Goal: Task Accomplishment & Management: Use online tool/utility

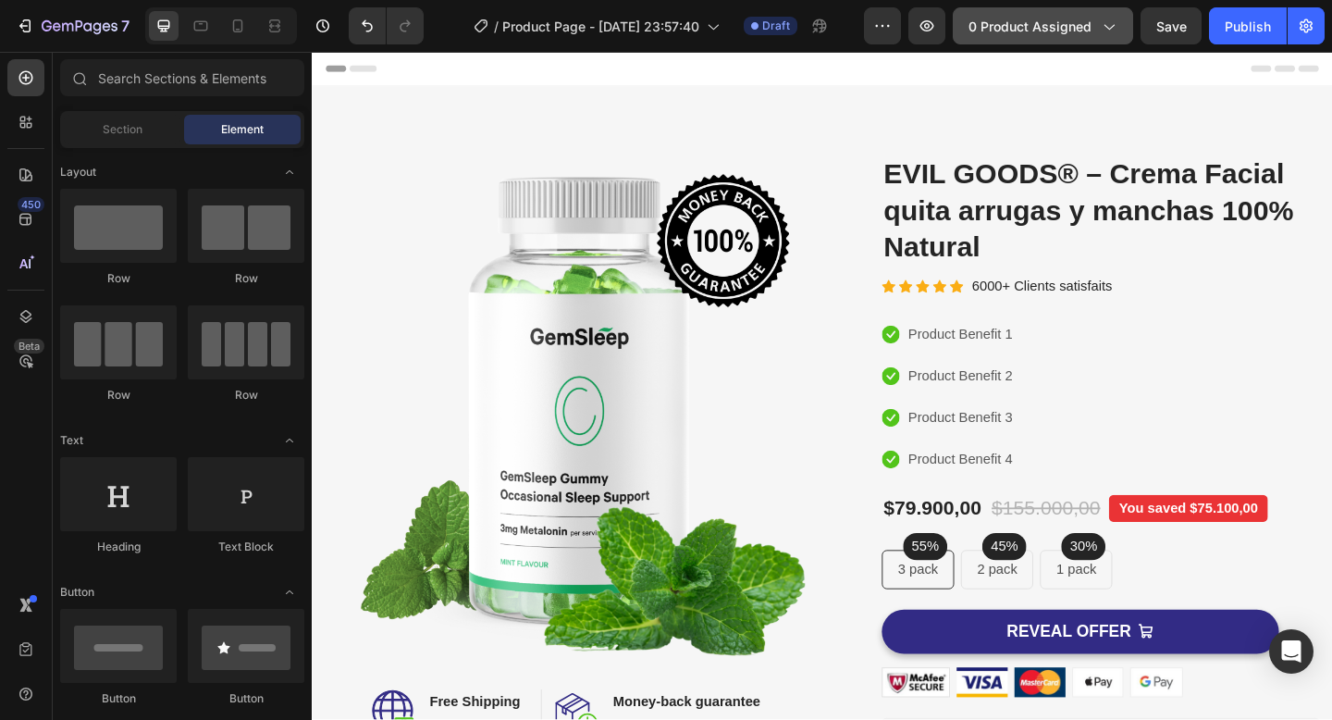
click at [1073, 21] on span "0 product assigned" at bounding box center [1029, 26] width 123 height 19
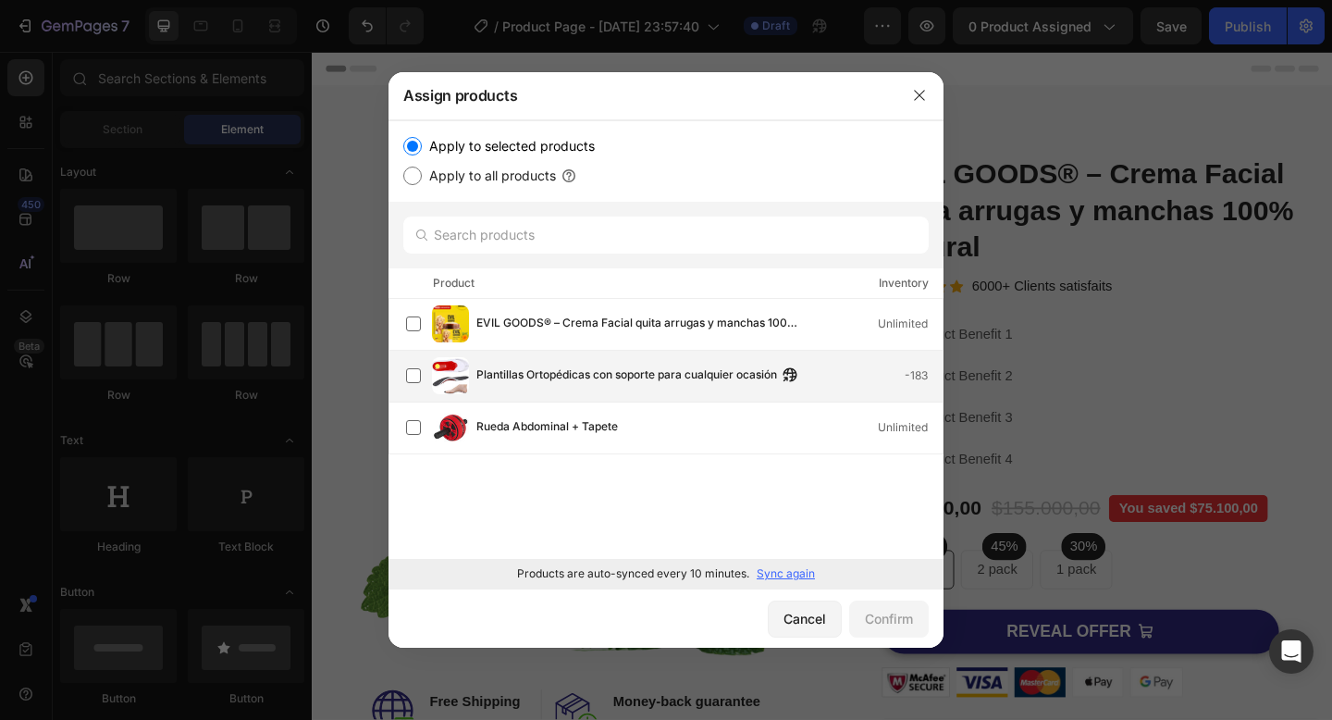
click at [624, 364] on div "Plantillas Ortopédicas con soporte para cualquier ocasión -183" at bounding box center [674, 375] width 536 height 37
click at [916, 612] on button "Confirm" at bounding box center [889, 618] width 80 height 37
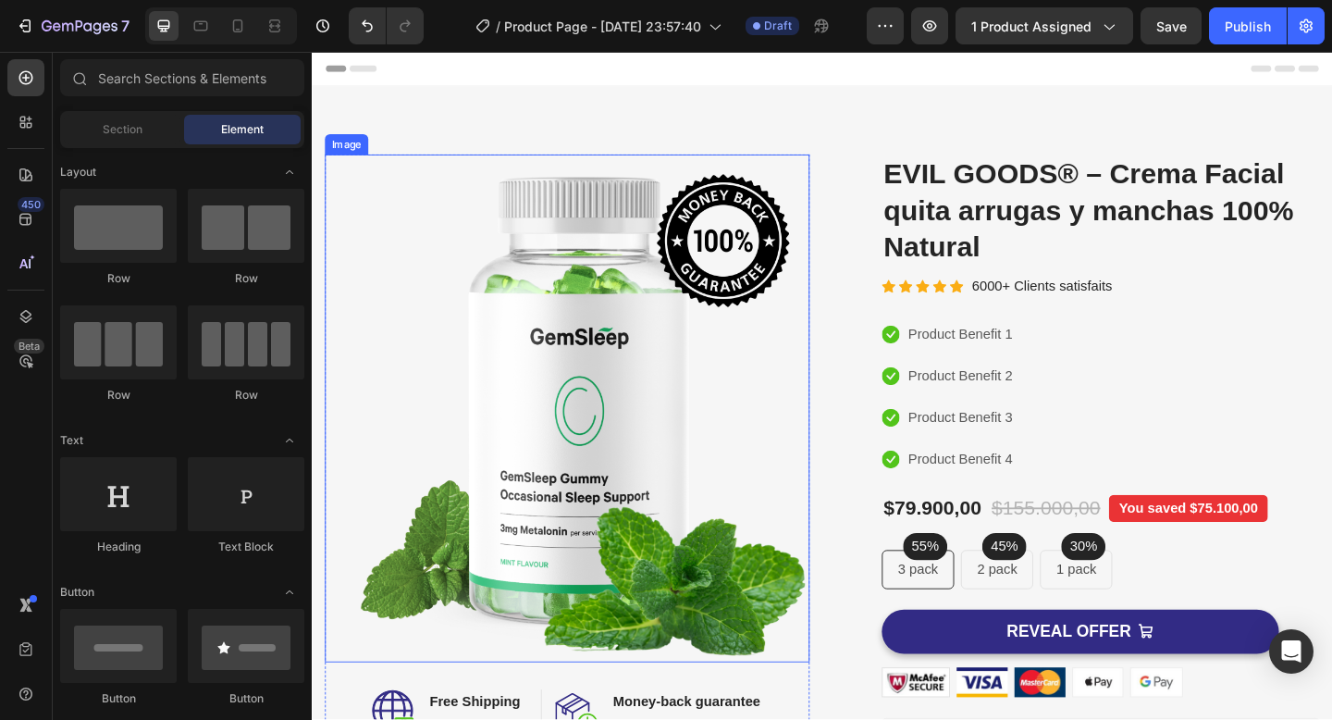
click at [590, 298] on img at bounding box center [589, 440] width 527 height 552
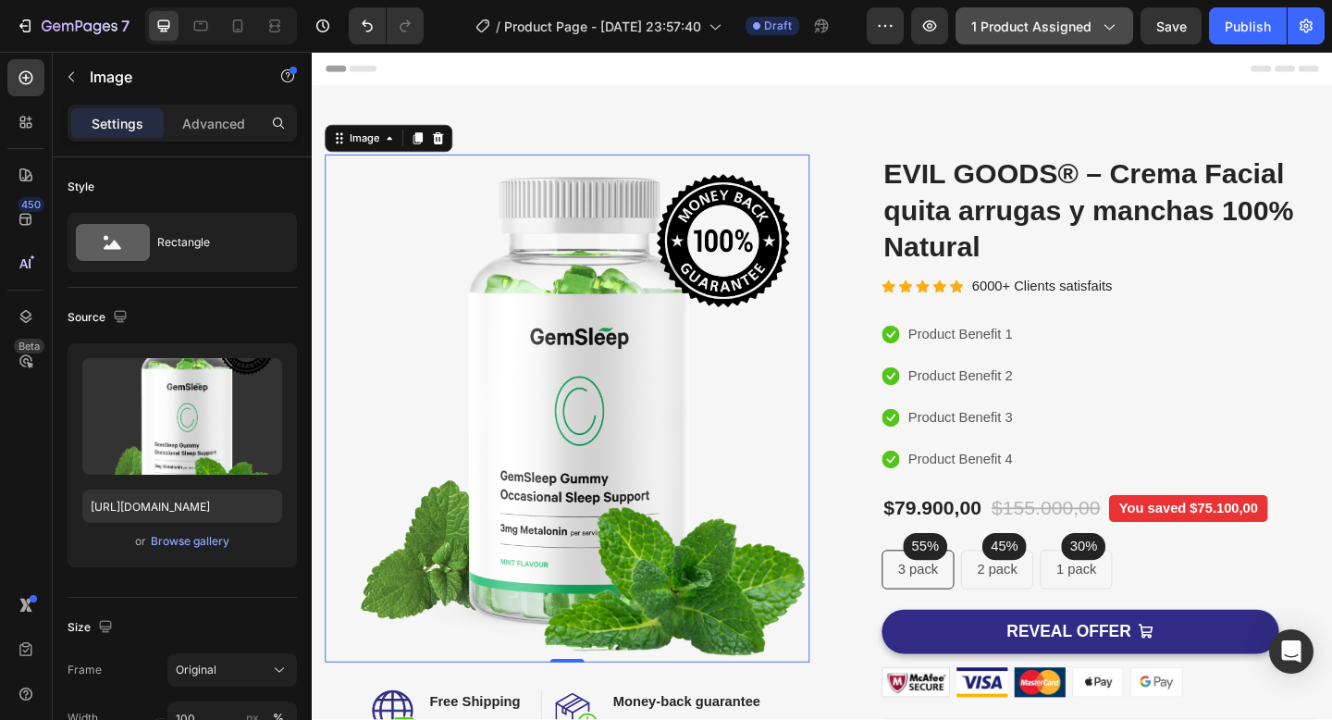
click at [1036, 17] on span "1 product assigned" at bounding box center [1031, 26] width 120 height 19
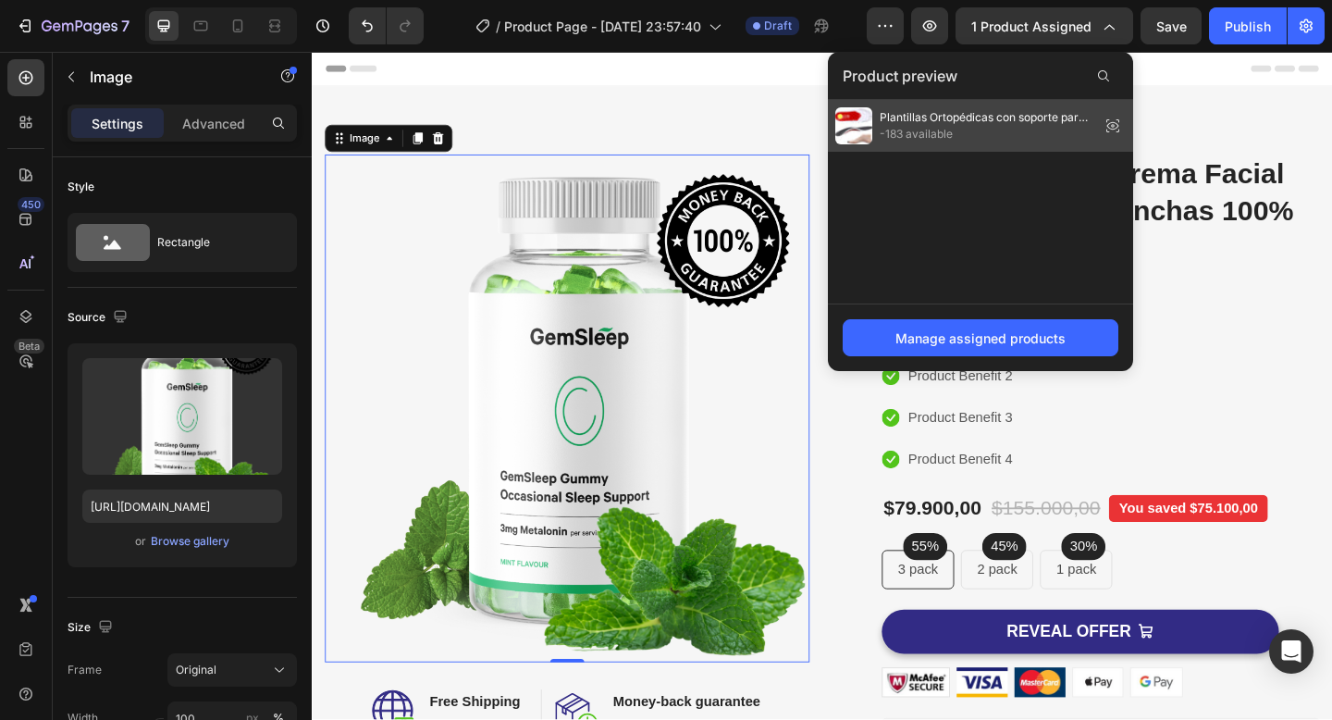
click at [920, 130] on span "-183 available" at bounding box center [986, 134] width 213 height 17
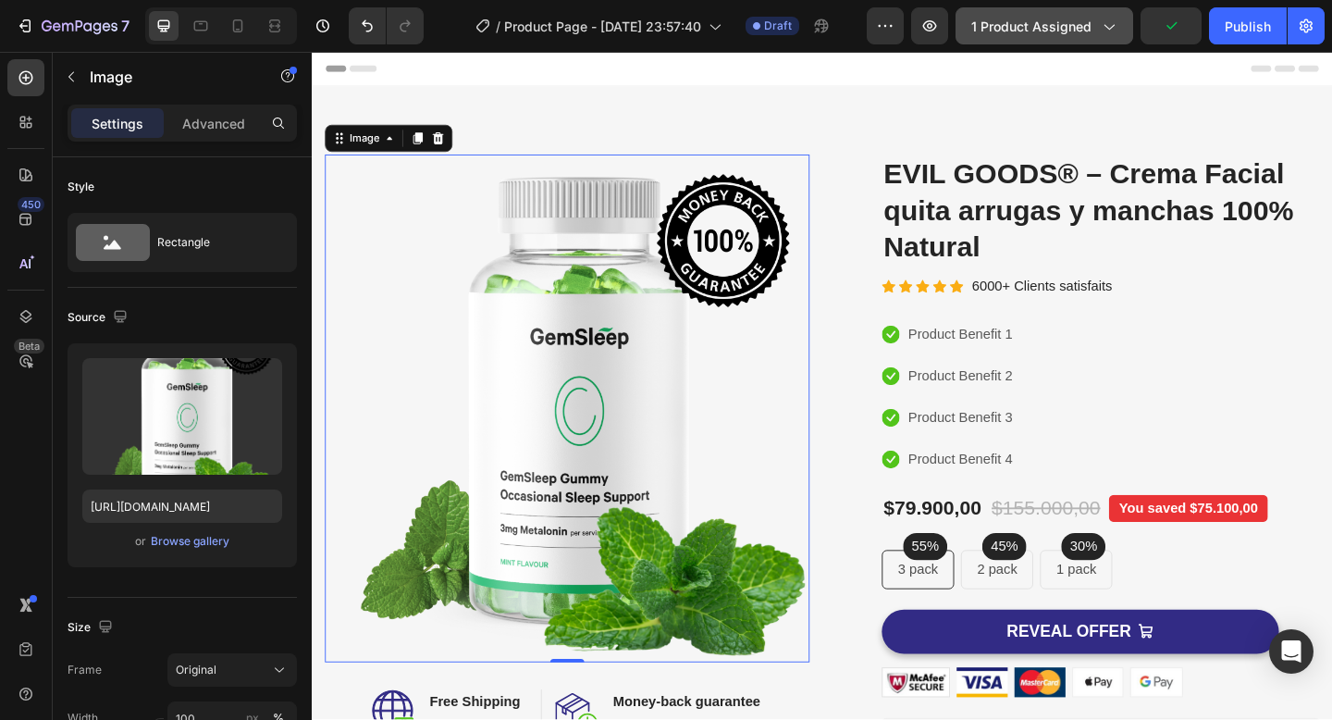
click at [1057, 32] on span "1 product assigned" at bounding box center [1031, 26] width 120 height 19
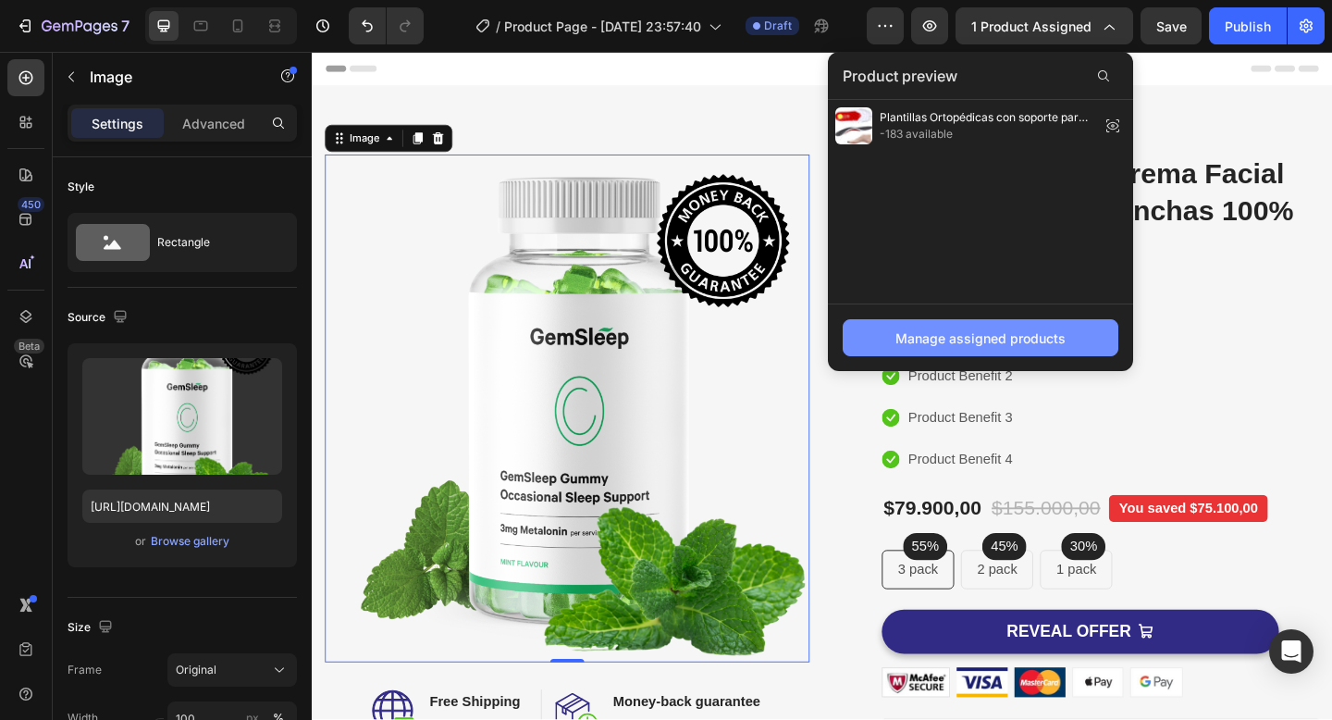
click at [914, 339] on div "Manage assigned products" at bounding box center [980, 337] width 170 height 19
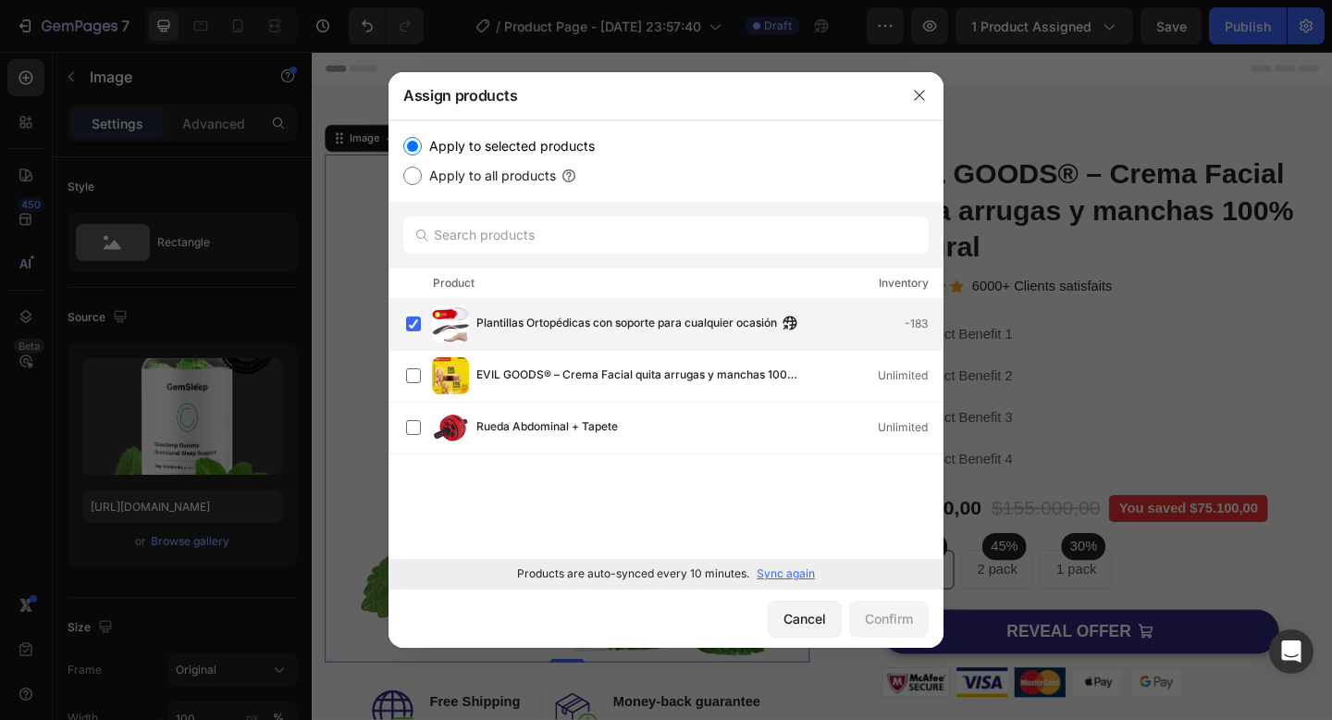
click at [572, 335] on div "Plantillas Ortopédicas con soporte para cualquier ocasión -183" at bounding box center [674, 323] width 536 height 37
click at [499, 329] on span "Plantillas Ortopédicas con soporte para cualquier ocasión" at bounding box center [626, 324] width 301 height 20
click at [418, 181] on input "Apply to all products" at bounding box center [412, 175] width 18 height 18
radio input "true"
click at [408, 148] on input "Apply to selected products" at bounding box center [412, 146] width 18 height 18
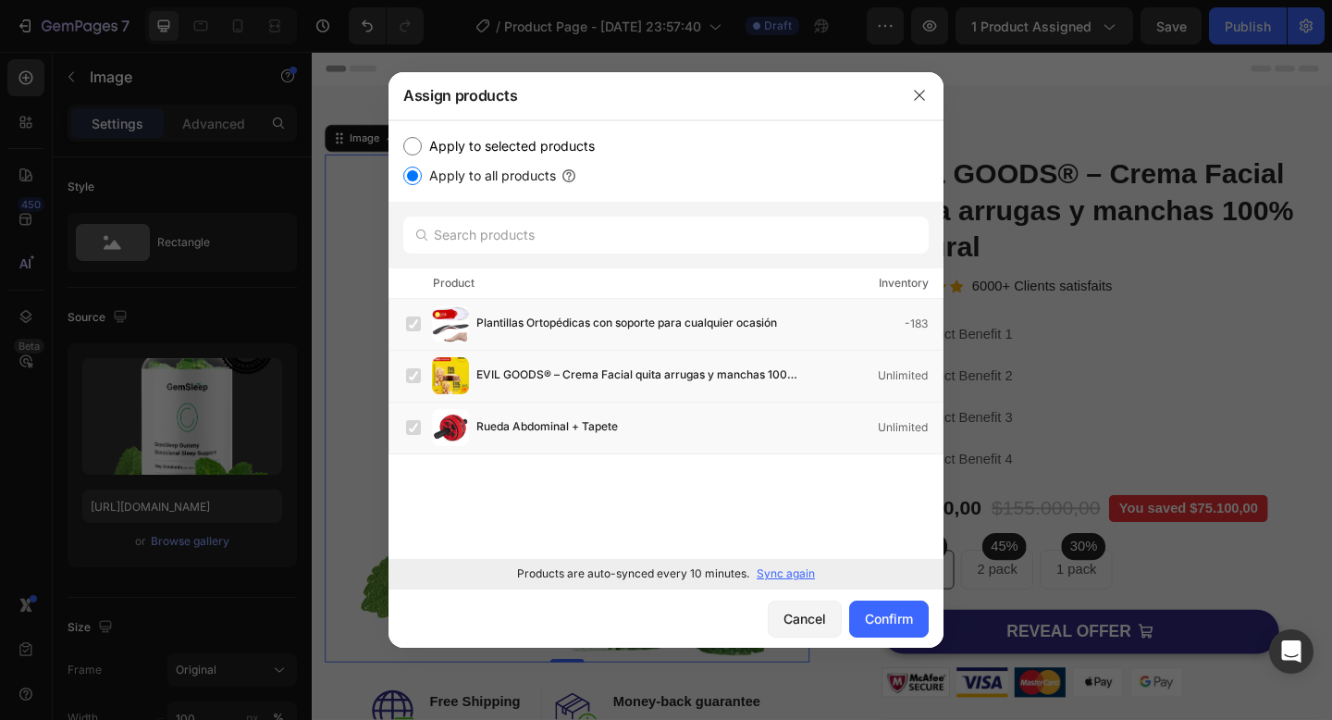
radio input "true"
click at [407, 179] on input "Apply to all products" at bounding box center [412, 175] width 18 height 18
radio input "true"
click at [417, 143] on input "Apply to selected products" at bounding box center [412, 146] width 18 height 18
radio input "true"
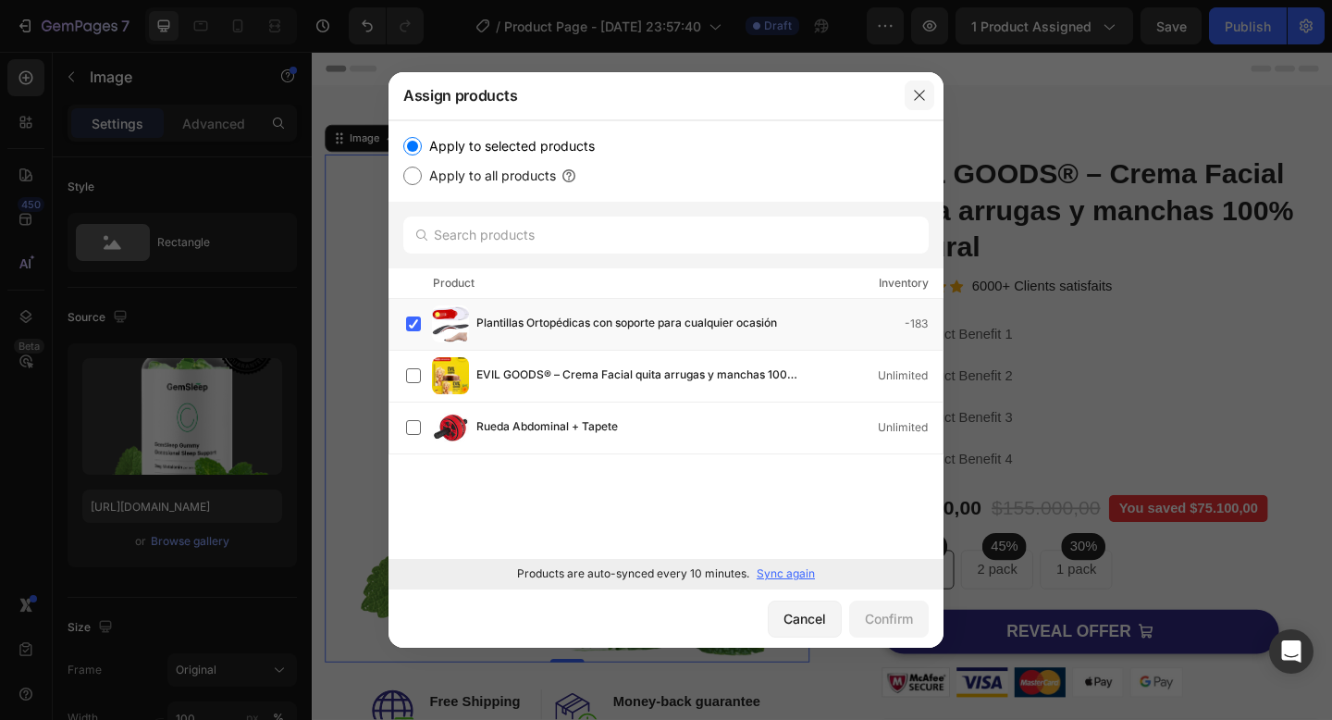
click at [918, 102] on icon "button" at bounding box center [919, 95] width 15 height 15
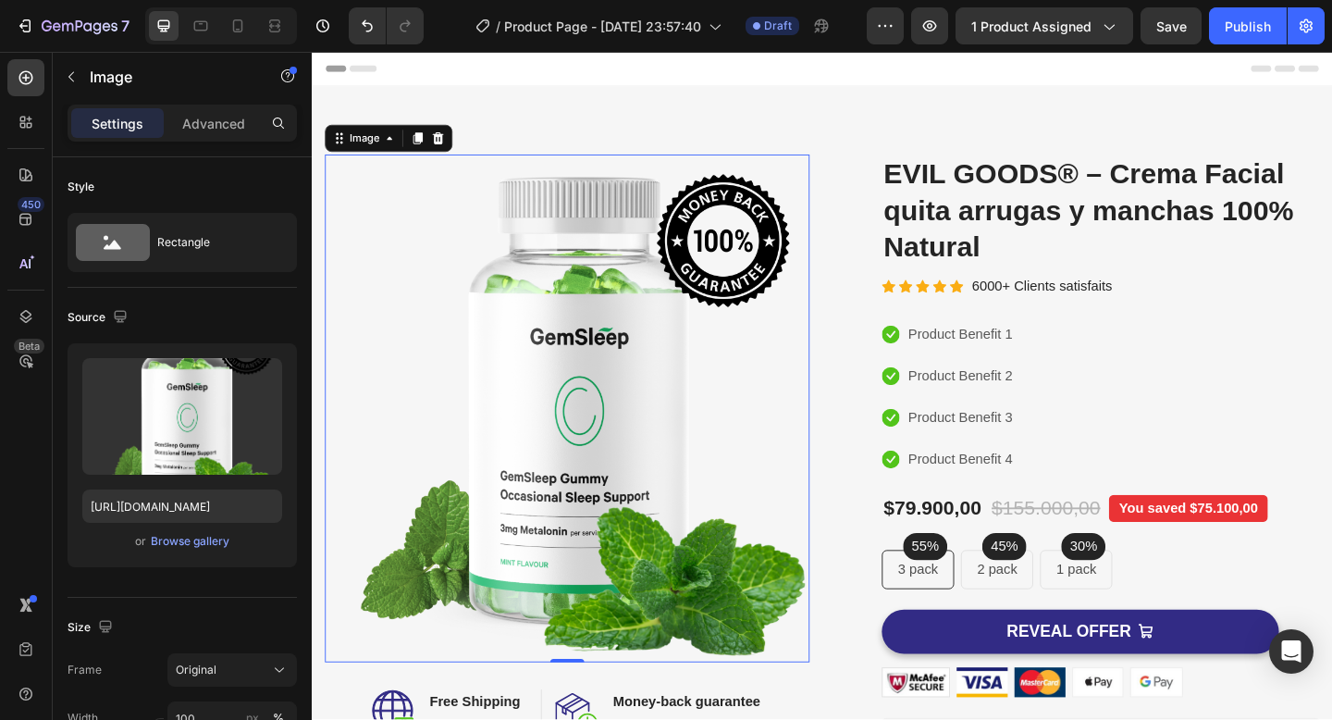
click at [663, 220] on img at bounding box center [589, 440] width 527 height 552
click at [383, 144] on div "Image" at bounding box center [369, 146] width 40 height 17
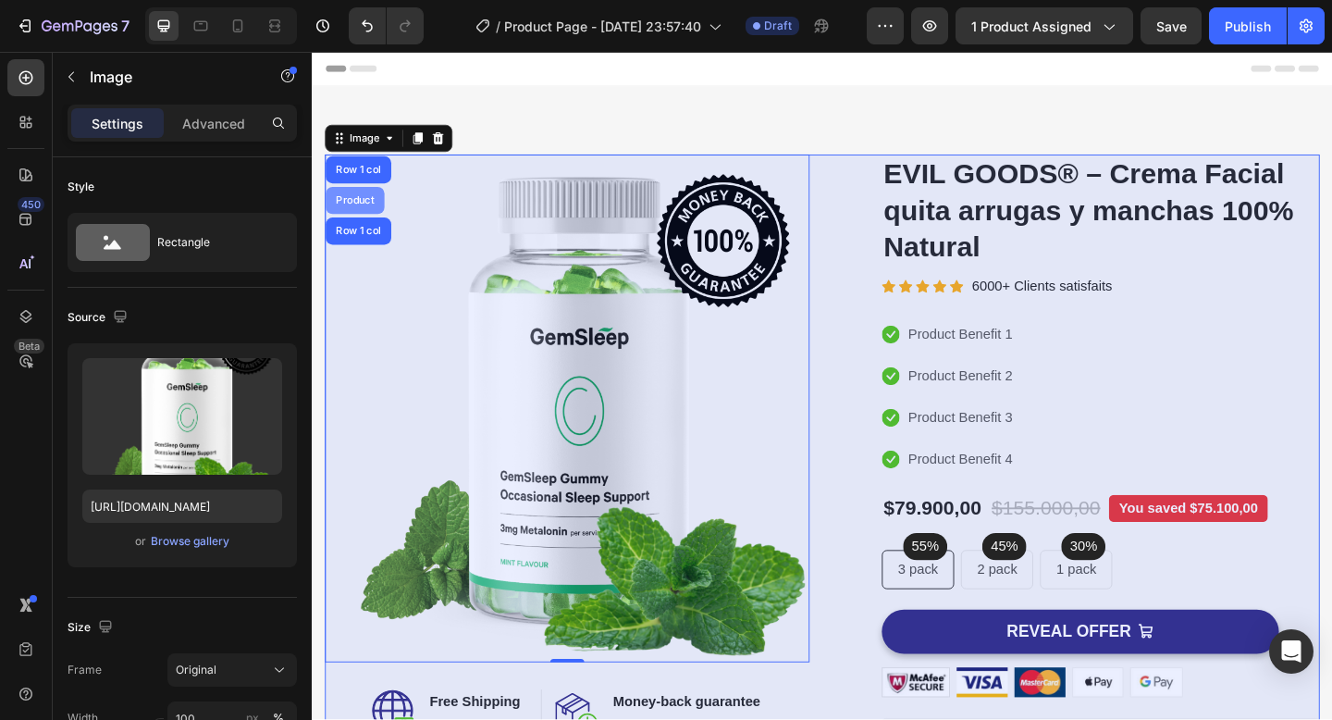
click at [378, 213] on div "Product" at bounding box center [358, 213] width 49 height 11
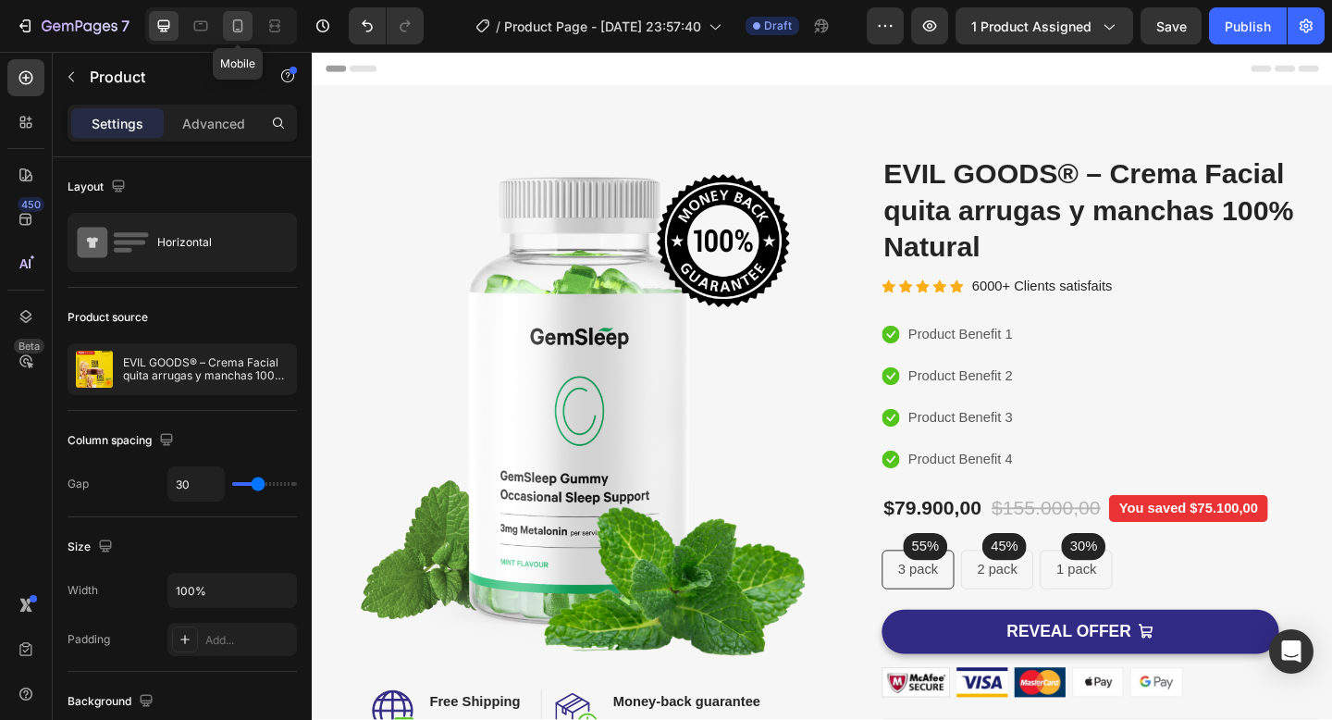
click at [235, 32] on icon at bounding box center [237, 26] width 18 height 18
type input "0"
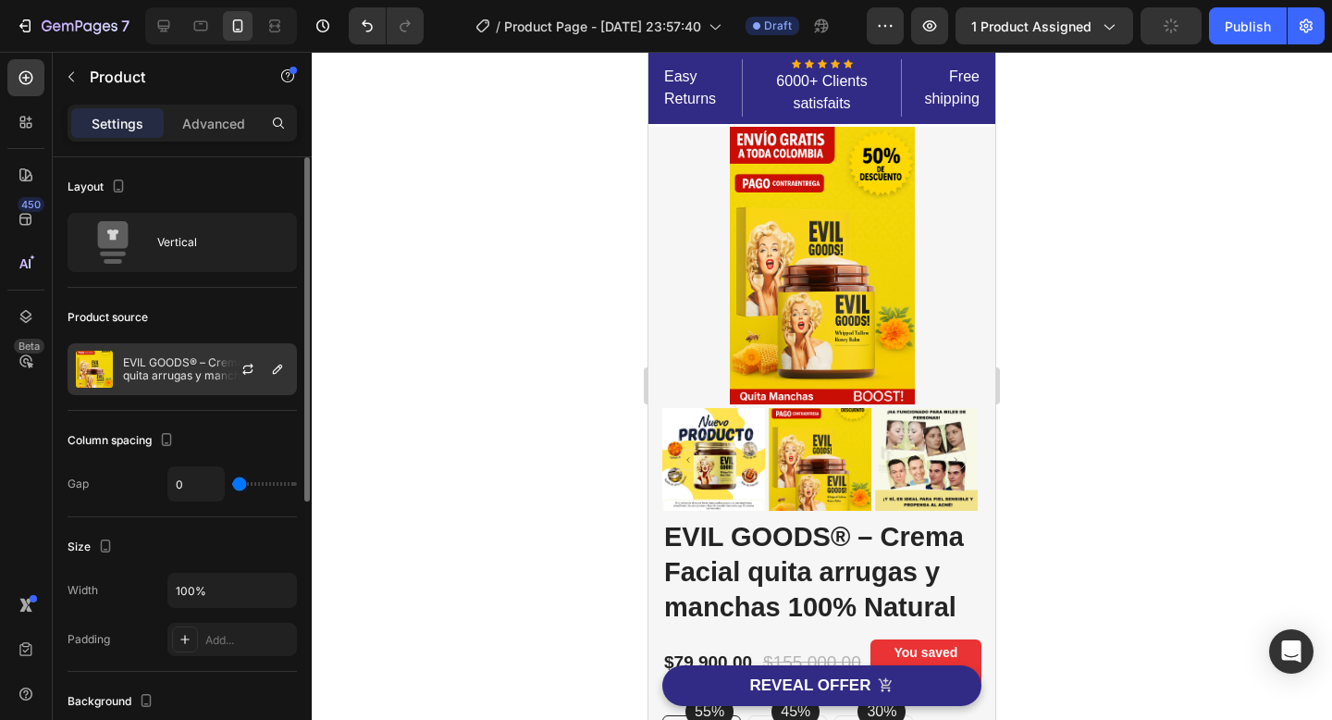
click at [144, 369] on p "EVIL GOODS® – Crema Facial quita arrugas y manchas 100% Natural" at bounding box center [206, 369] width 166 height 26
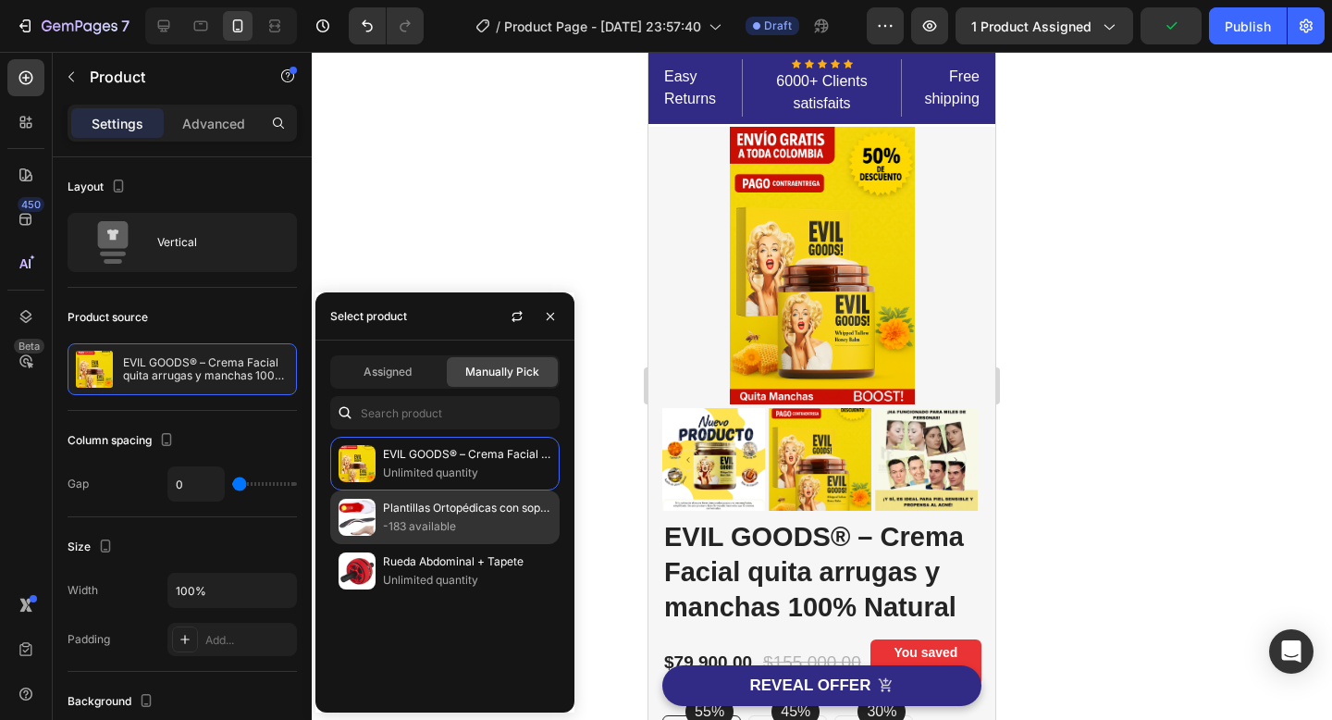
click at [422, 509] on p "Plantillas Ortopédicas con soporte para cualquier ocasión" at bounding box center [467, 508] width 168 height 18
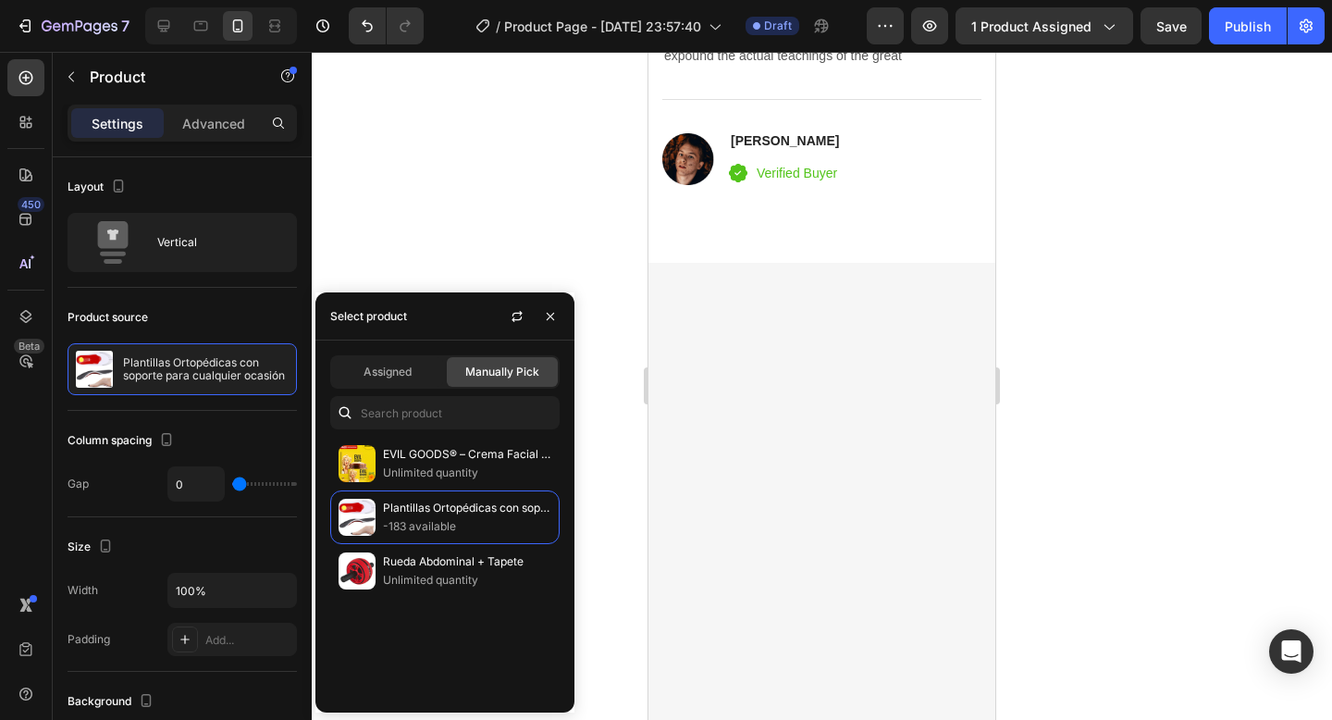
scroll to position [3909, 0]
click at [549, 314] on icon "button" at bounding box center [550, 316] width 15 height 15
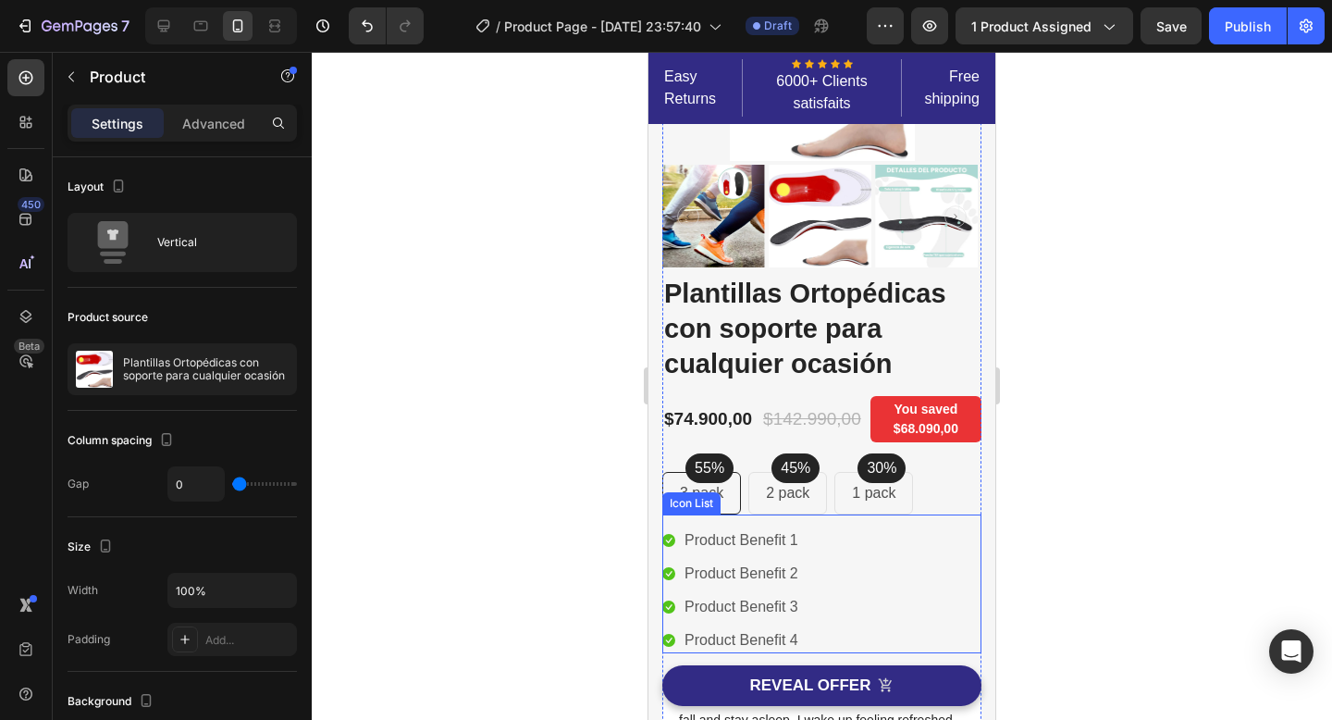
scroll to position [156, 0]
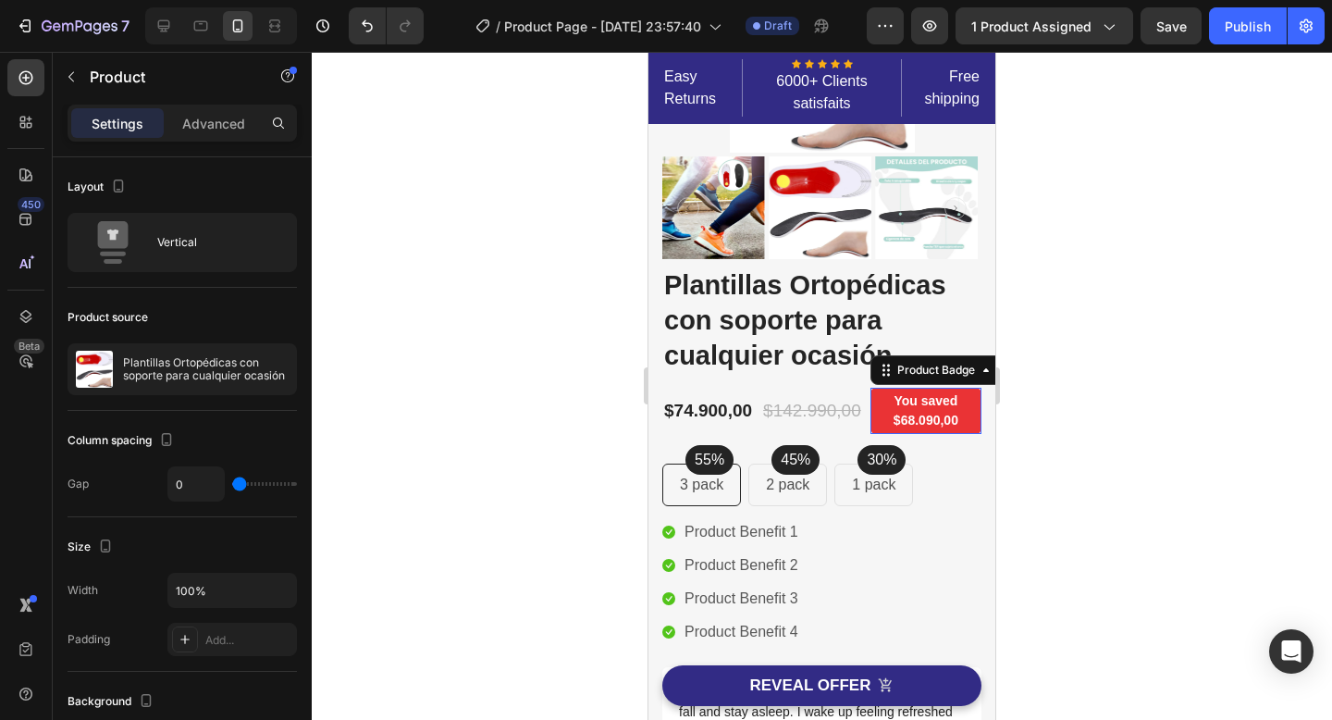
click at [929, 418] on pre "You saved $68.090,00" at bounding box center [925, 411] width 111 height 46
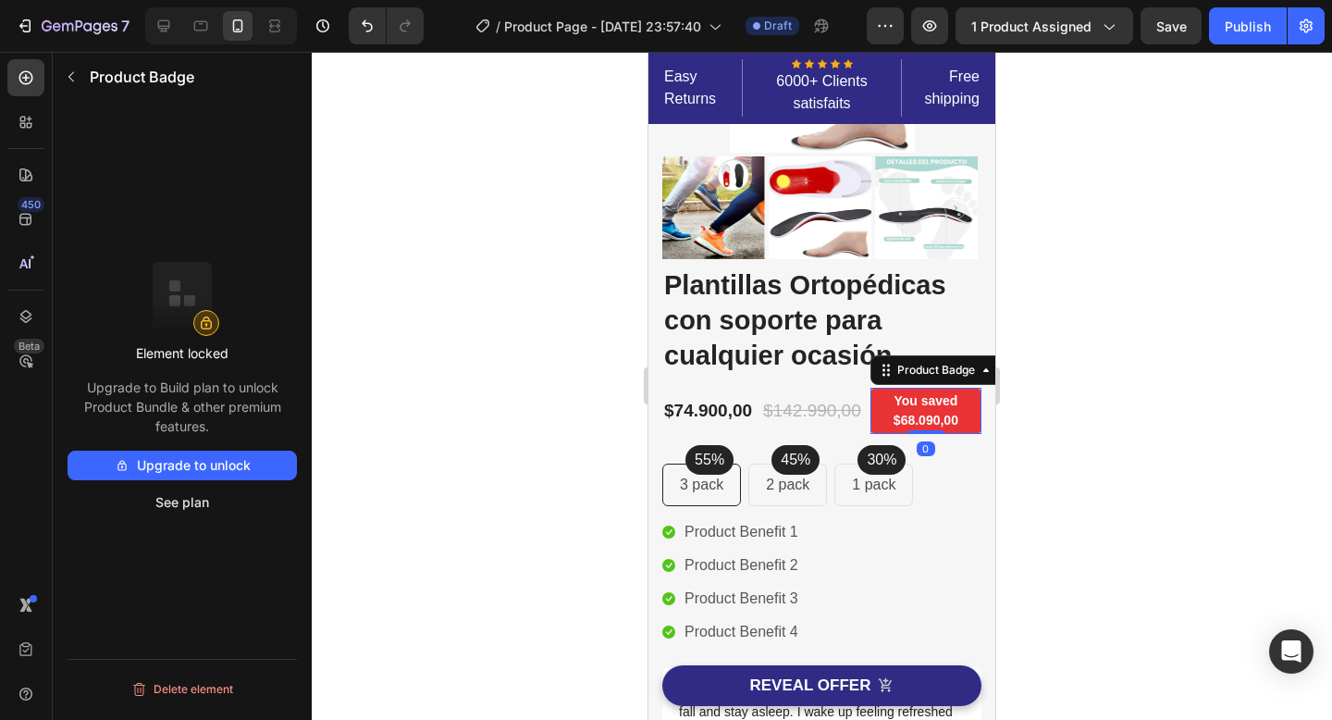
click at [936, 407] on pre "You saved $68.090,00" at bounding box center [925, 411] width 111 height 46
click at [386, 459] on div at bounding box center [822, 386] width 1020 height 668
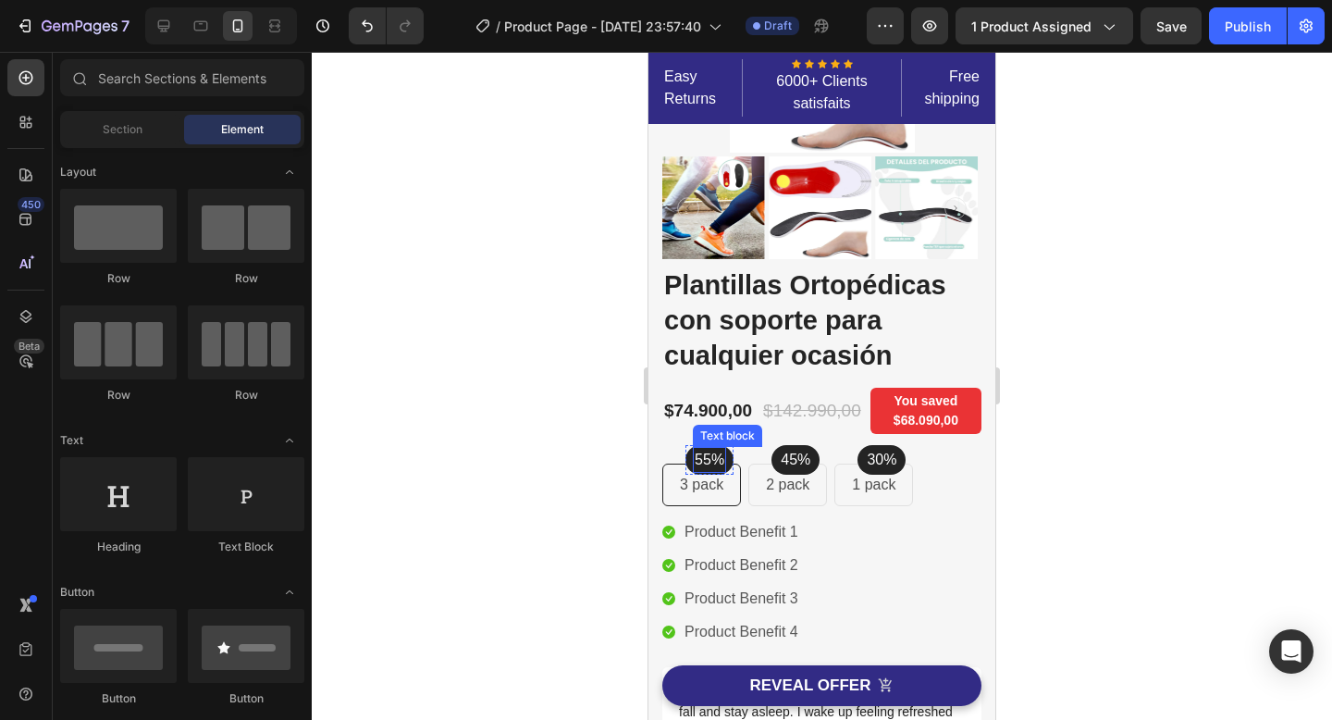
click at [707, 467] on p "55%" at bounding box center [710, 460] width 30 height 22
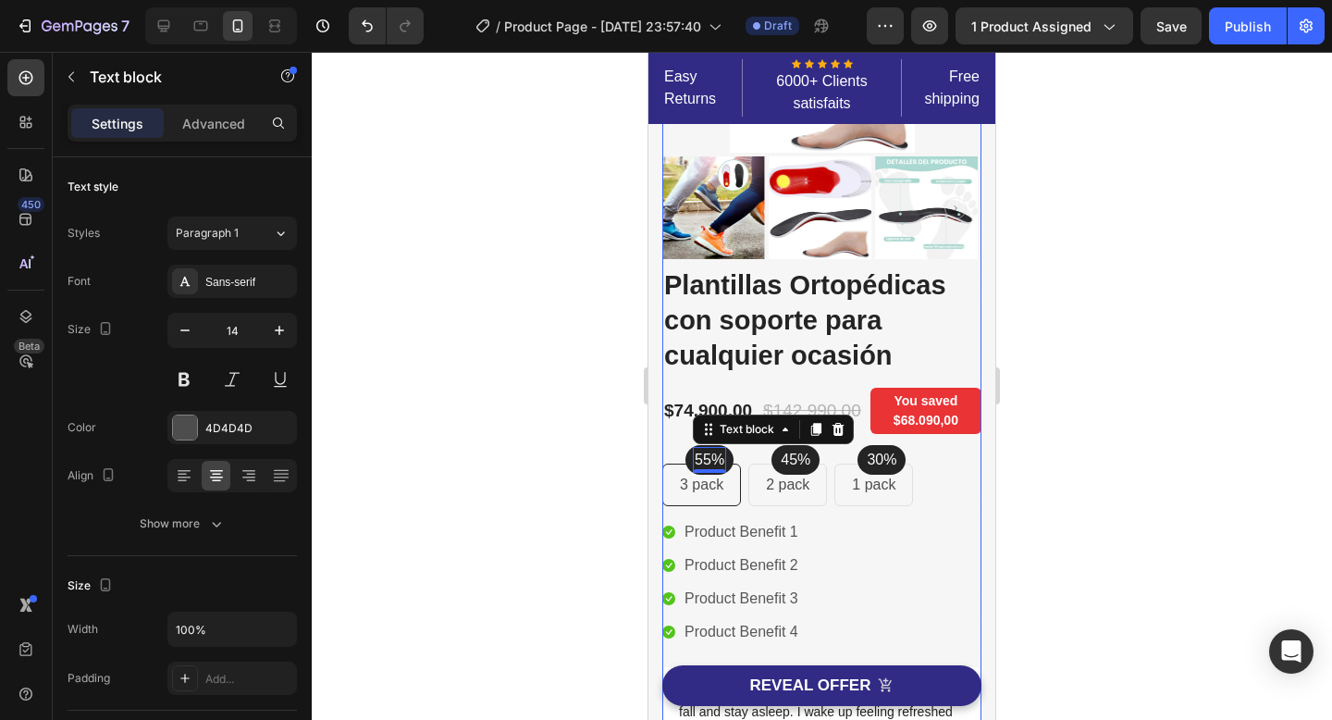
click at [476, 432] on div at bounding box center [822, 386] width 1020 height 668
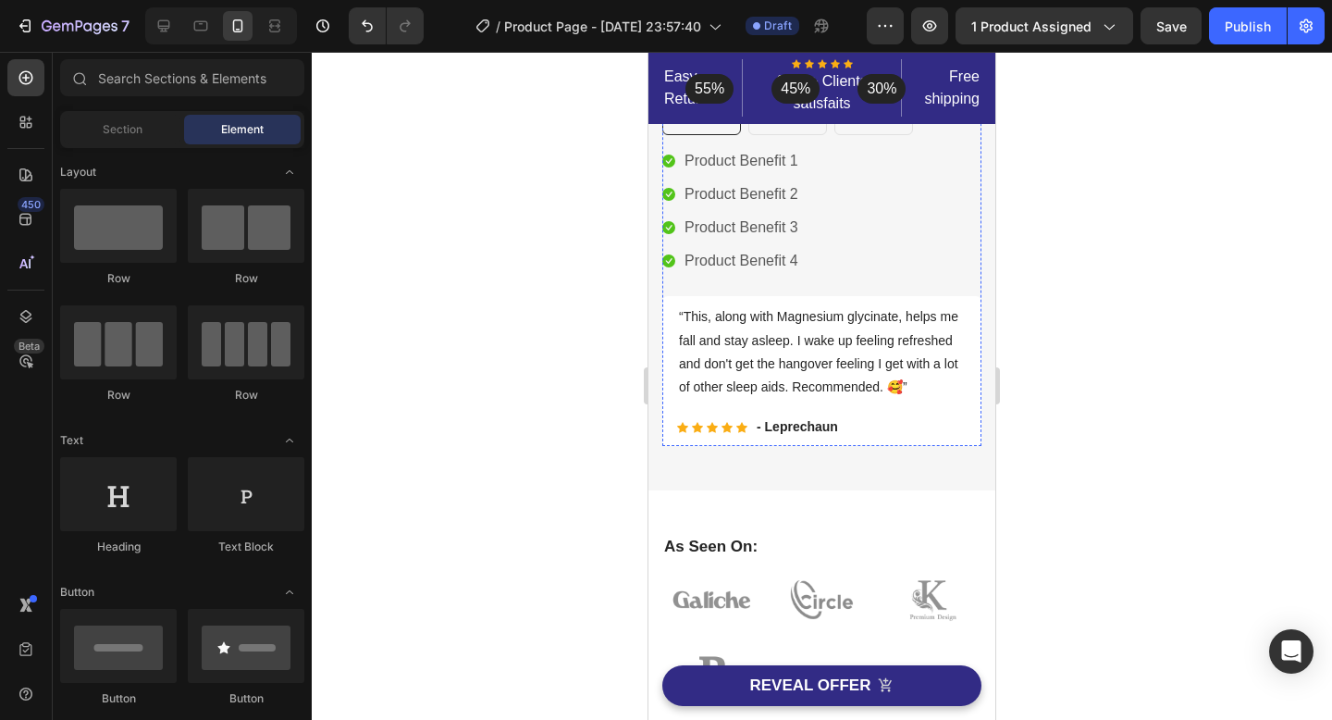
scroll to position [529, 0]
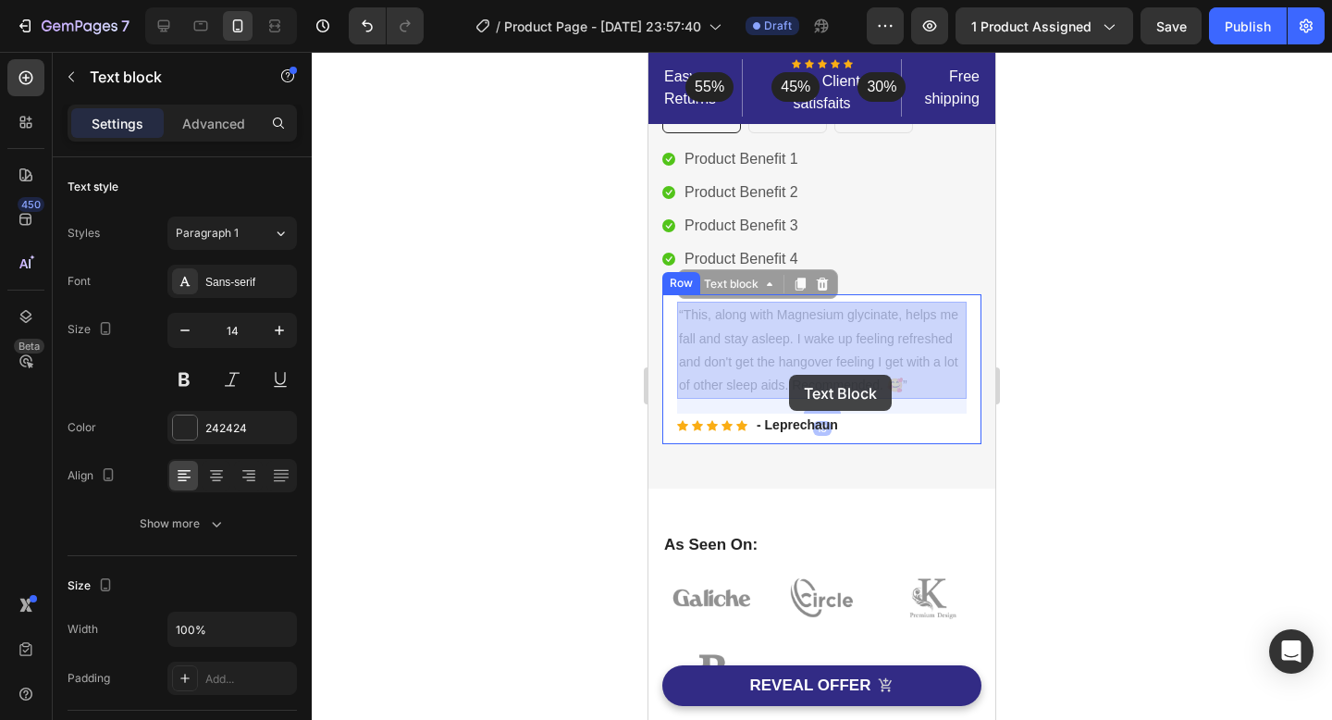
drag, startPoint x: 901, startPoint y: 385, endPoint x: 792, endPoint y: 375, distance: 109.6
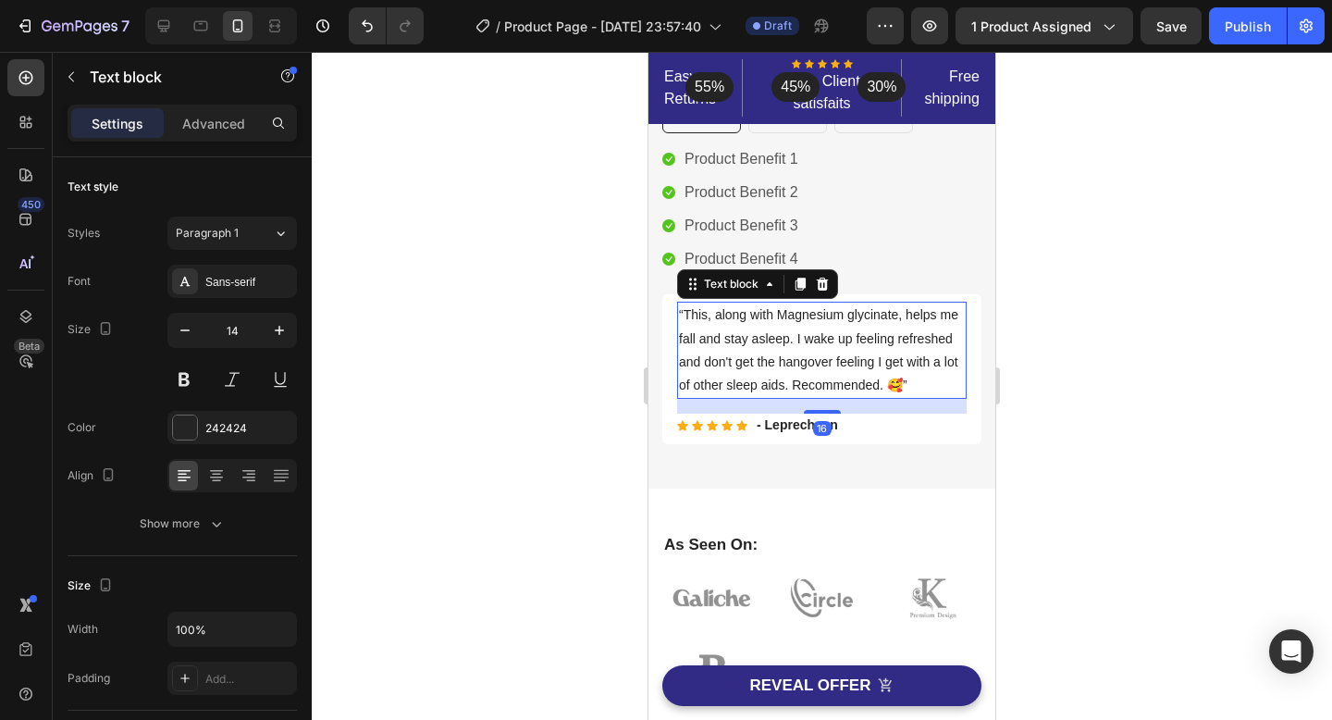
click at [893, 364] on p "“This, along with Magnesium glycinate, helps me fall and stay asleep. I wake up…" at bounding box center [822, 349] width 286 height 93
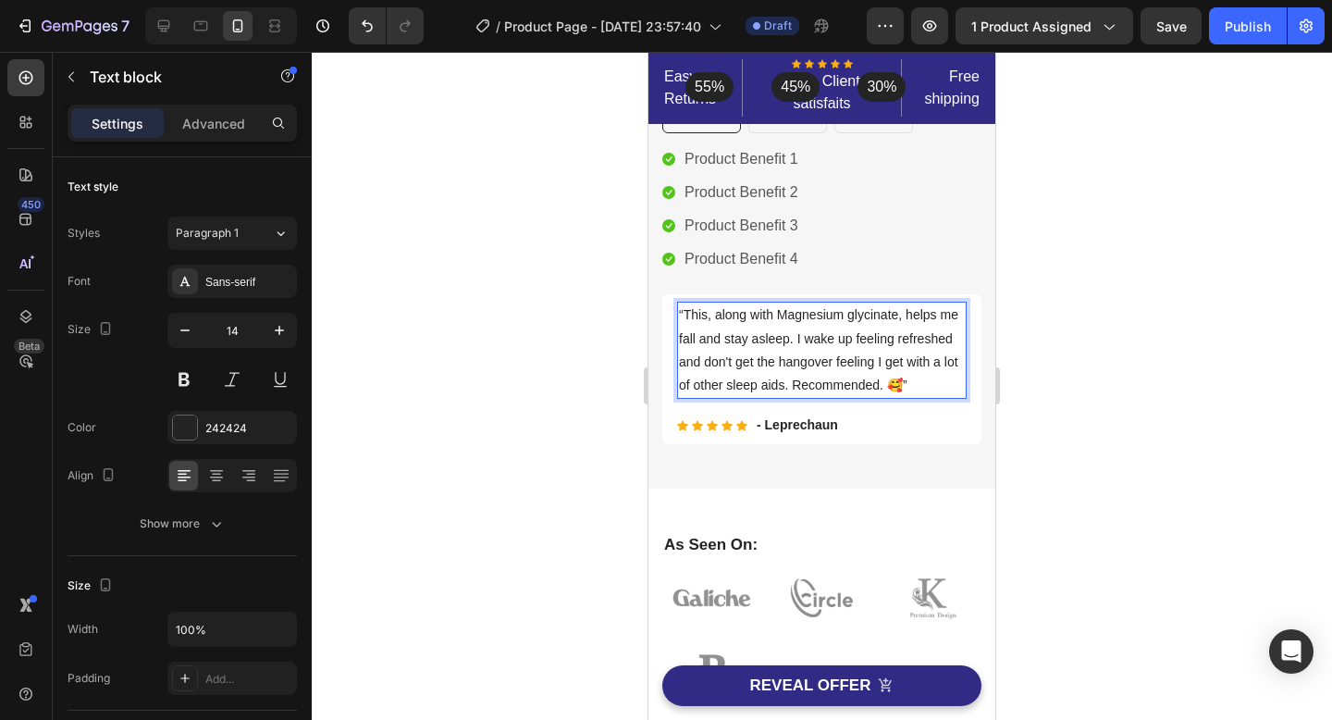
click at [909, 383] on p "“This, along with Magnesium glycinate, helps me fall and stay asleep. I wake up…" at bounding box center [822, 349] width 286 height 93
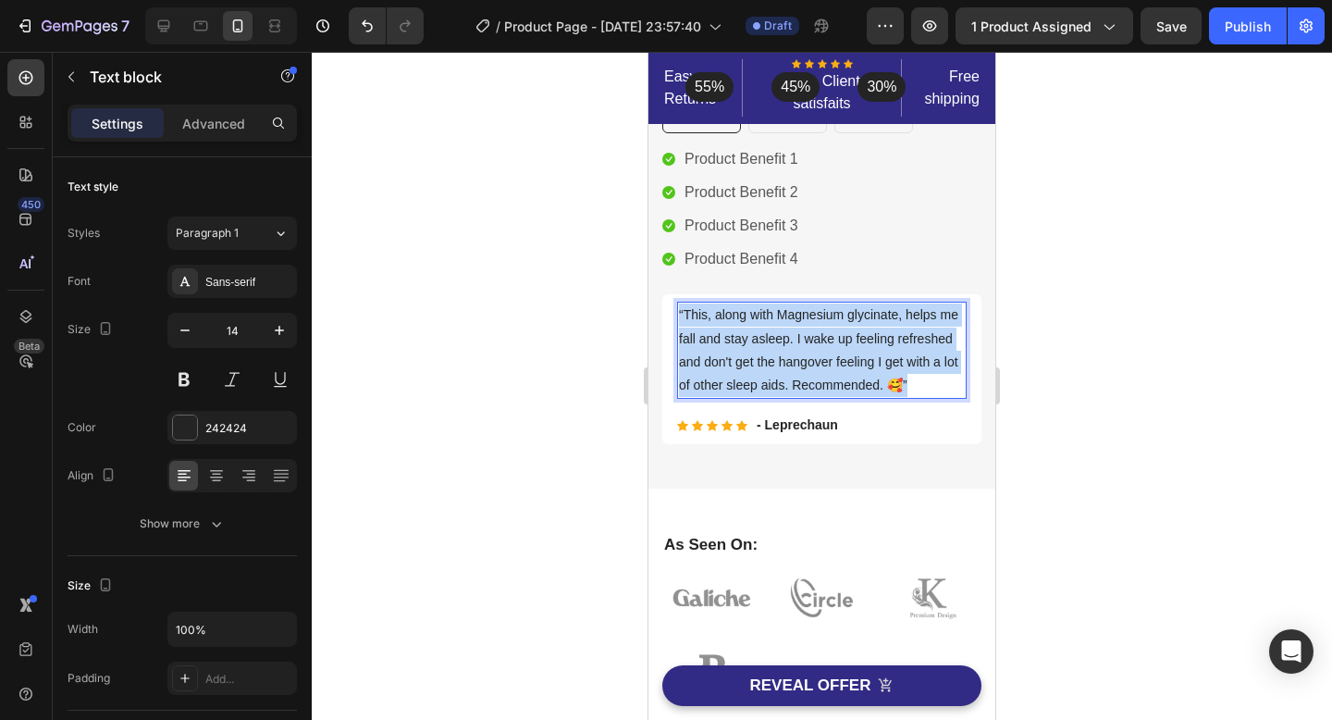
click at [909, 383] on p "“This, along with Magnesium glycinate, helps me fall and stay asleep. I wake up…" at bounding box center [822, 349] width 286 height 93
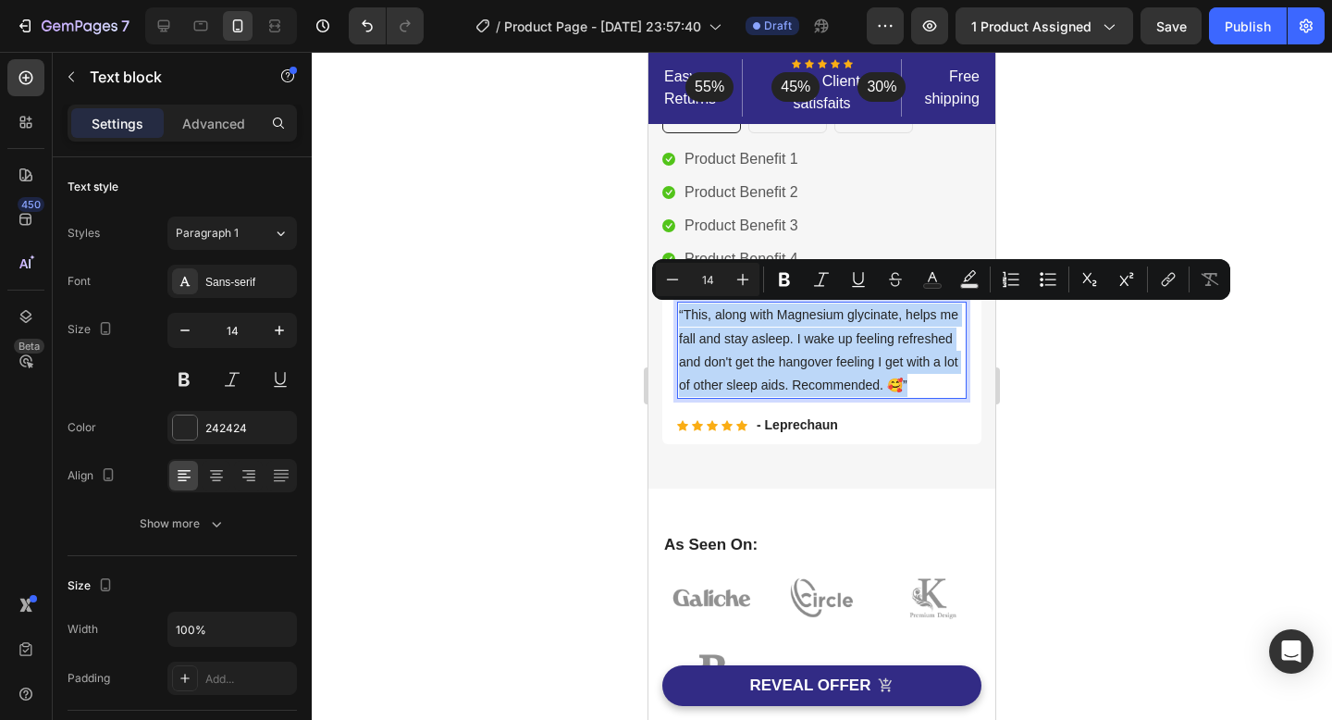
copy p "“This, along with Magnesium glycinate, helps me fall and stay asleep. I wake up…"
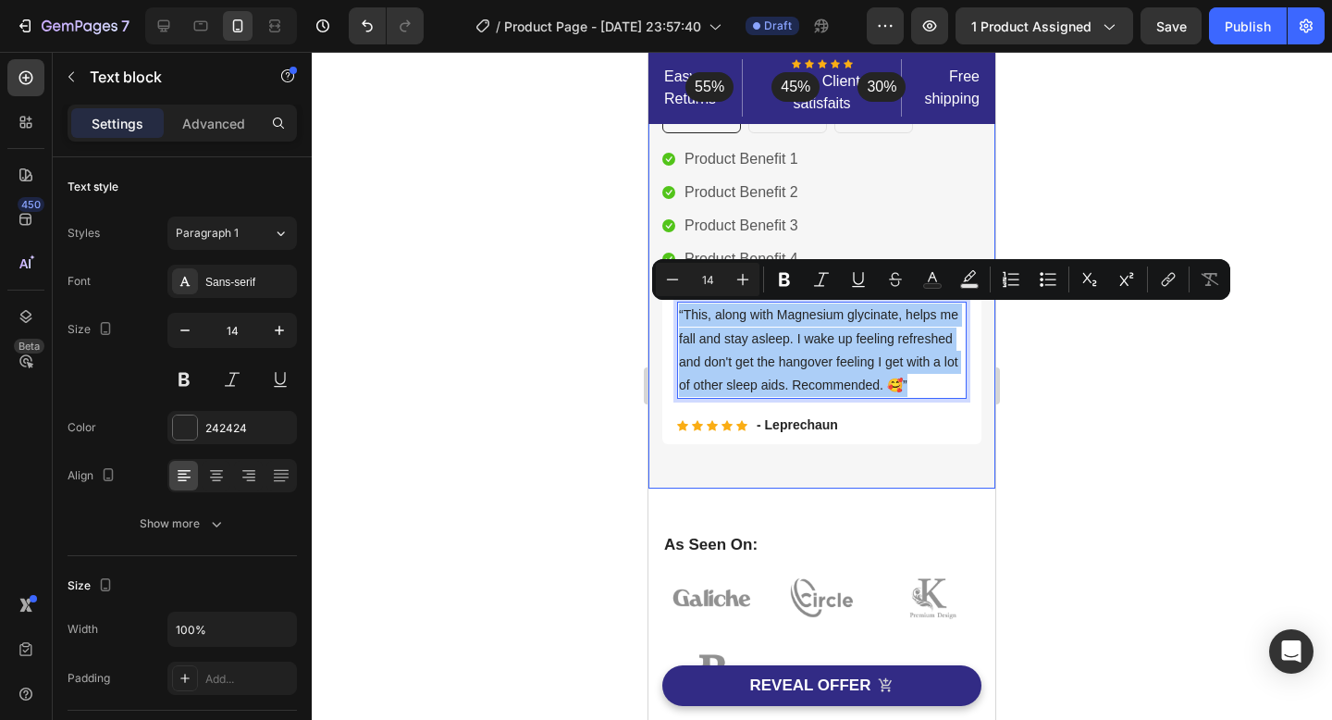
click at [1096, 440] on div at bounding box center [822, 386] width 1020 height 668
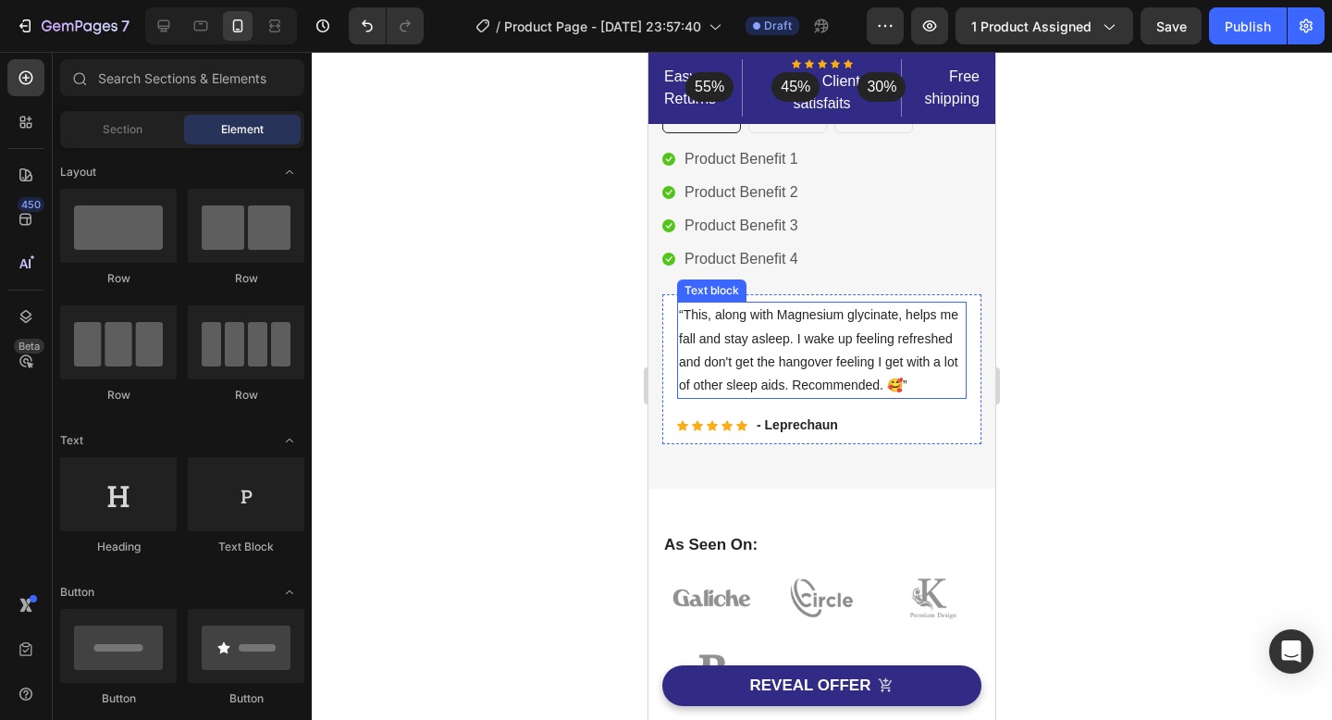
click at [913, 384] on p "“This, along with Magnesium glycinate, helps me fall and stay asleep. I wake up…" at bounding box center [822, 349] width 286 height 93
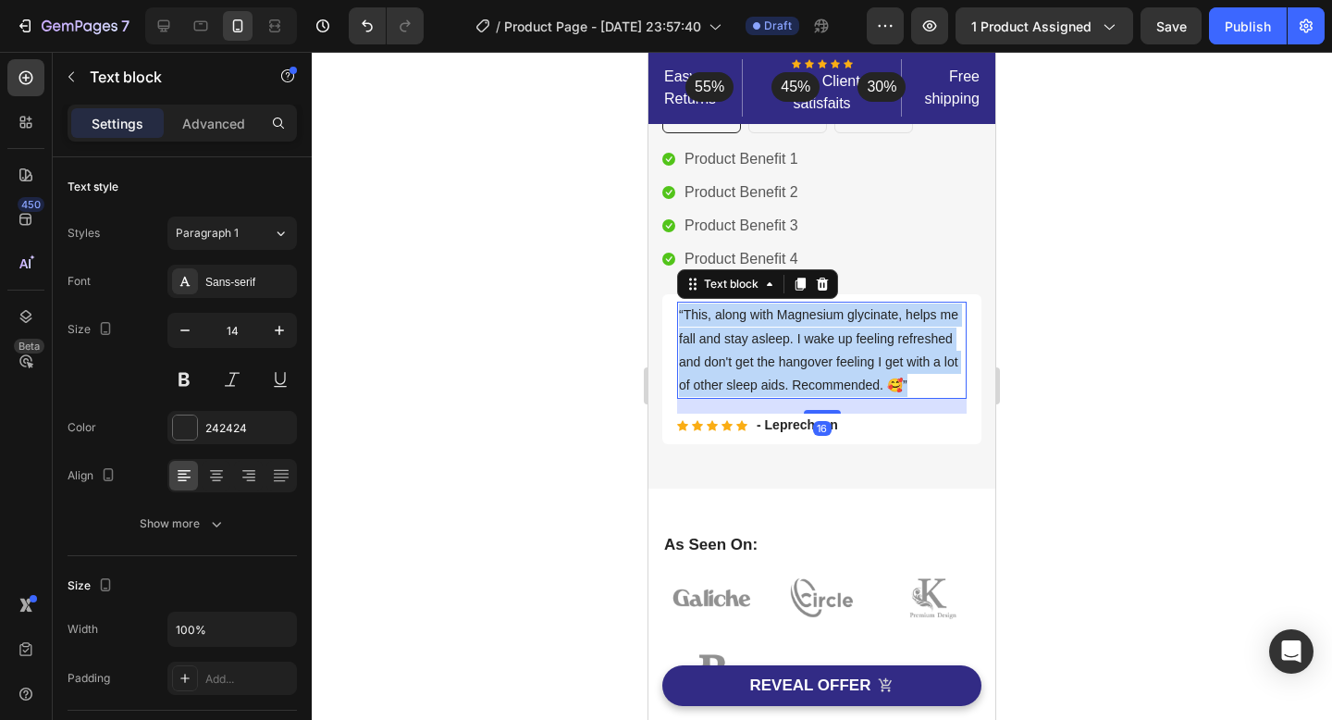
click at [913, 384] on p "“This, along with Magnesium glycinate, helps me fall and stay asleep. I wake up…" at bounding box center [822, 349] width 286 height 93
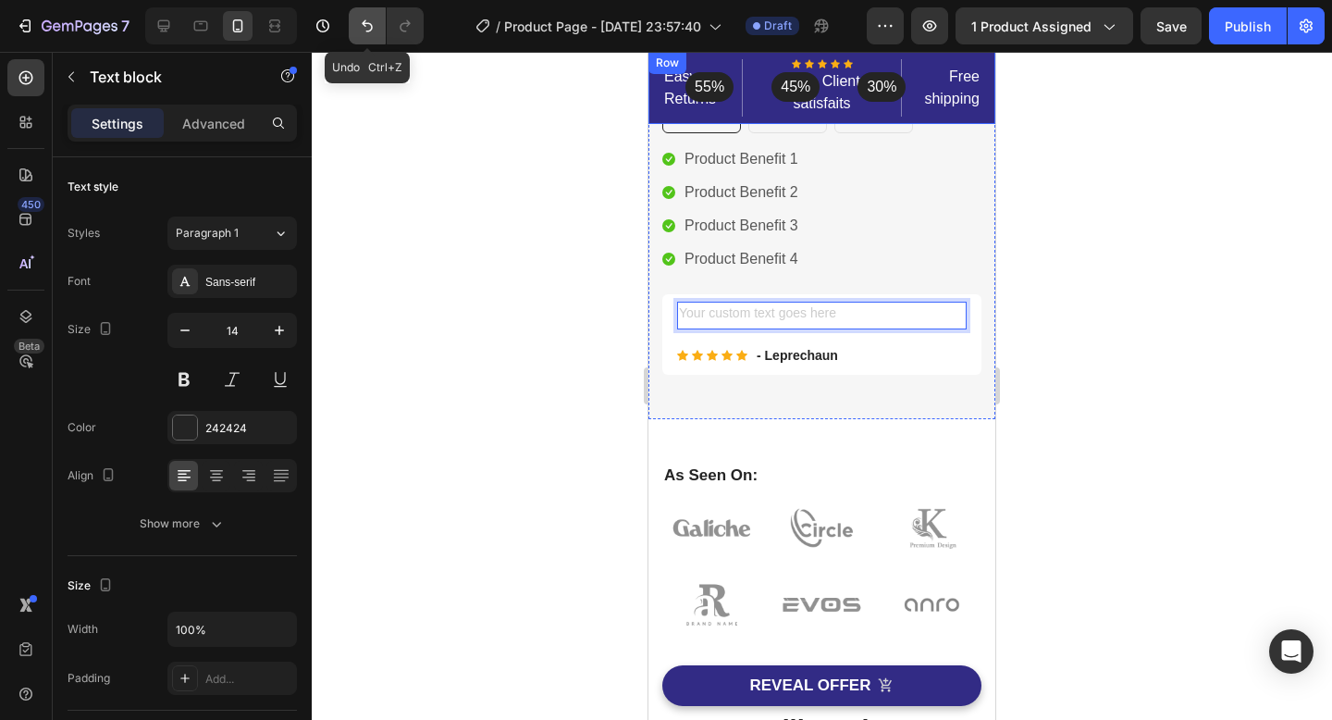
click at [374, 23] on icon "Undo/Redo" at bounding box center [367, 26] width 18 height 18
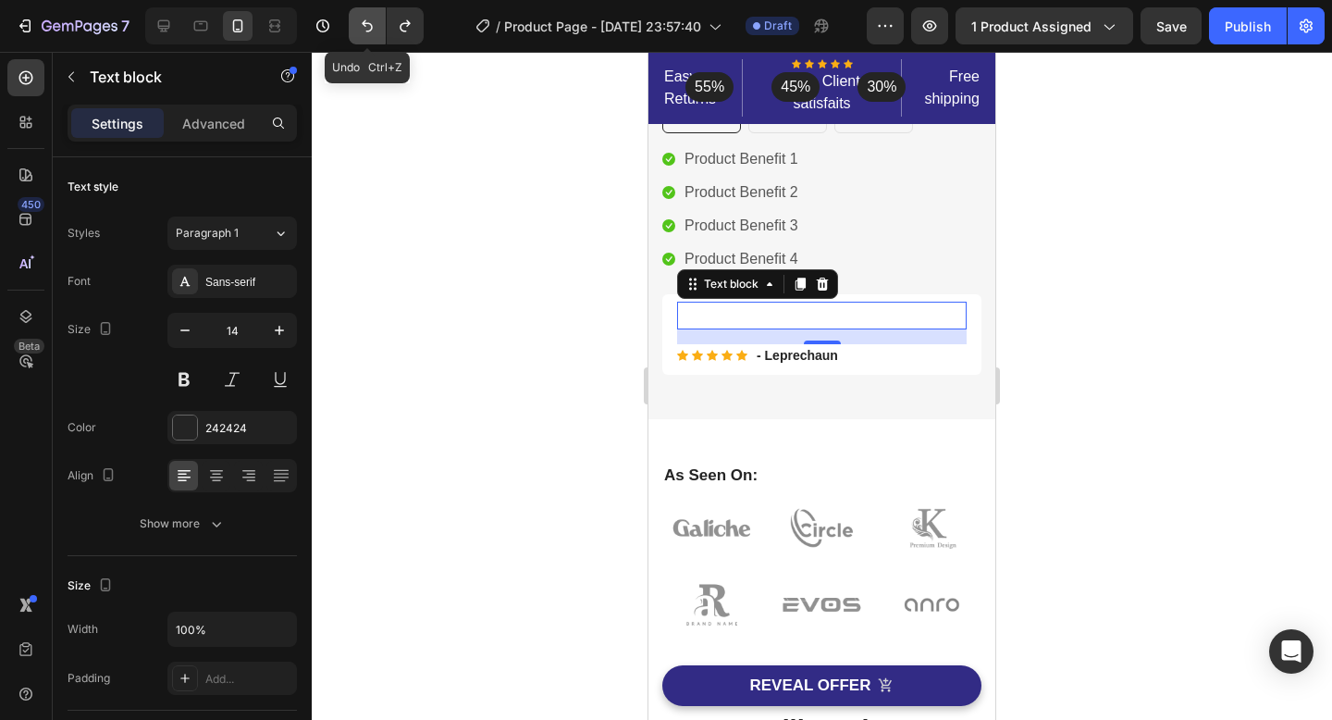
click at [357, 31] on button "Undo/Redo" at bounding box center [367, 25] width 37 height 37
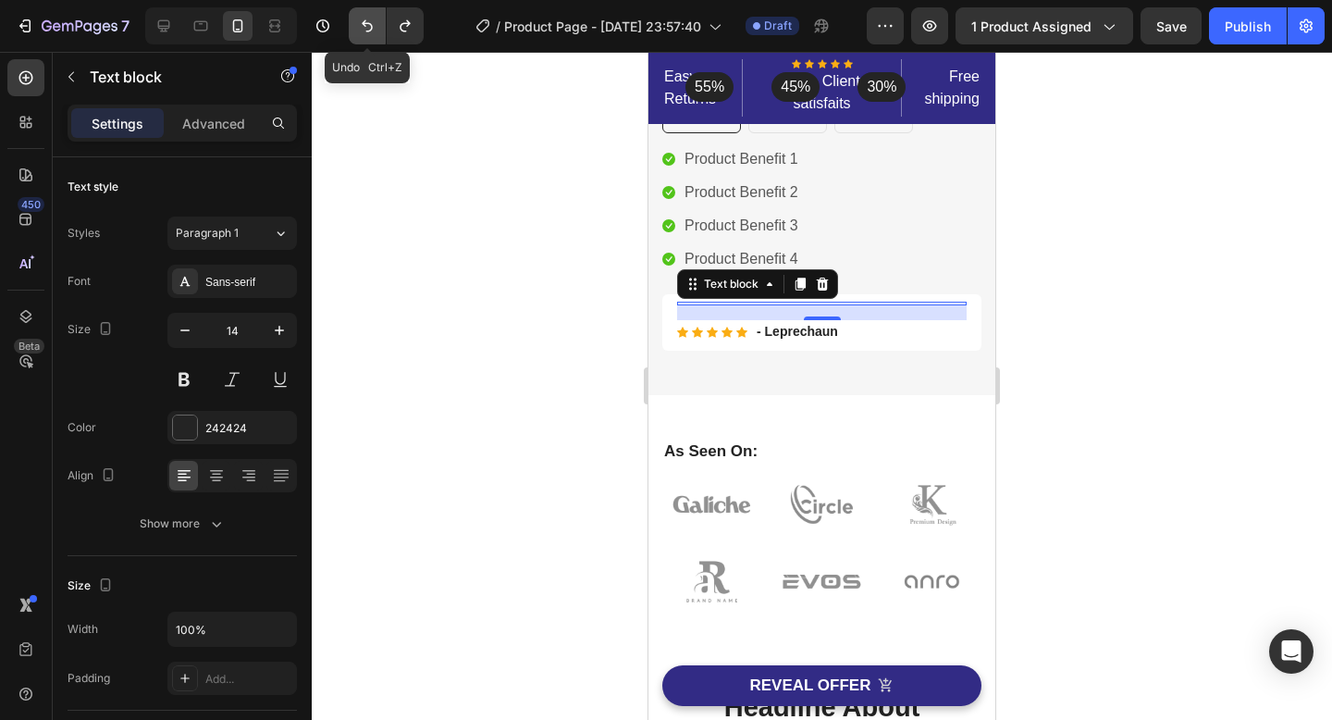
click at [357, 31] on button "Undo/Redo" at bounding box center [367, 25] width 37 height 37
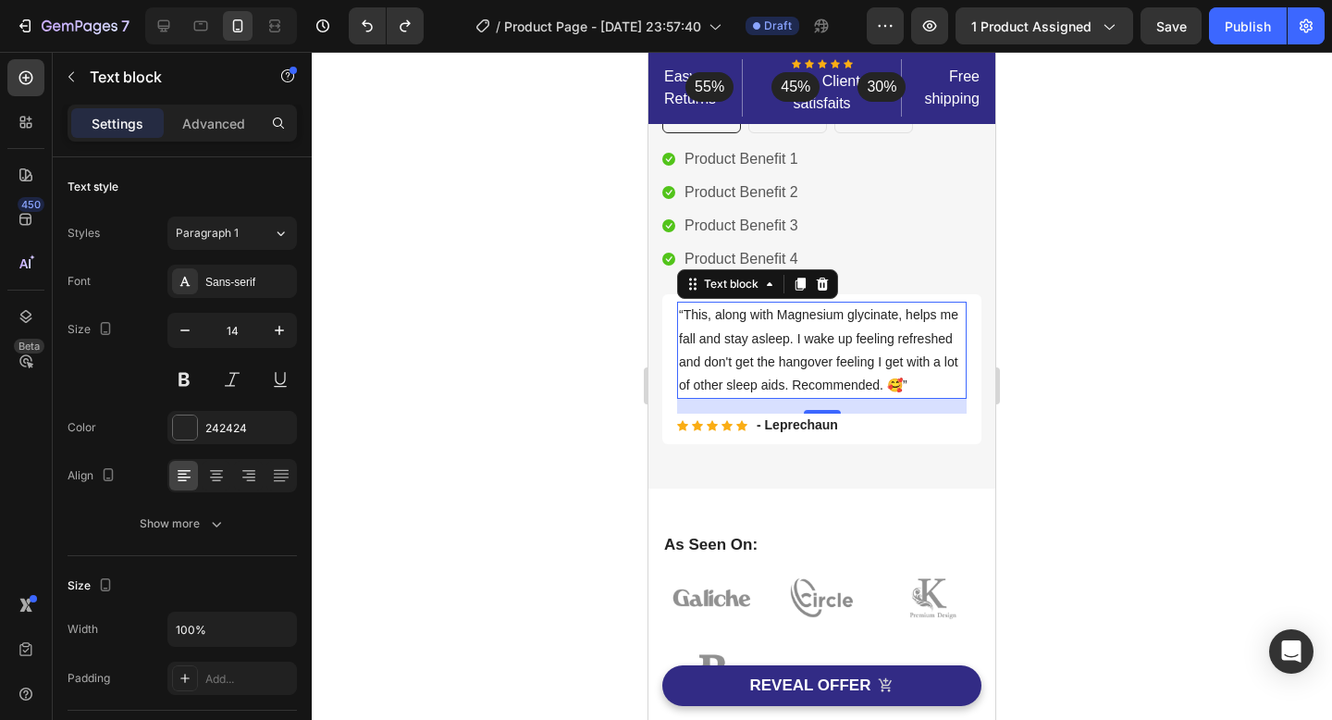
click at [1082, 416] on div at bounding box center [822, 386] width 1020 height 668
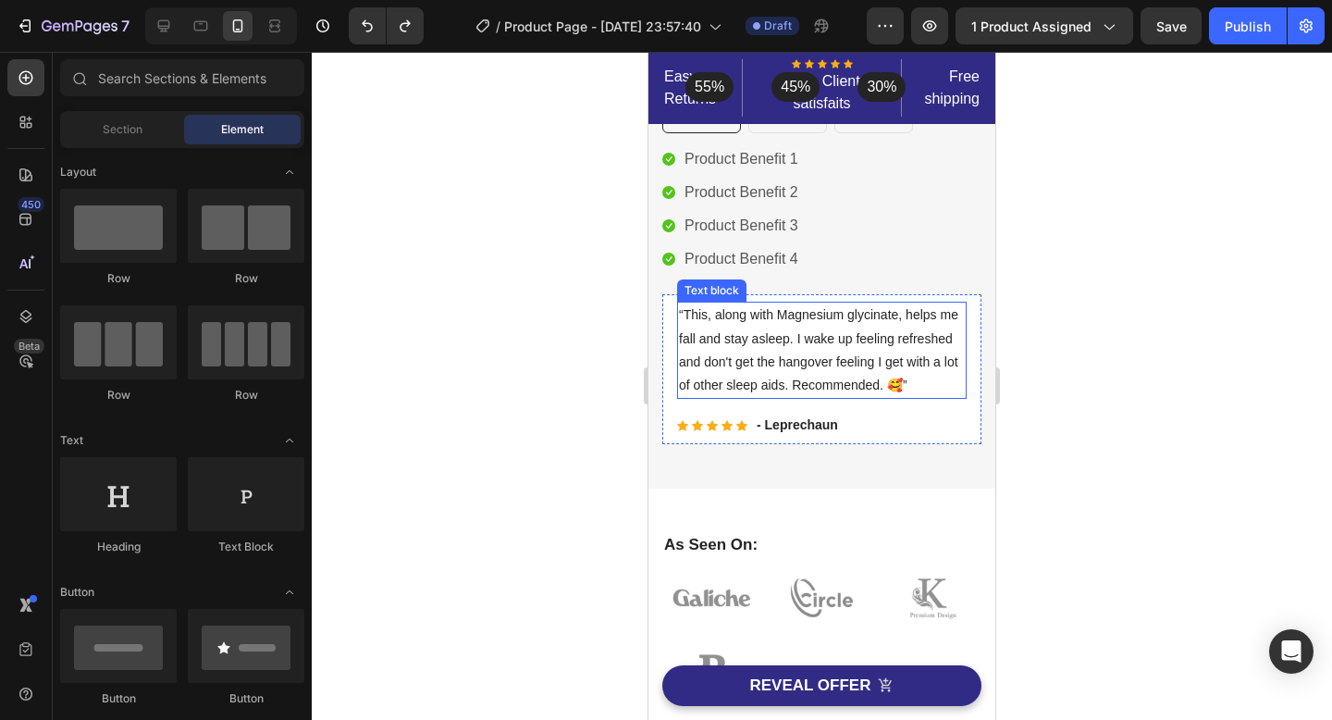
click at [797, 387] on p "“This, along with Magnesium glycinate, helps me fall and stay asleep. I wake up…" at bounding box center [822, 349] width 286 height 93
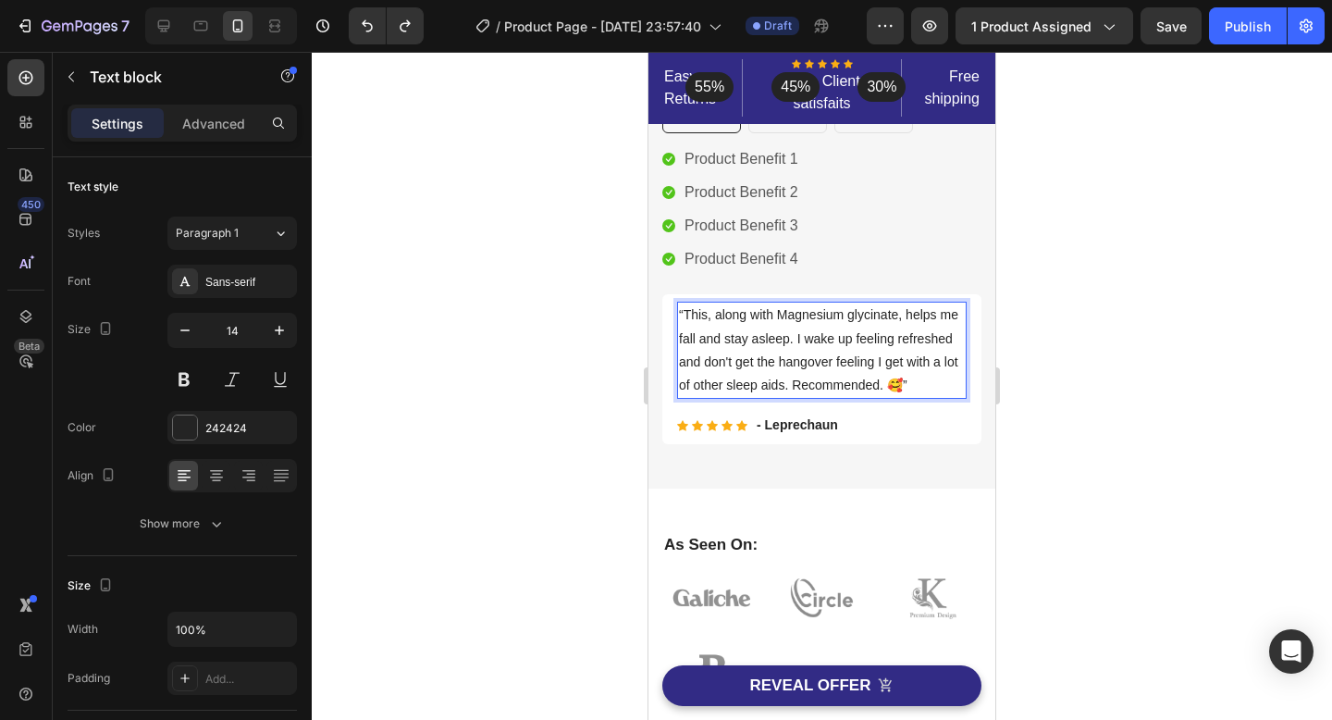
click at [896, 384] on p "“This, along with Magnesium glycinate, helps me fall and stay asleep. I wake up…" at bounding box center [822, 349] width 286 height 93
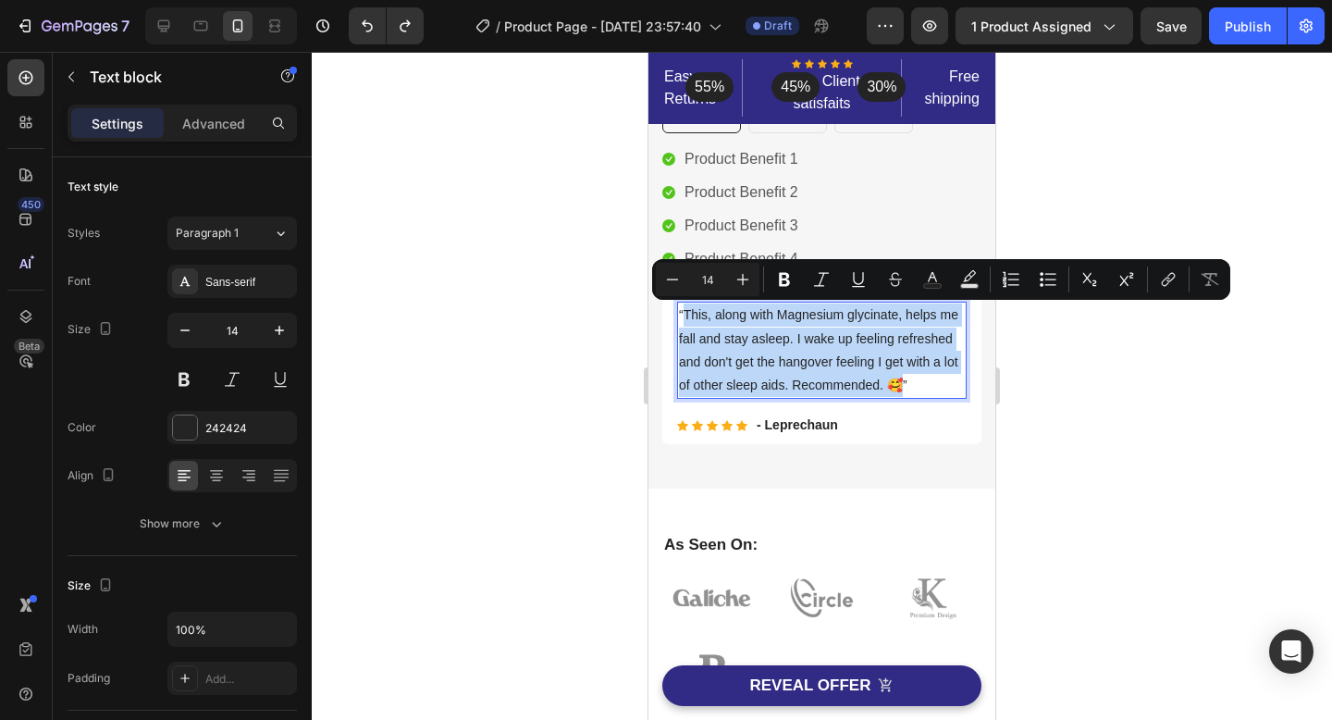
drag, startPoint x: 898, startPoint y: 385, endPoint x: 684, endPoint y: 316, distance: 224.4
click at [684, 316] on p "“This, along with Magnesium glycinate, helps me fall and stay asleep. I wake up…" at bounding box center [822, 349] width 286 height 93
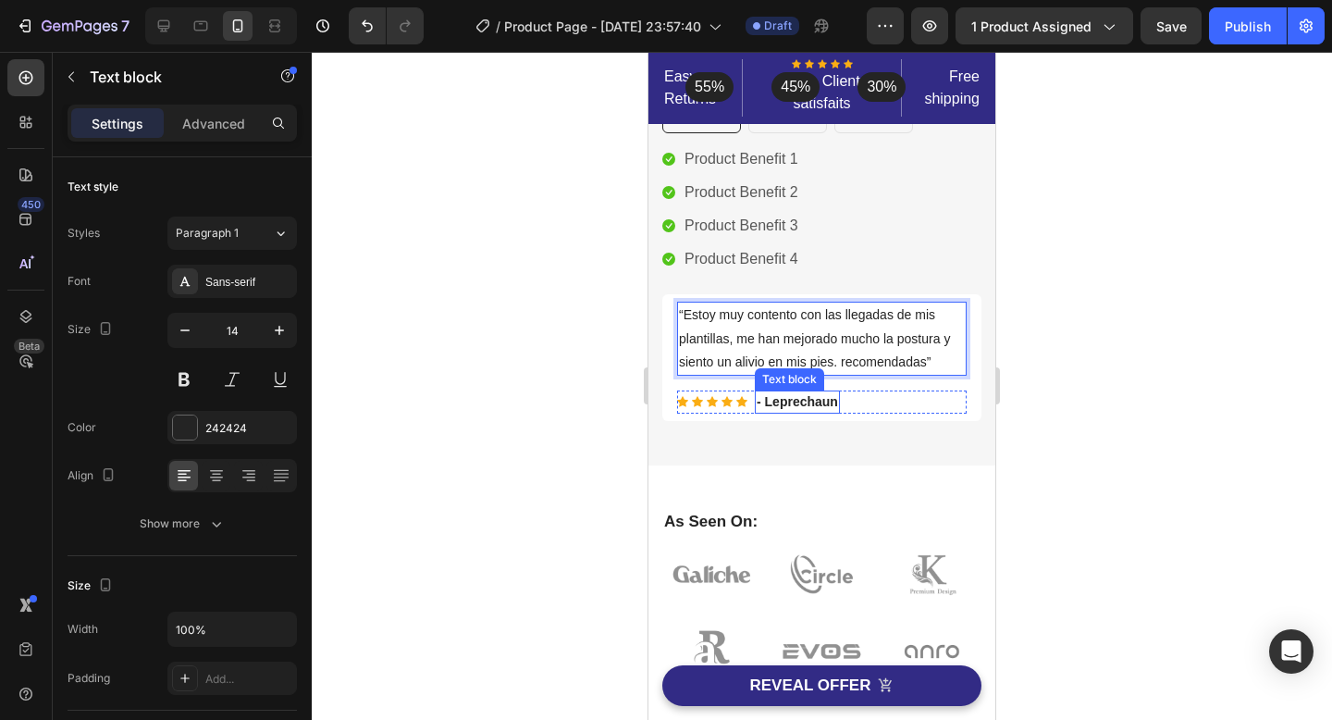
click at [814, 401] on p "- Leprechaun" at bounding box center [797, 401] width 81 height 19
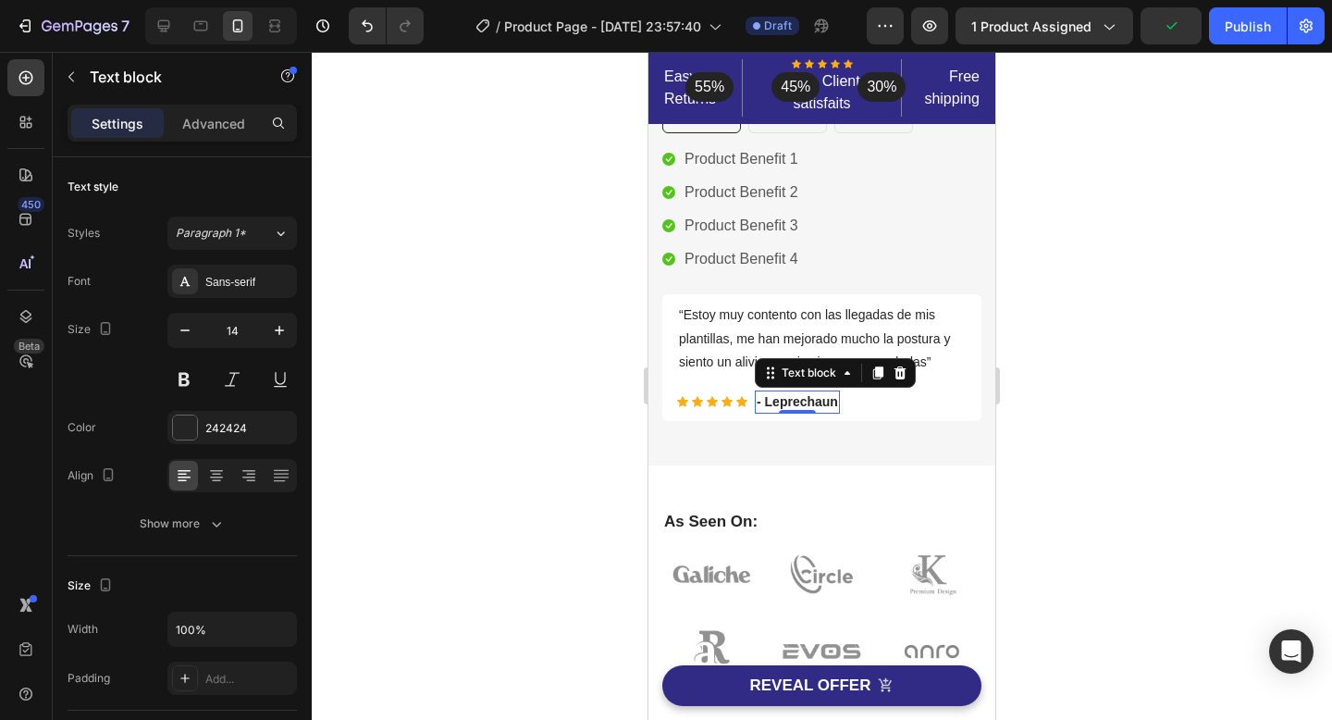
click at [814, 401] on p "- Leprechaun" at bounding box center [797, 401] width 81 height 19
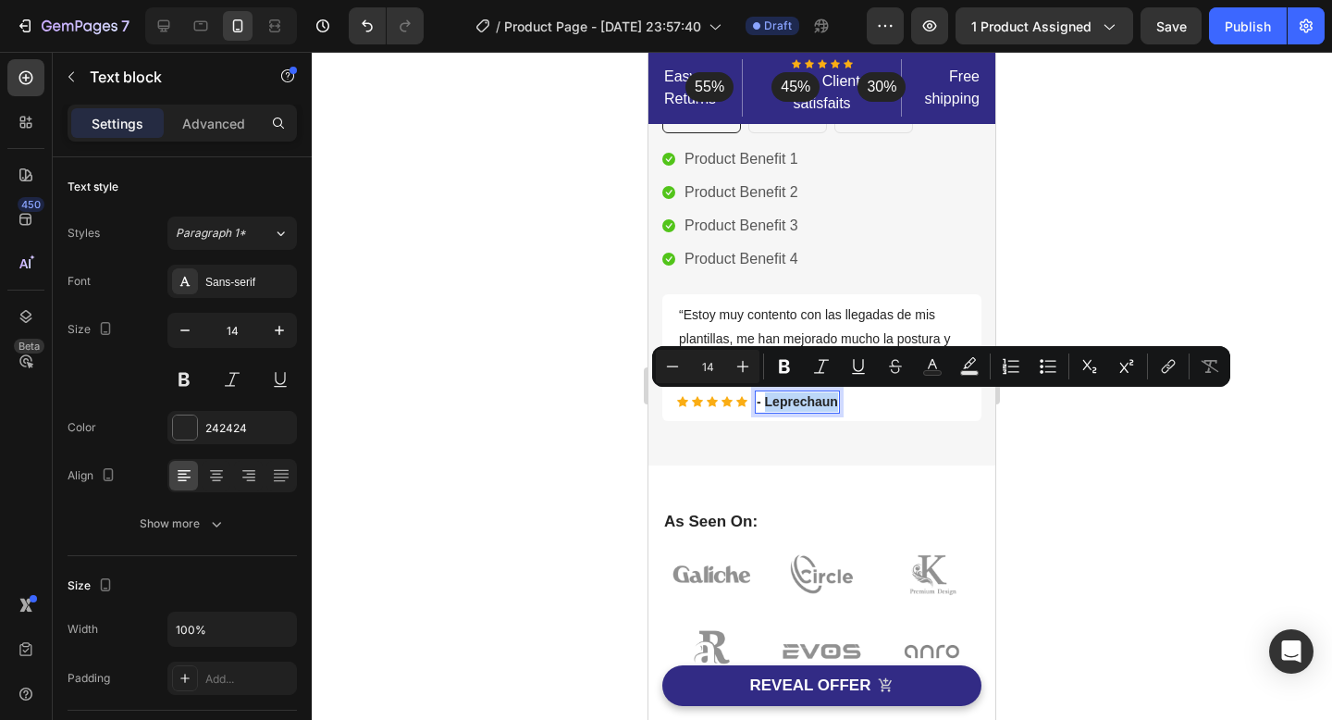
click at [814, 401] on p "- Leprechaun" at bounding box center [797, 401] width 81 height 19
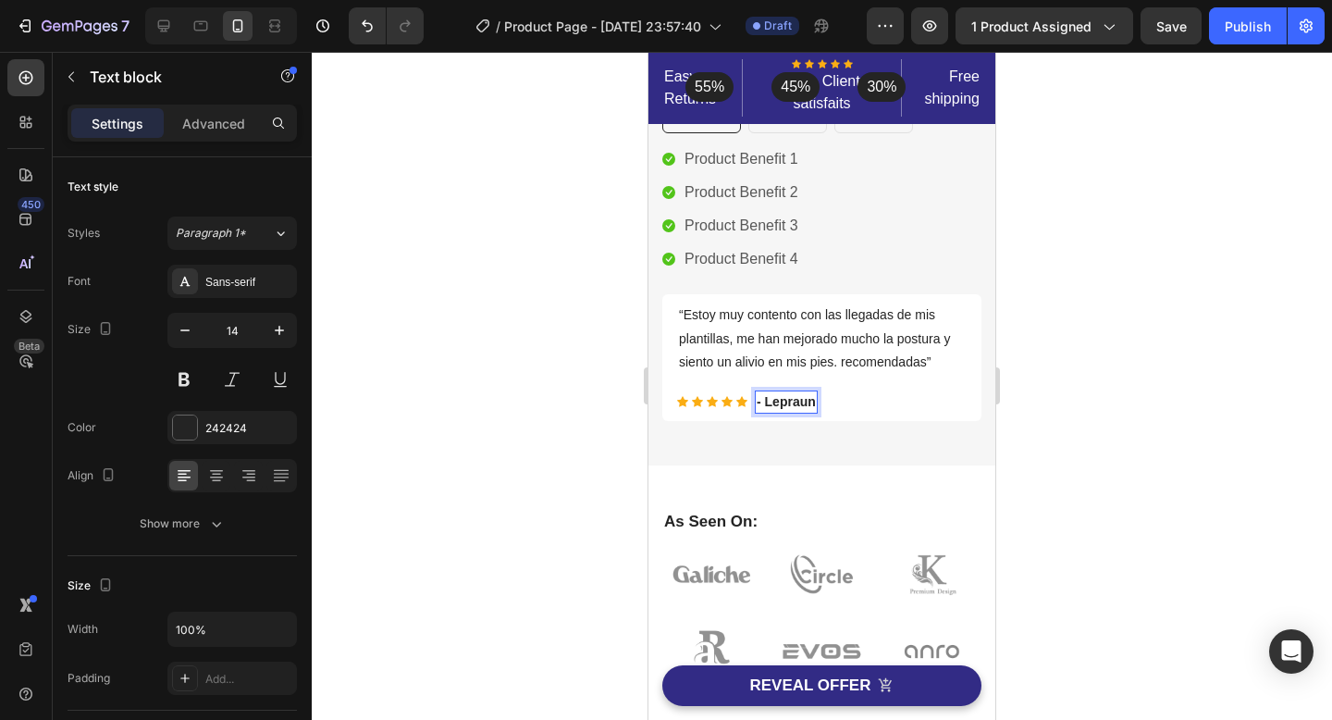
click at [812, 401] on p "- Lepraun" at bounding box center [786, 401] width 59 height 19
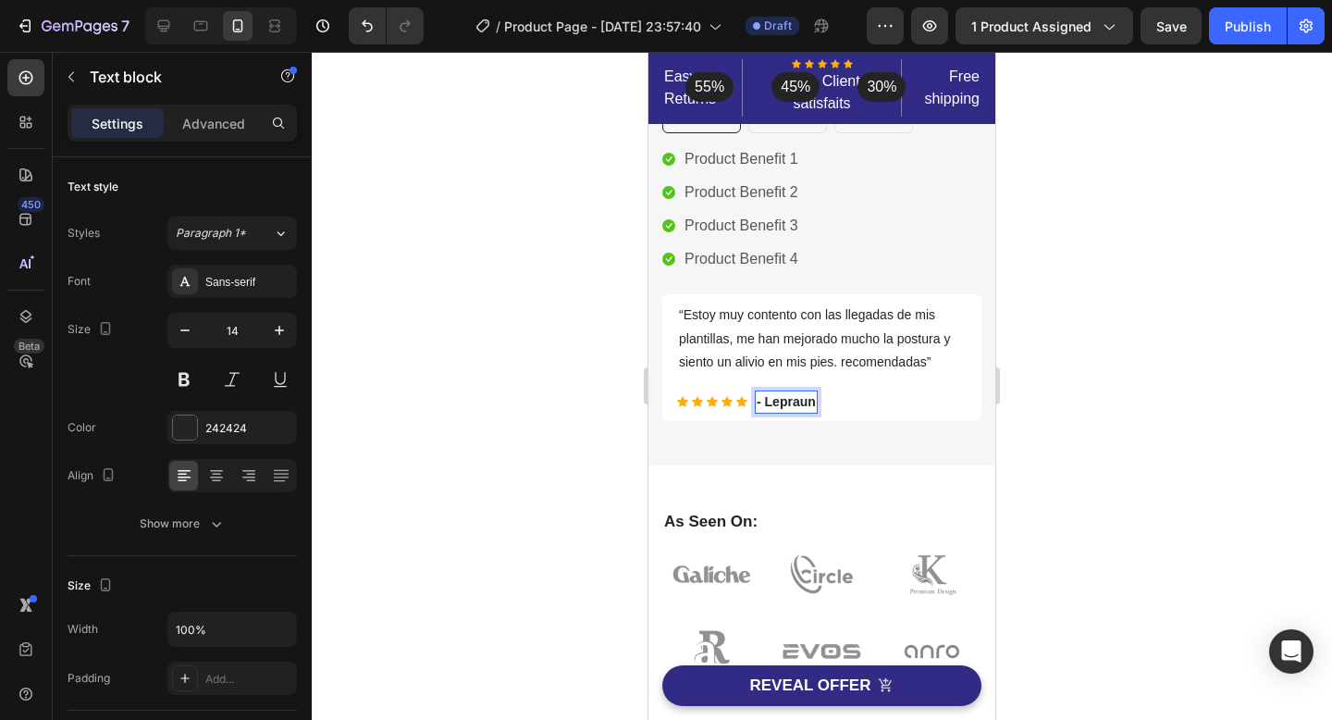
click at [812, 401] on p "- Lepraun" at bounding box center [786, 401] width 59 height 19
click at [1194, 347] on div at bounding box center [822, 386] width 1020 height 668
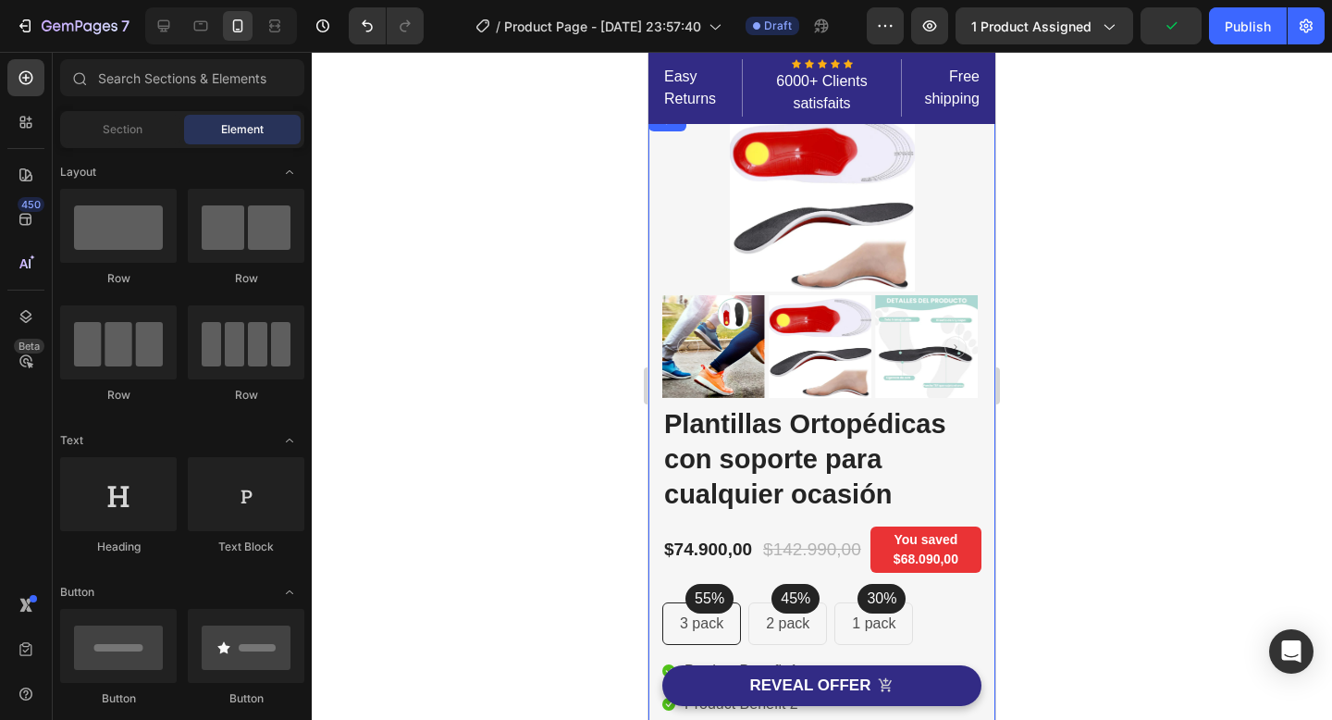
scroll to position [0, 0]
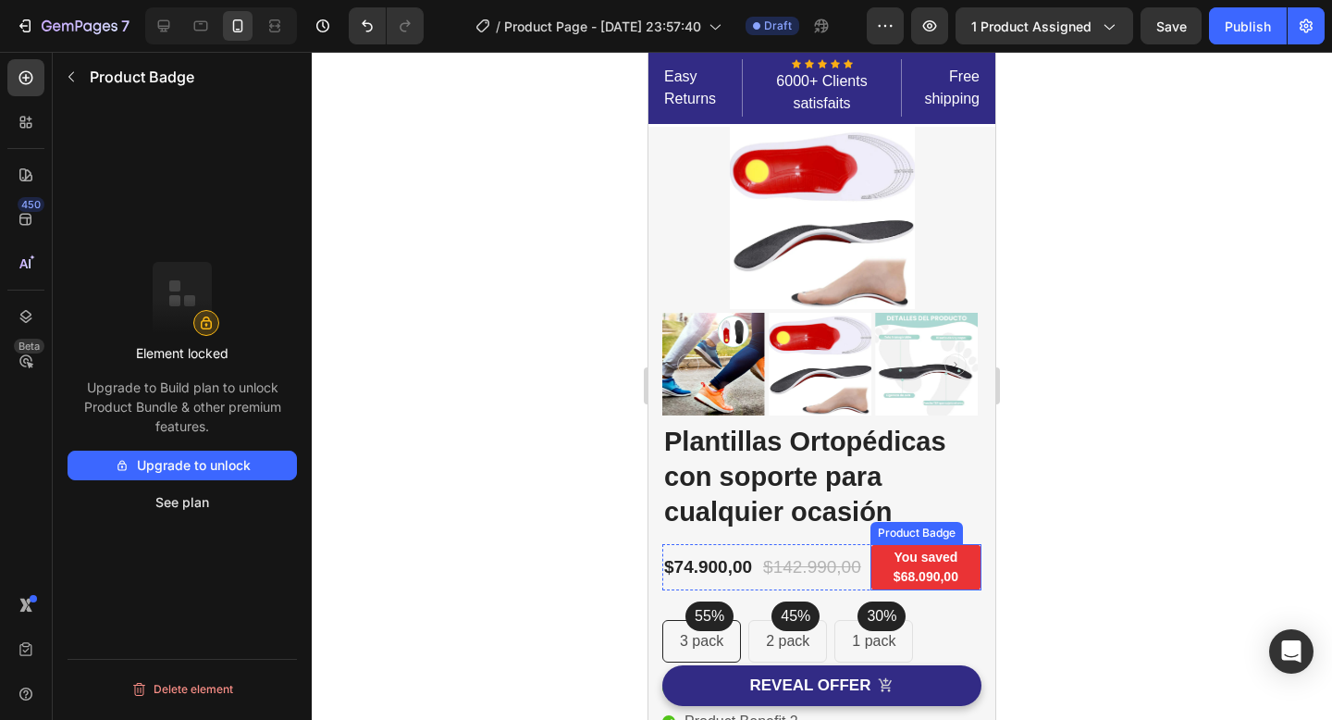
click at [920, 583] on pre "You saved $68.090,00" at bounding box center [925, 567] width 111 height 46
click at [268, 463] on button "Upgrade to unlock" at bounding box center [182, 465] width 229 height 30
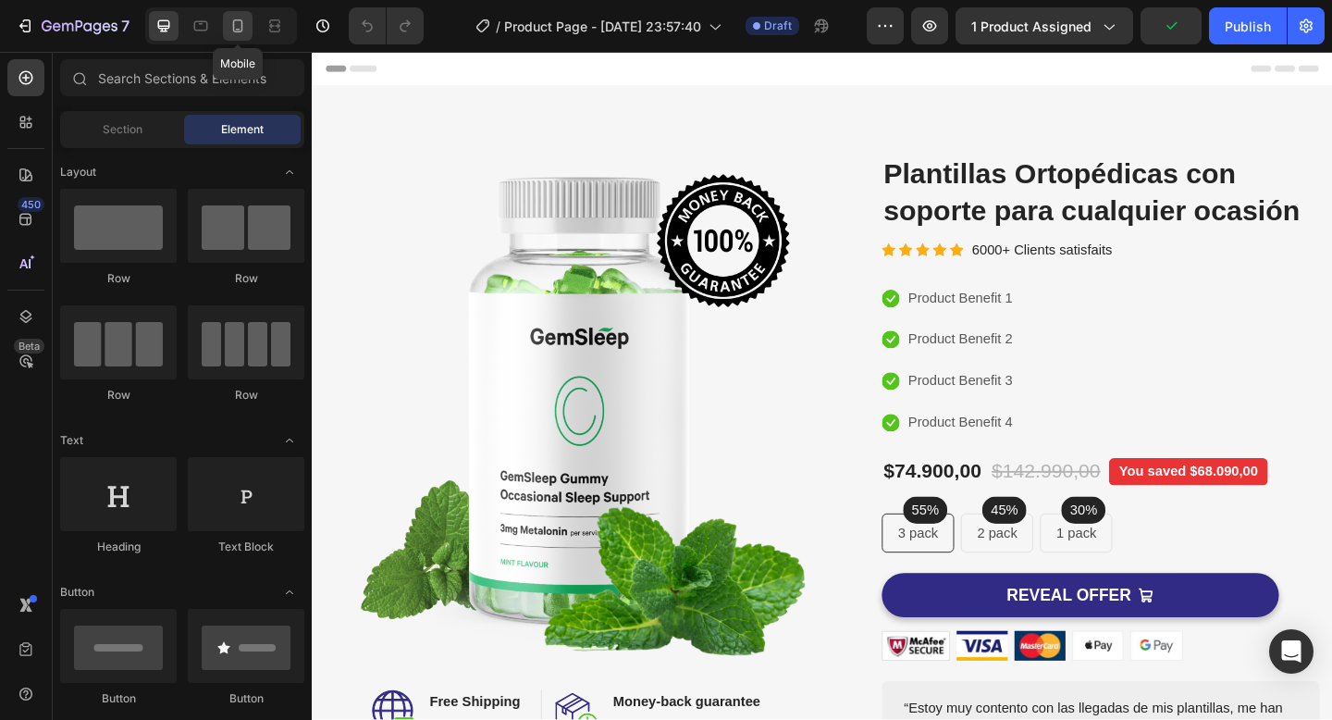
click at [244, 35] on div at bounding box center [238, 26] width 30 height 30
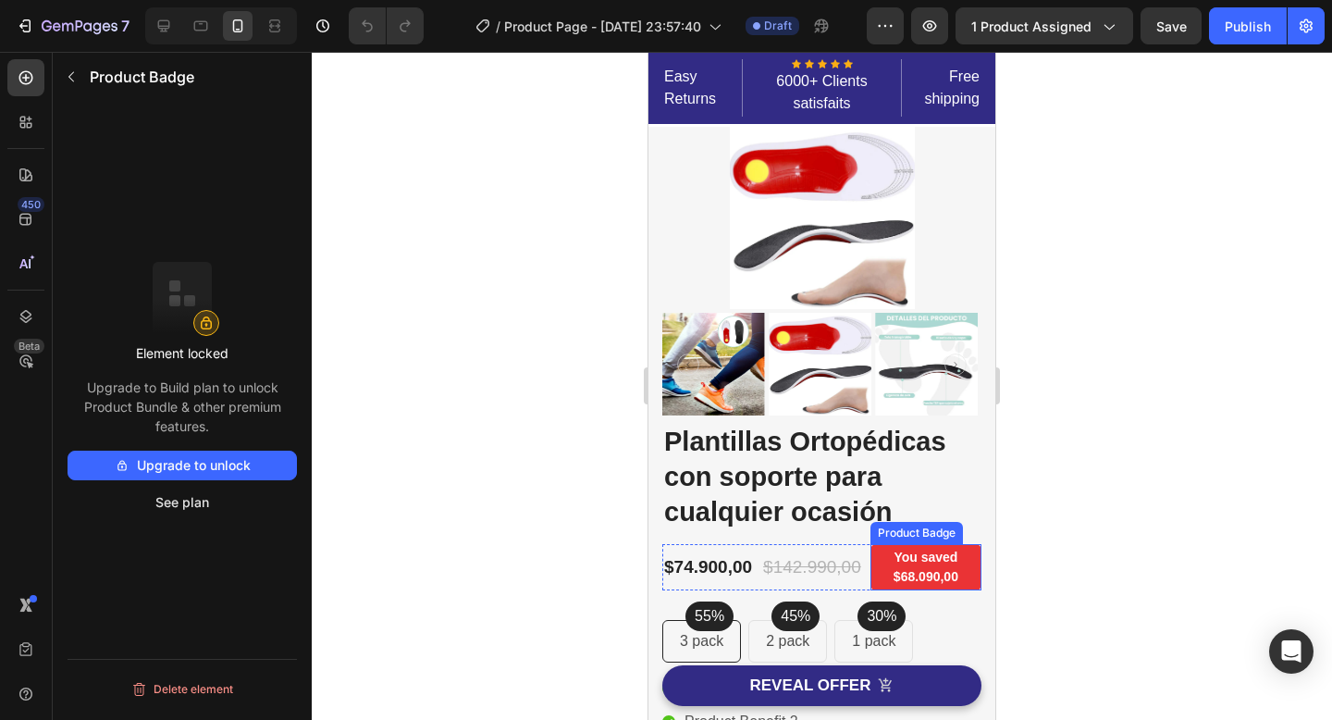
click at [898, 568] on pre "You saved $68.090,00" at bounding box center [925, 567] width 111 height 46
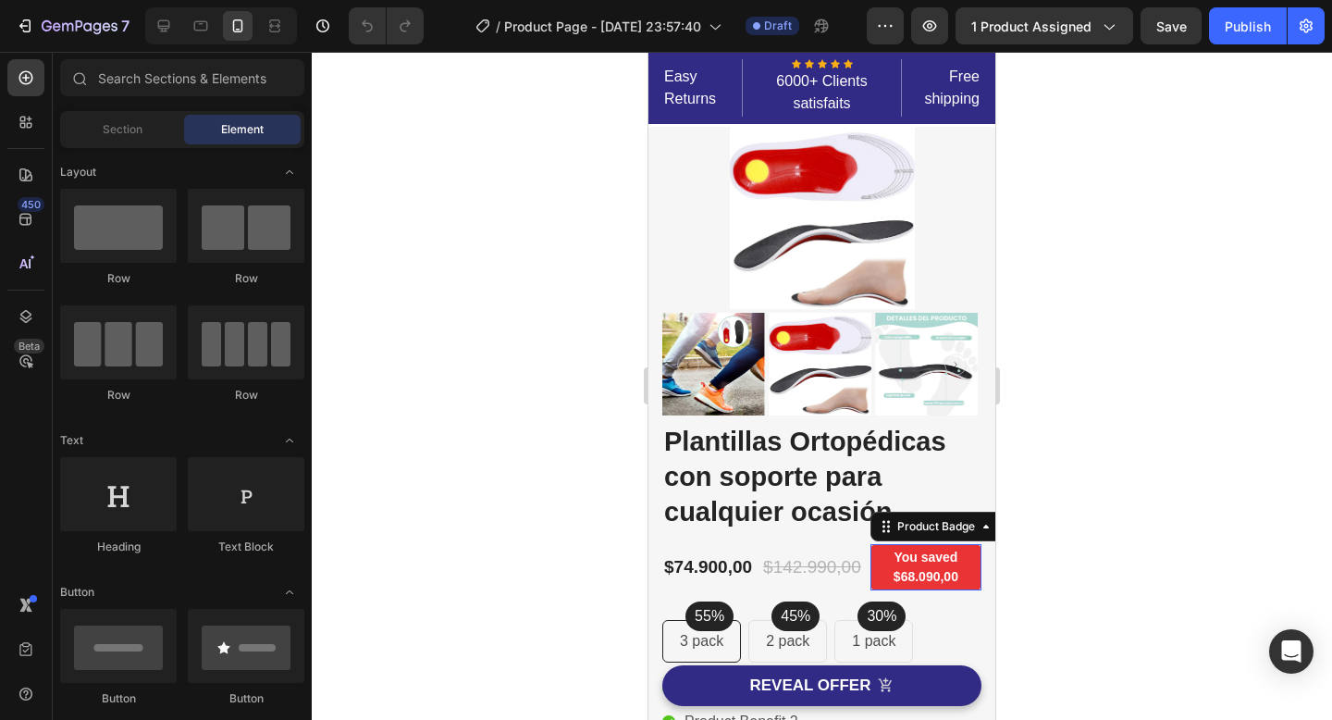
click at [955, 551] on pre "You saved $68.090,00" at bounding box center [925, 567] width 111 height 46
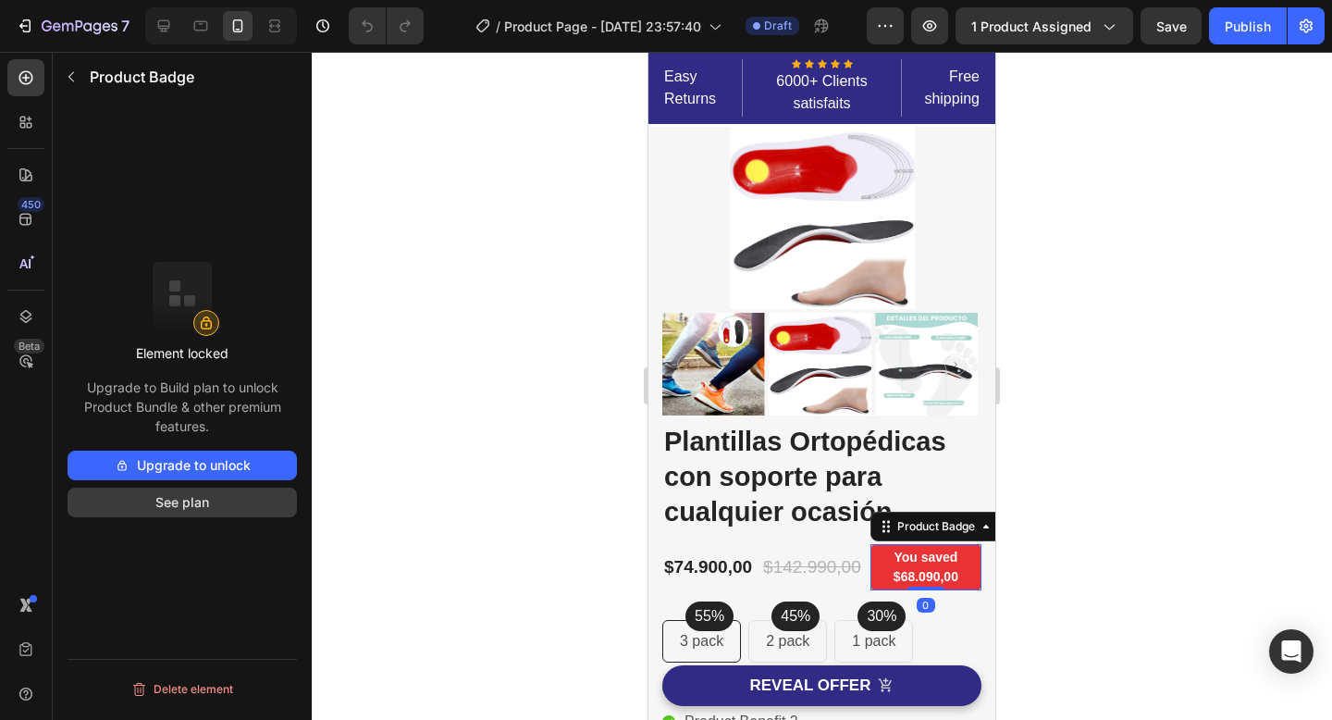
click at [168, 505] on button "See plan" at bounding box center [182, 502] width 229 height 30
click at [949, 573] on pre "You saved $68.090,00" at bounding box center [925, 567] width 111 height 46
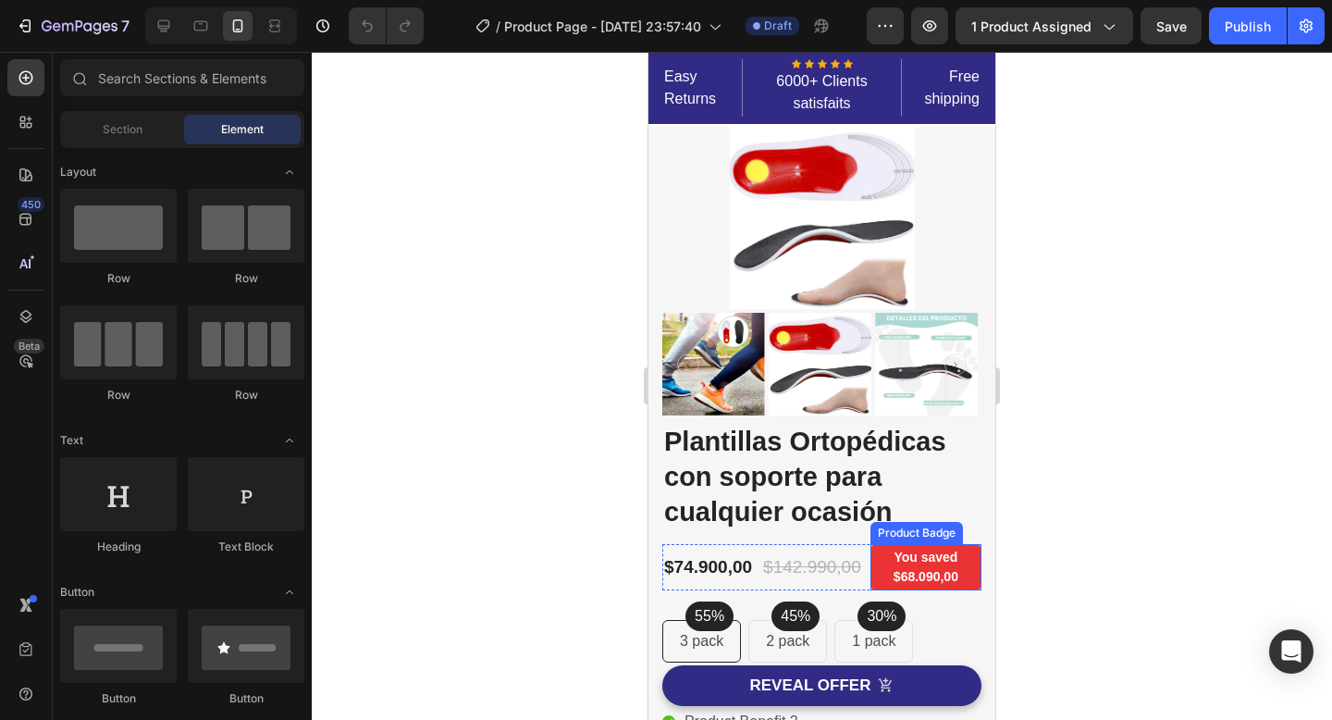
click at [920, 546] on pre "You saved $68.090,00" at bounding box center [925, 567] width 111 height 46
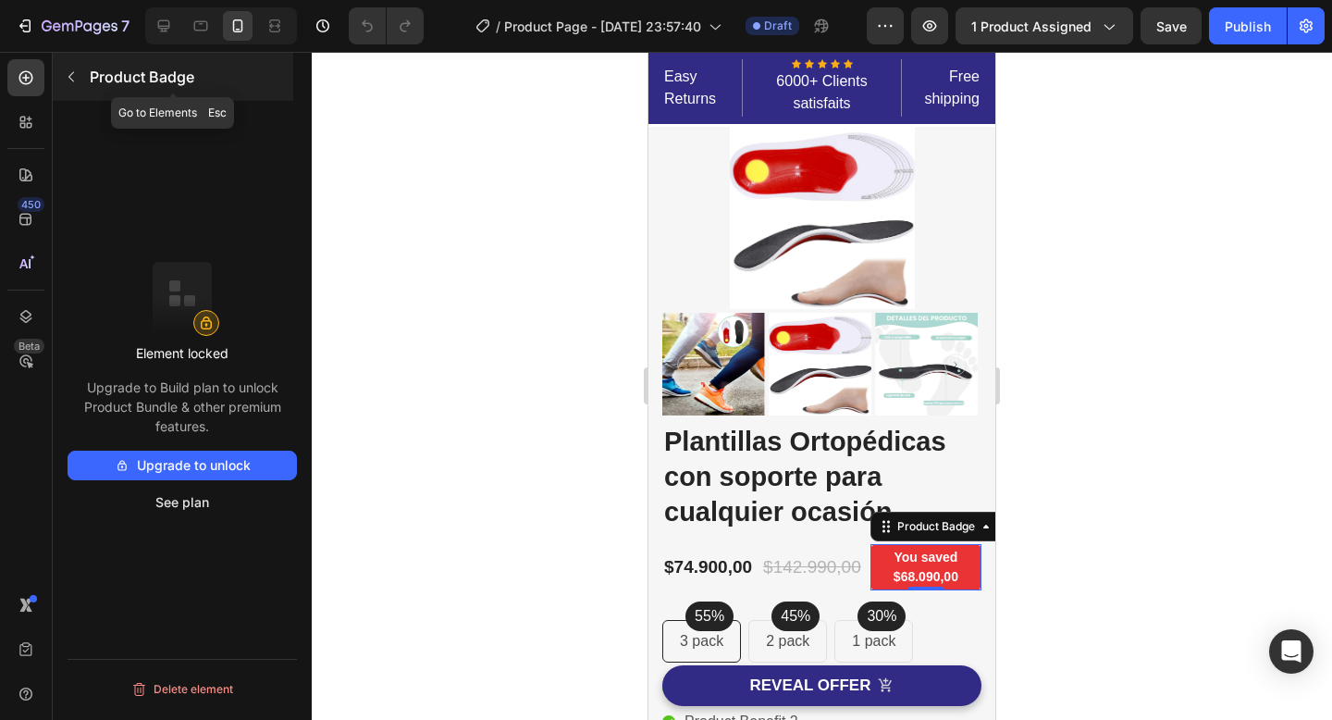
click at [158, 80] on p "Product Badge" at bounding box center [190, 77] width 200 height 22
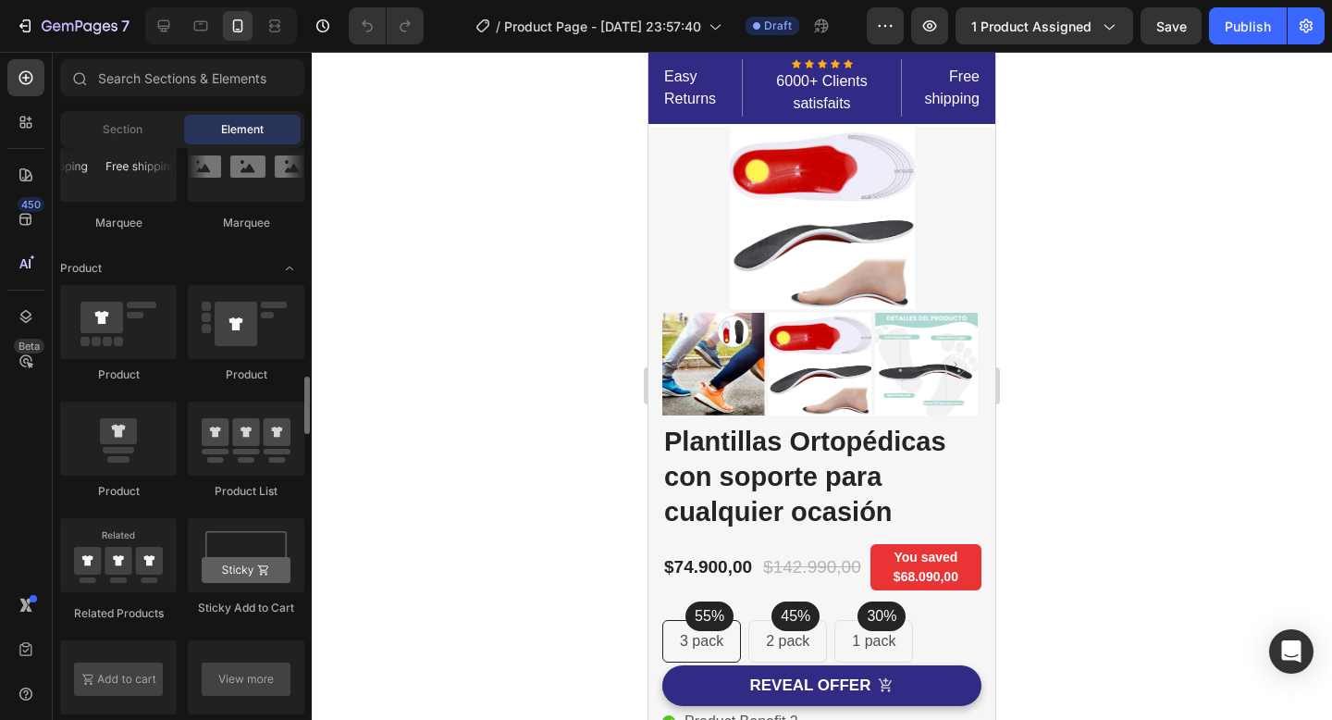
scroll to position [2196, 0]
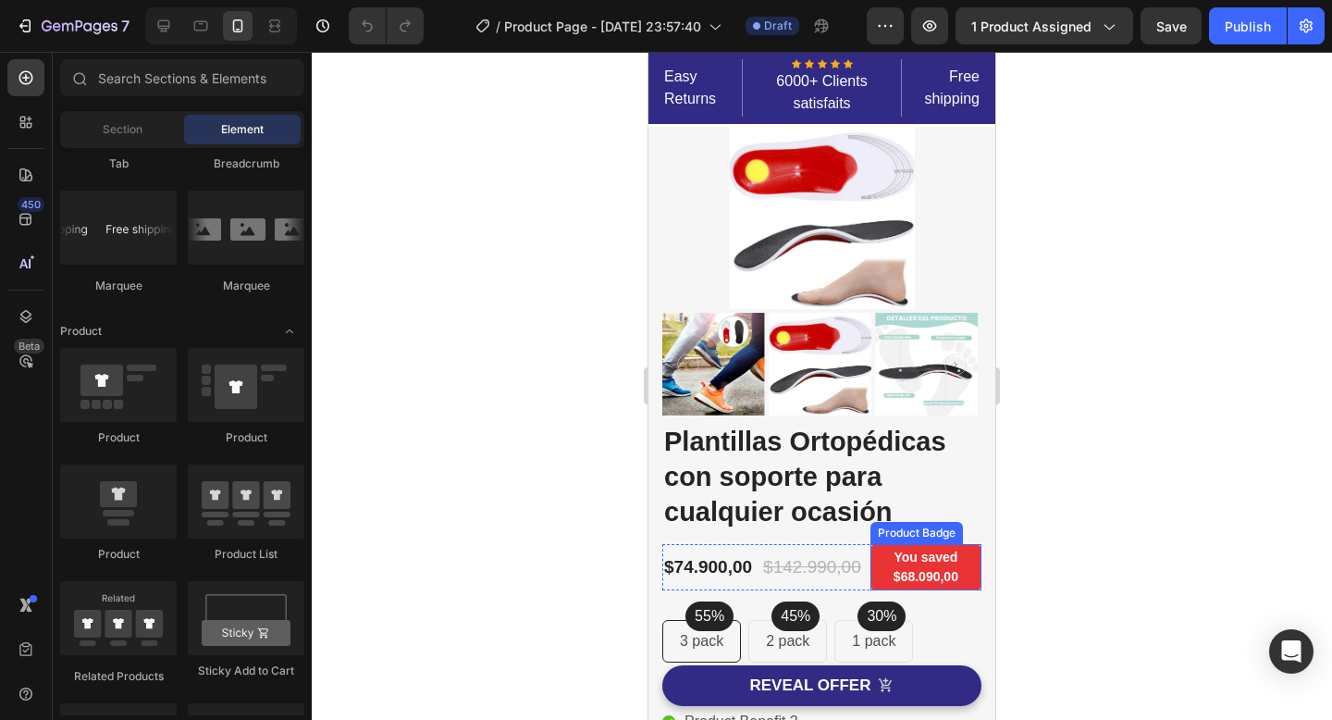
click at [959, 568] on pre "You saved $68.090,00" at bounding box center [925, 567] width 111 height 46
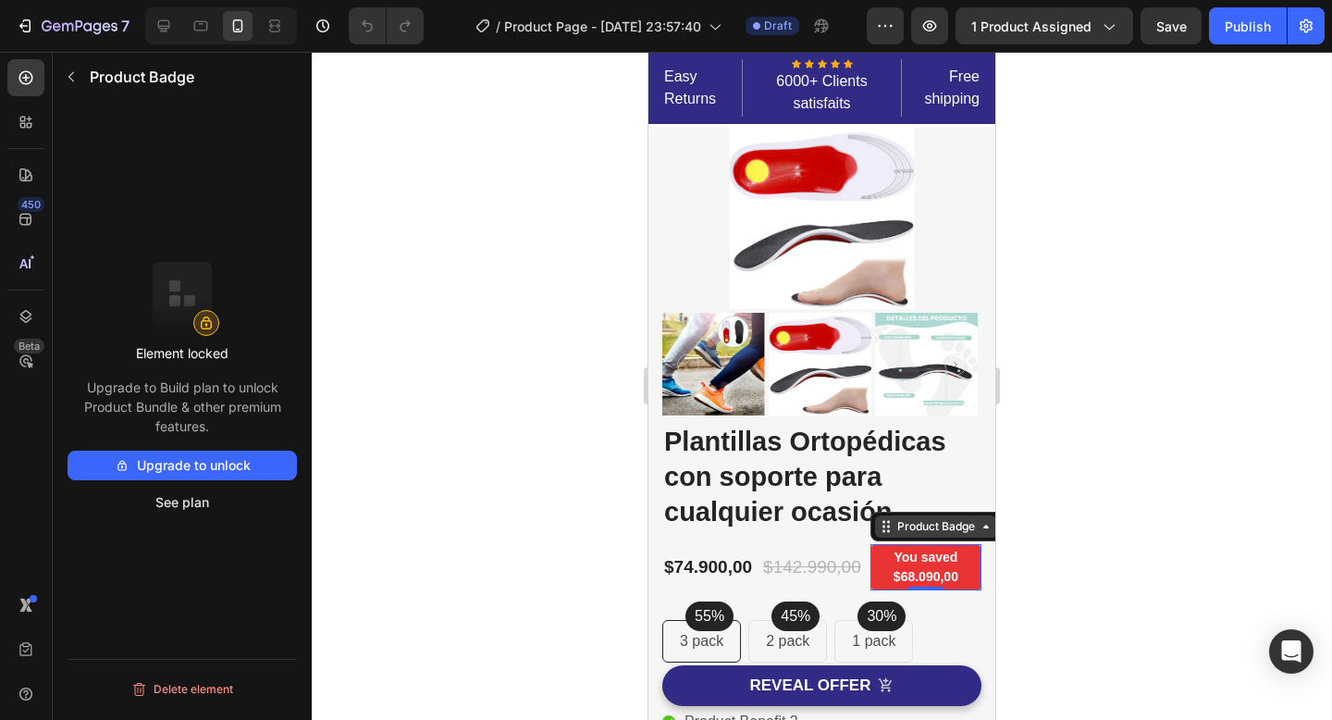
click at [951, 528] on div "Product Badge" at bounding box center [935, 526] width 85 height 17
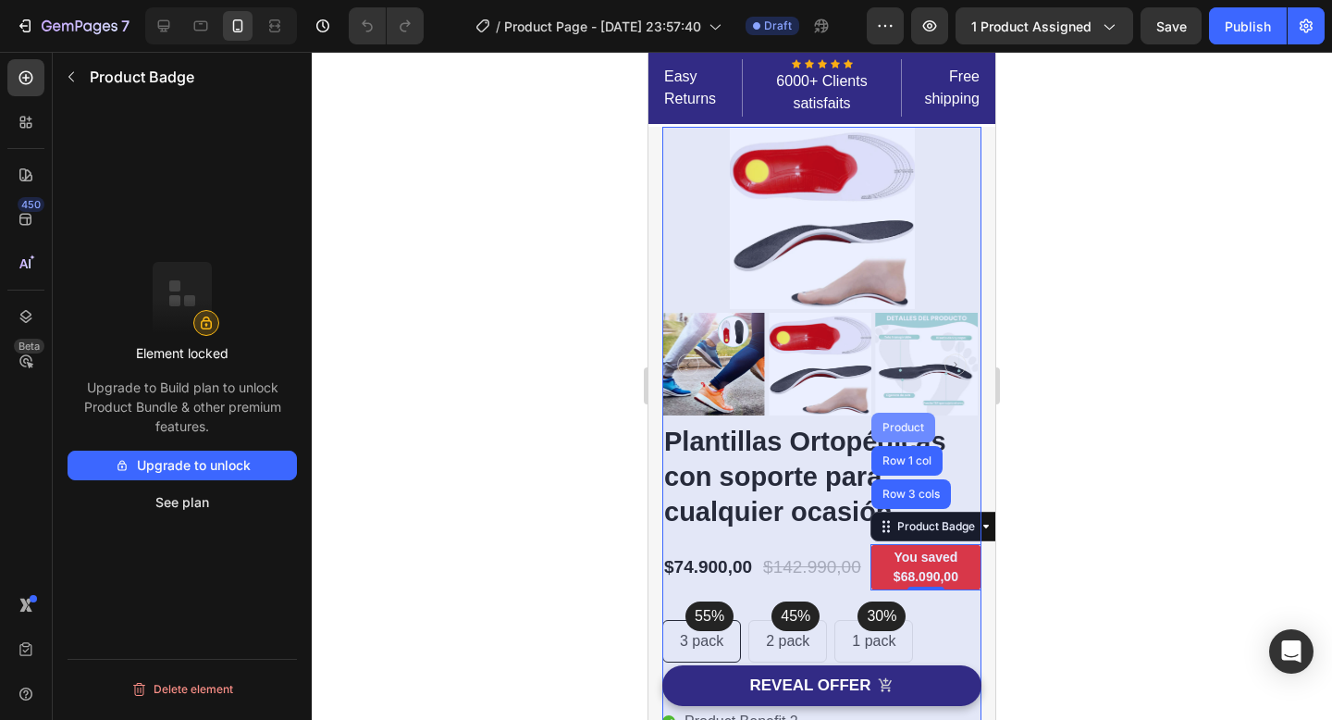
click at [917, 427] on div "Product" at bounding box center [903, 427] width 49 height 11
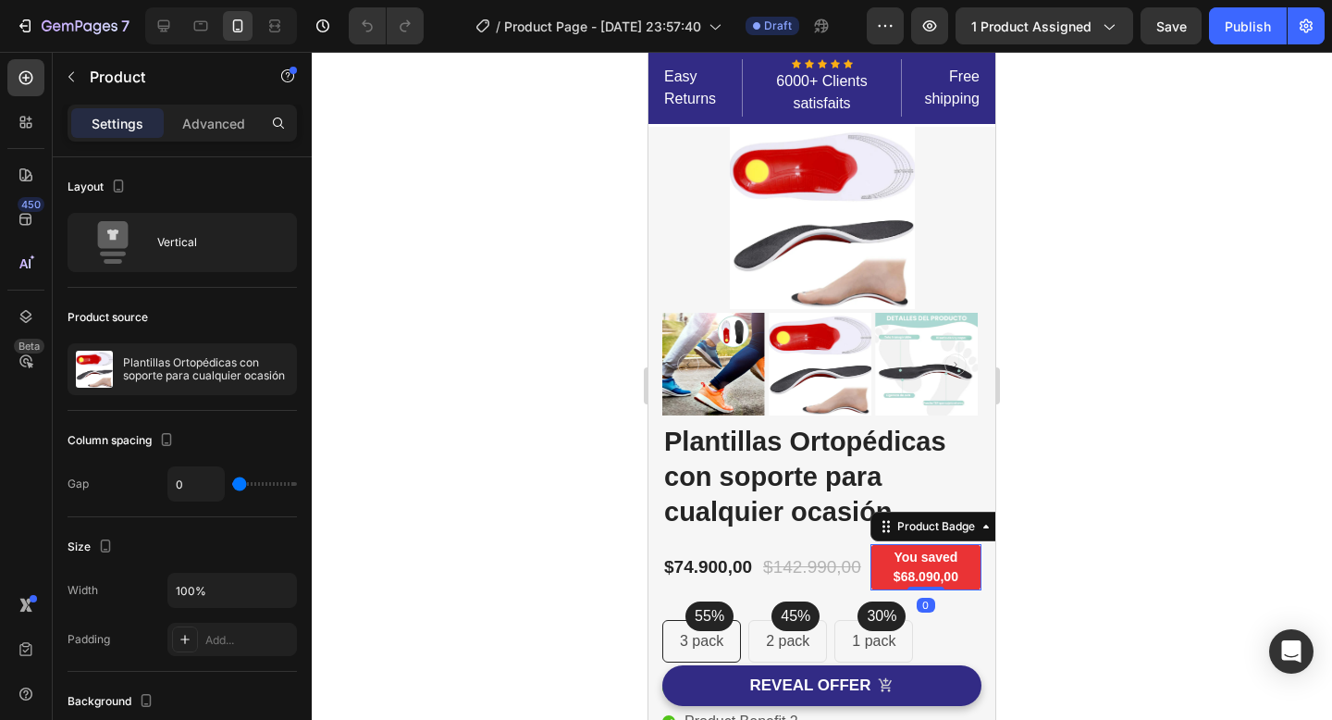
click at [919, 567] on pre "You saved $68.090,00" at bounding box center [925, 567] width 111 height 46
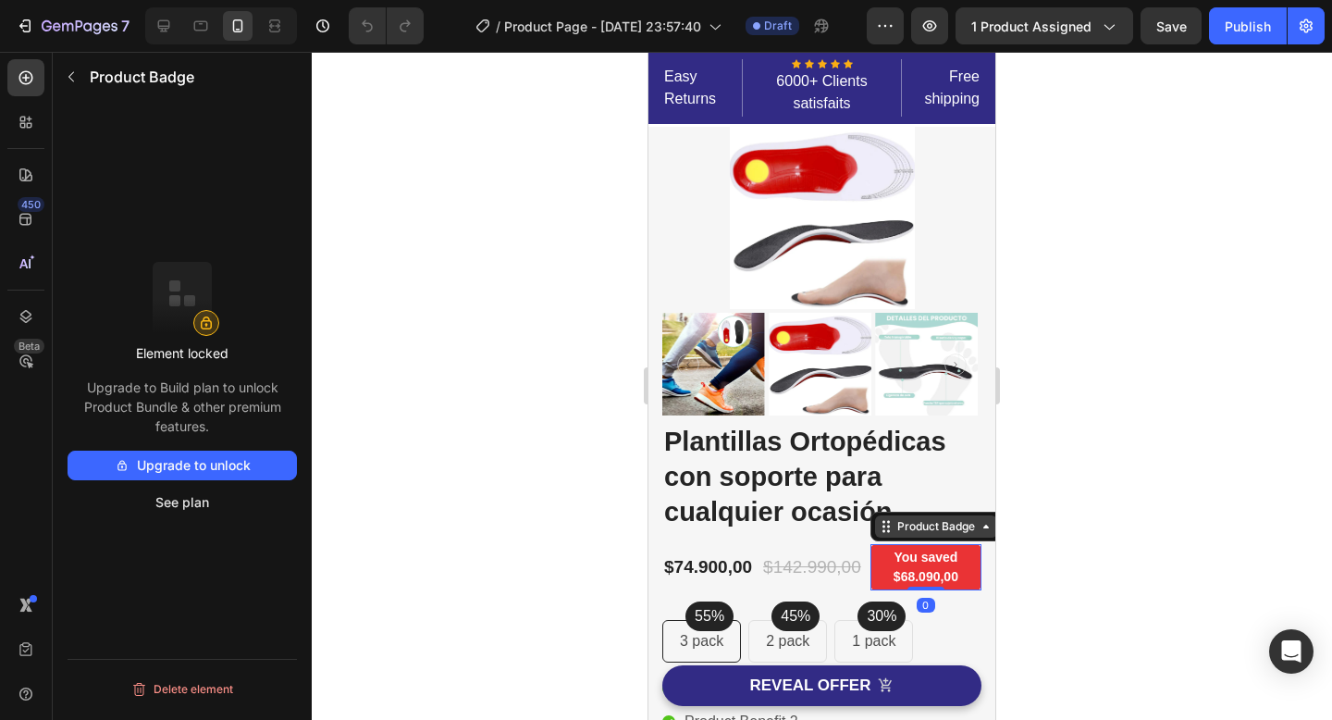
click at [983, 529] on icon at bounding box center [986, 526] width 15 height 15
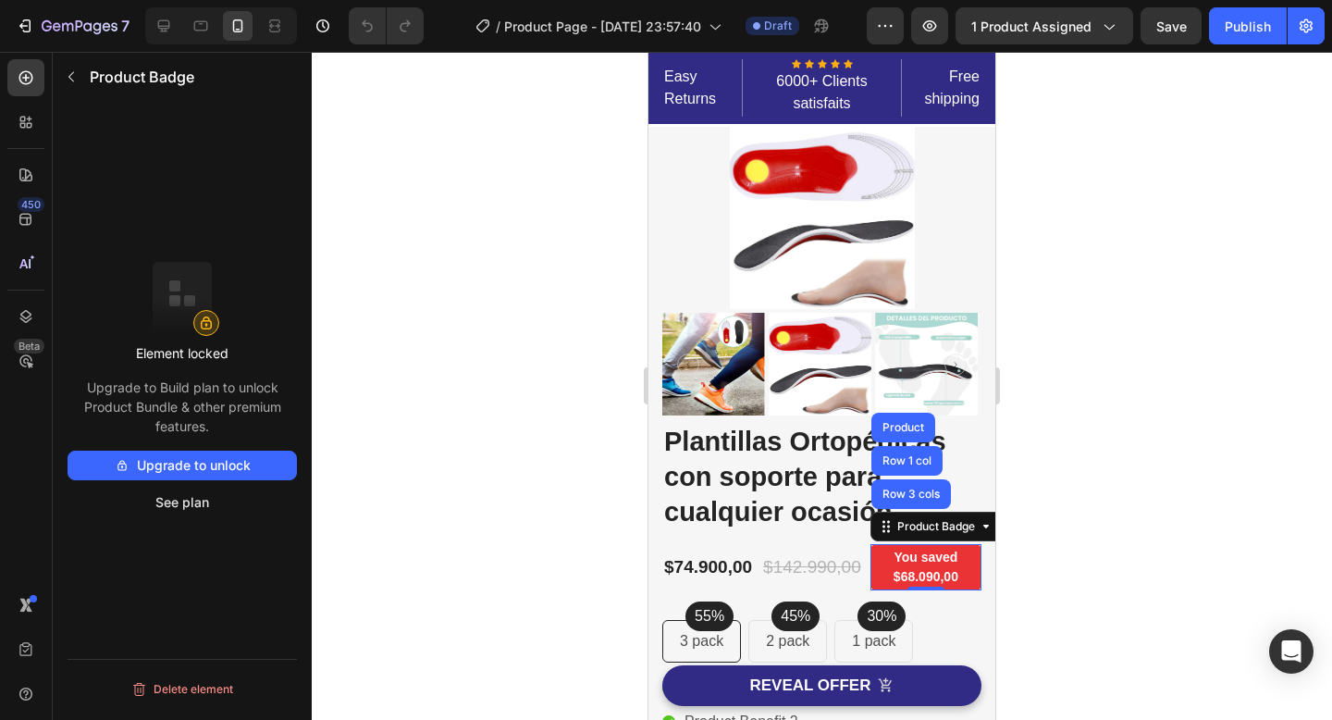
click at [1110, 505] on div at bounding box center [822, 386] width 1020 height 668
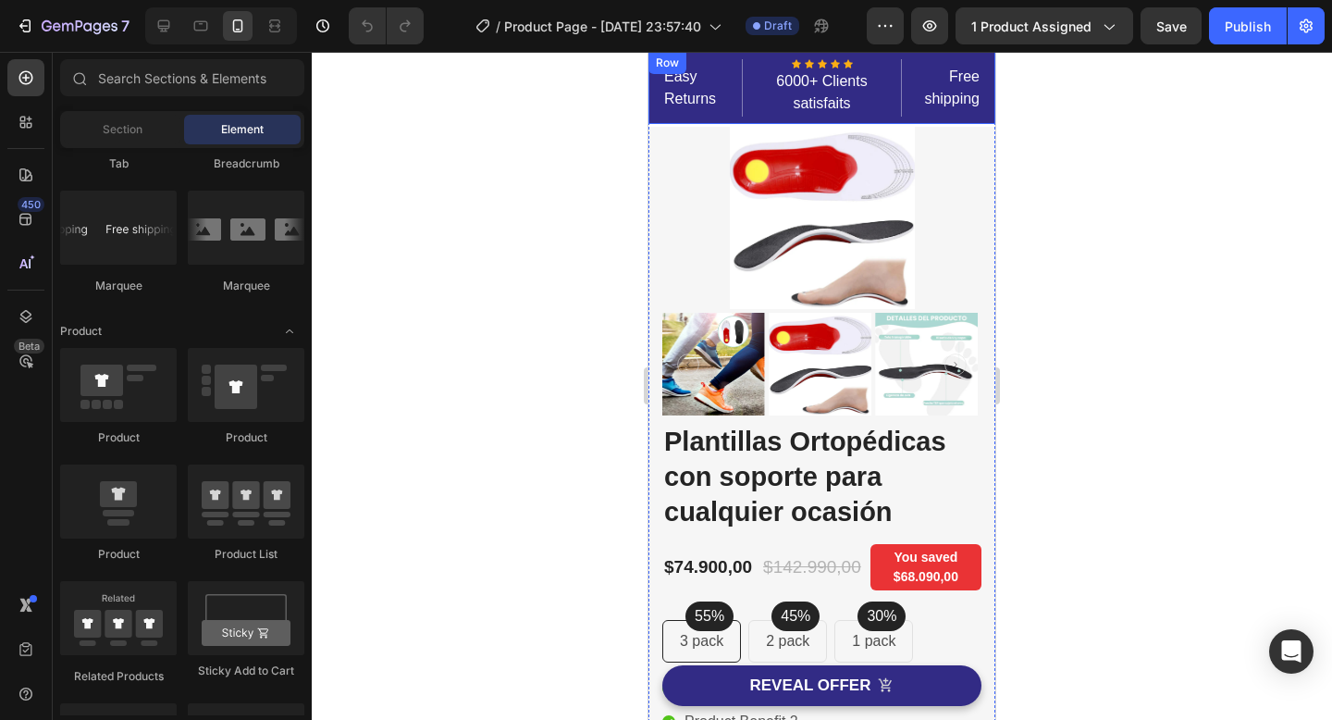
click at [982, 74] on div "Easy Returns Text block Icon Icon Icon Icon Icon Icon List Hoz 6000+ Clients sa…" at bounding box center [821, 88] width 347 height 72
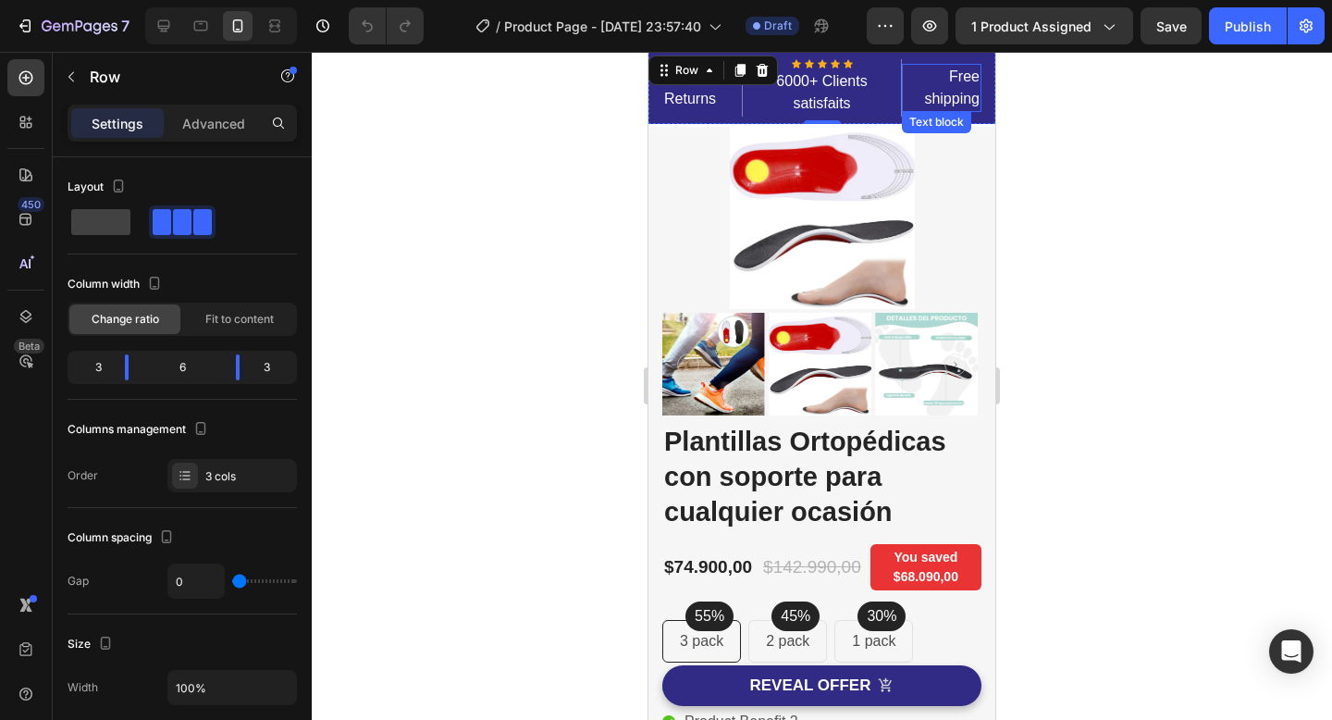
click at [957, 81] on p "Free shipping" at bounding box center [942, 88] width 76 height 44
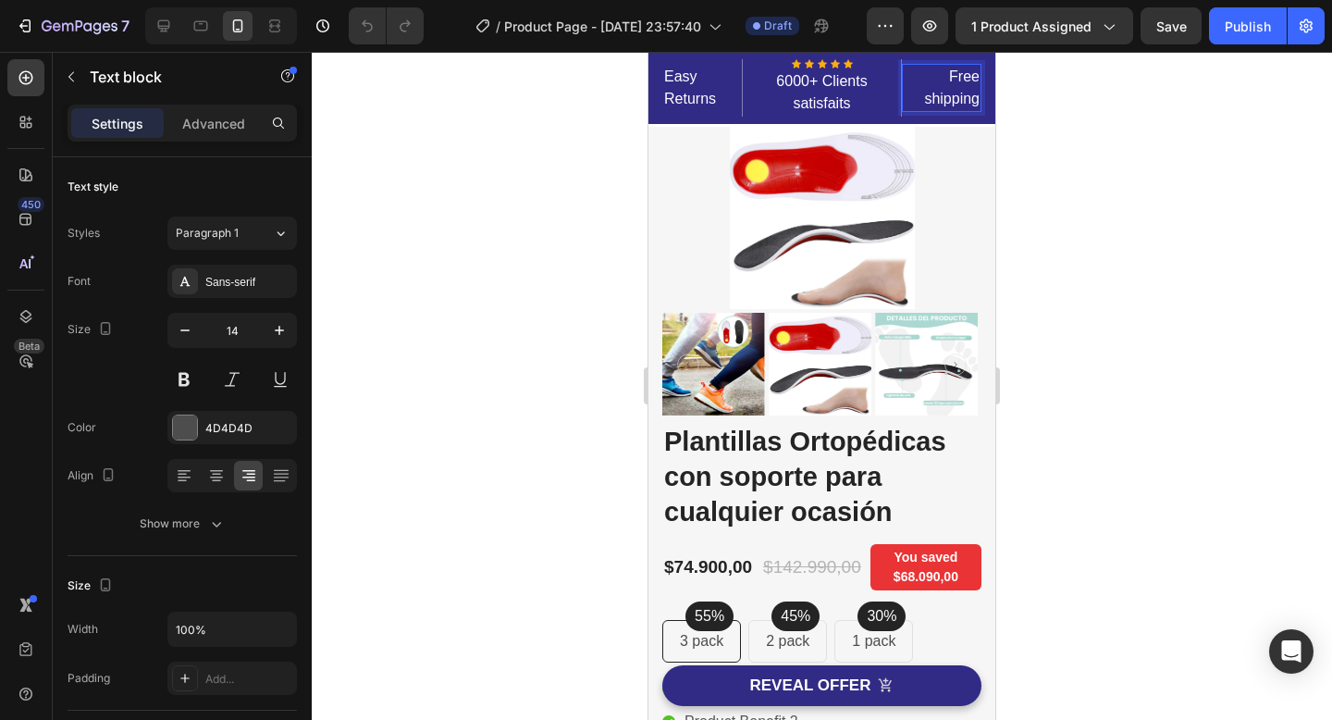
click at [952, 99] on p "Free shipping" at bounding box center [942, 88] width 76 height 44
click at [1062, 121] on div at bounding box center [822, 386] width 1020 height 668
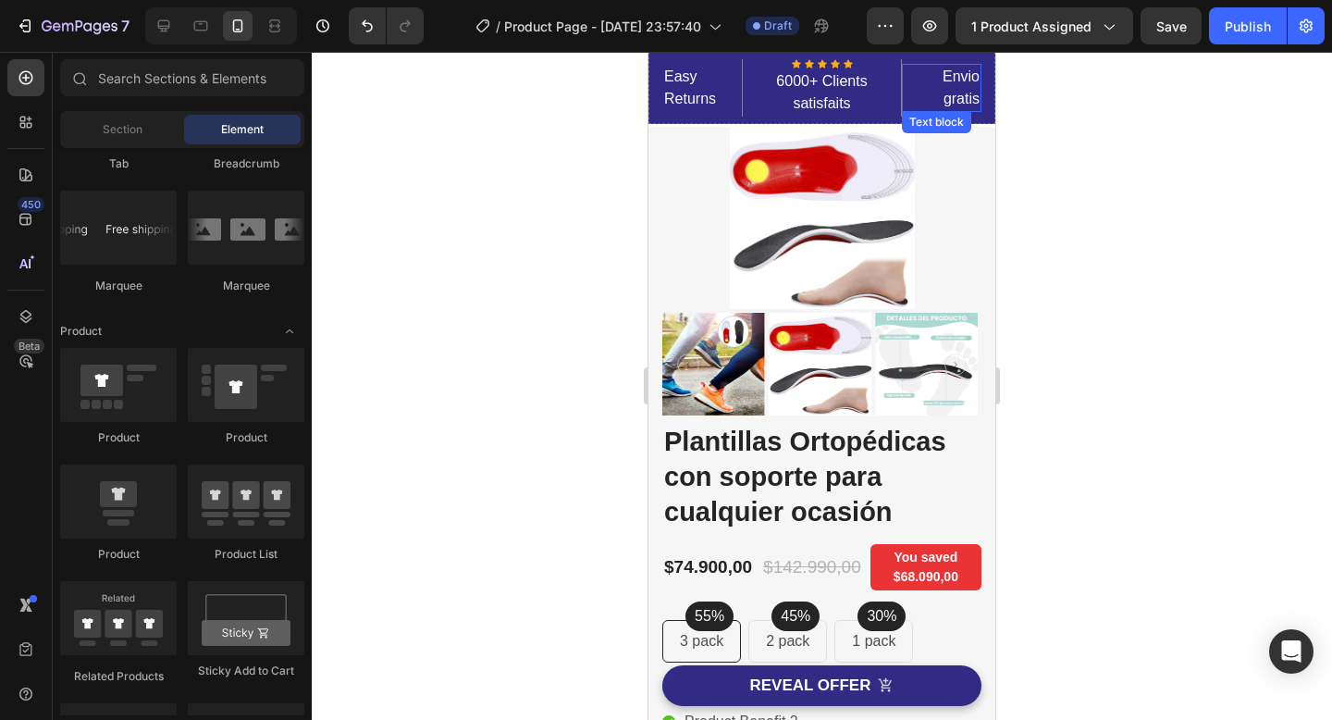
click at [943, 73] on p "Envio gratis" at bounding box center [942, 88] width 76 height 44
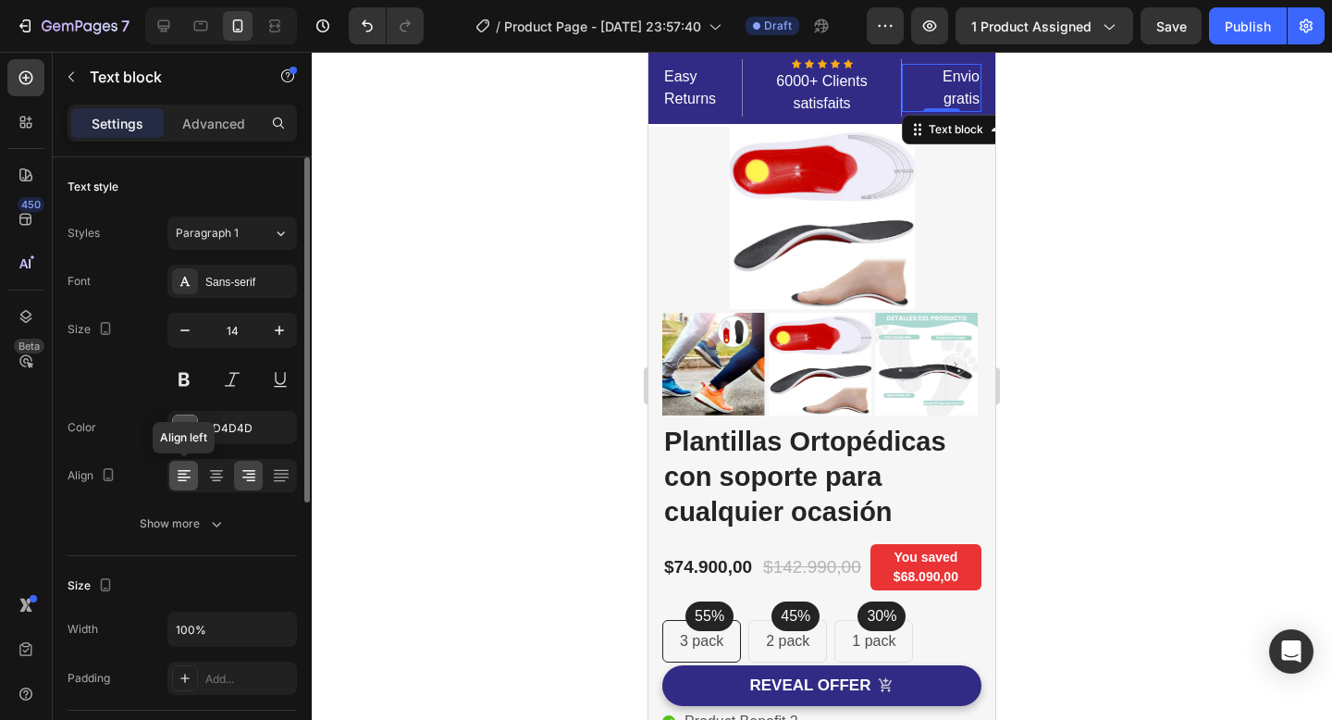
click at [190, 471] on icon at bounding box center [184, 475] width 18 height 18
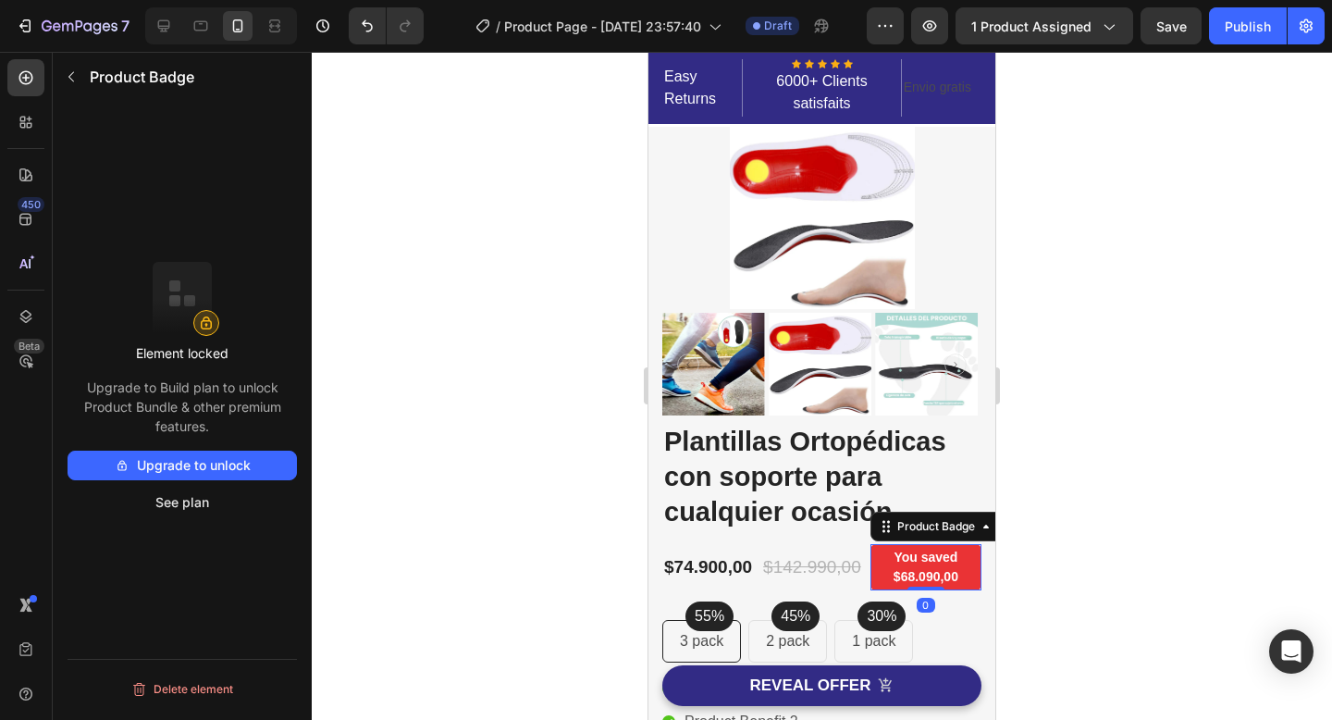
click at [959, 561] on pre "You saved $68.090,00" at bounding box center [925, 567] width 111 height 46
click at [213, 320] on rect at bounding box center [206, 322] width 25 height 25
click at [198, 331] on rect at bounding box center [206, 322] width 25 height 25
click at [569, 501] on div at bounding box center [822, 386] width 1020 height 668
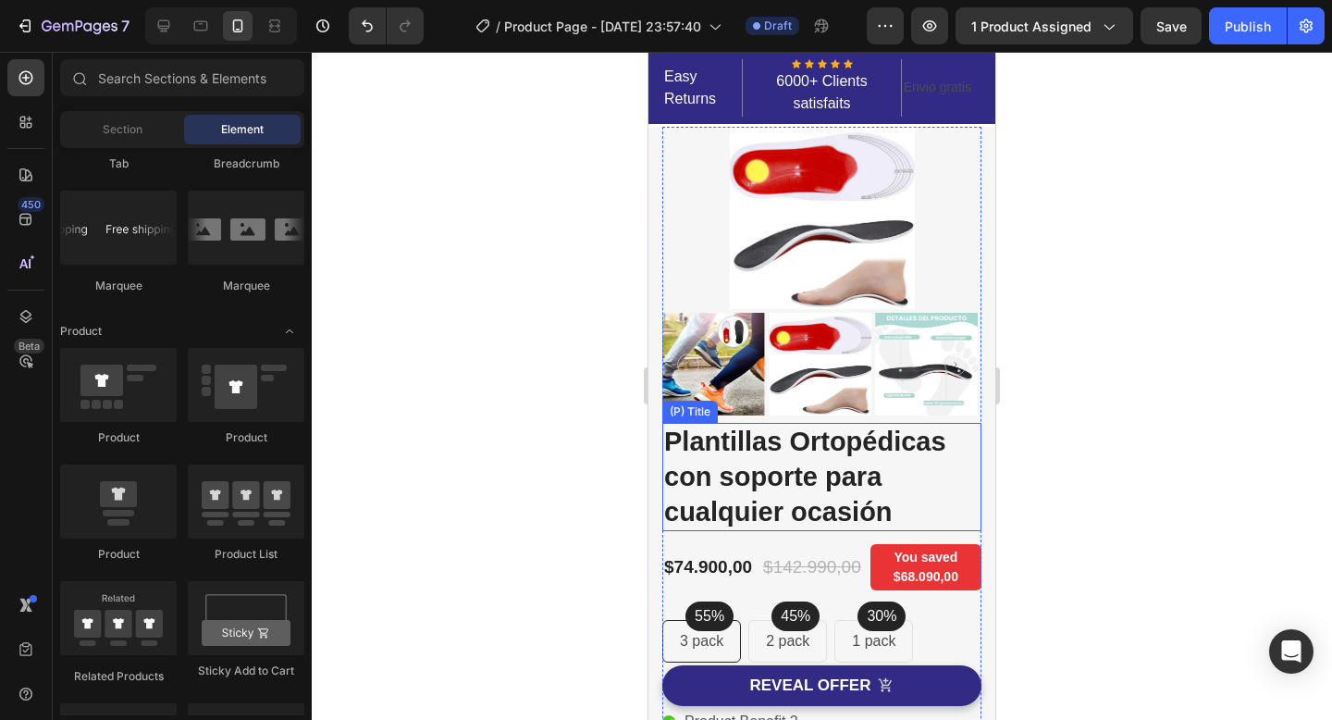
scroll to position [80, 0]
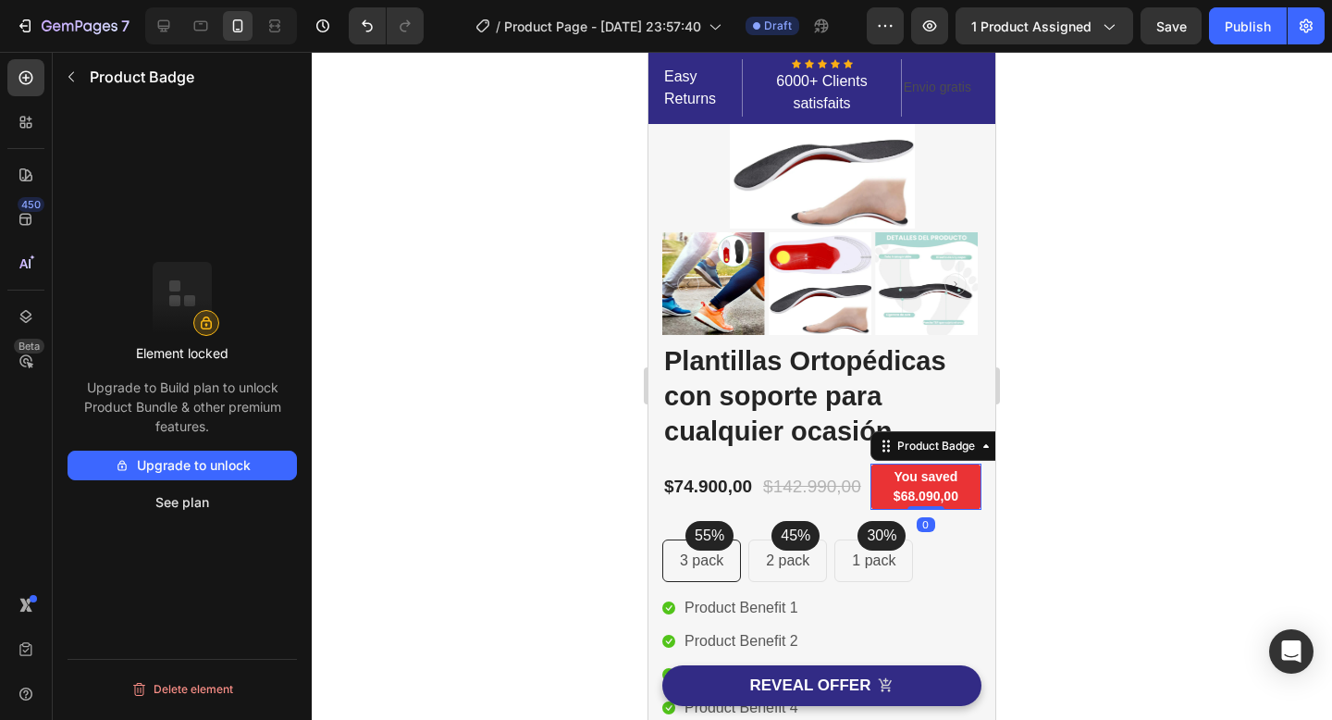
click at [940, 472] on pre "You saved $68.090,00" at bounding box center [925, 486] width 111 height 46
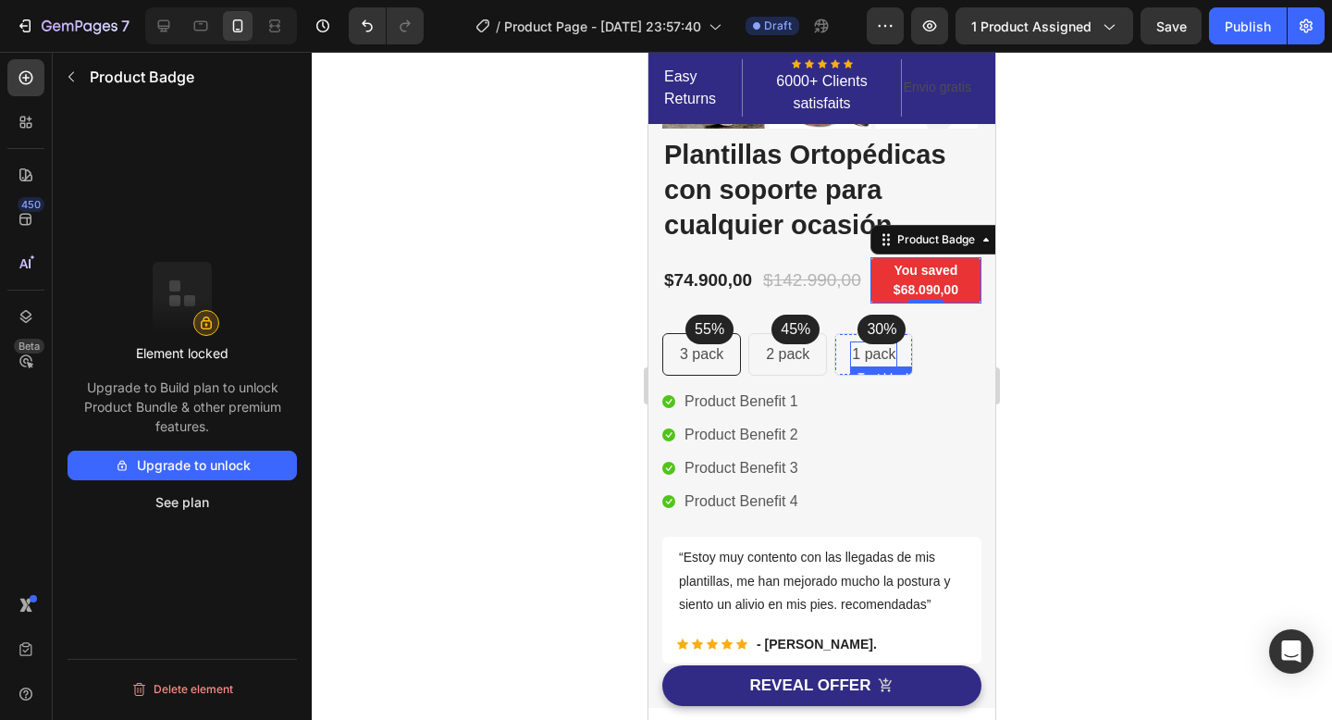
scroll to position [288, 0]
click at [909, 346] on div "1 pack Text block Row" at bounding box center [873, 353] width 79 height 43
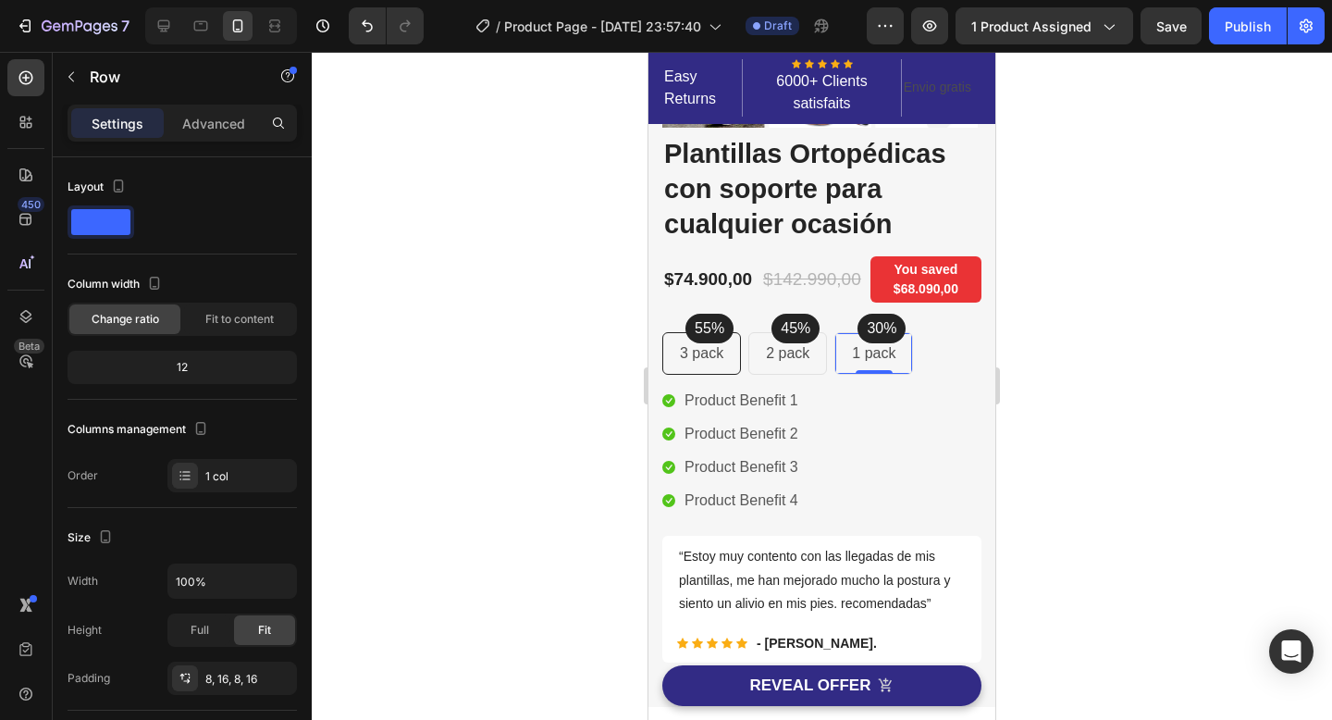
click at [905, 347] on div "1 pack Text block Row 0" at bounding box center [873, 353] width 79 height 43
drag, startPoint x: 905, startPoint y: 347, endPoint x: 894, endPoint y: 351, distance: 10.8
click at [894, 351] on p "1 pack" at bounding box center [873, 353] width 43 height 22
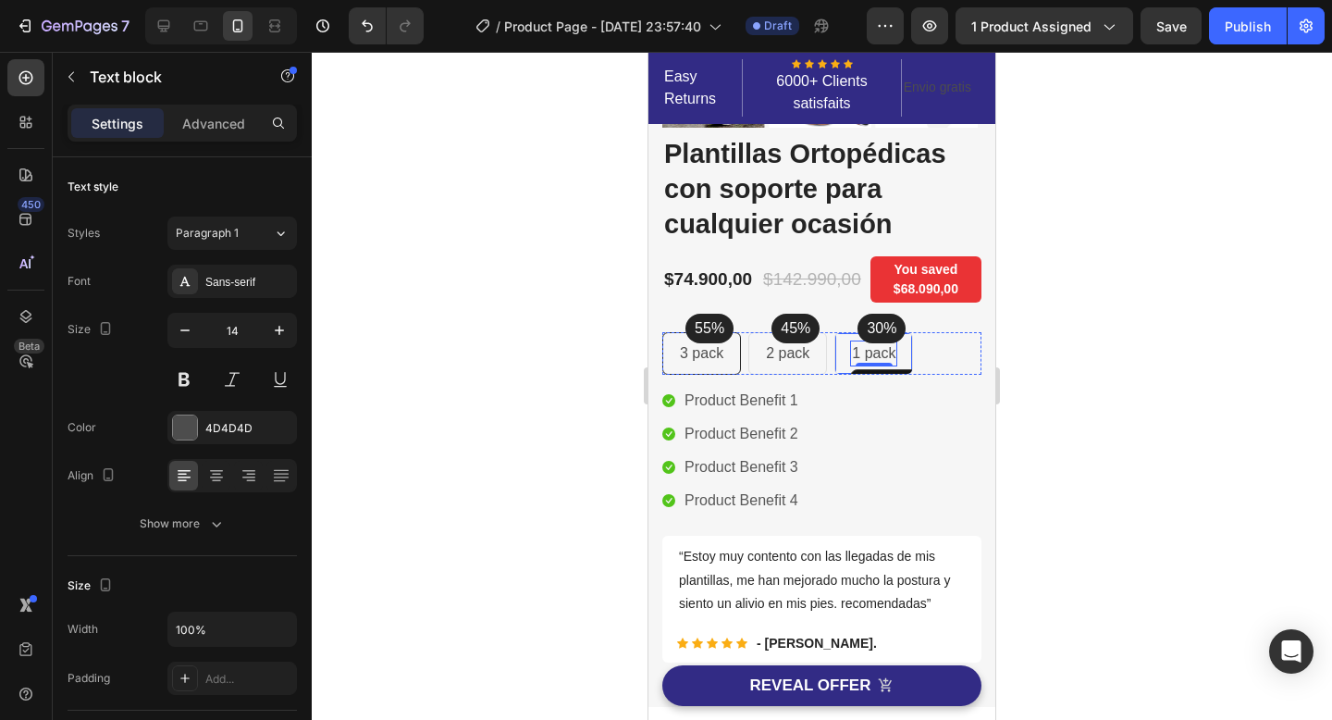
click at [839, 356] on div "1 pack Text block 0 Row" at bounding box center [873, 353] width 79 height 43
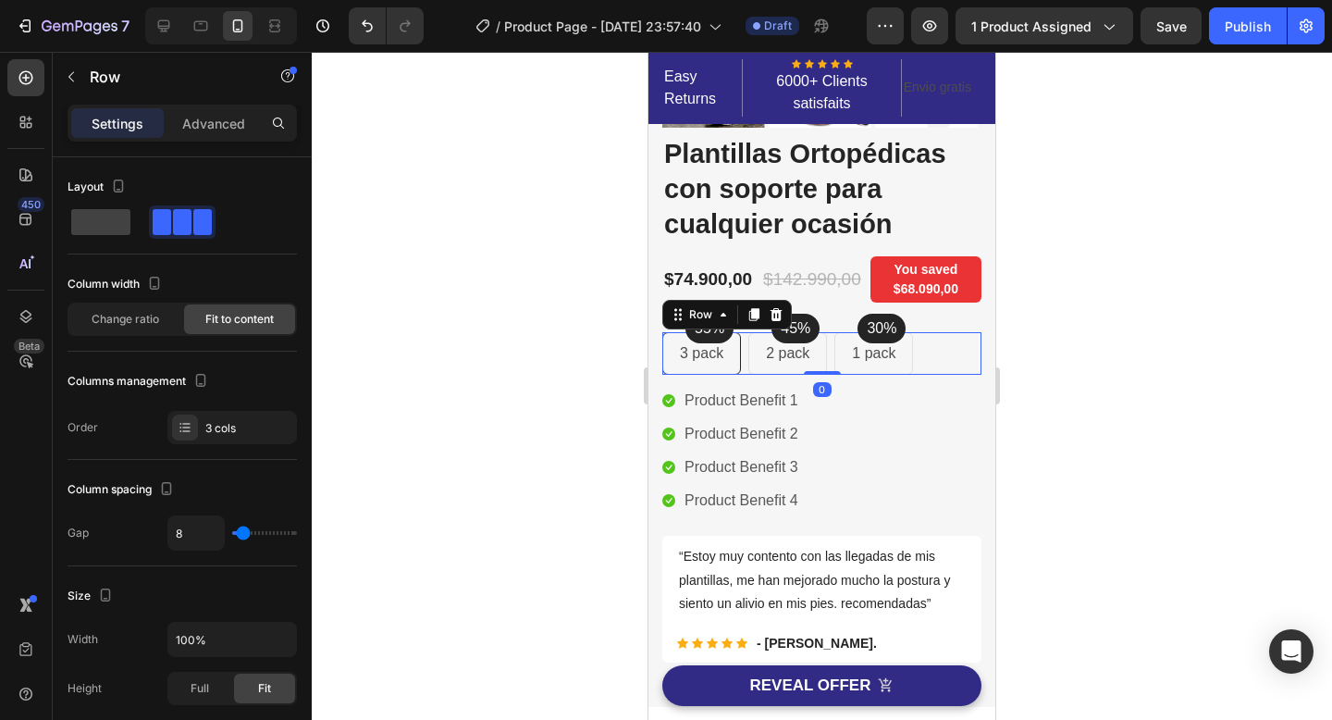
click at [832, 350] on div "55% Text block Row 3 pack Text block Row 45% Text block Row 2 pack Text block R…" at bounding box center [821, 353] width 319 height 43
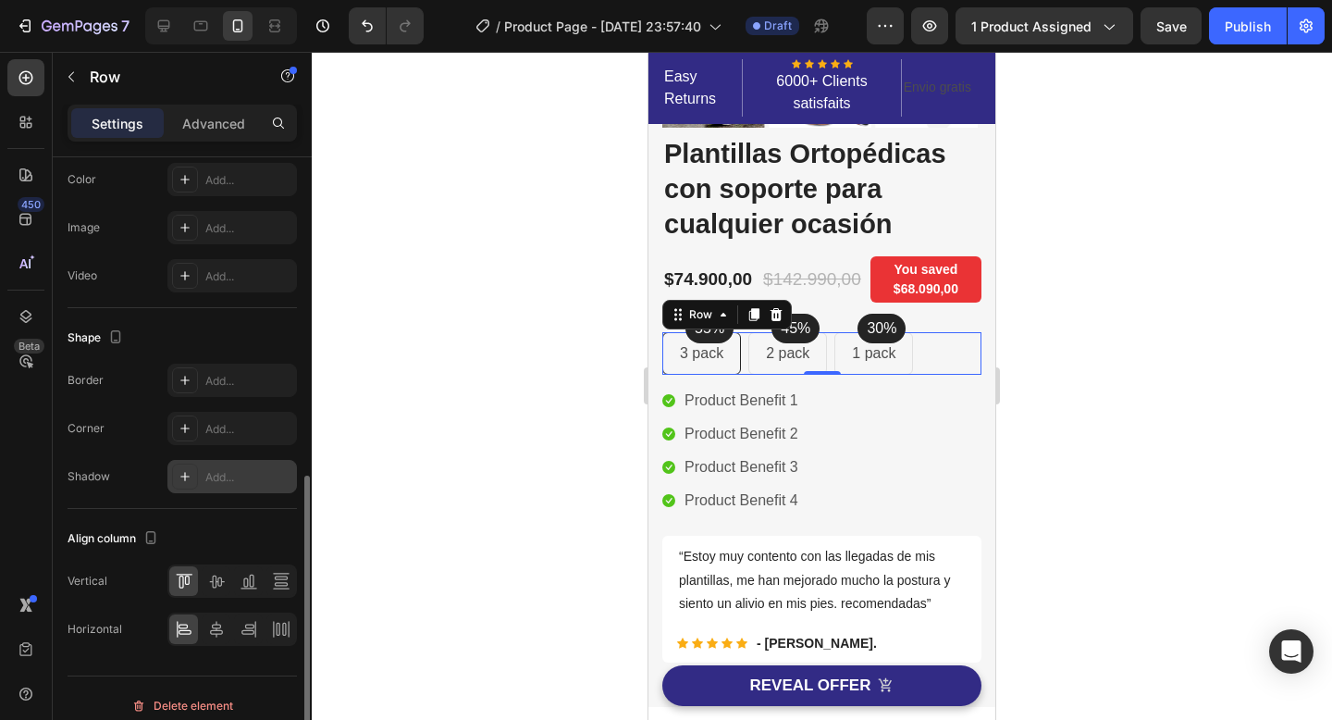
scroll to position [676, 0]
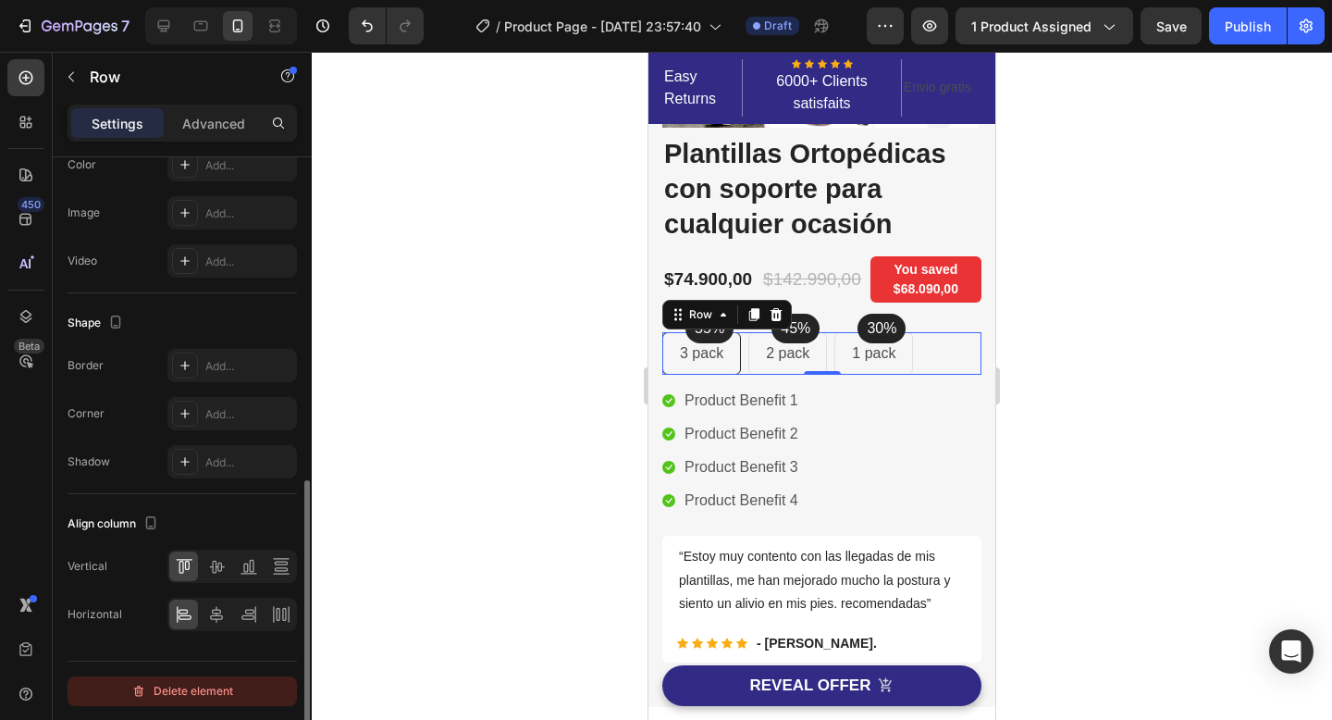
click at [200, 694] on div "Delete element" at bounding box center [182, 691] width 102 height 22
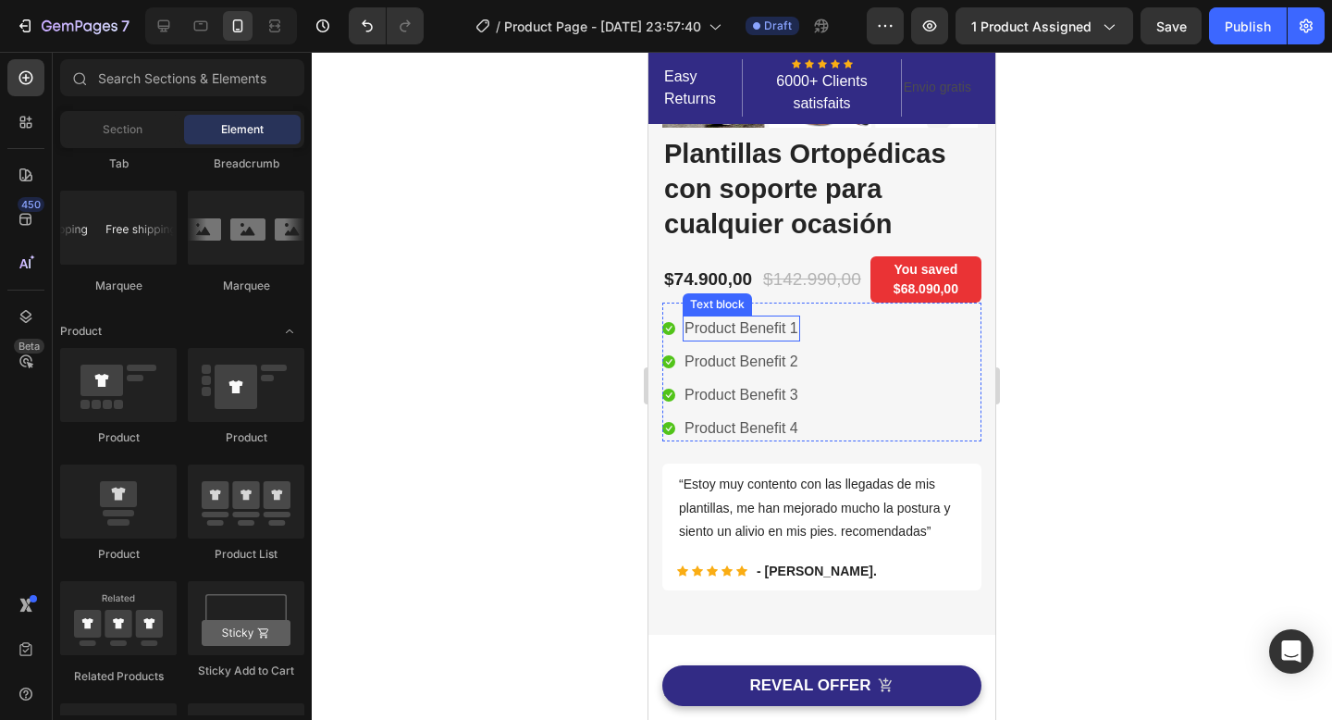
click at [785, 323] on p "Product Benefit 1" at bounding box center [741, 328] width 114 height 22
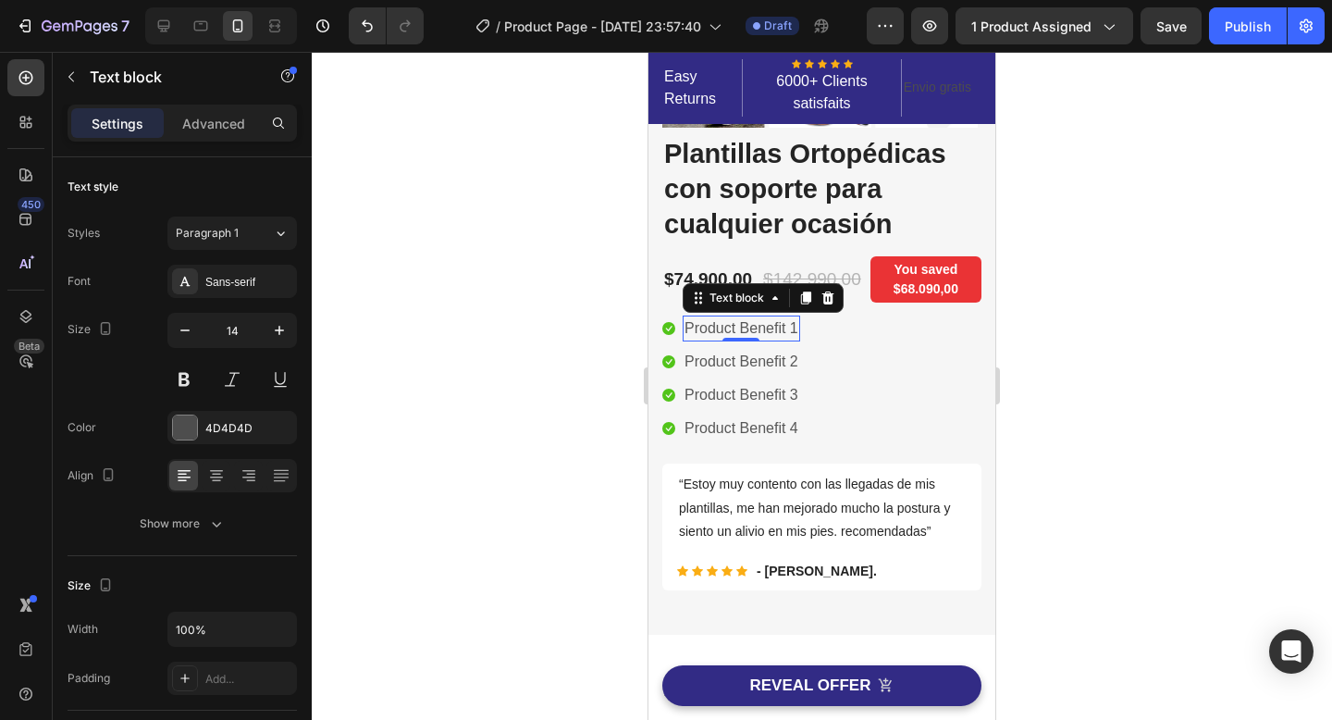
click at [785, 323] on p "Product Benefit 1" at bounding box center [741, 328] width 114 height 22
click at [795, 326] on p "Product Benefit 1" at bounding box center [741, 328] width 114 height 22
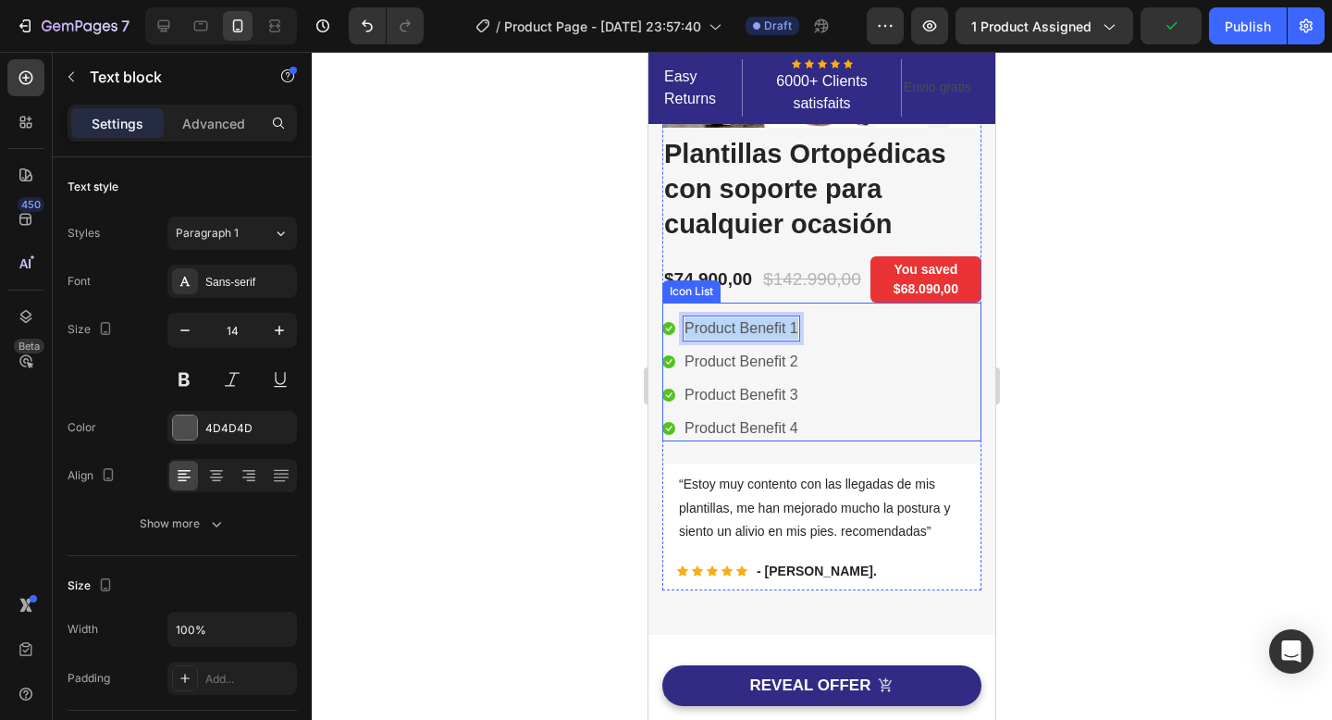
drag, startPoint x: 795, startPoint y: 326, endPoint x: 678, endPoint y: 328, distance: 117.5
click at [678, 328] on li "Icon Product Benefit 1 Text block 0" at bounding box center [731, 328] width 138 height 26
click at [678, 328] on li "Icon A Text block 0" at bounding box center [731, 328] width 138 height 26
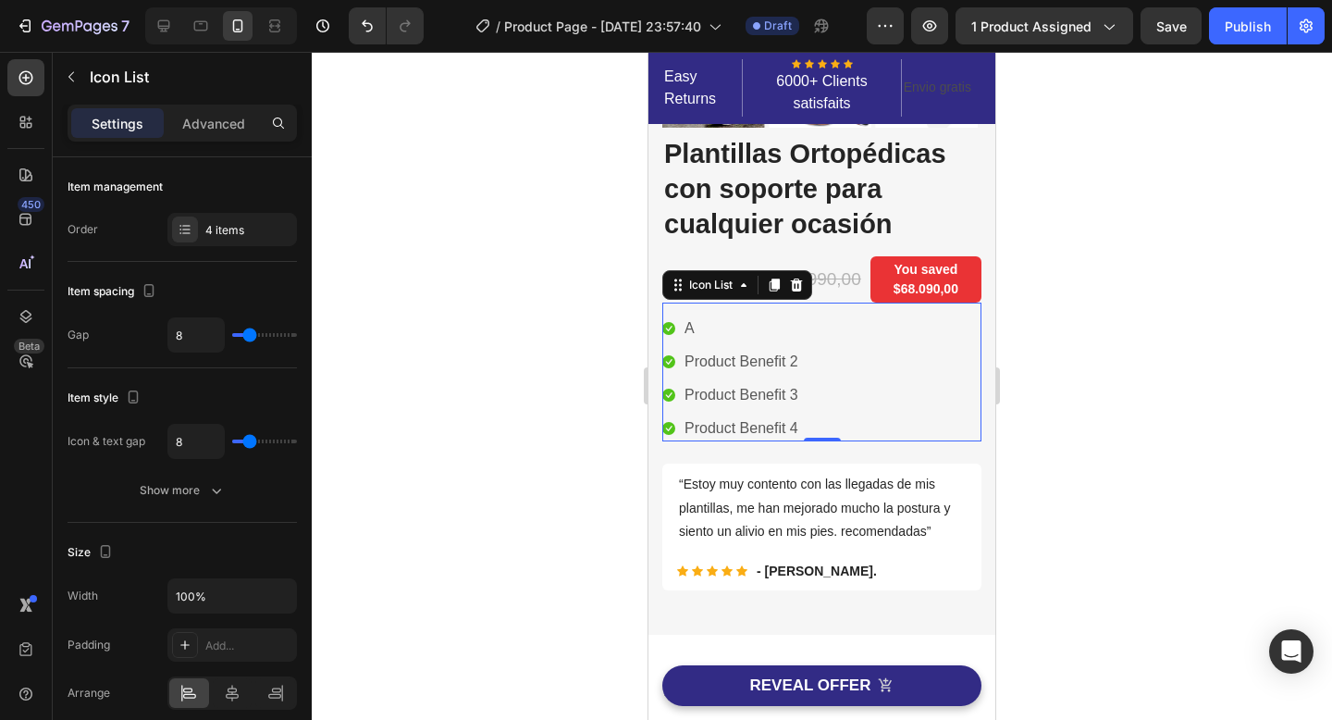
click at [701, 327] on li "Icon A Text block" at bounding box center [731, 328] width 138 height 26
click at [691, 327] on p "A" at bounding box center [689, 328] width 10 height 22
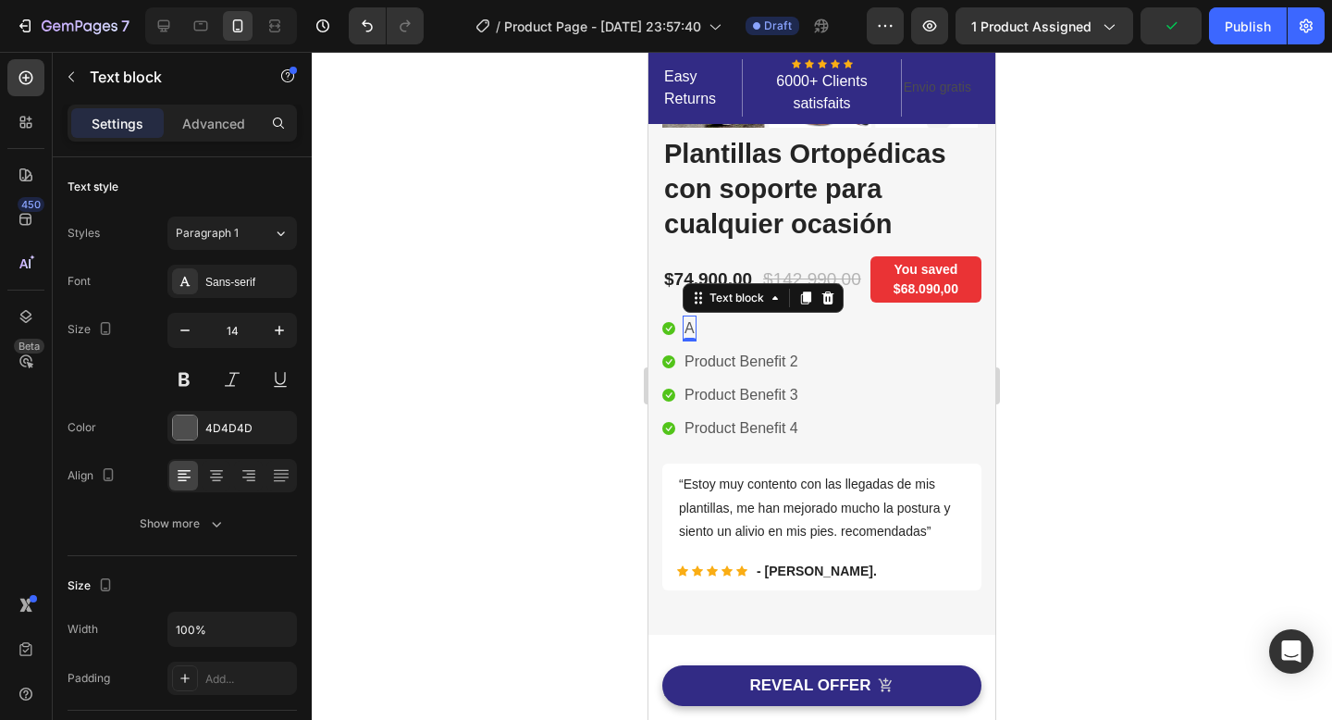
click at [691, 327] on p "A" at bounding box center [689, 328] width 10 height 22
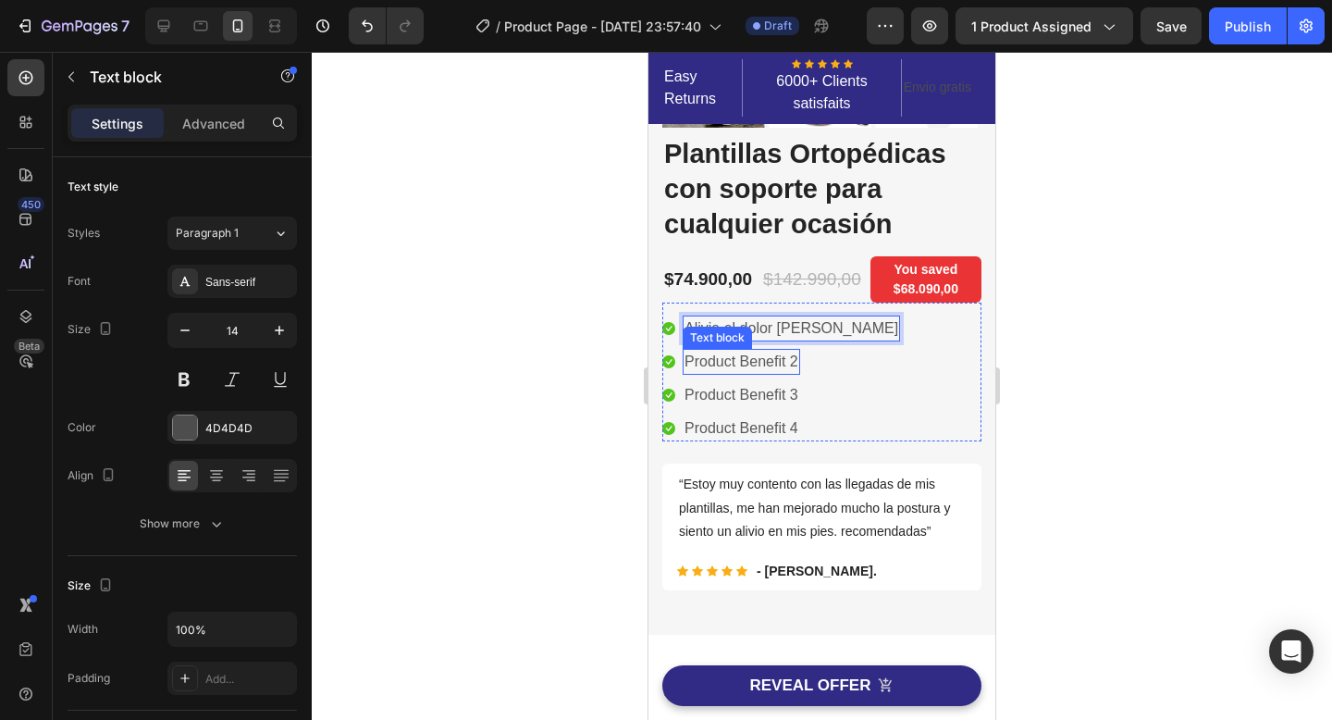
click at [793, 365] on p "Product Benefit 2" at bounding box center [741, 362] width 114 height 22
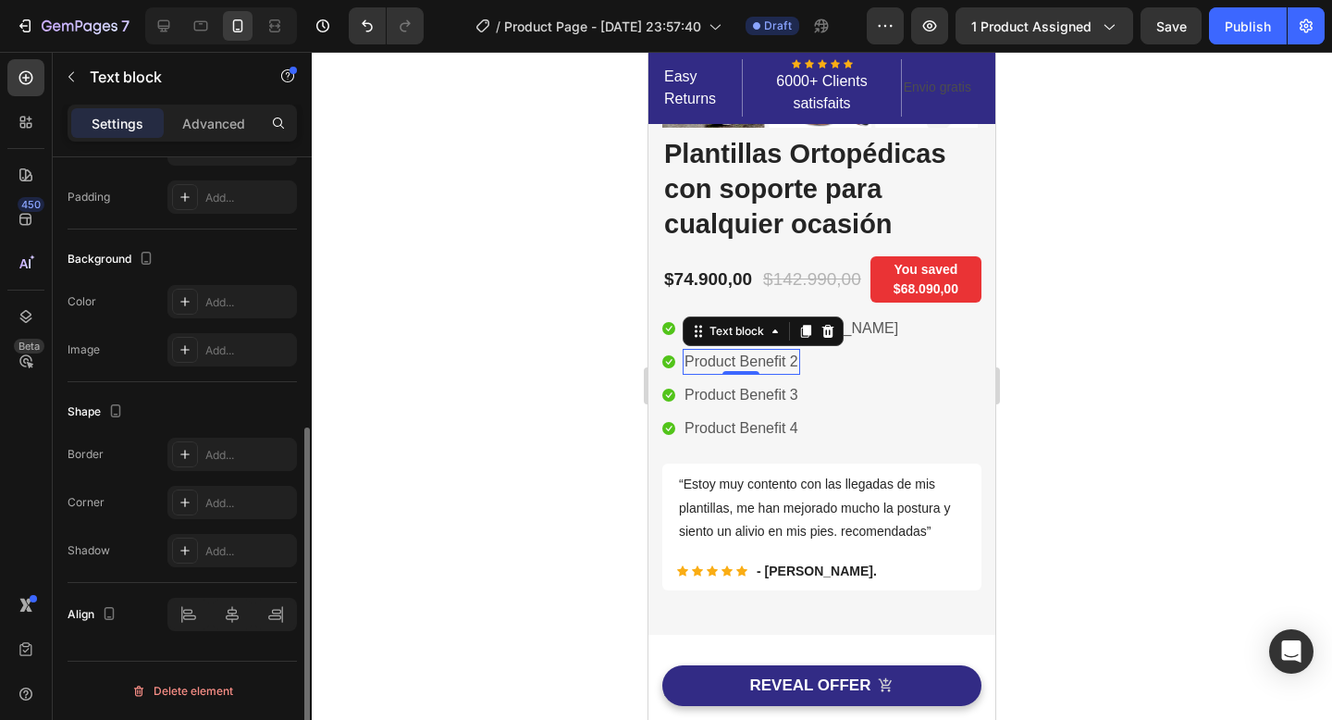
click at [793, 365] on p "Product Benefit 2" at bounding box center [741, 362] width 114 height 22
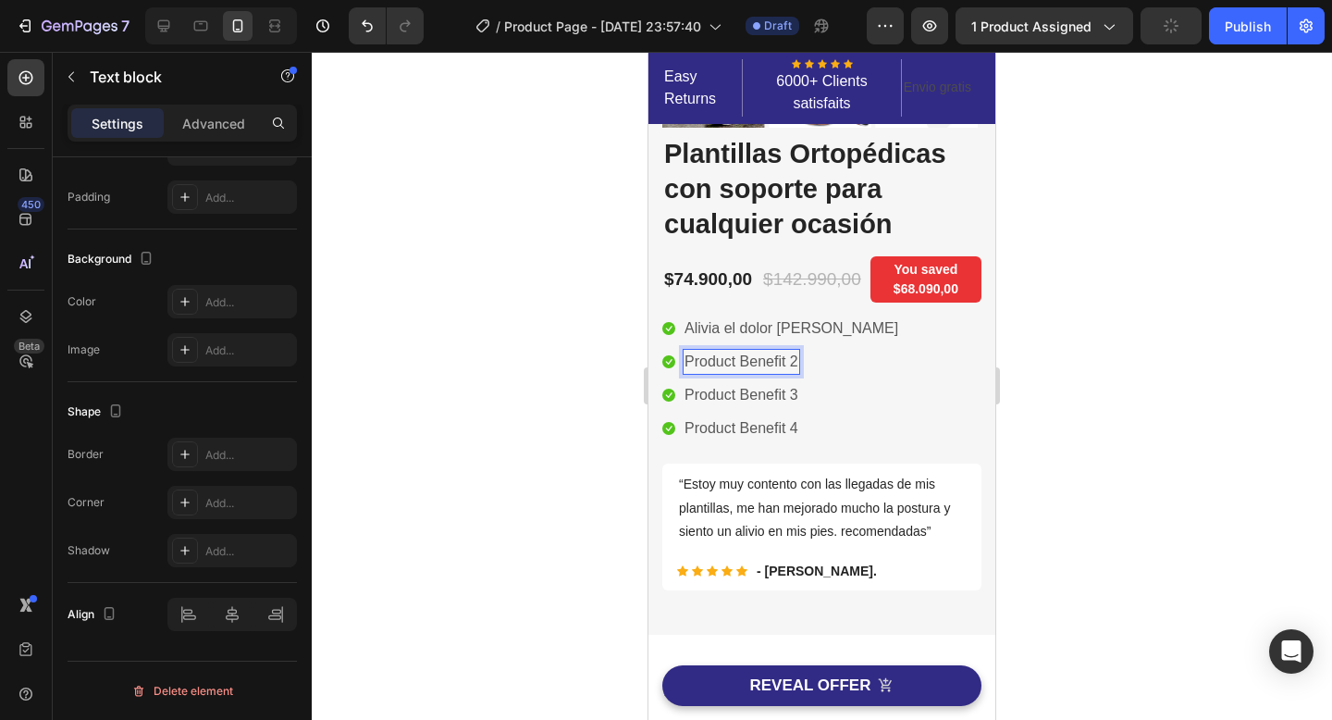
click at [795, 362] on p "Product Benefit 2" at bounding box center [741, 362] width 114 height 22
click at [911, 377] on div "Icon Alivia el dolor de rodillas Text block Icon Especiales para pie plano Text…" at bounding box center [821, 378] width 319 height 126
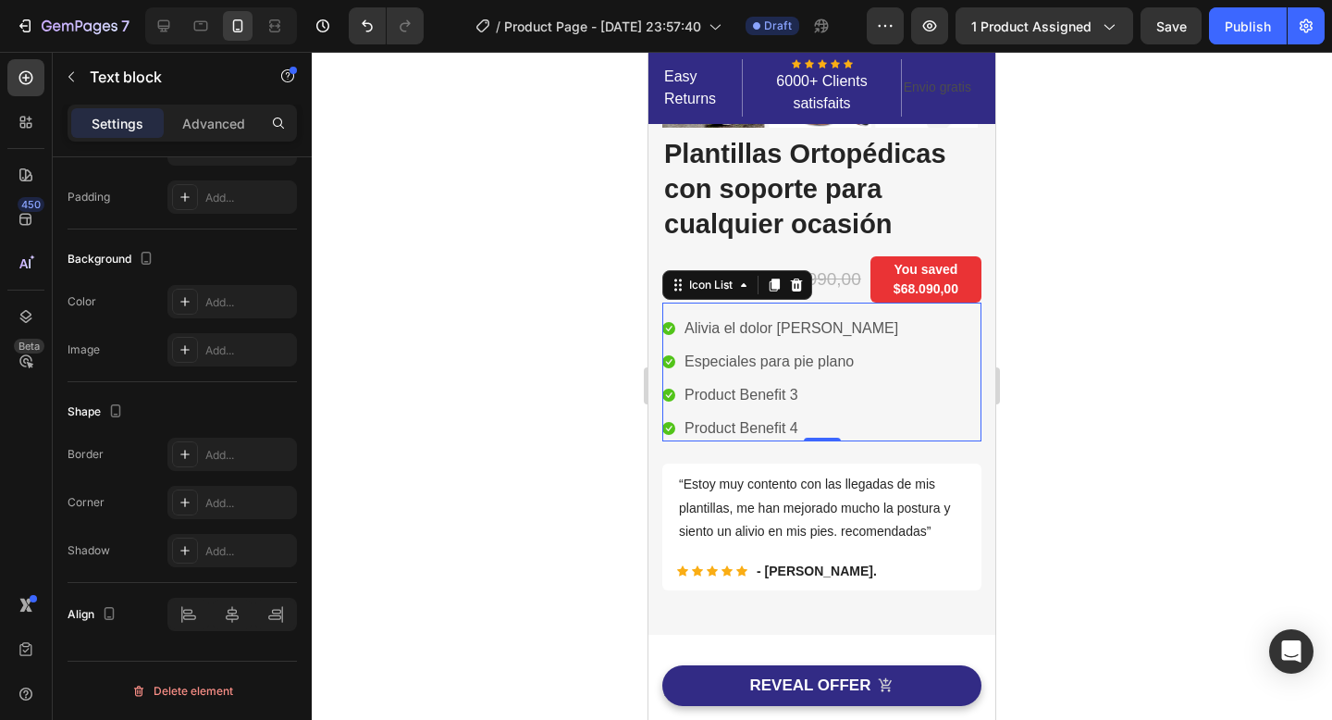
scroll to position [0, 0]
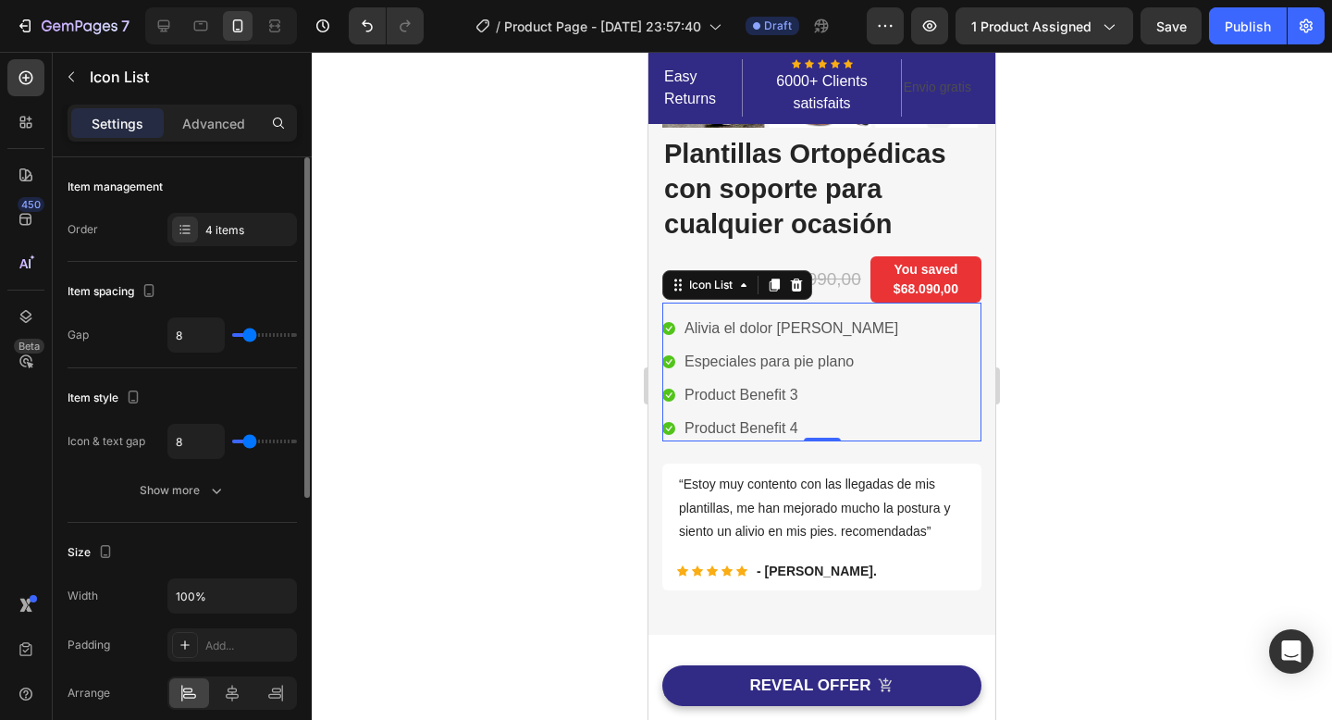
click at [781, 396] on p "Product Benefit 3" at bounding box center [741, 395] width 114 height 22
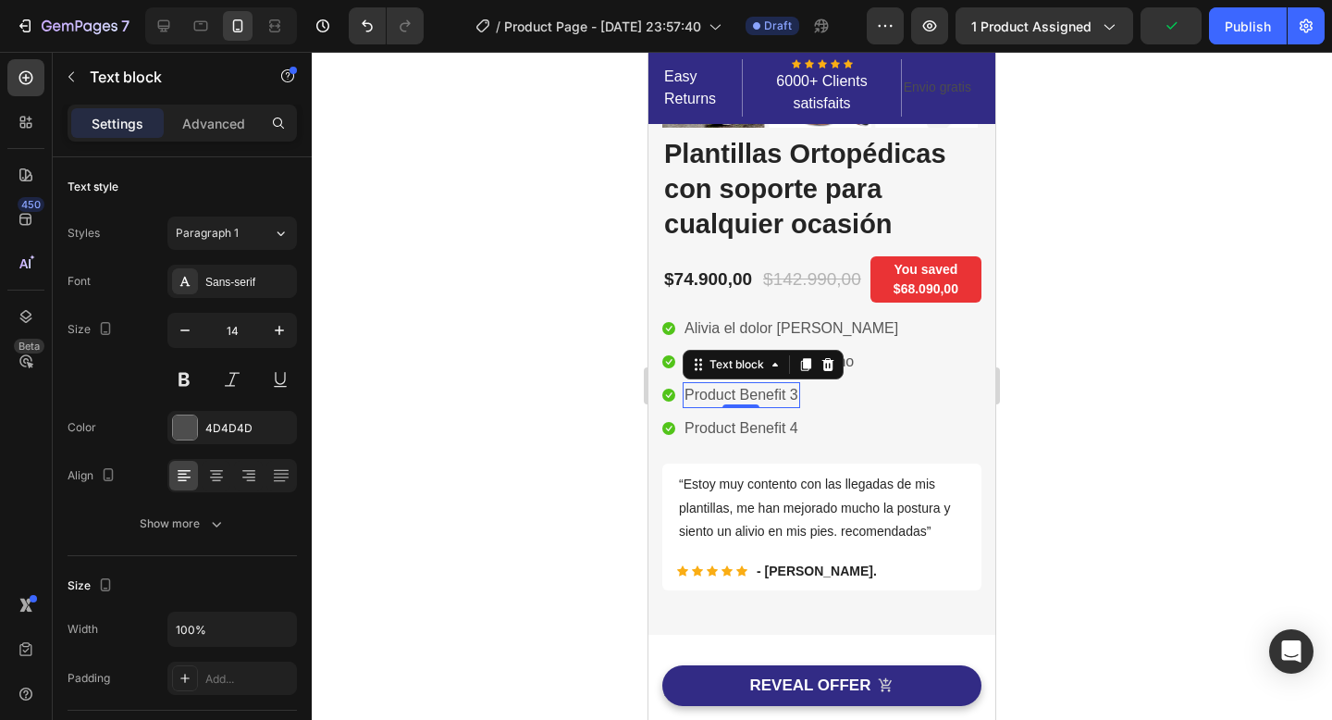
click at [791, 398] on p "Product Benefit 3" at bounding box center [741, 395] width 114 height 22
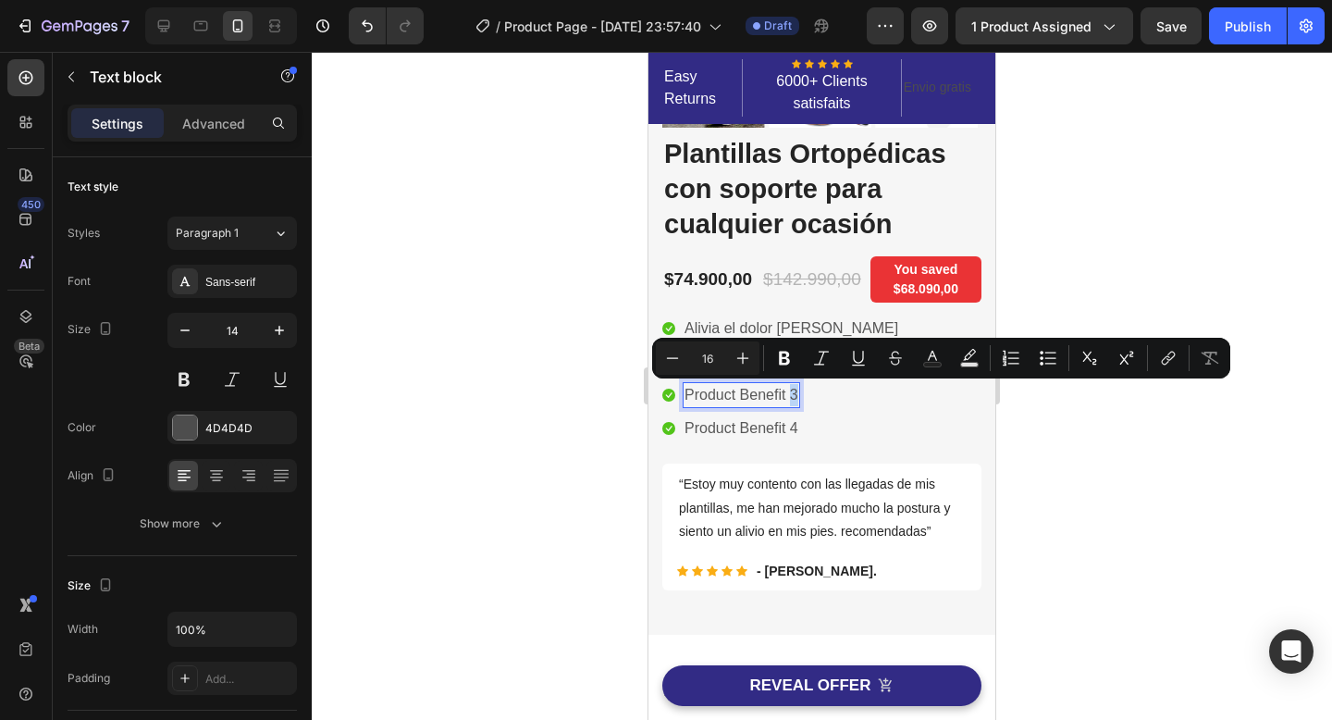
click at [791, 398] on p "Product Benefit 3" at bounding box center [741, 395] width 114 height 22
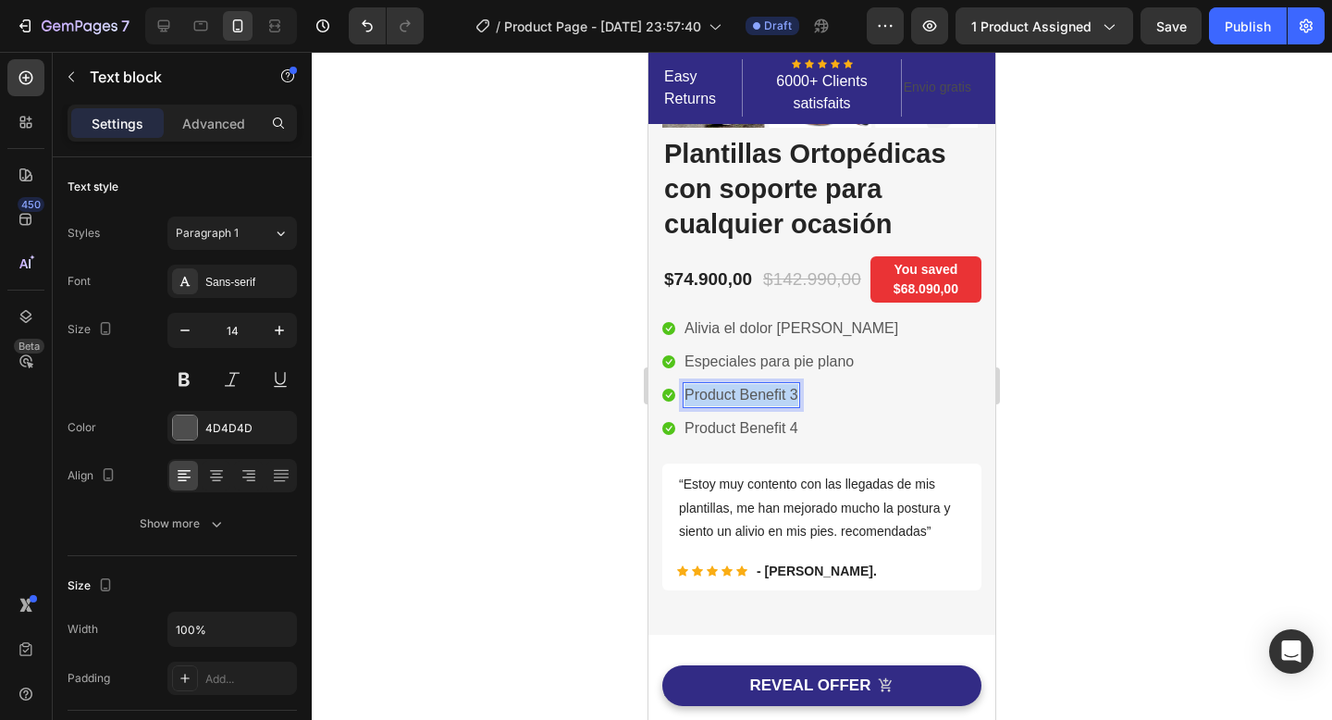
drag, startPoint x: 683, startPoint y: 399, endPoint x: 803, endPoint y: 399, distance: 120.2
click at [803, 399] on li "Icon Product Benefit 3 Text block 0" at bounding box center [781, 395] width 238 height 26
click at [785, 434] on p "Product Benefit 4" at bounding box center [741, 428] width 114 height 22
click at [791, 430] on p "Product Benefit 4" at bounding box center [741, 428] width 114 height 22
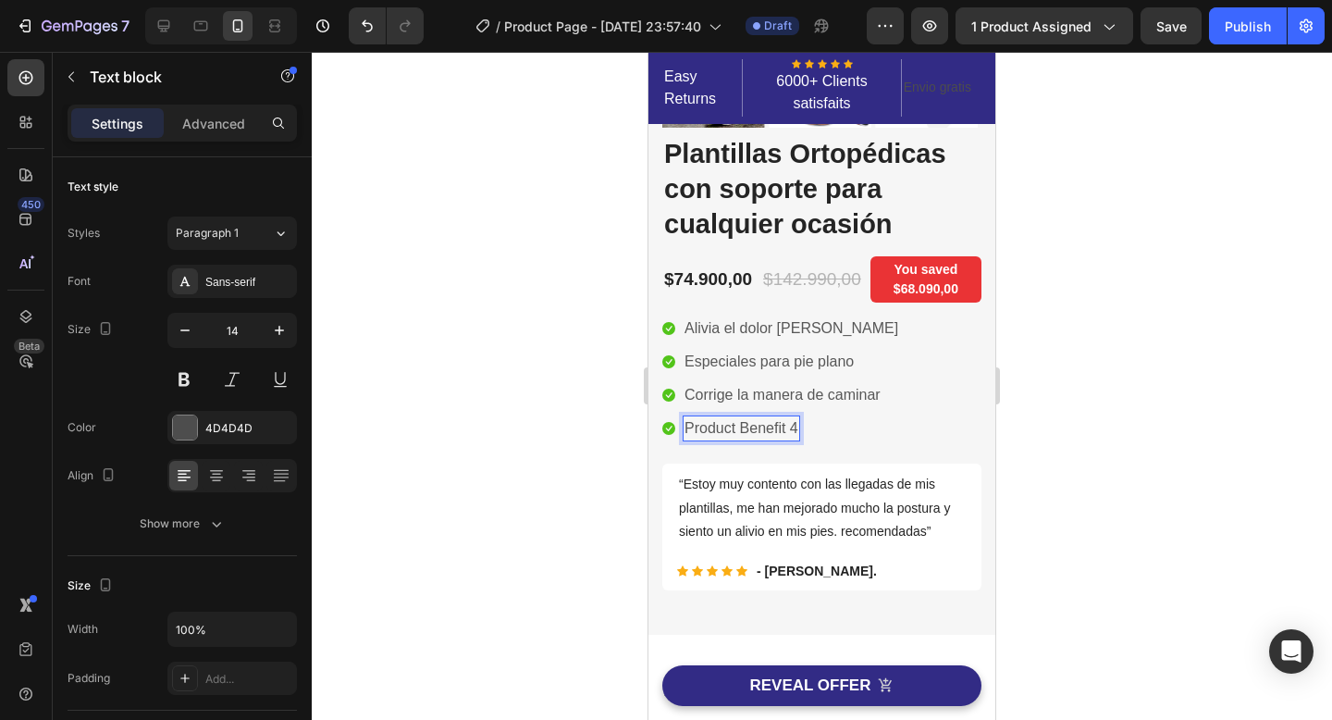
drag, startPoint x: 791, startPoint y: 430, endPoint x: 744, endPoint y: 430, distance: 47.2
click at [744, 430] on p "Product Benefit 4" at bounding box center [741, 428] width 114 height 22
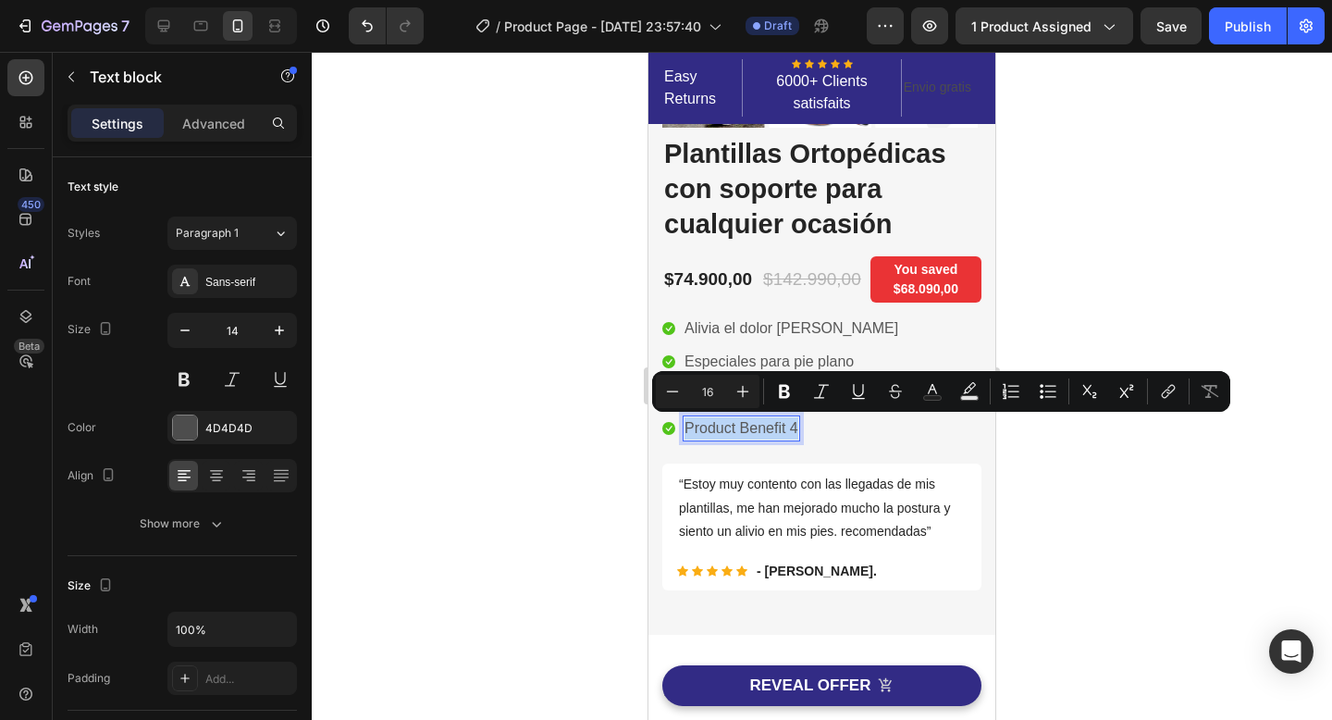
drag, startPoint x: 688, startPoint y: 425, endPoint x: 796, endPoint y: 430, distance: 108.3
click at [796, 430] on p "Product Benefit 4" at bounding box center [741, 428] width 114 height 22
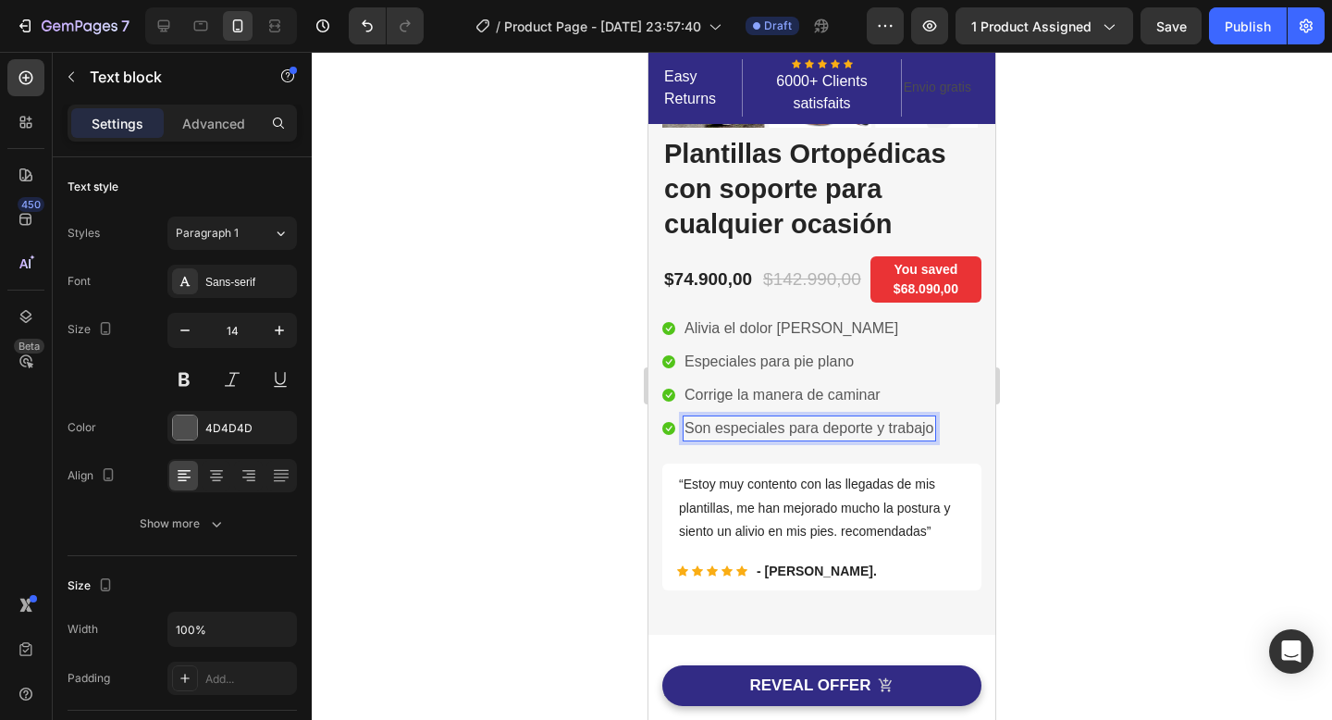
click at [1131, 469] on div at bounding box center [822, 386] width 1020 height 668
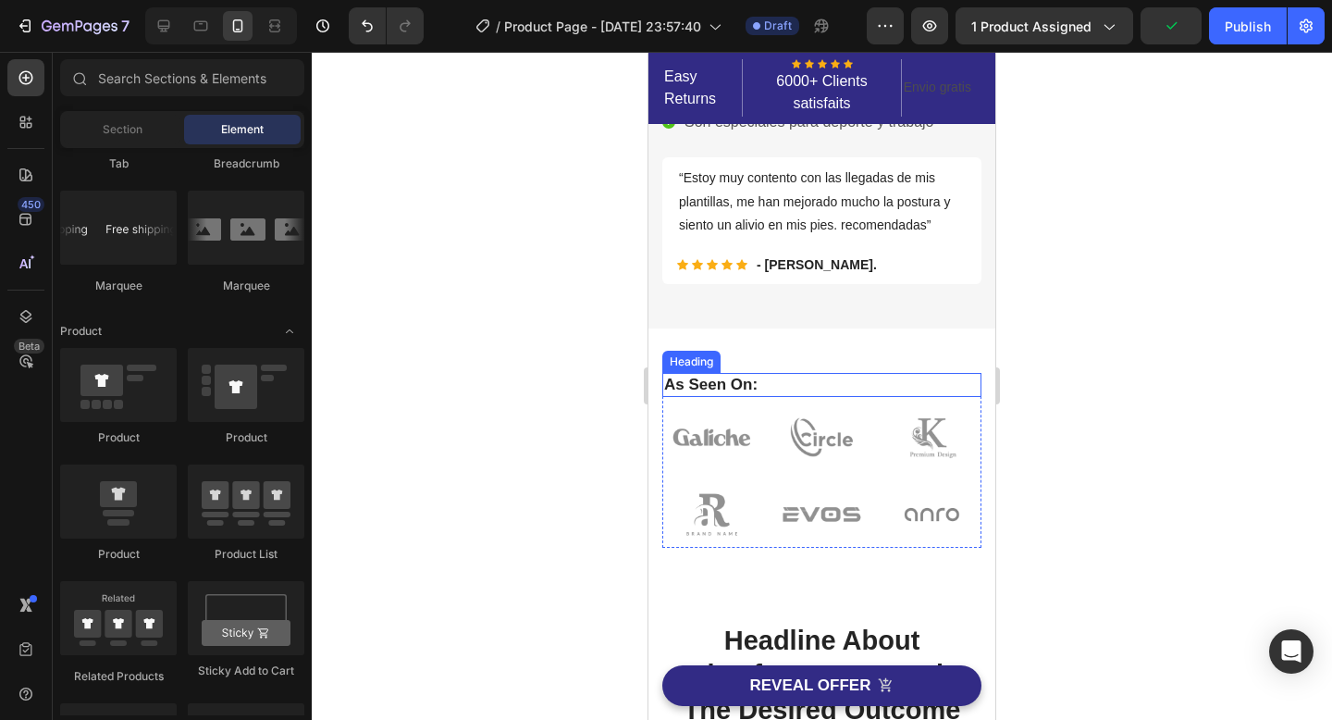
scroll to position [599, 0]
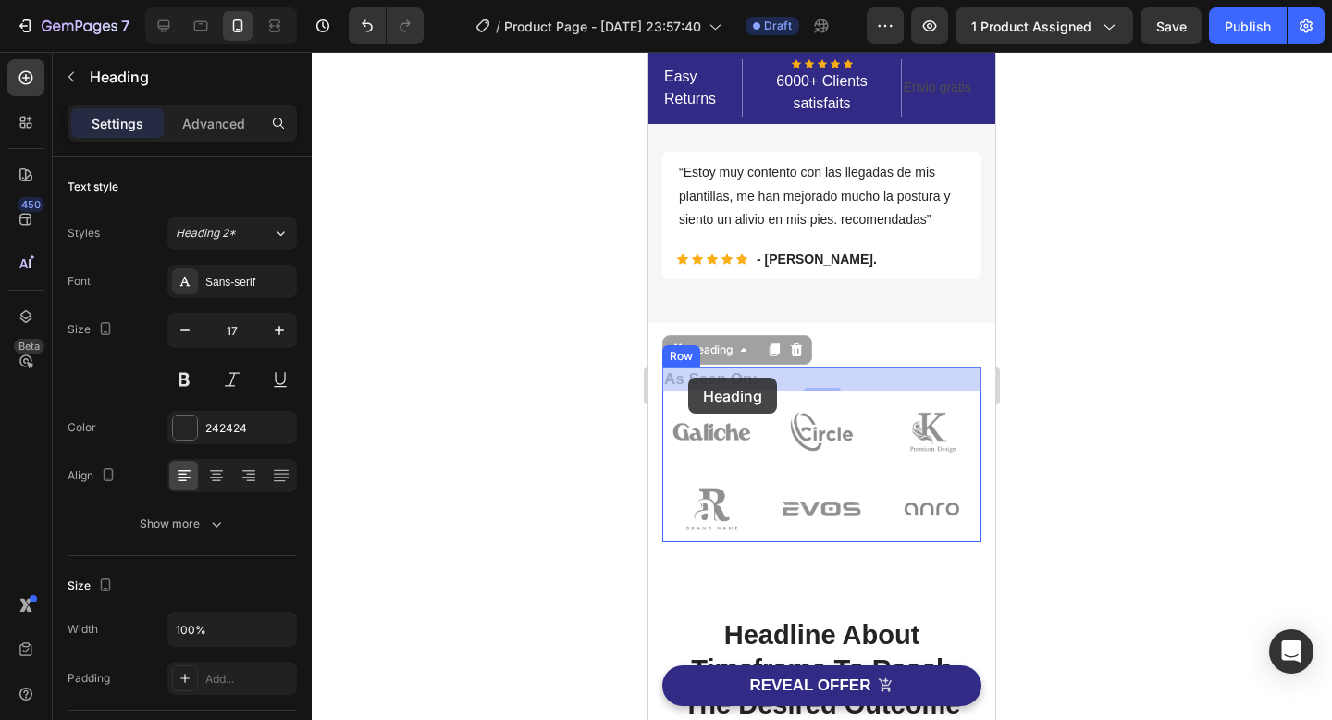
drag, startPoint x: 758, startPoint y: 376, endPoint x: 696, endPoint y: 377, distance: 62.0
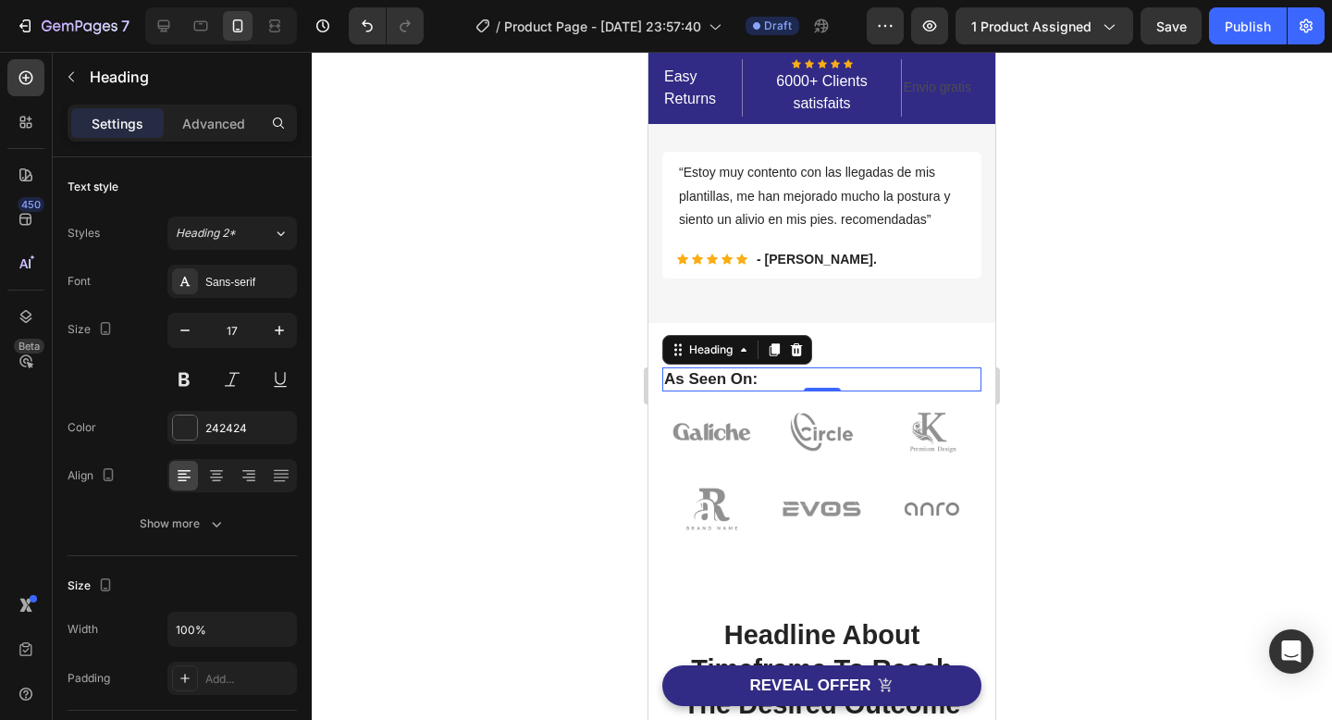
click at [1239, 296] on div at bounding box center [822, 386] width 1020 height 668
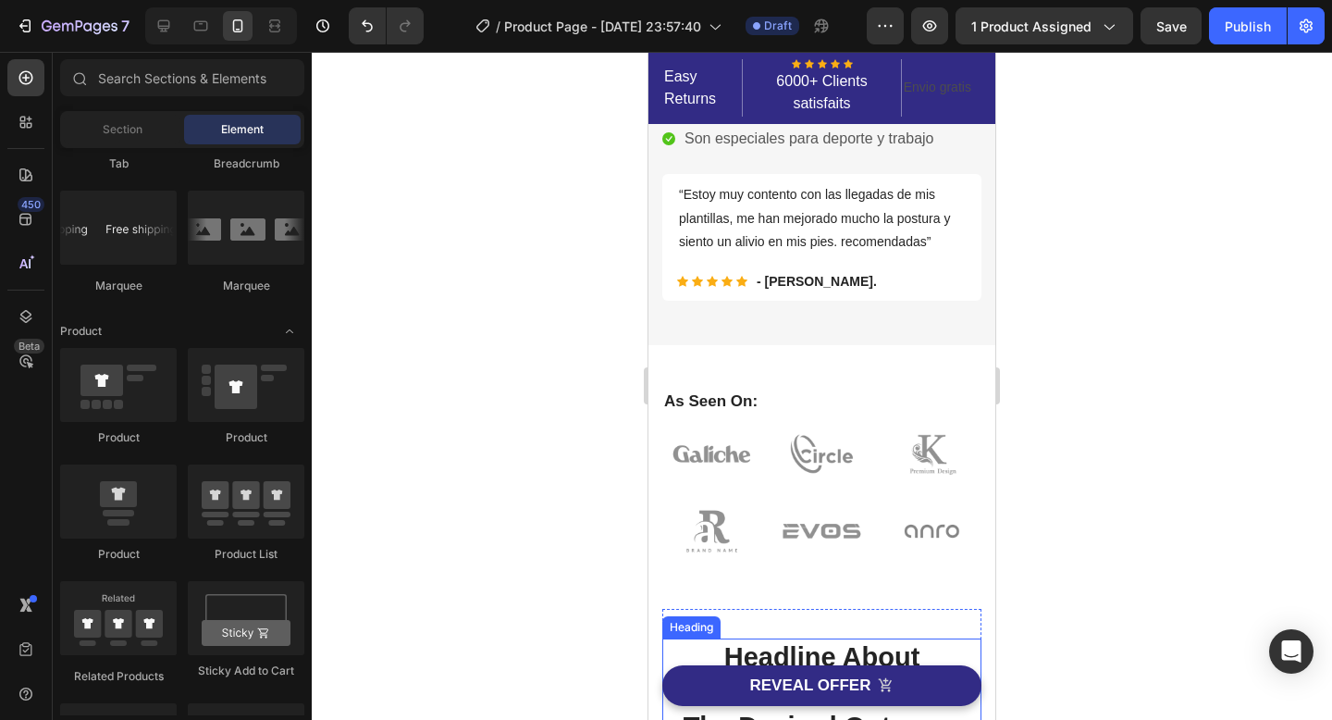
scroll to position [490, 0]
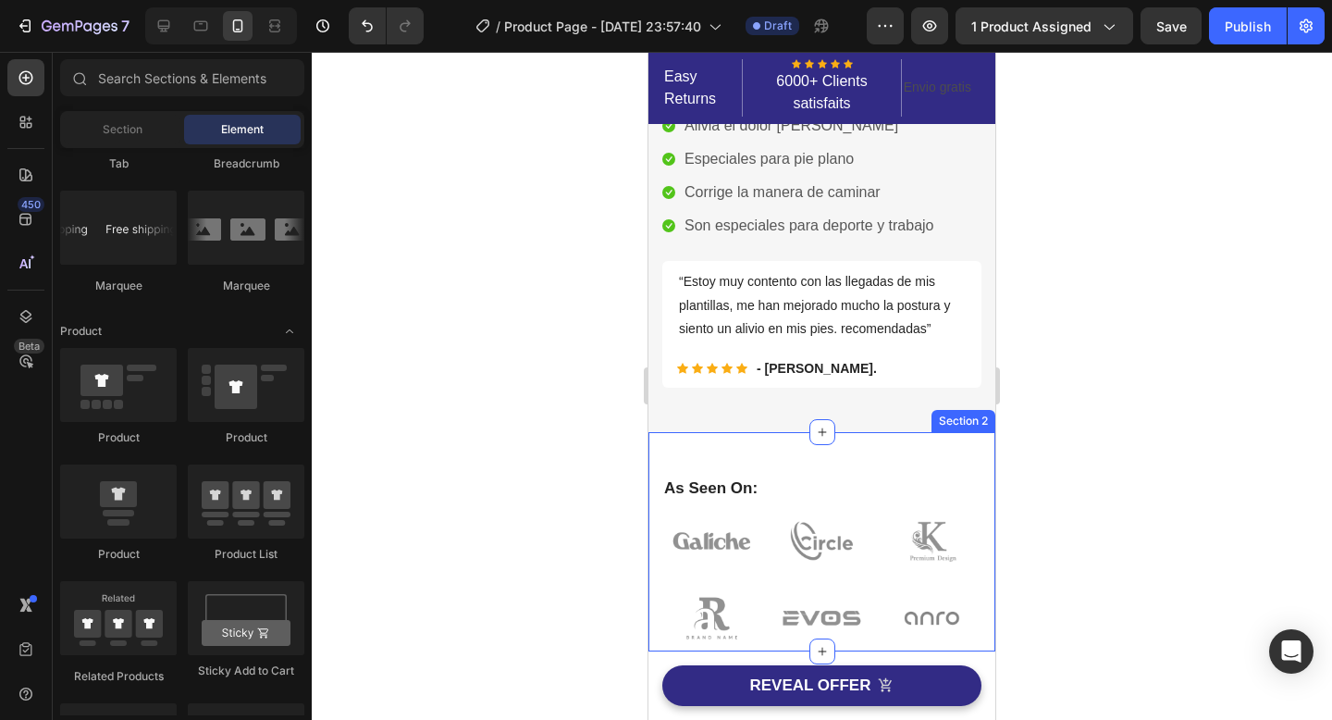
click at [838, 448] on div "As Seen On: Heading Image Image Image Image Image Image Row Row Section 2" at bounding box center [821, 541] width 347 height 219
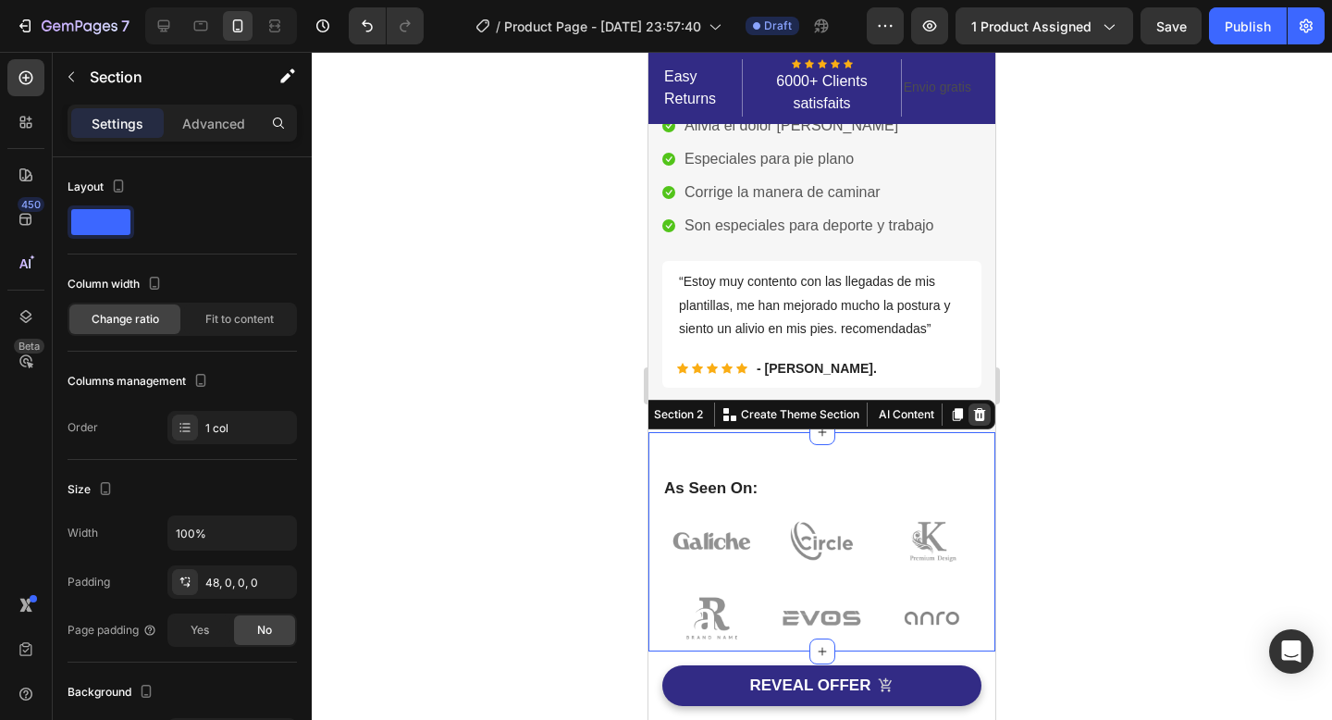
click at [981, 411] on icon at bounding box center [980, 414] width 12 height 13
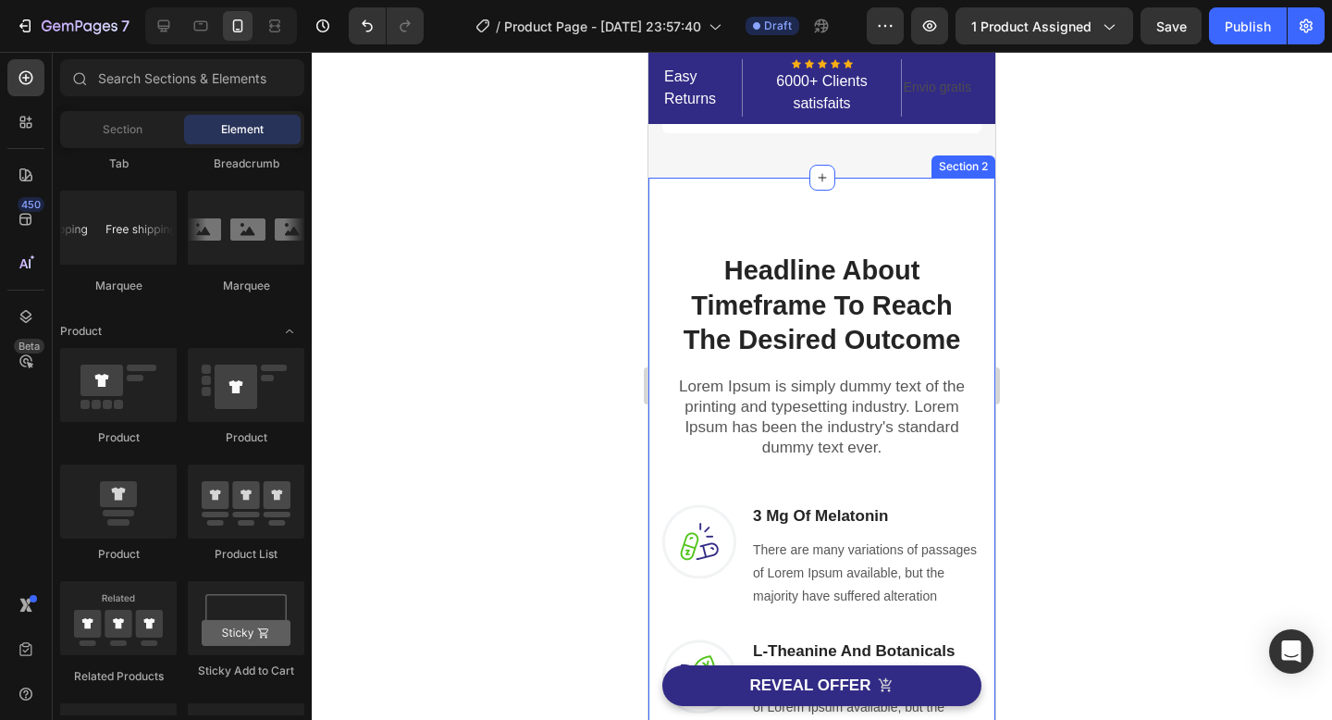
scroll to position [755, 0]
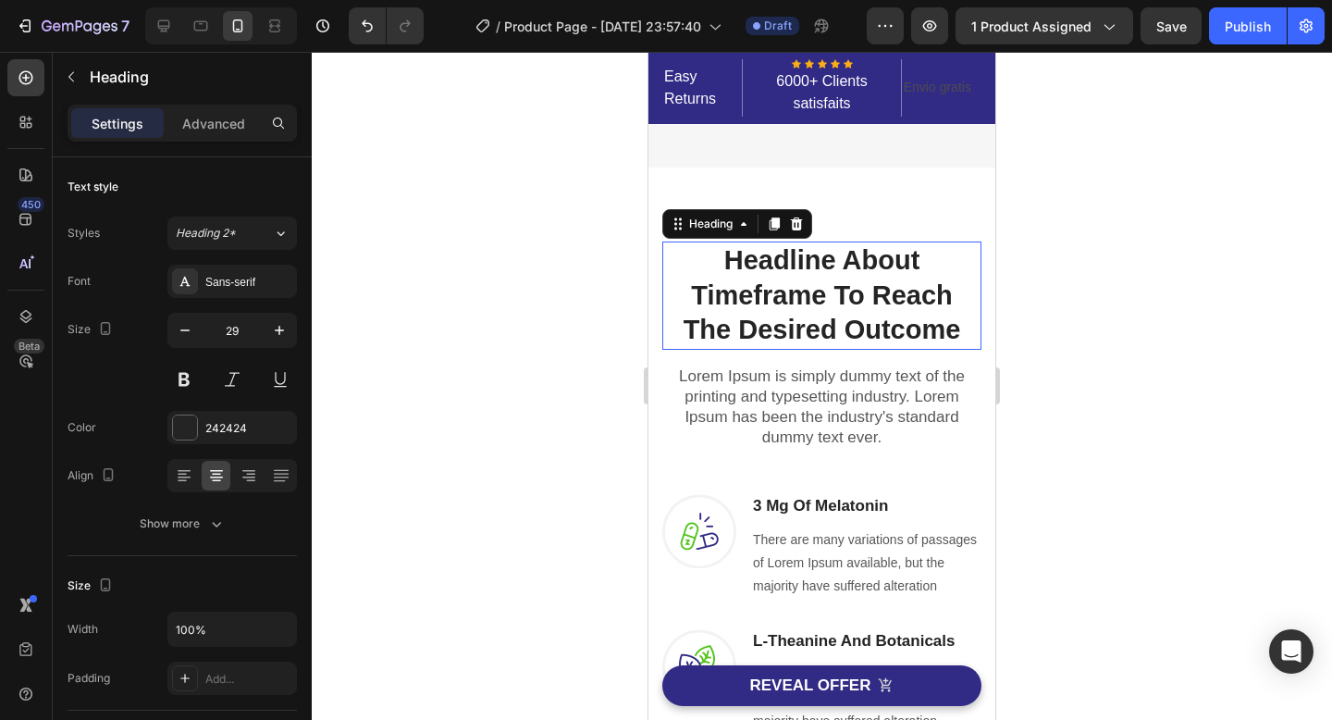
click at [931, 300] on p "Headline About Timeframe To Reach The Desired Outcome" at bounding box center [821, 295] width 315 height 105
click at [773, 227] on icon at bounding box center [775, 223] width 10 height 13
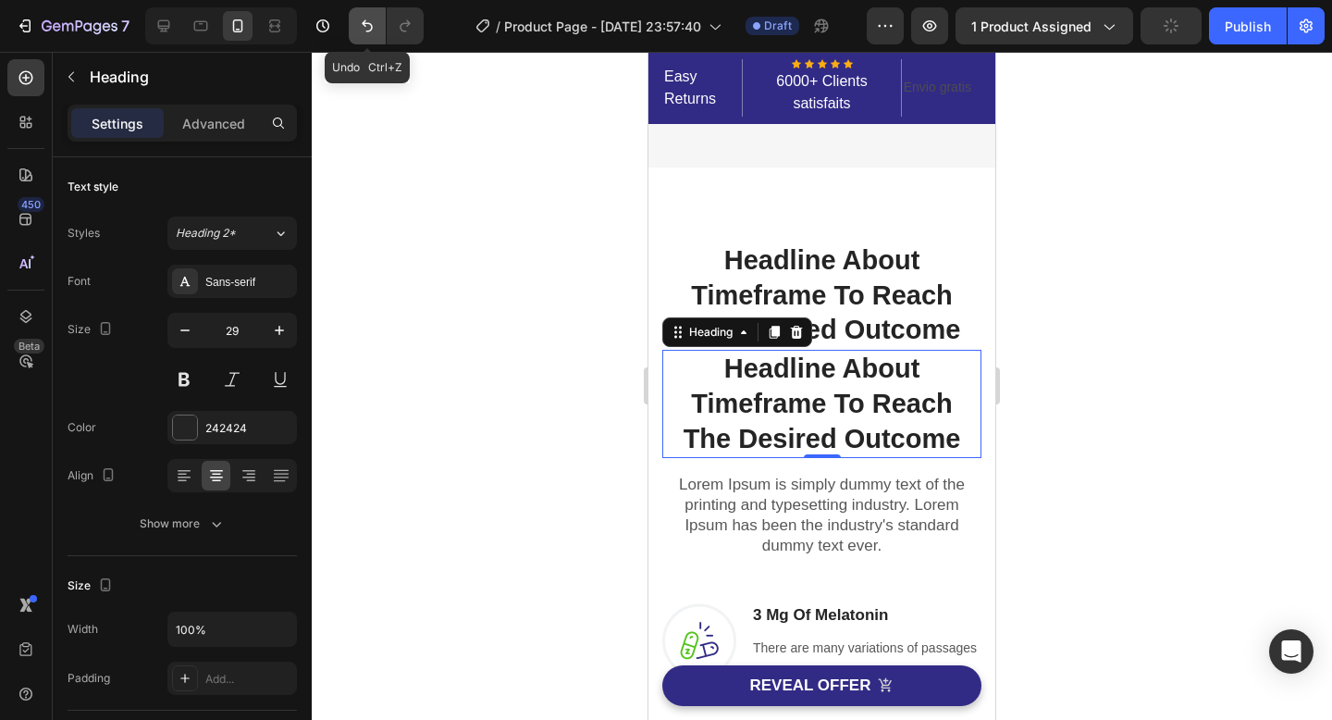
click at [364, 23] on icon "Undo/Redo" at bounding box center [367, 26] width 11 height 12
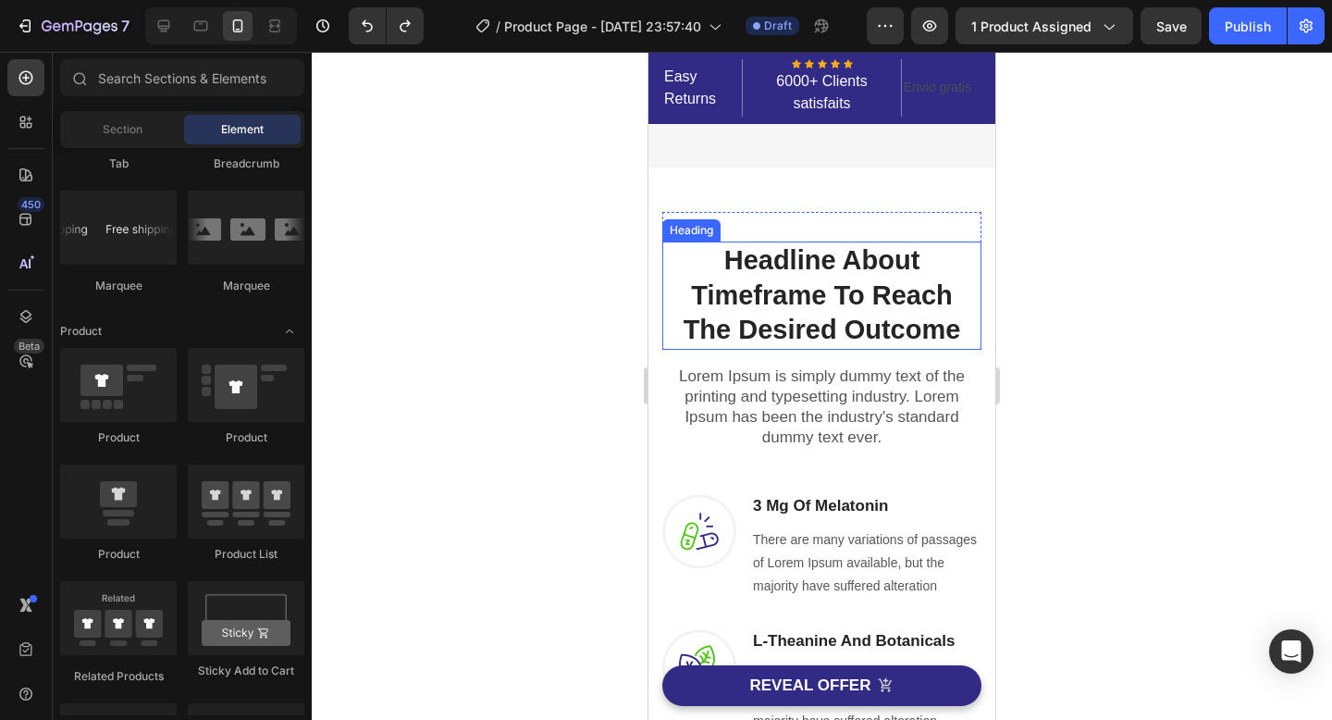
click at [941, 314] on p "Headline About Timeframe To Reach The Desired Outcome" at bounding box center [821, 295] width 315 height 105
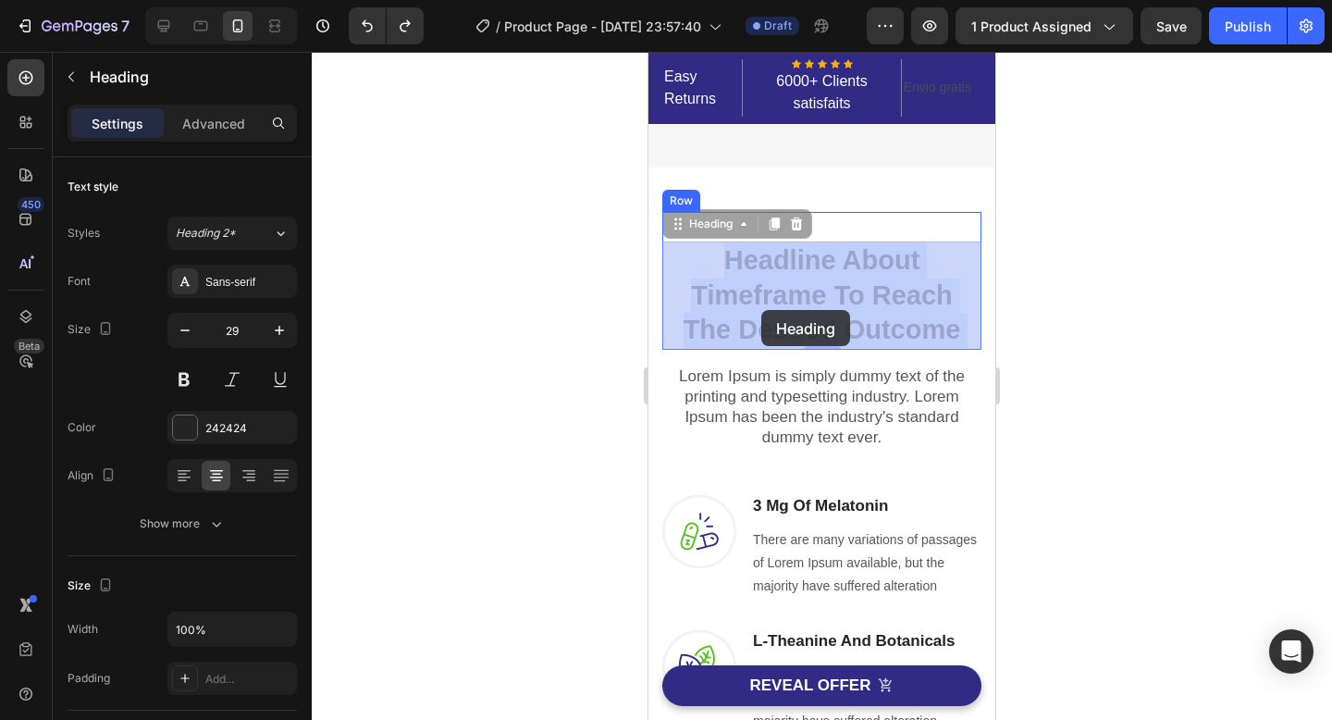
drag, startPoint x: 966, startPoint y: 330, endPoint x: 761, endPoint y: 310, distance: 205.4
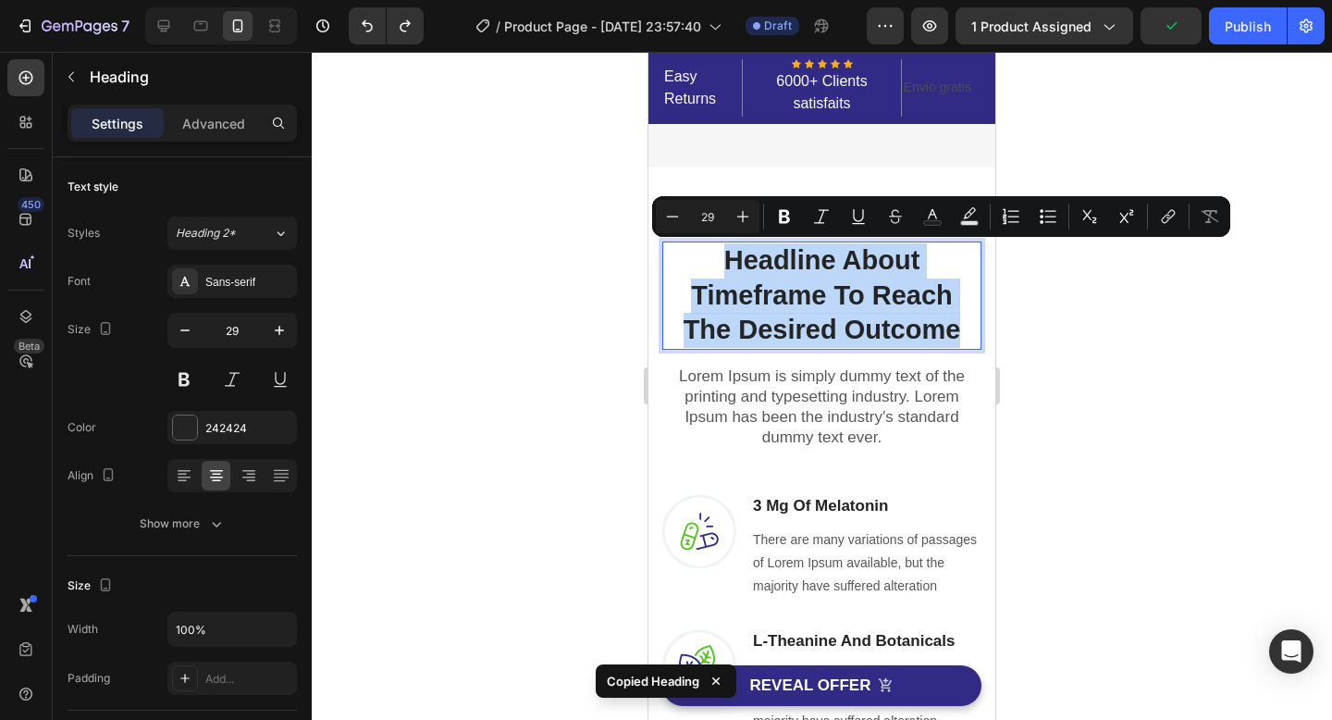
drag, startPoint x: 958, startPoint y: 329, endPoint x: 728, endPoint y: 260, distance: 240.5
copy p "Headline About Timeframe To Reach The Desired Outcome"
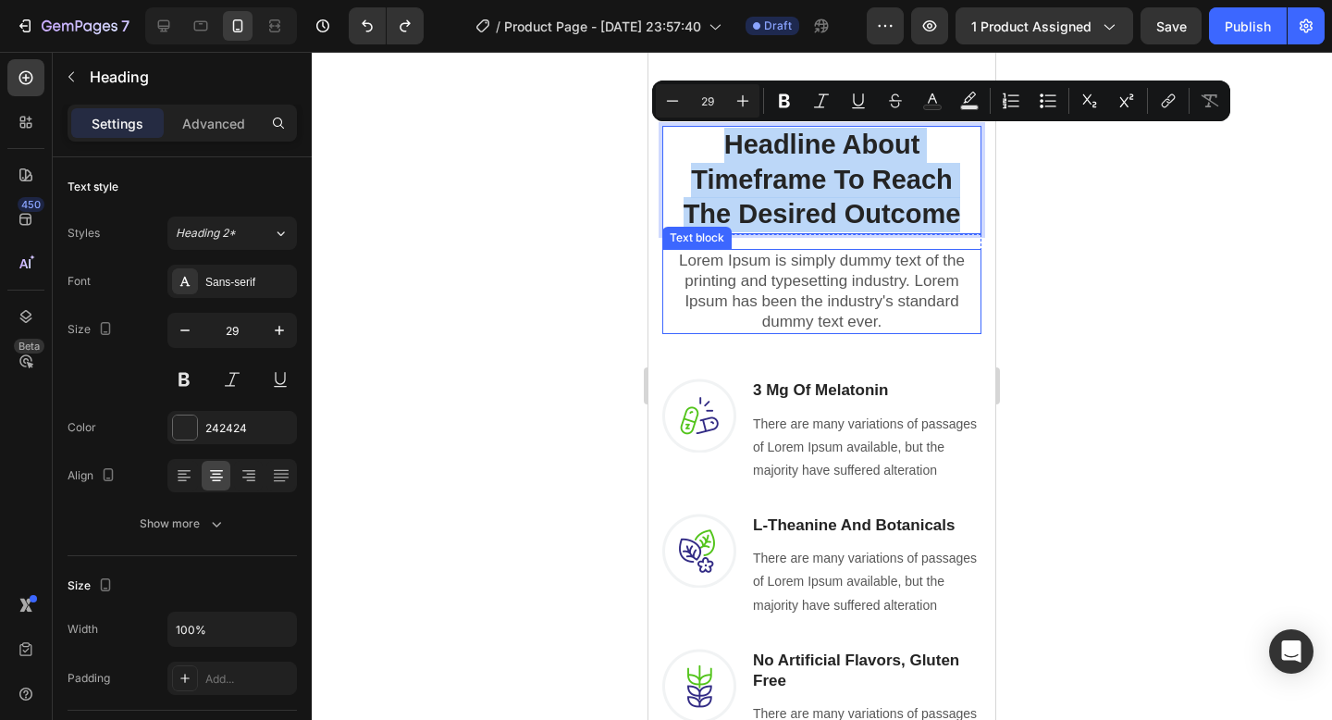
scroll to position [871, 0]
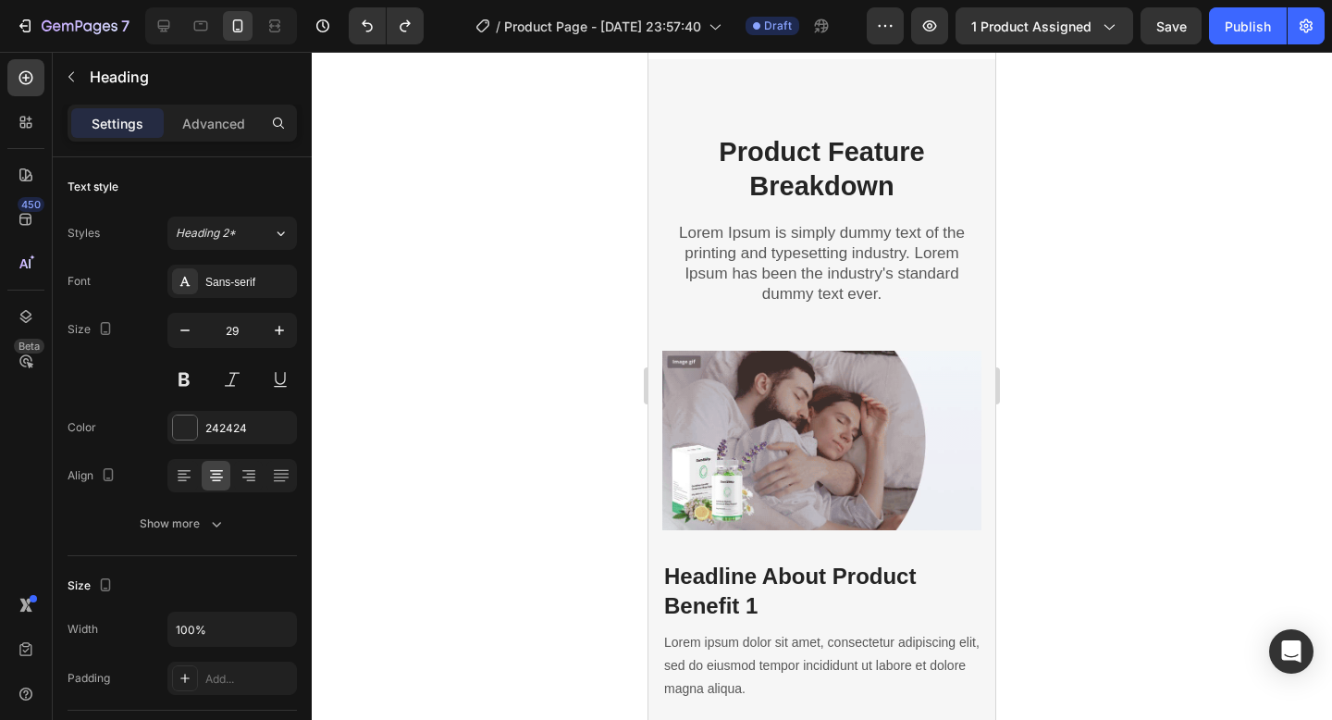
type input "16"
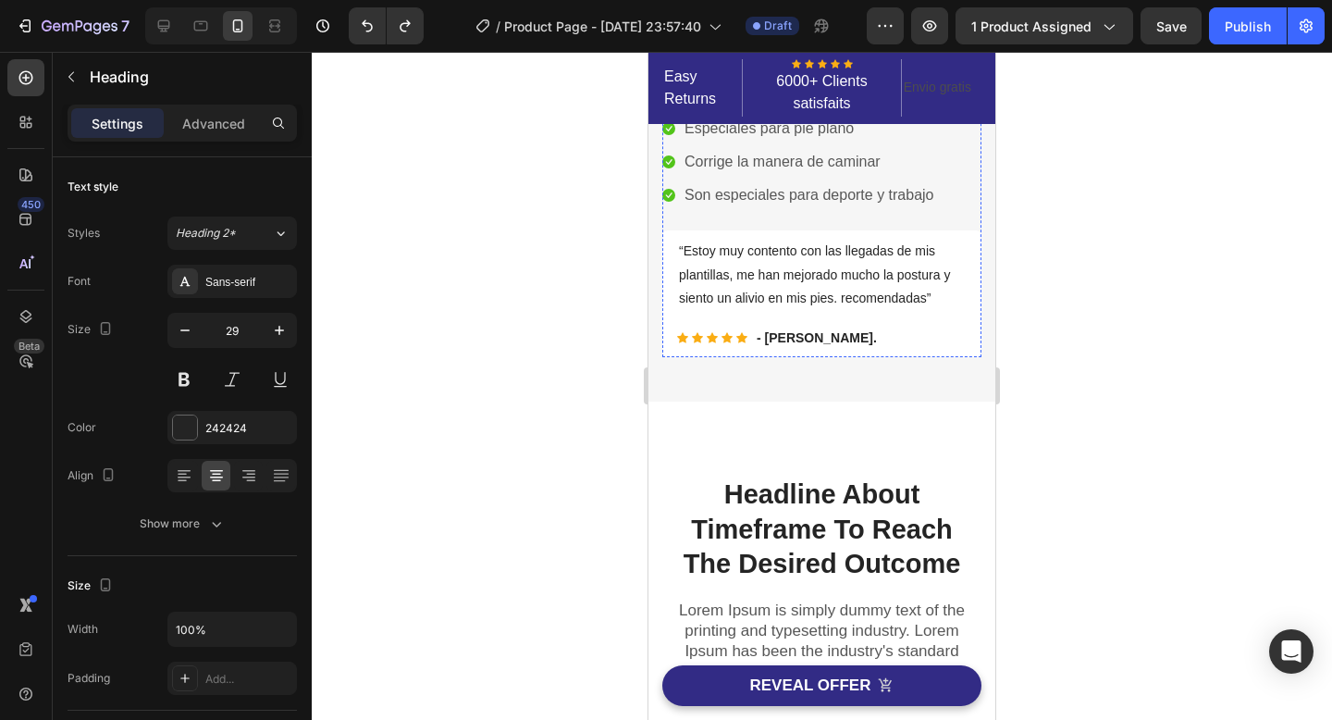
scroll to position [532, 0]
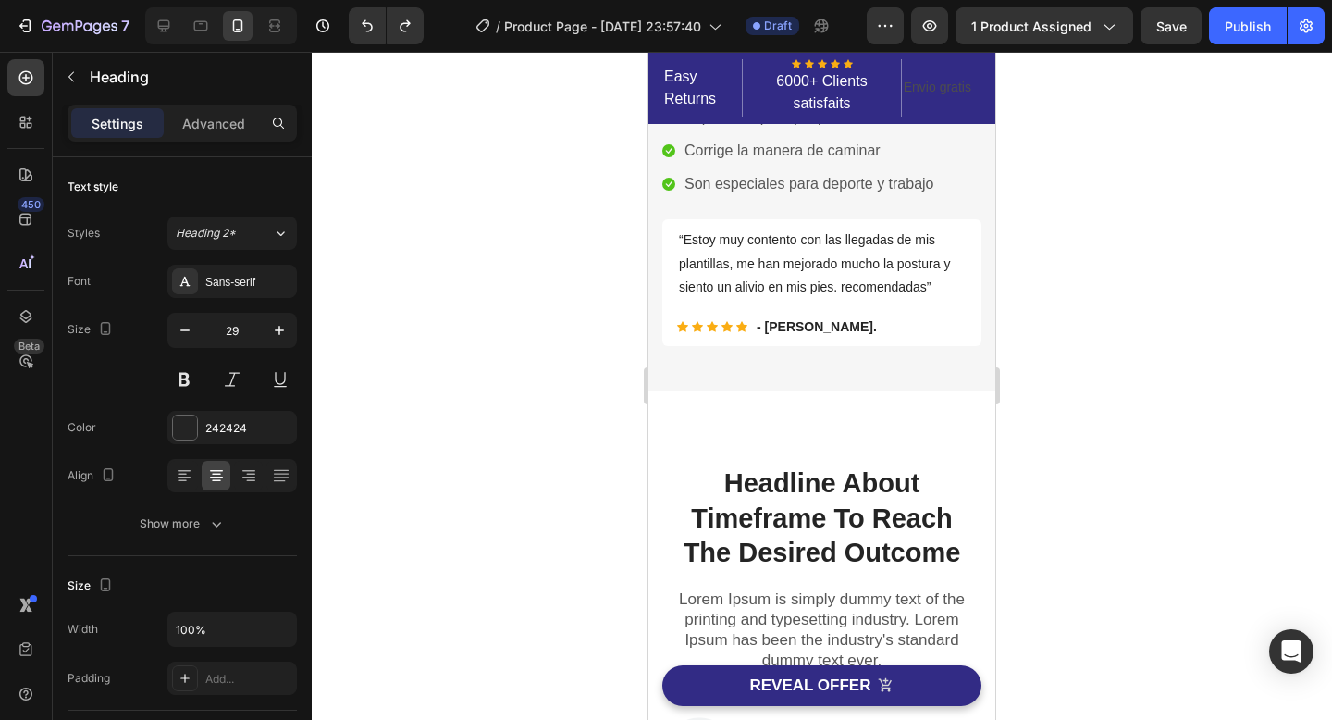
click at [809, 510] on p "Headline About Timeframe To Reach The Desired Outcome" at bounding box center [821, 518] width 315 height 105
click at [946, 555] on p "Headline About Timeframe To Reach The Desired Outcome" at bounding box center [821, 518] width 315 height 105
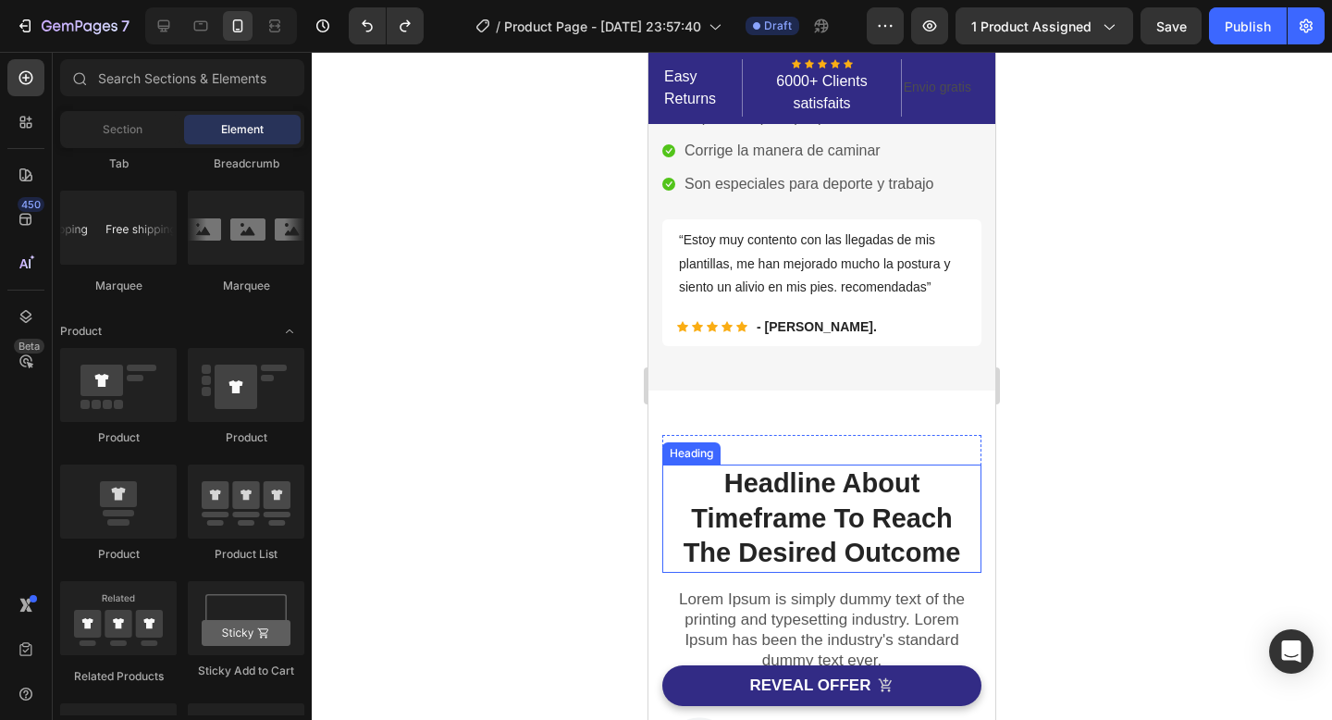
drag, startPoint x: 960, startPoint y: 557, endPoint x: 795, endPoint y: 511, distance: 171.0
click at [962, 550] on p "Headline About Timeframe To Reach The Desired Outcome" at bounding box center [821, 518] width 315 height 105
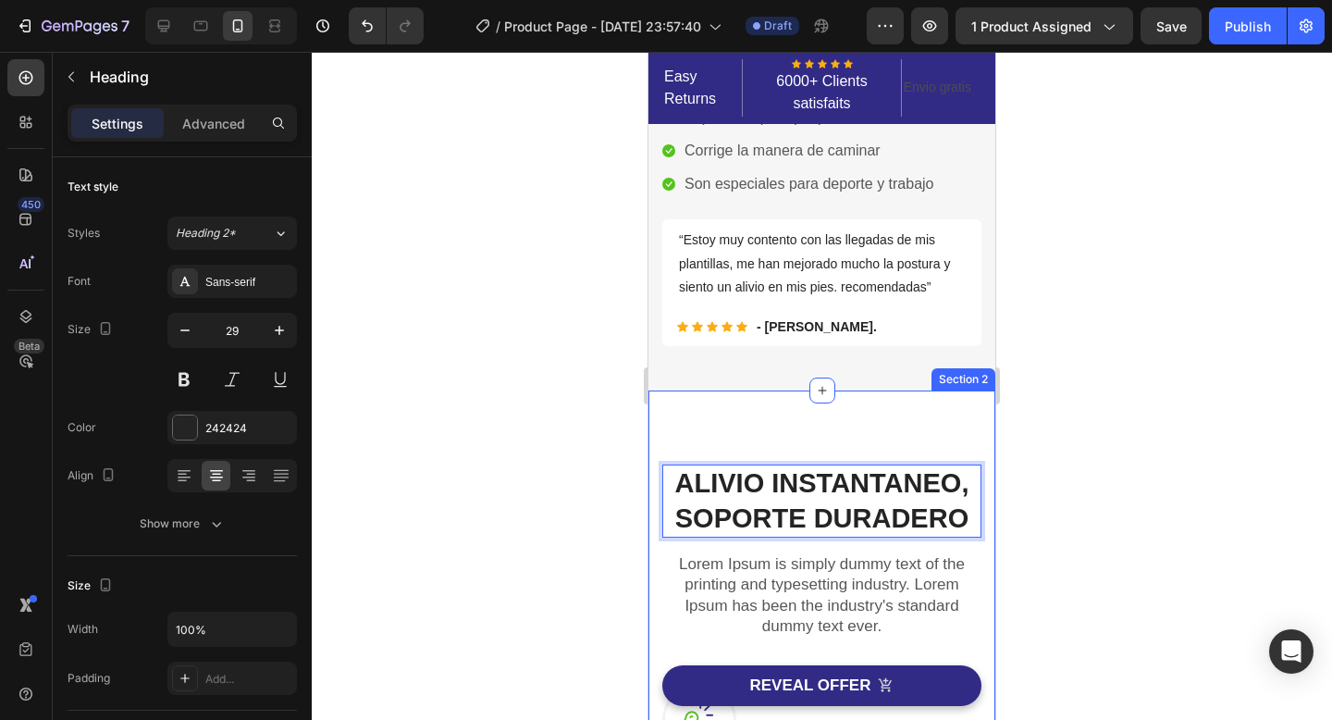
click at [1163, 455] on div at bounding box center [822, 386] width 1020 height 668
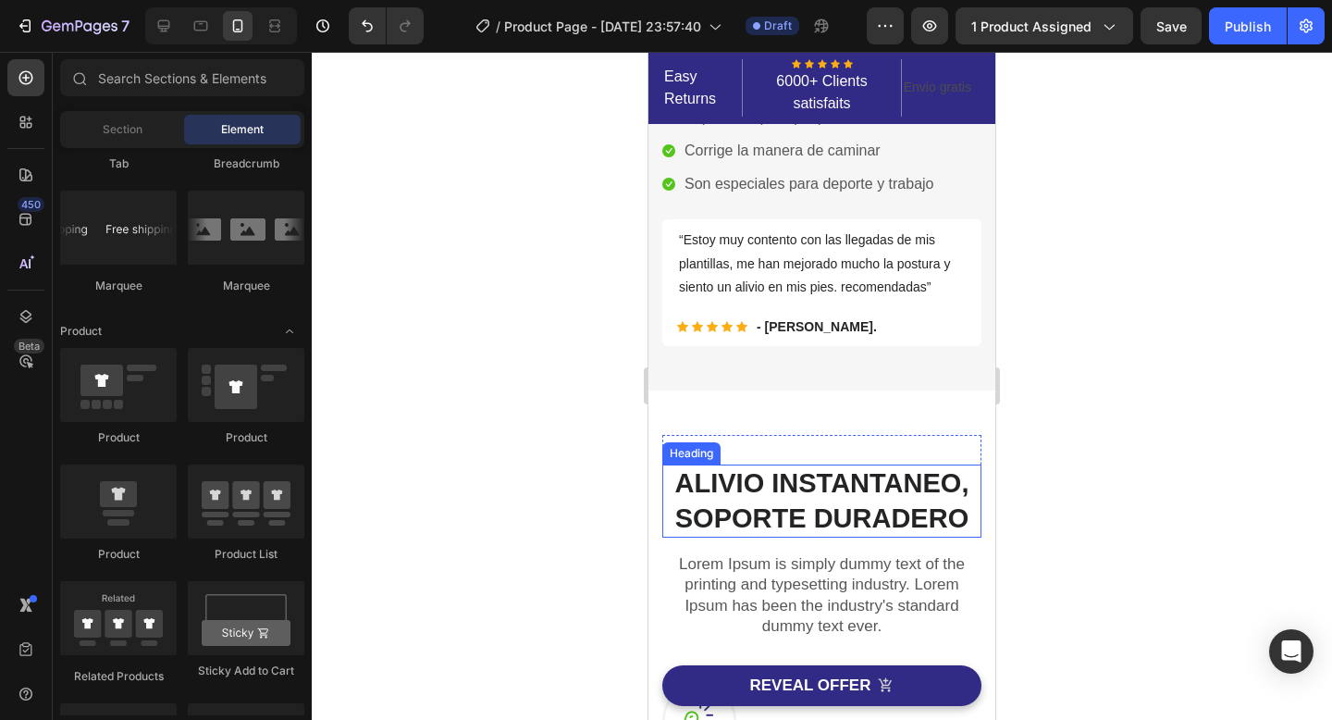
click at [816, 495] on strong "ALIVIO INSTANTANEO, SOPORTE DURADERO" at bounding box center [822, 500] width 294 height 65
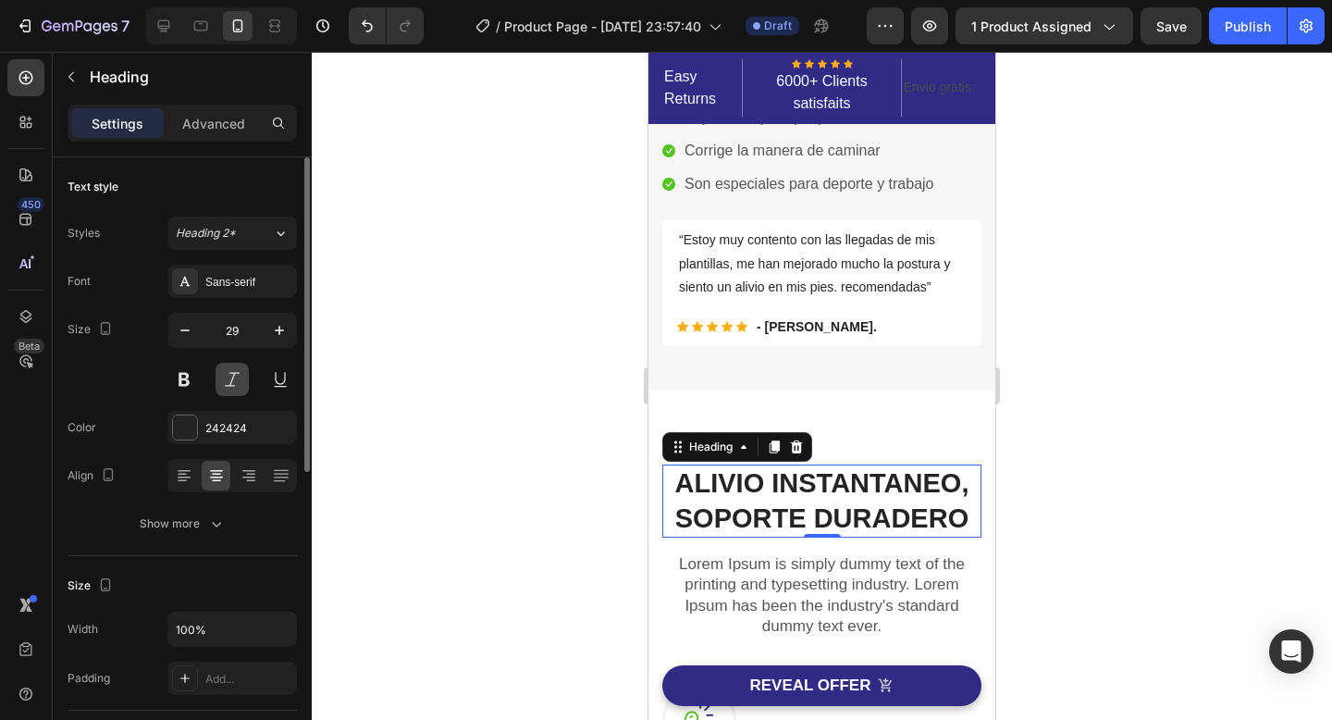
click at [227, 380] on button at bounding box center [232, 379] width 33 height 33
click at [192, 337] on icon "button" at bounding box center [185, 330] width 18 height 18
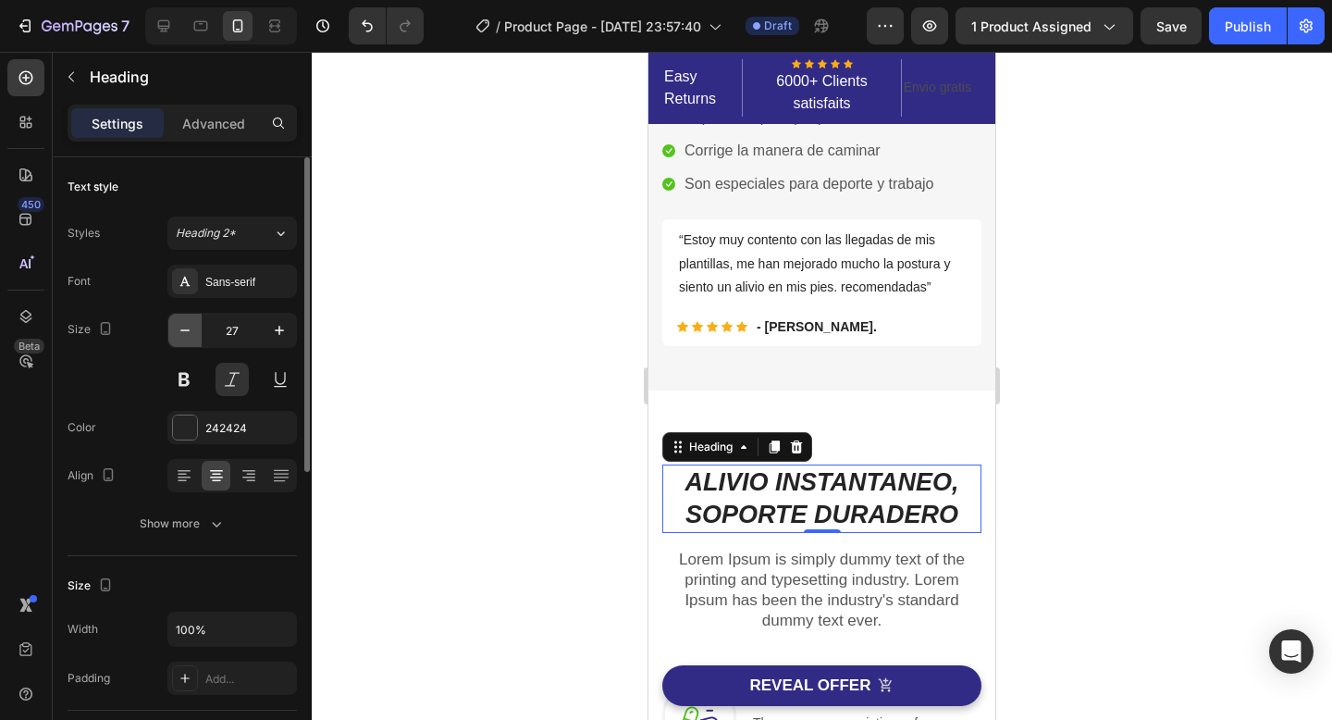
click at [192, 337] on icon "button" at bounding box center [185, 330] width 18 height 18
type input "26"
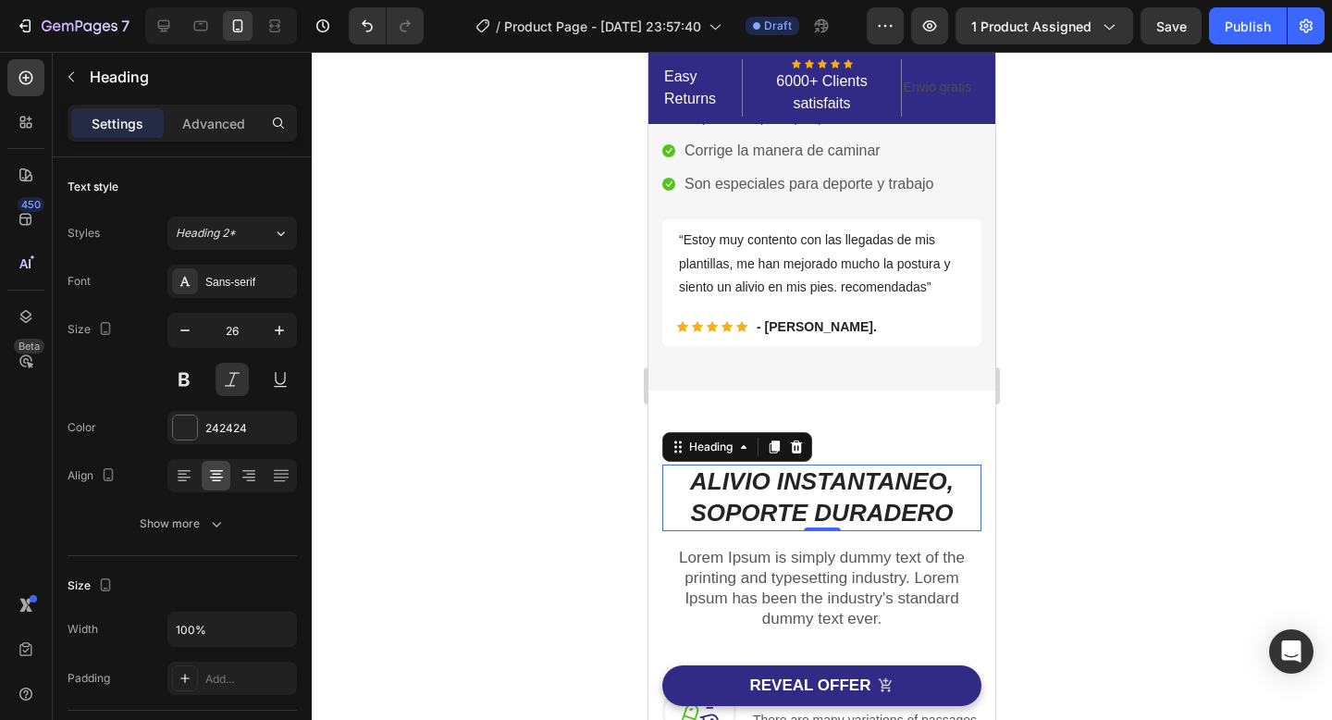
click at [1223, 522] on div at bounding box center [822, 386] width 1020 height 668
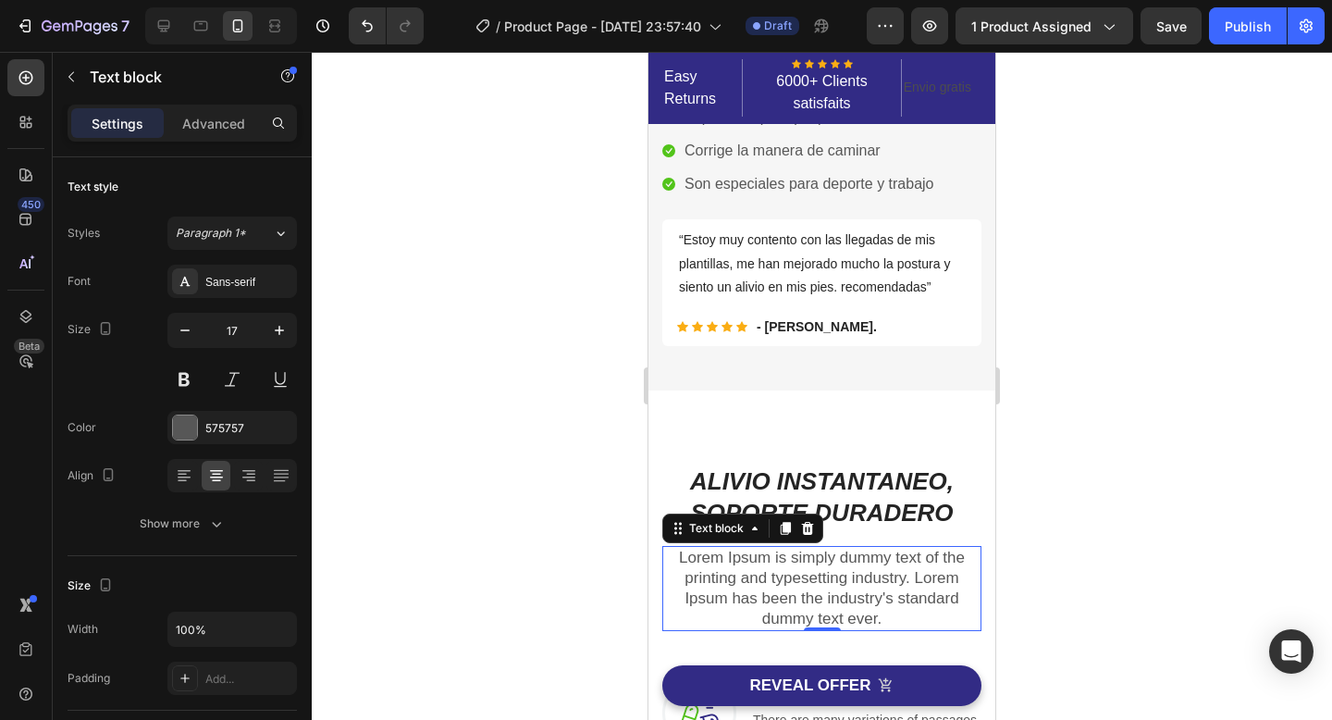
click at [887, 610] on p "Lorem Ipsum is simply dummy text of the printing and typesetting industry. Lore…" at bounding box center [821, 588] width 315 height 81
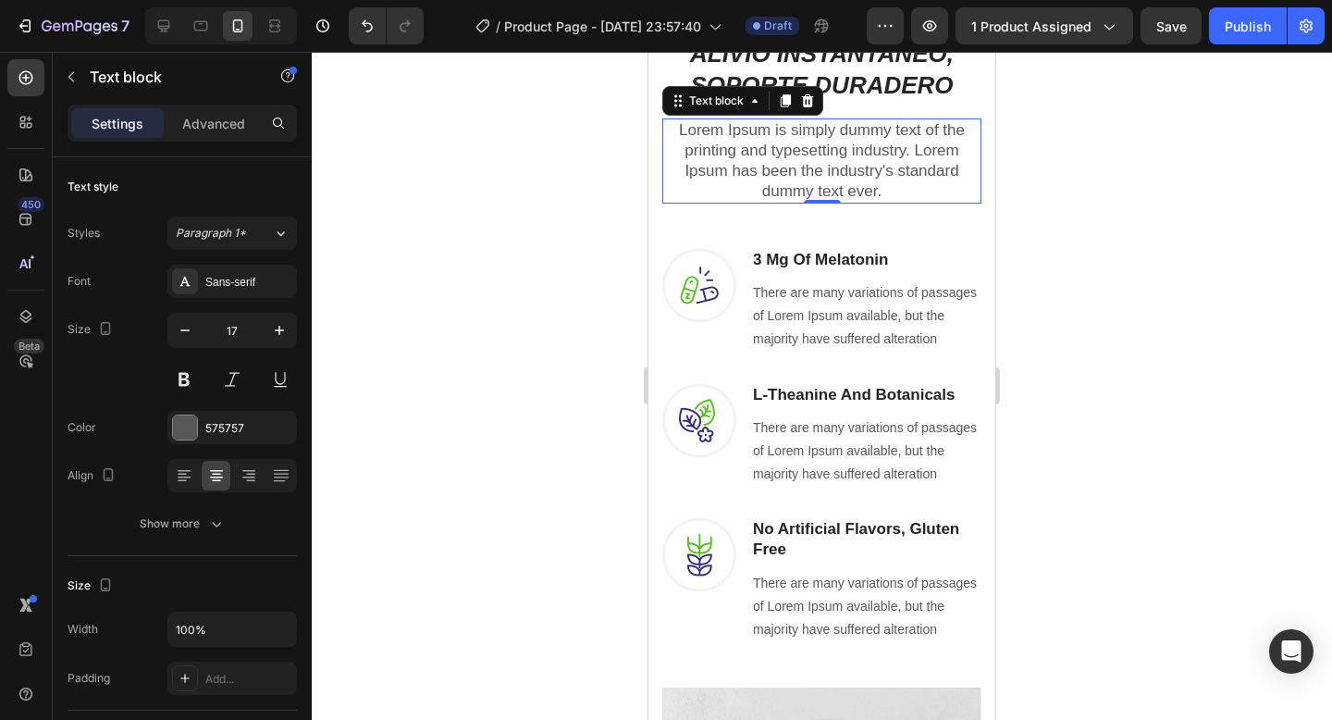
scroll to position [963, 0]
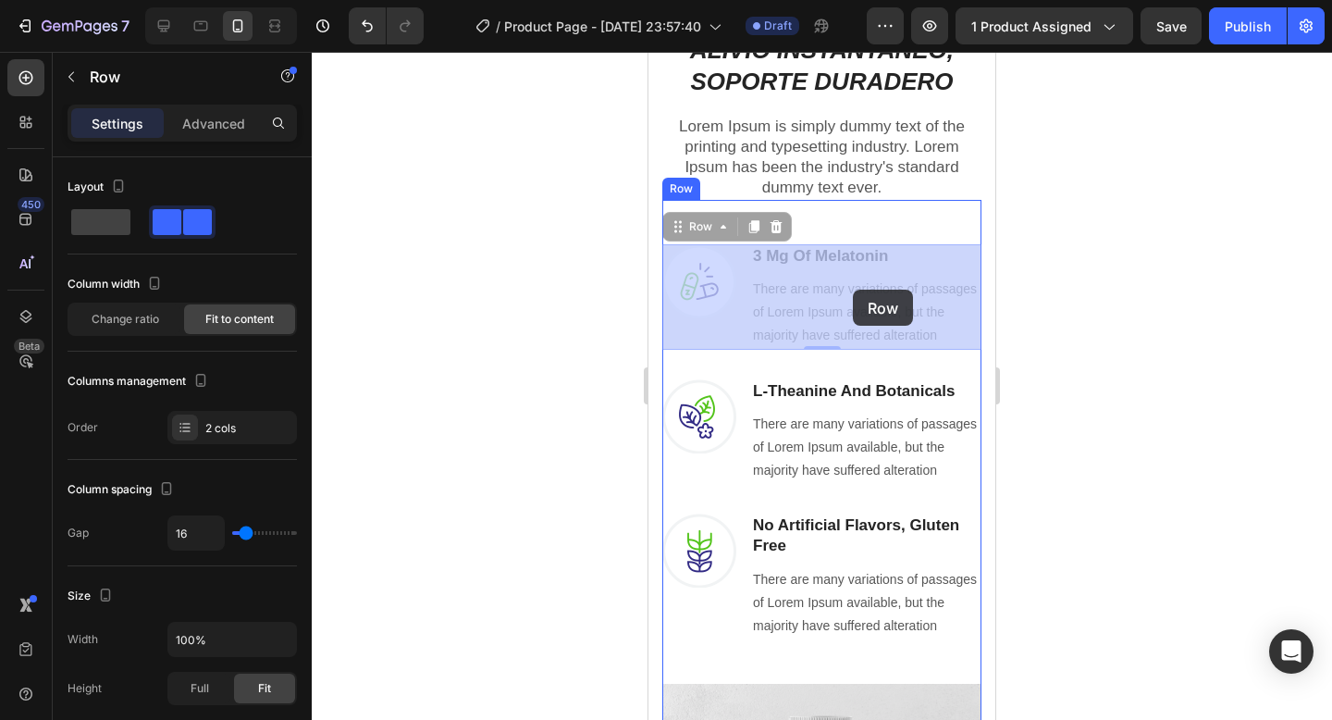
drag, startPoint x: 746, startPoint y: 253, endPoint x: 852, endPoint y: 290, distance: 111.7
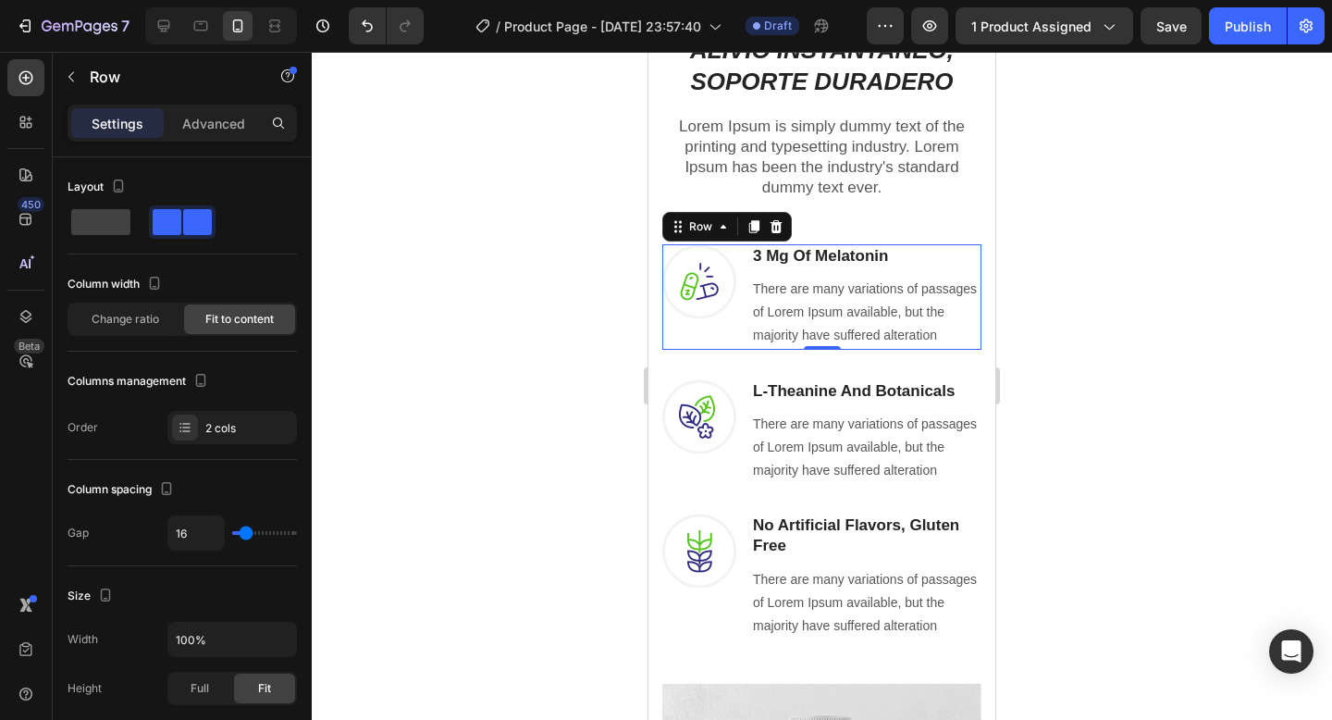
click at [1153, 271] on div at bounding box center [822, 386] width 1020 height 668
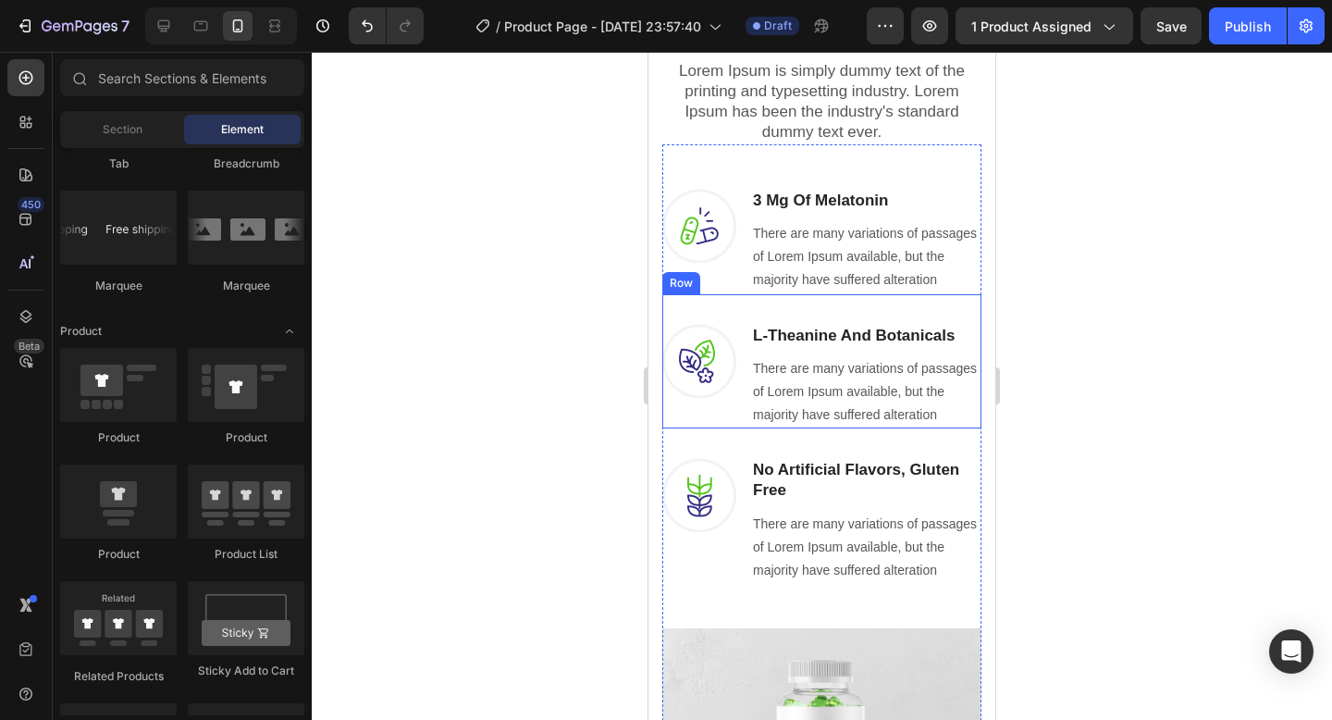
scroll to position [1054, 0]
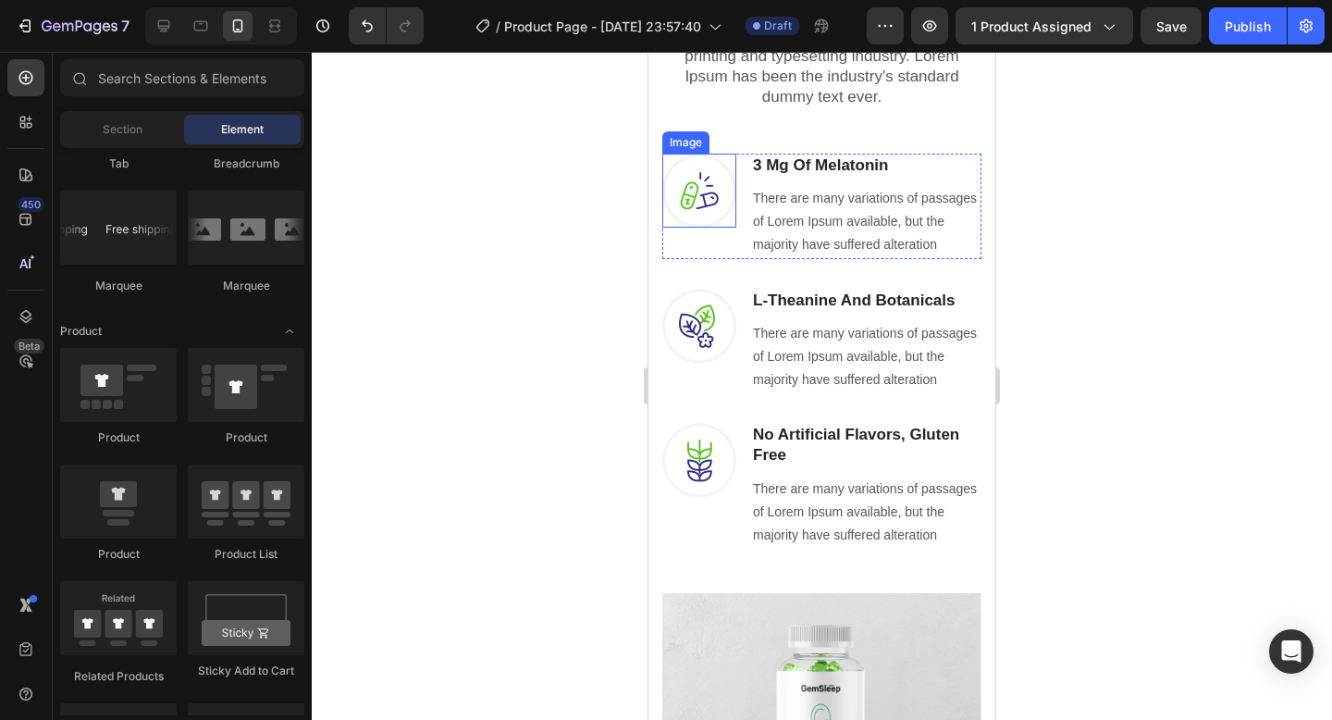
click at [707, 200] on img at bounding box center [699, 191] width 74 height 74
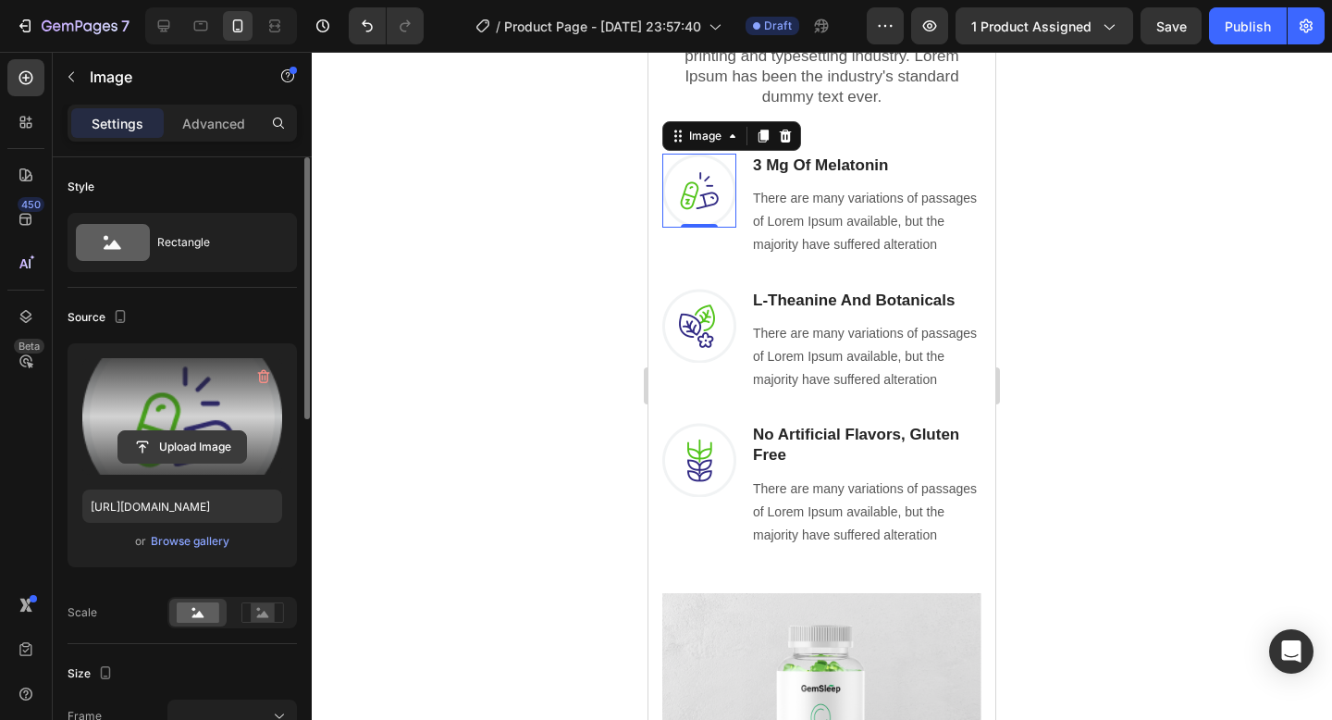
click at [176, 450] on input "file" at bounding box center [182, 446] width 128 height 31
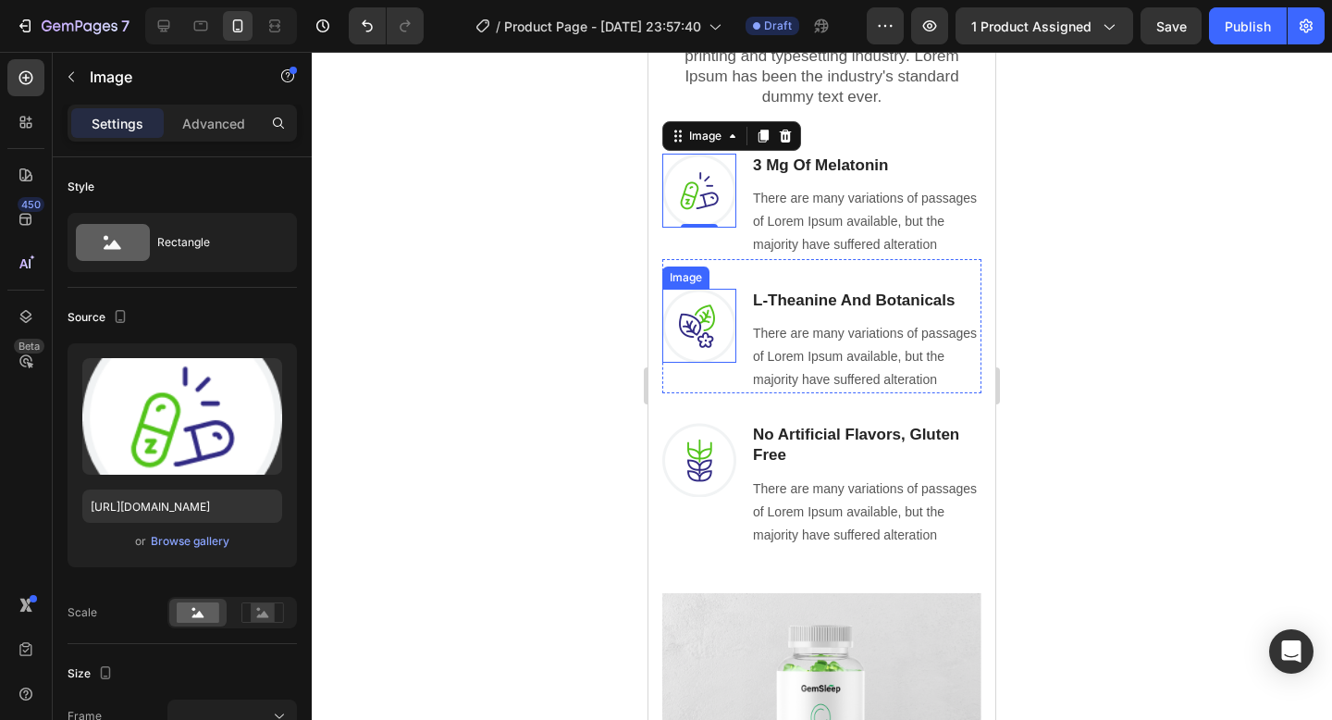
click at [699, 310] on img at bounding box center [699, 326] width 74 height 74
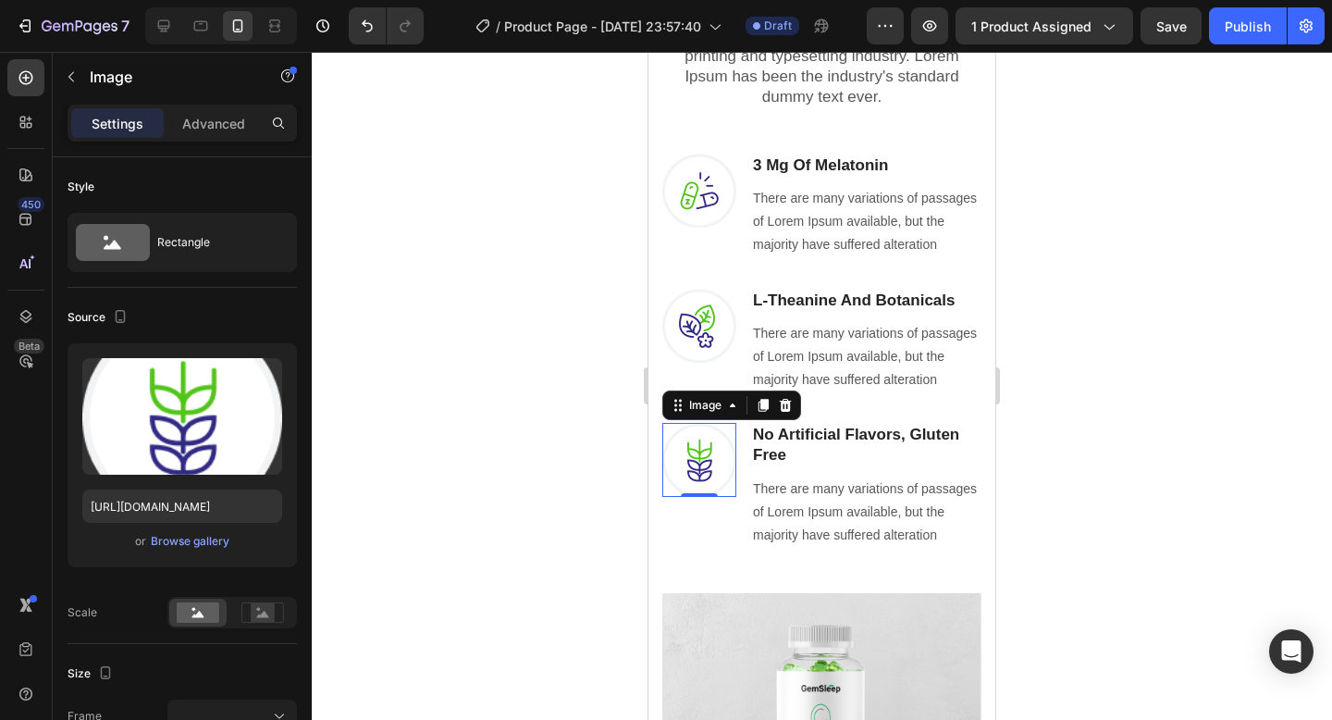
click at [696, 451] on img at bounding box center [699, 460] width 74 height 74
click at [719, 182] on img at bounding box center [699, 191] width 74 height 74
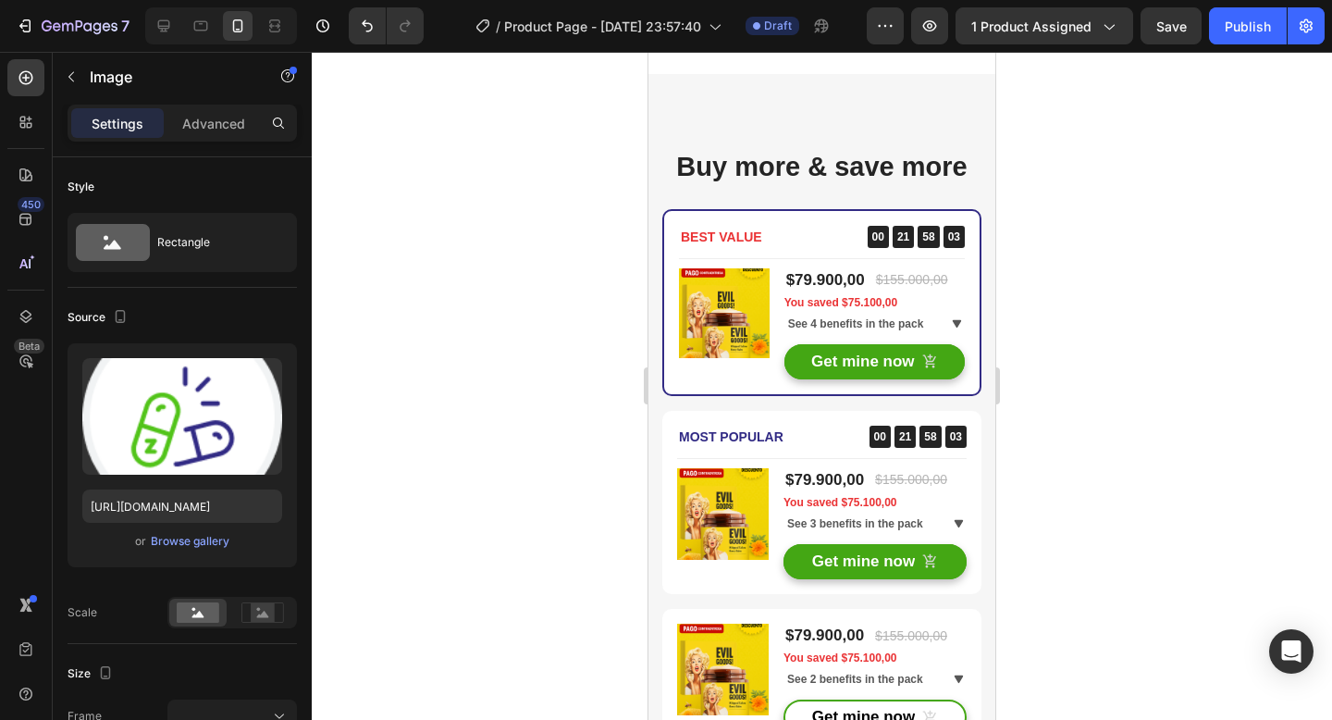
scroll to position [4509, 0]
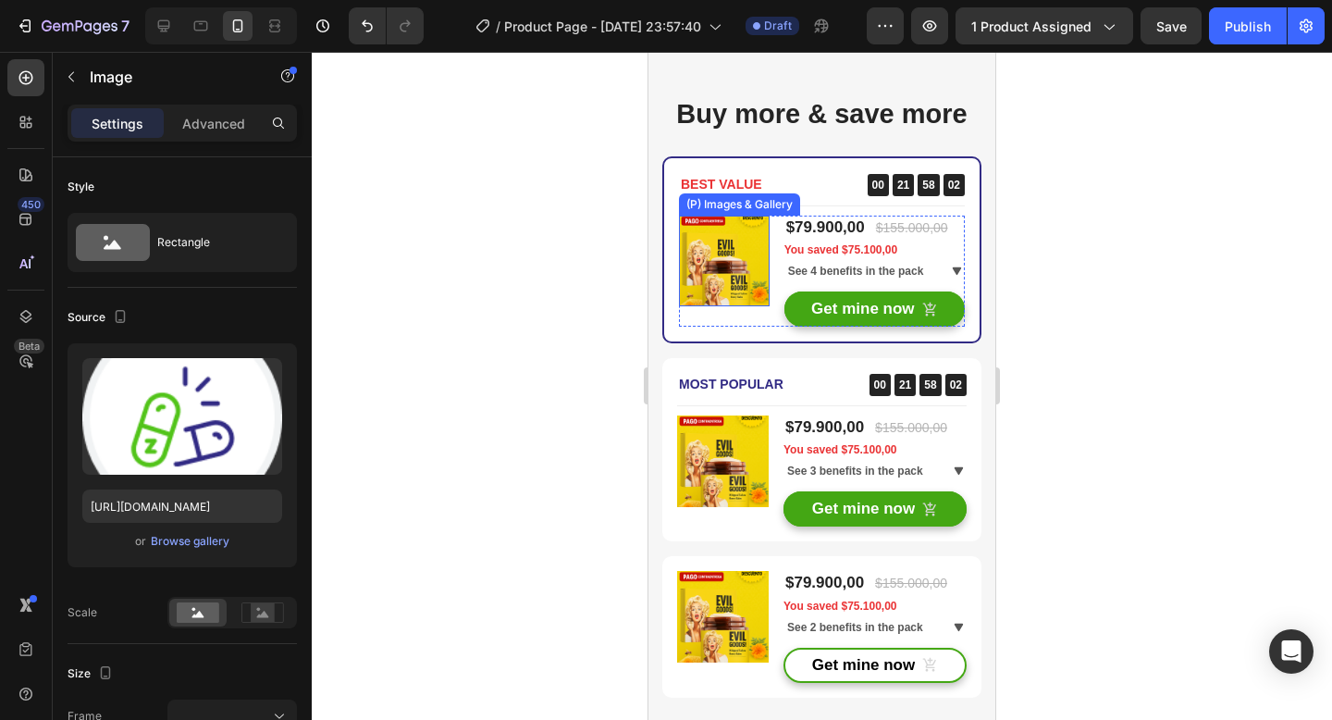
click at [716, 249] on img at bounding box center [724, 261] width 91 height 91
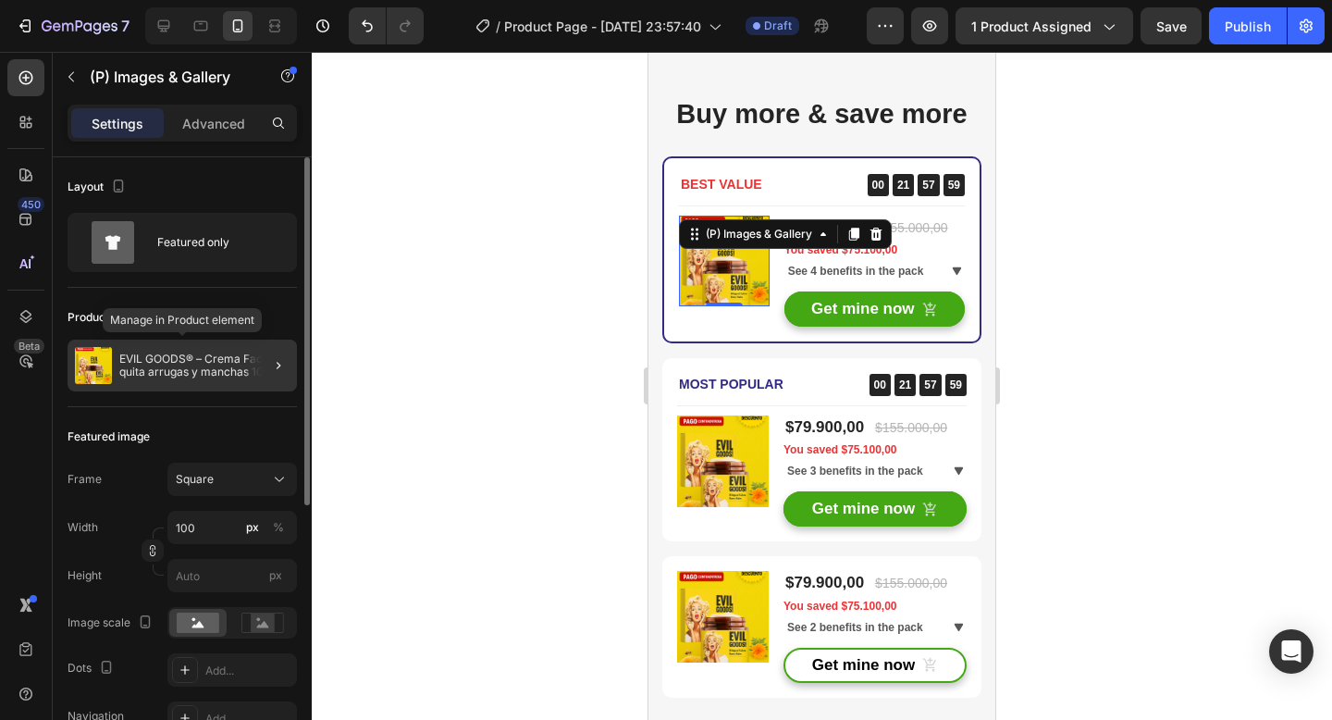
click at [232, 360] on p "EVIL GOODS® – Crema Facial quita arrugas y manchas 100% Natural" at bounding box center [204, 365] width 170 height 26
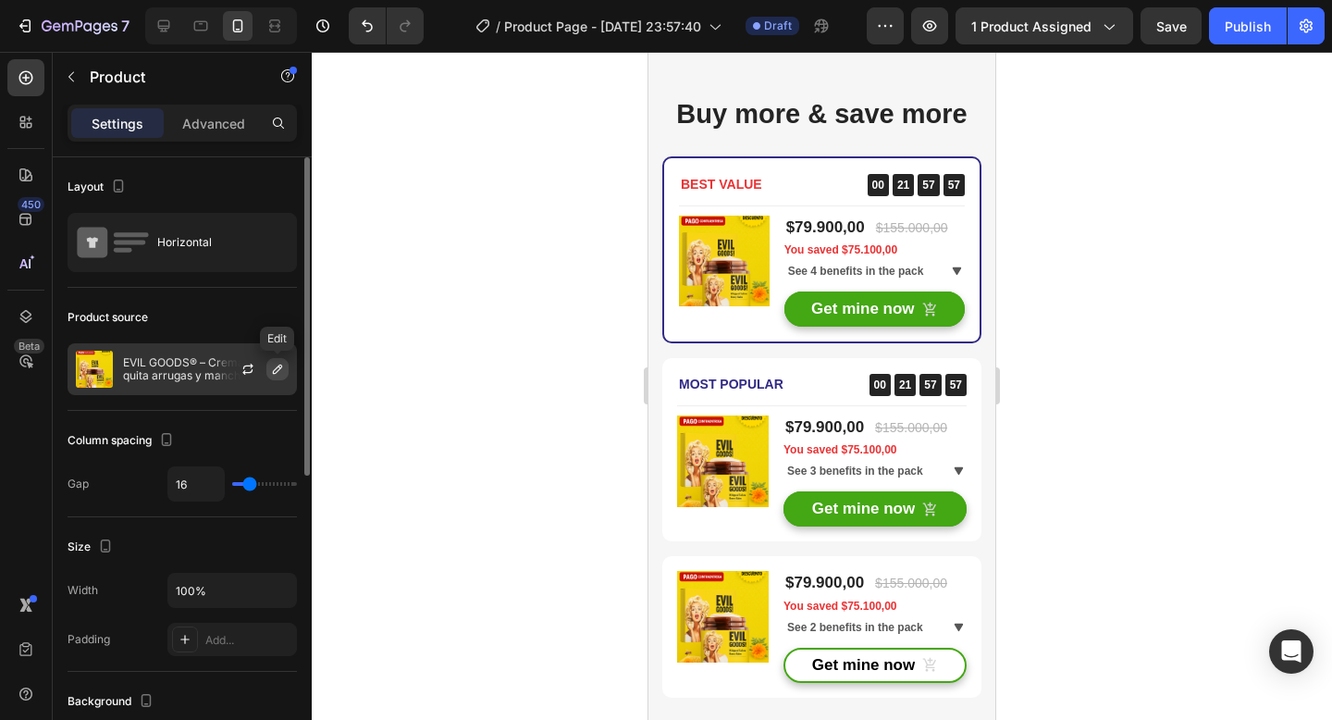
click at [266, 362] on button "button" at bounding box center [277, 369] width 22 height 22
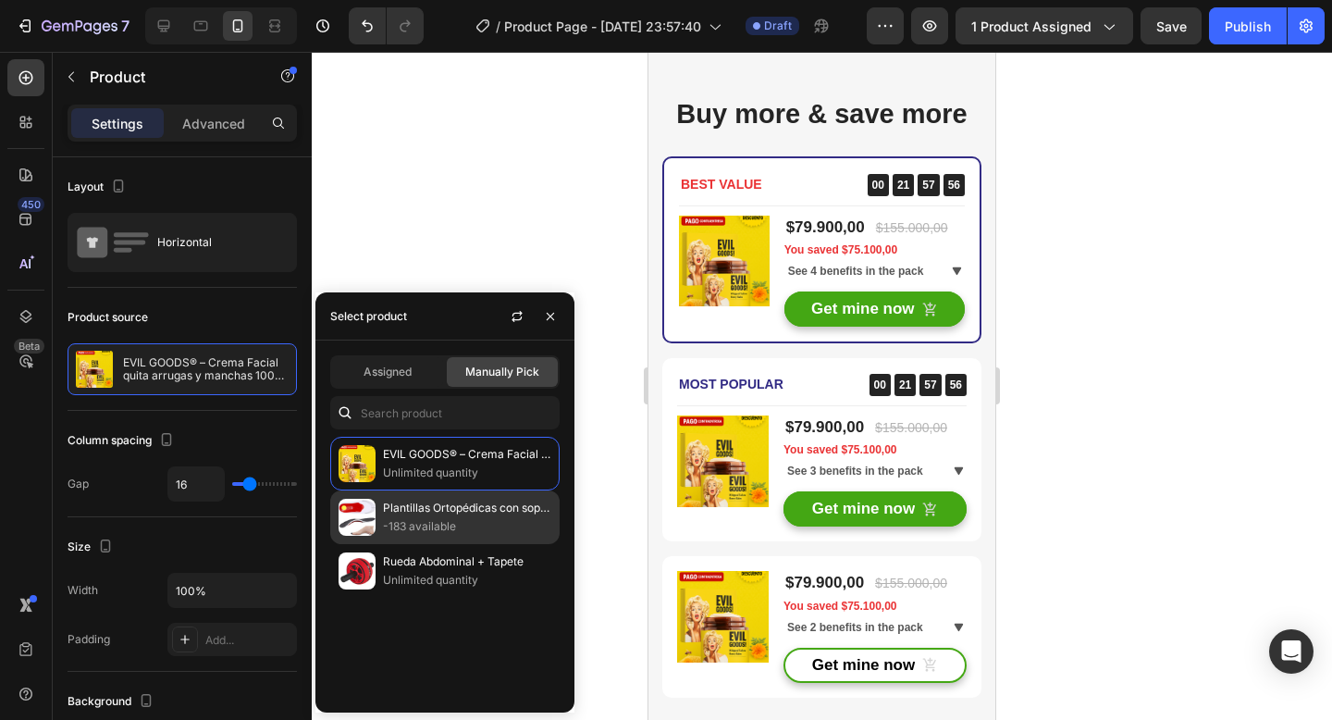
click at [381, 544] on div "Plantillas Ortopédicas con soporte para cualquier ocasión -183 available" at bounding box center [444, 571] width 229 height 54
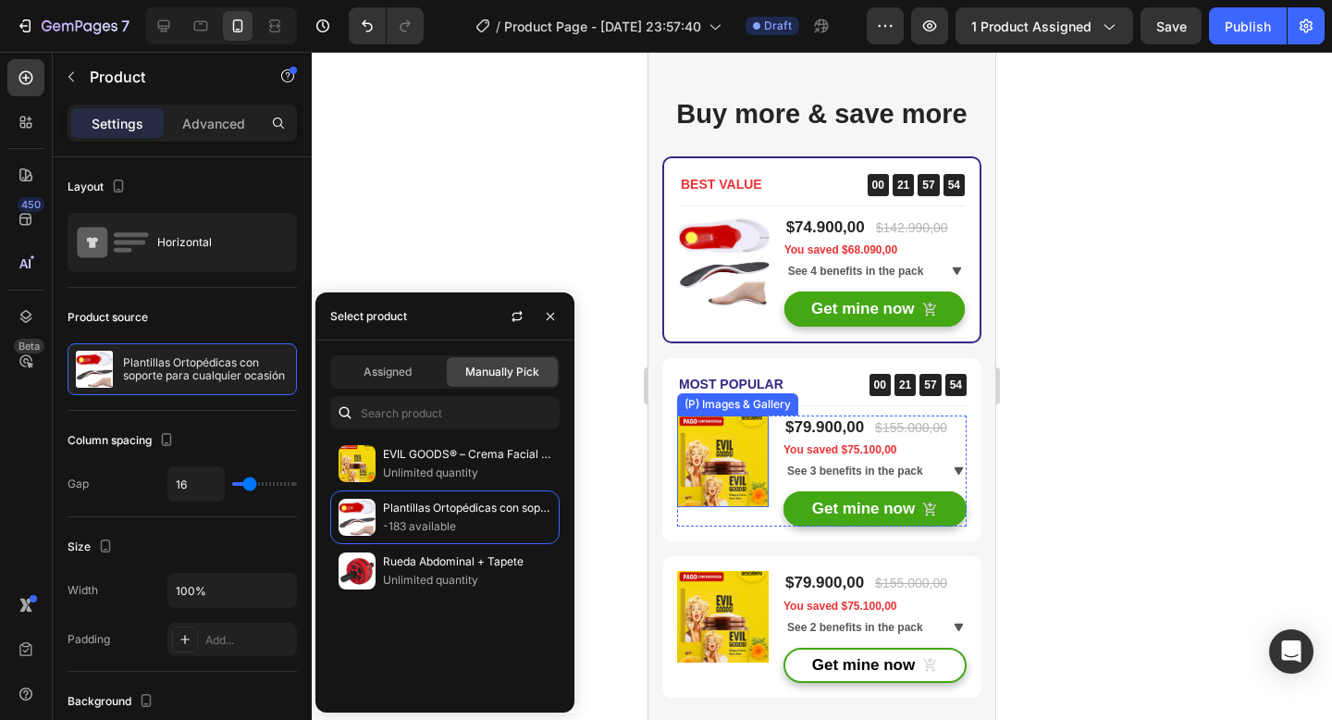
click at [711, 466] on img at bounding box center [723, 461] width 92 height 92
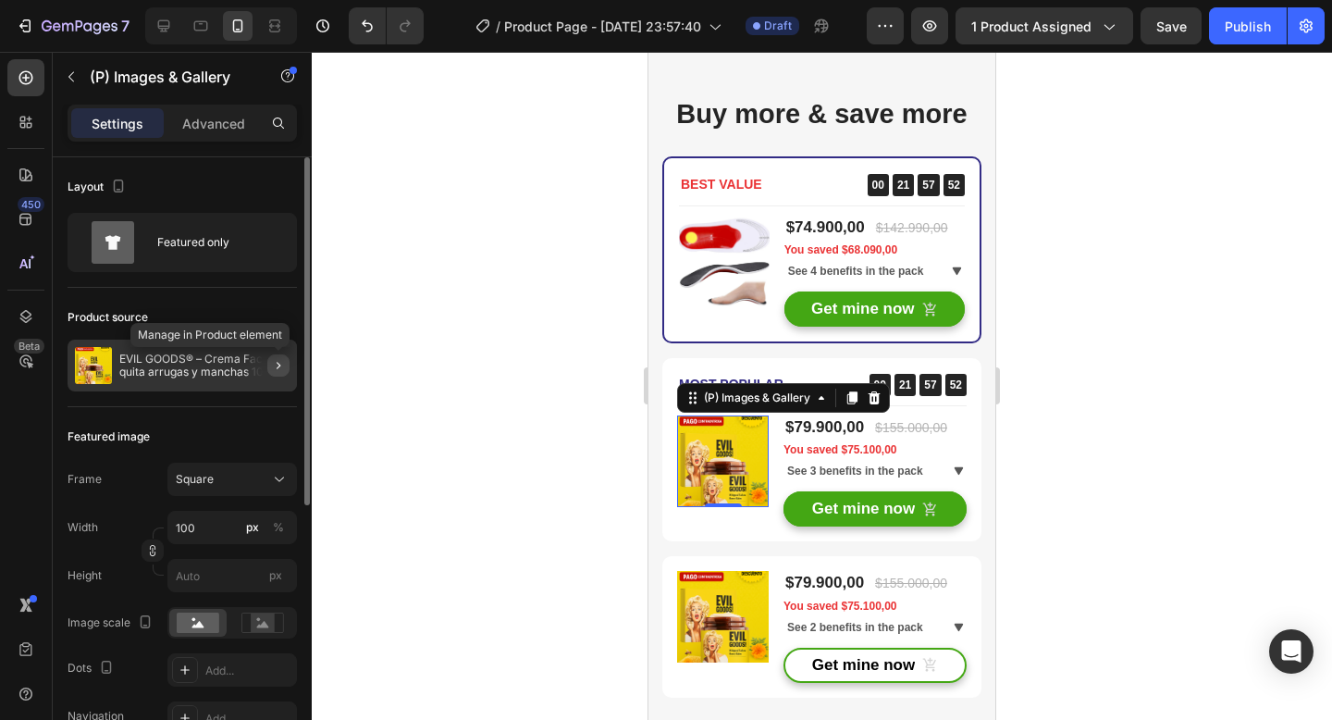
click at [271, 364] on icon "button" at bounding box center [278, 365] width 15 height 15
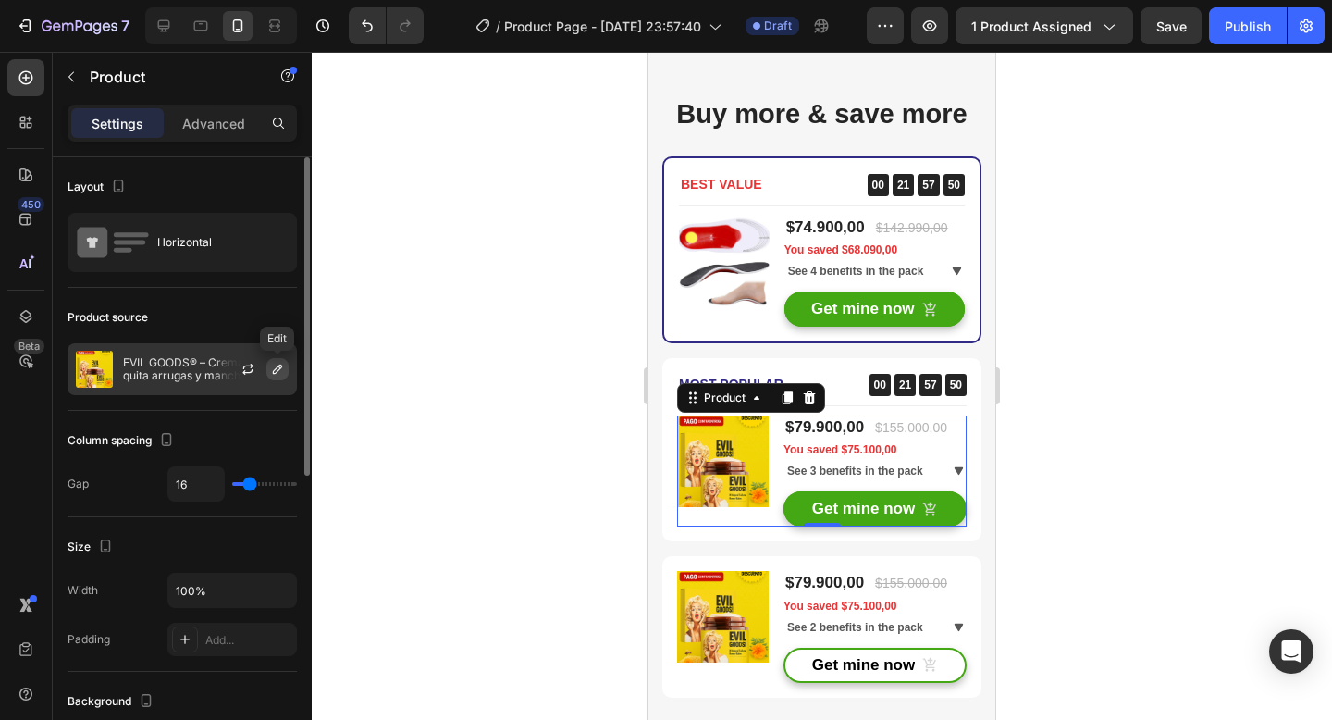
click at [274, 368] on icon "button" at bounding box center [277, 369] width 15 height 15
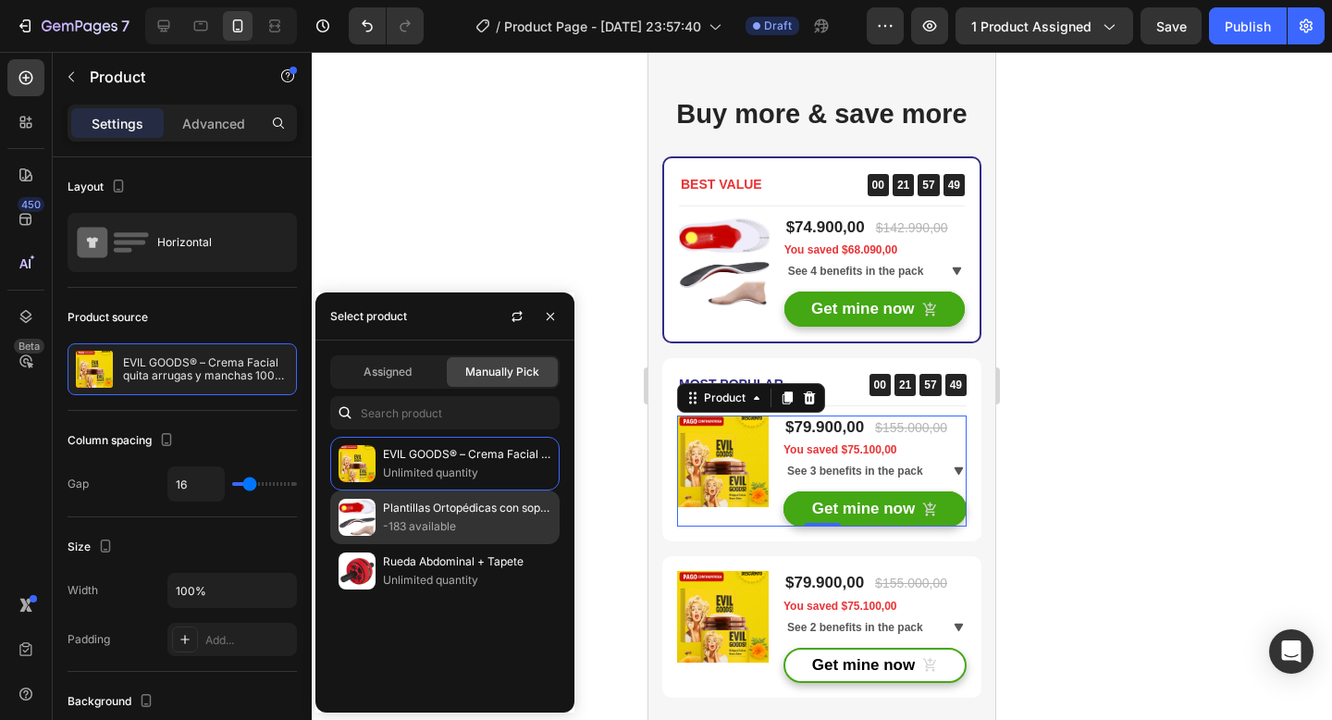
click at [344, 514] on img at bounding box center [357, 517] width 37 height 37
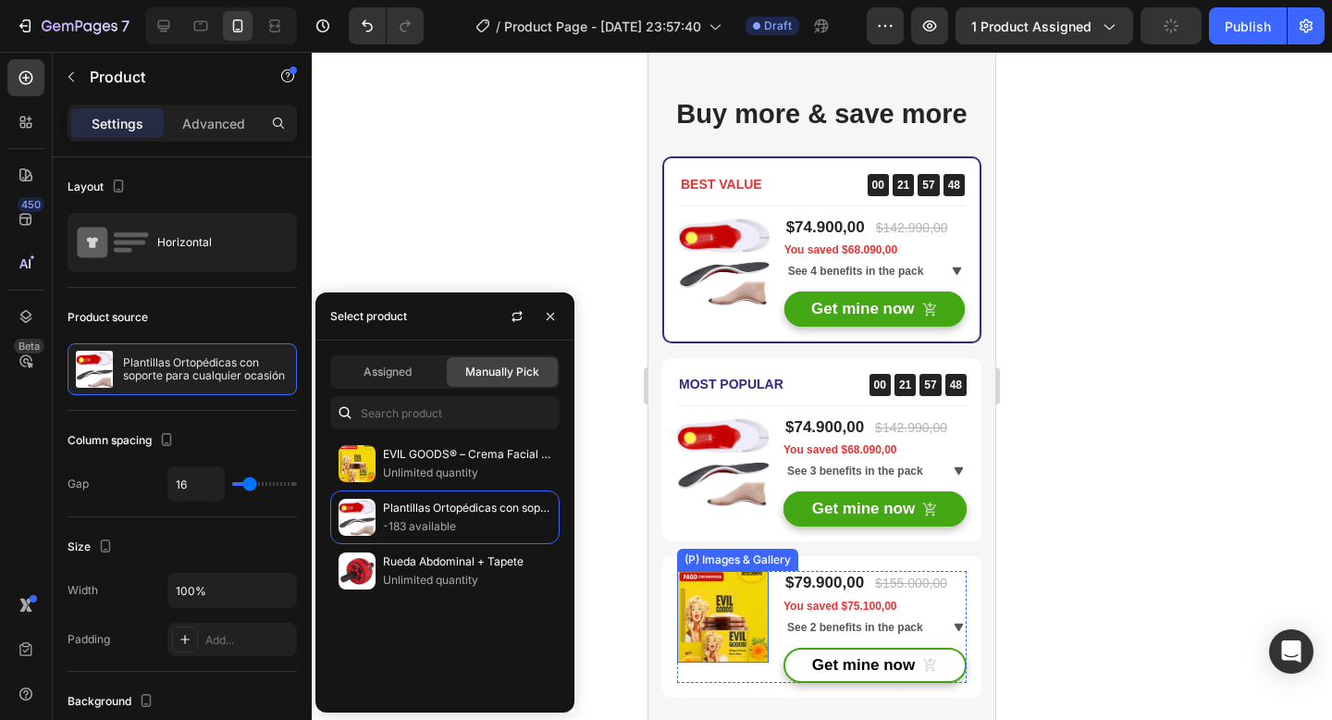
click at [708, 593] on img at bounding box center [723, 617] width 92 height 92
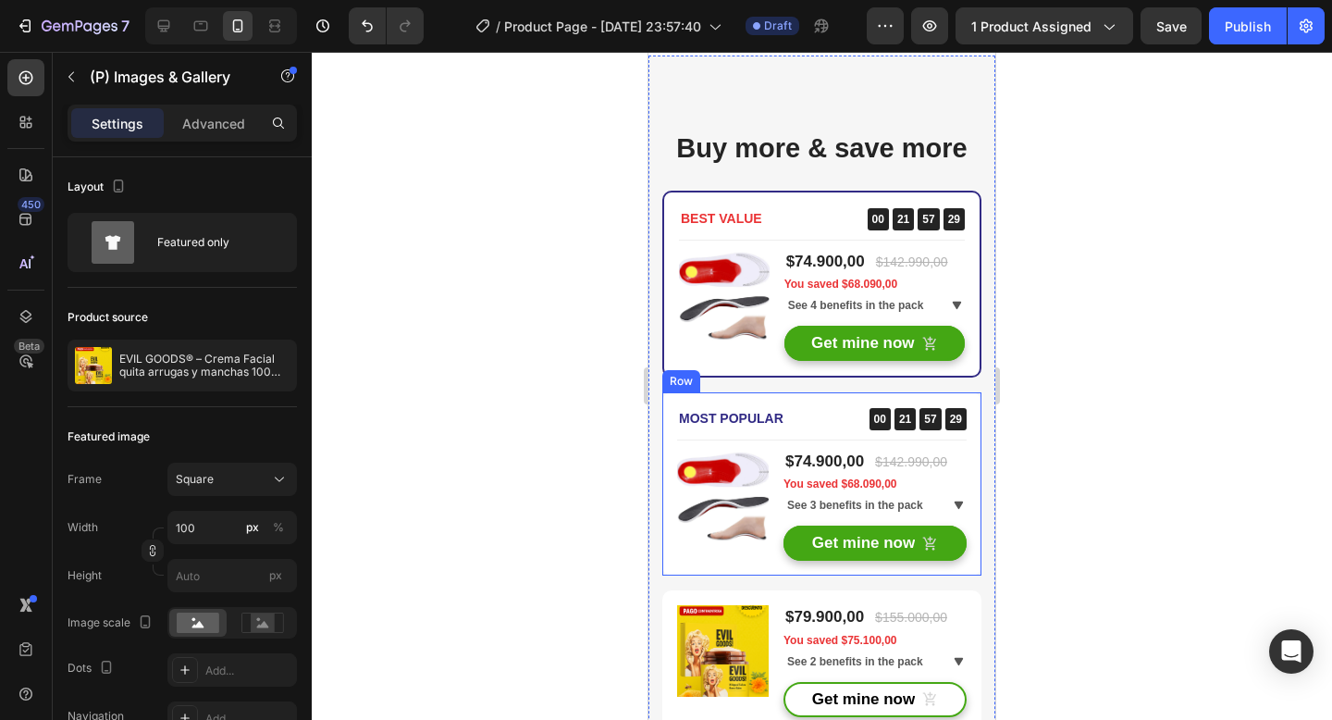
scroll to position [4484, 0]
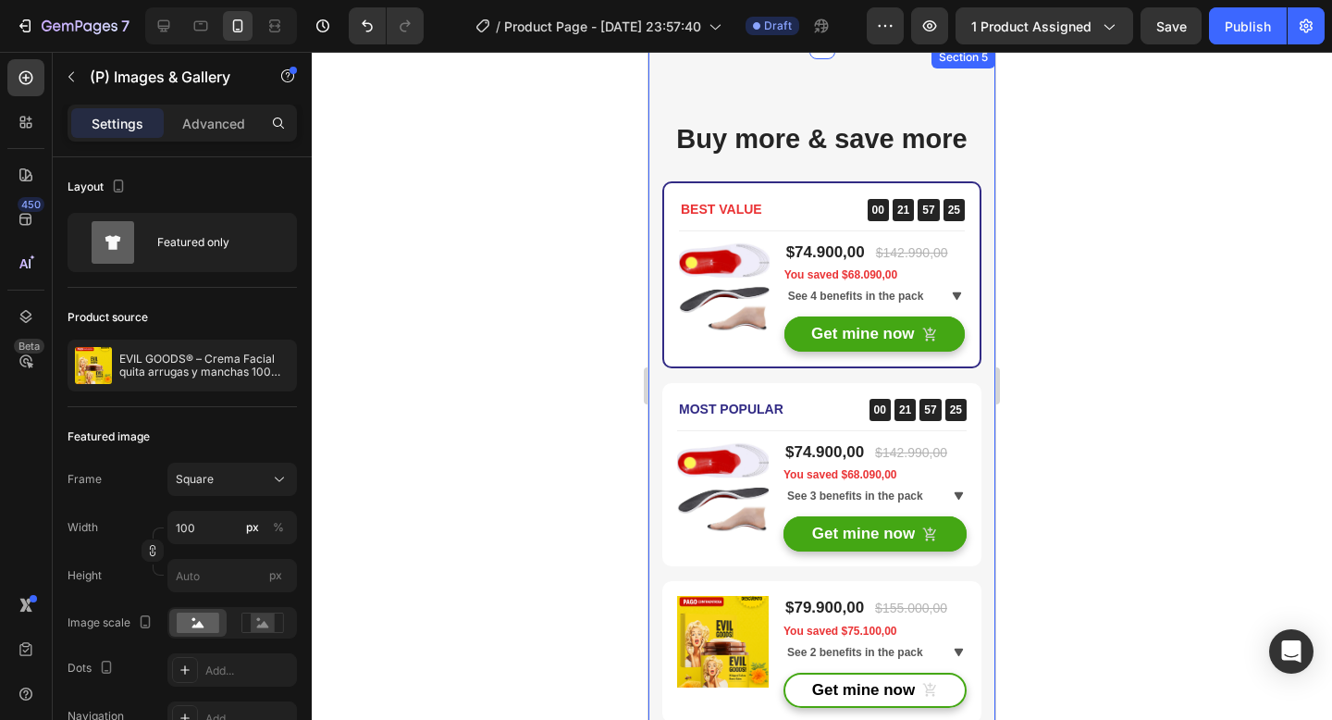
click at [832, 78] on div "Buy more & save more Heading BEST VALUE Text block 00 21 57 25 CountDown Timer …" at bounding box center [821, 420] width 347 height 749
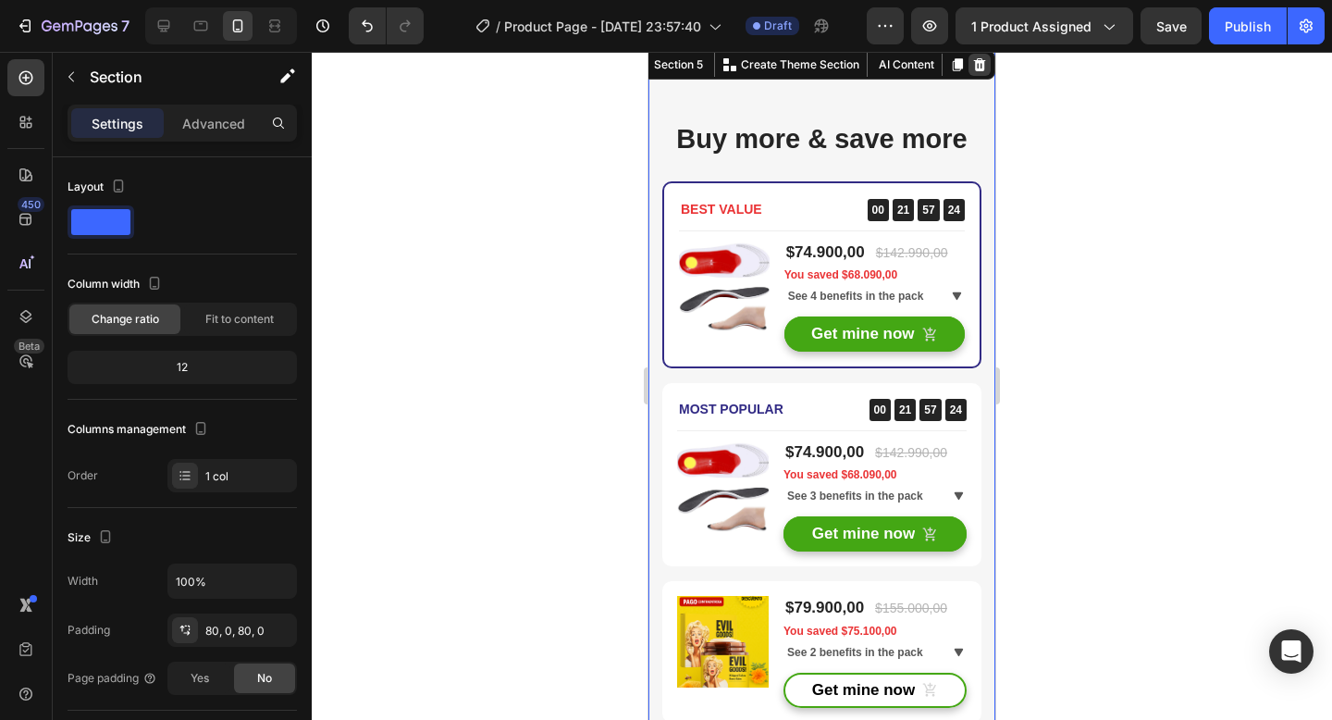
click at [979, 62] on icon at bounding box center [980, 64] width 12 height 13
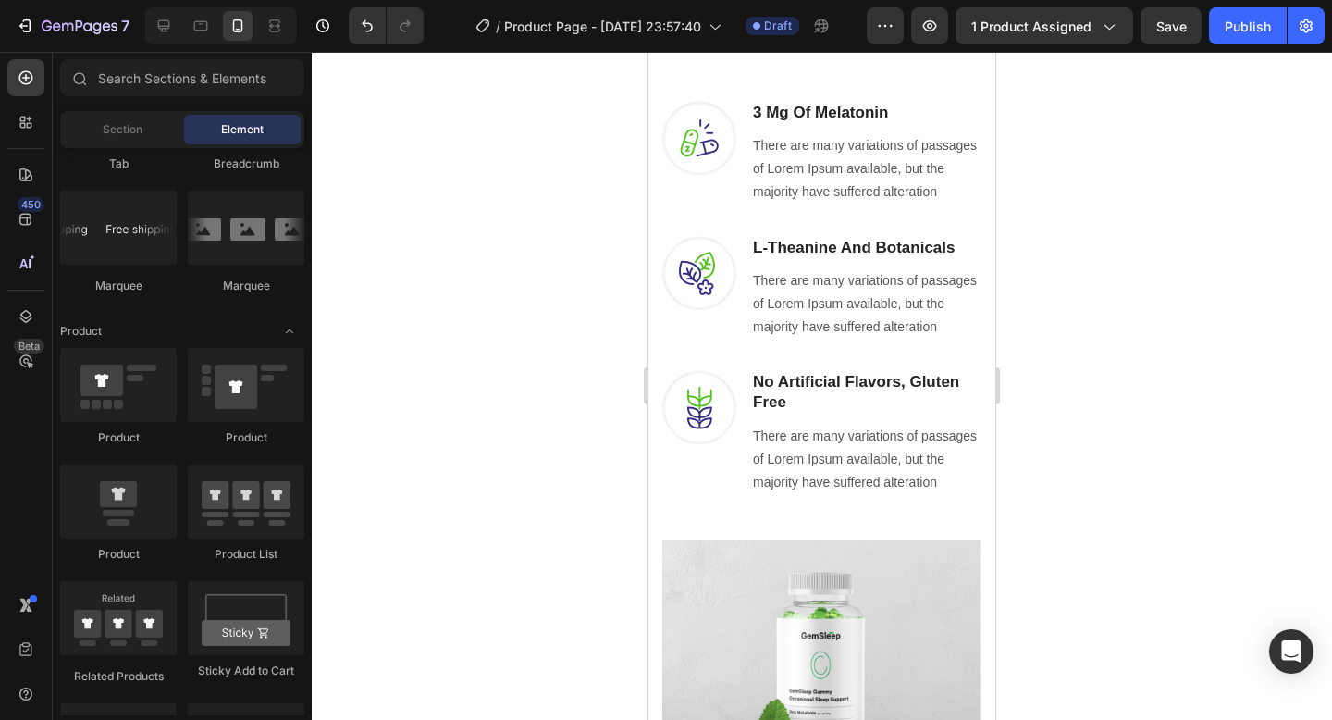
scroll to position [1112, 0]
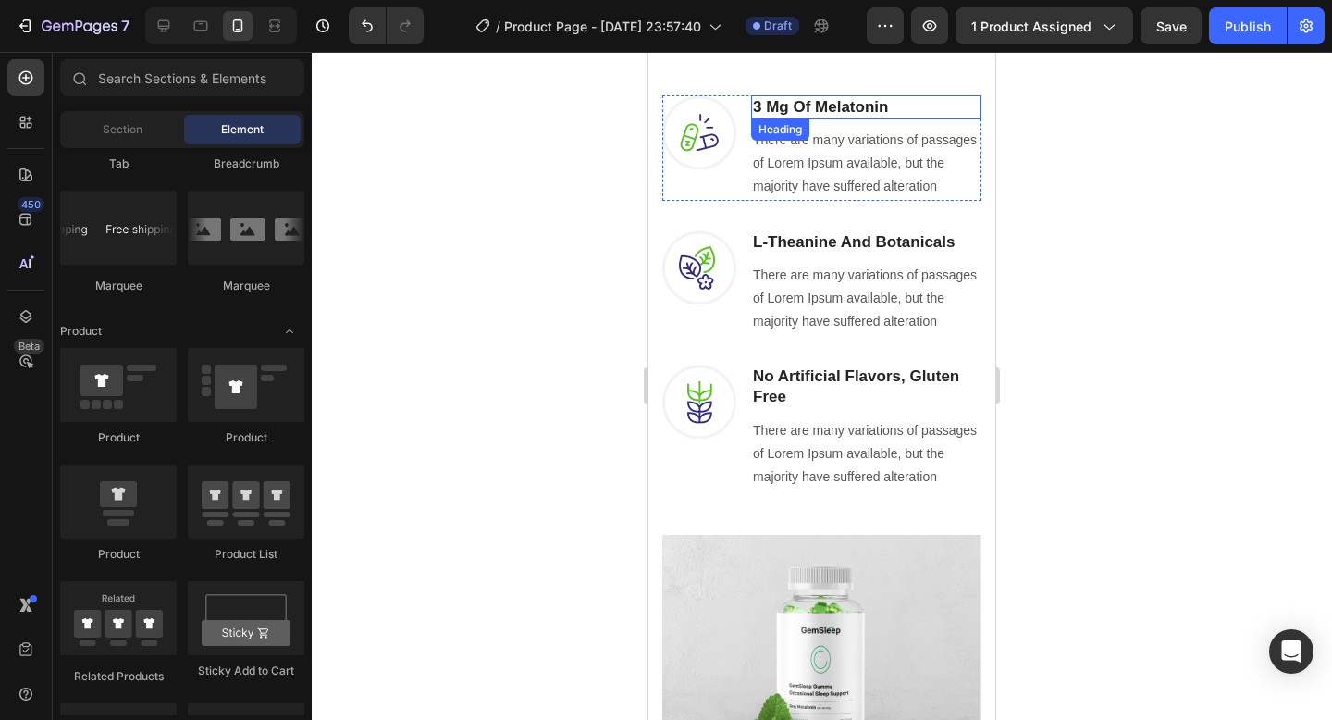
click at [878, 106] on p "3 Mg Of Melatonin" at bounding box center [866, 107] width 227 height 20
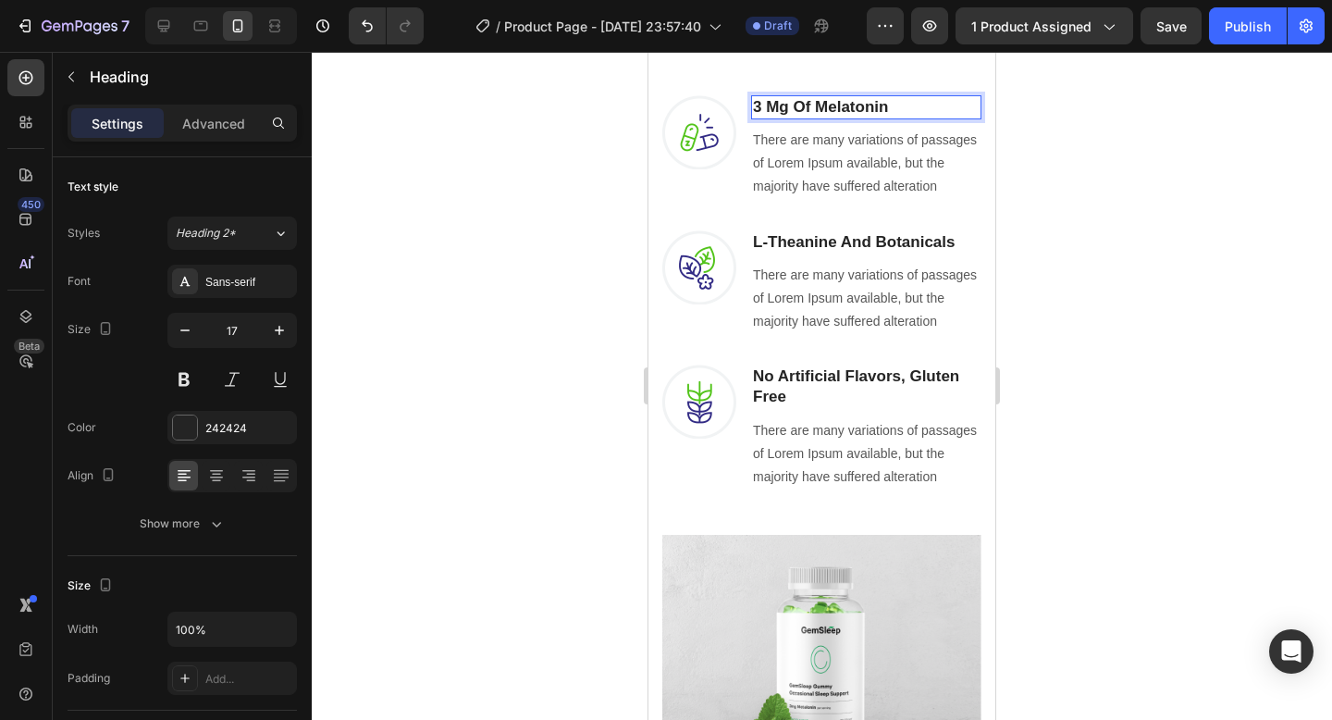
click at [893, 109] on p "3 Mg Of Melatonin" at bounding box center [866, 107] width 227 height 20
drag, startPoint x: 885, startPoint y: 101, endPoint x: 745, endPoint y: 104, distance: 140.6
click at [745, 104] on div "Image 3 Mg Of Melatonin Heading 0 There are many variations of passages of Lore…" at bounding box center [821, 147] width 319 height 105
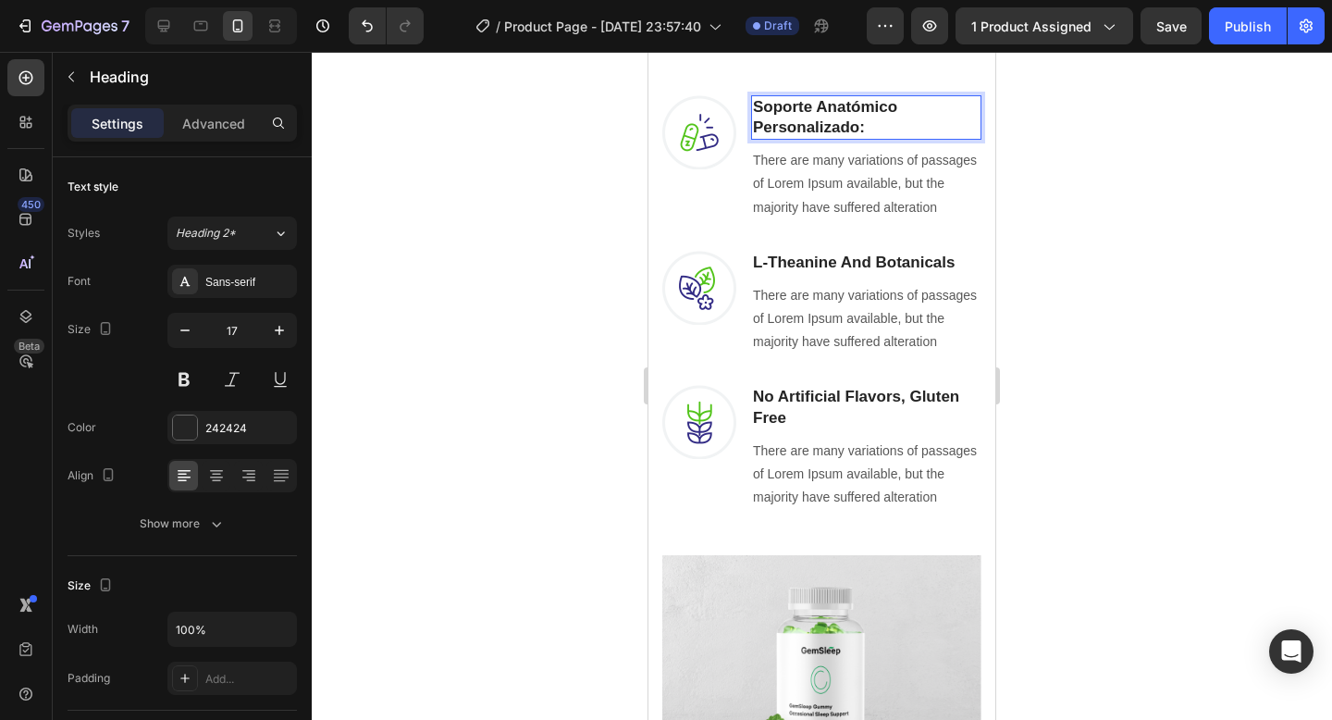
click at [1069, 163] on div at bounding box center [822, 386] width 1020 height 668
click at [917, 199] on p "There are many variations of passages of Lorem Ipsum available, but the majorit…" at bounding box center [866, 184] width 227 height 70
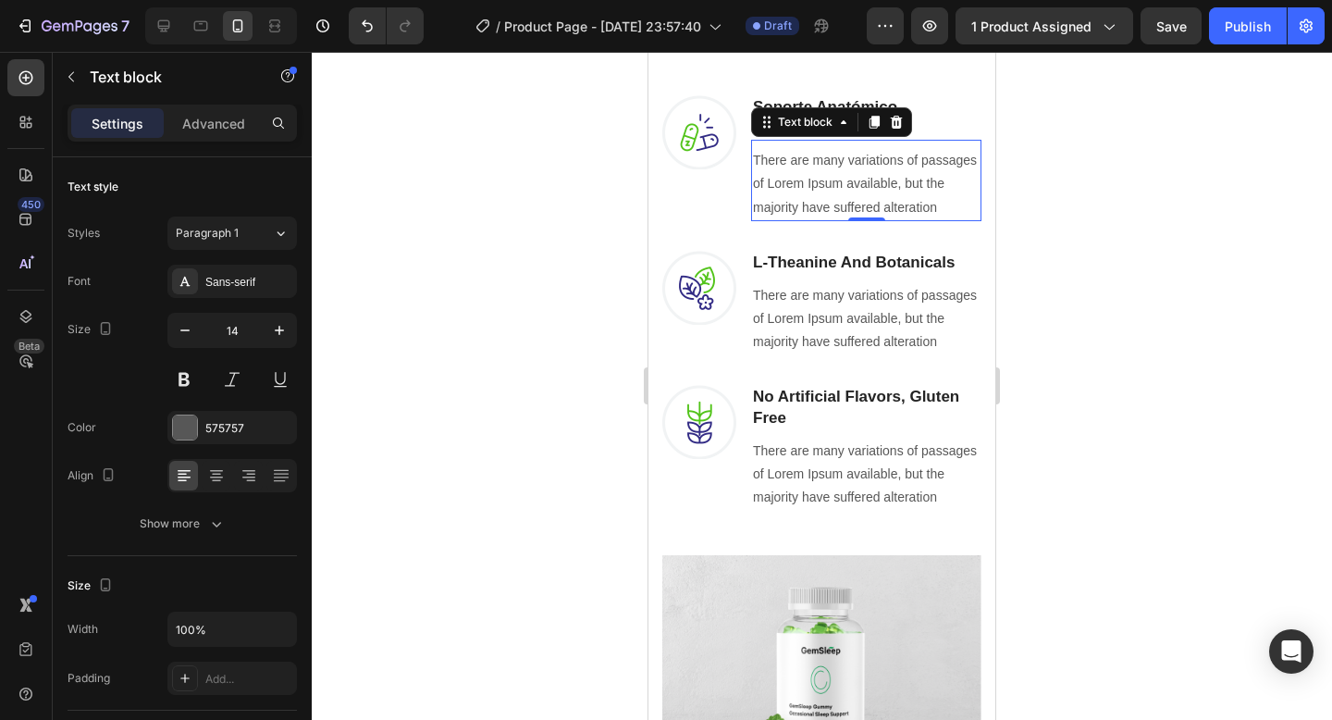
click at [935, 203] on p "There are many variations of passages of Lorem Ipsum available, but the majorit…" at bounding box center [866, 184] width 227 height 70
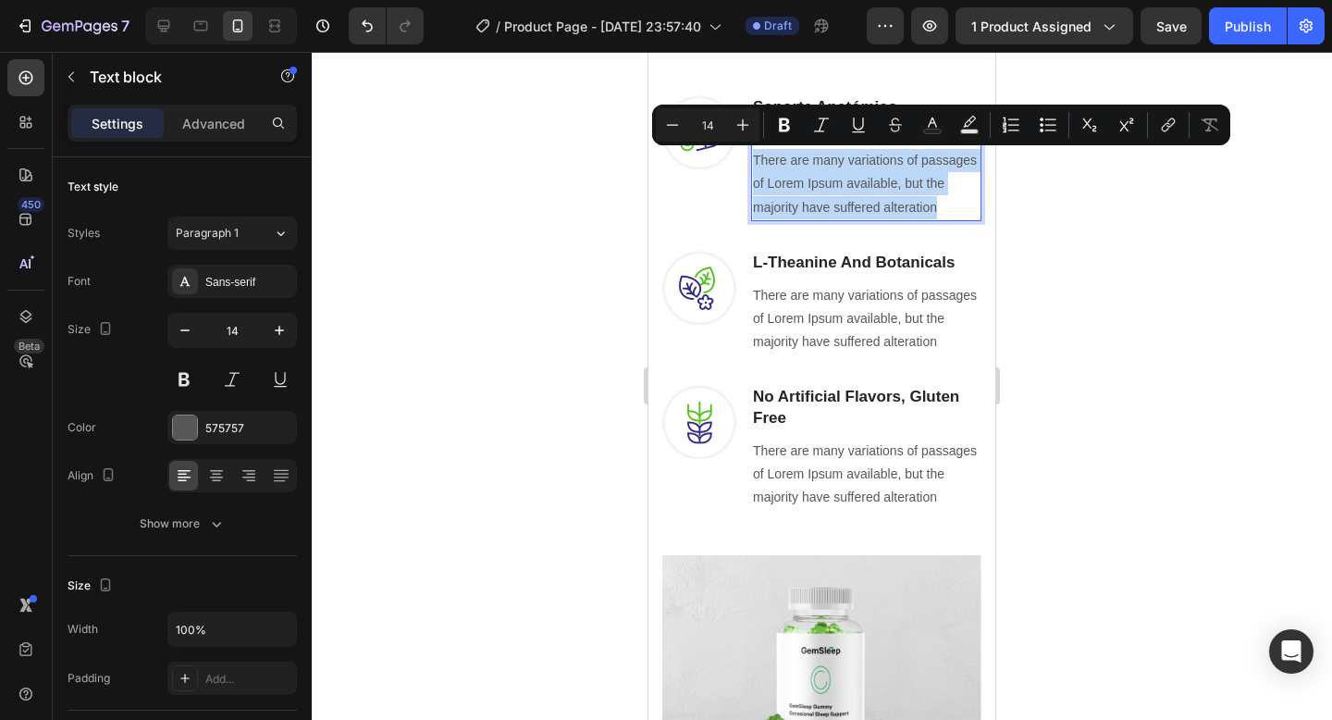
drag, startPoint x: 935, startPoint y: 203, endPoint x: 758, endPoint y: 148, distance: 185.2
click at [758, 148] on div "There are many variations of passages of Lorem Ipsum available, but the majorit…" at bounding box center [866, 184] width 230 height 74
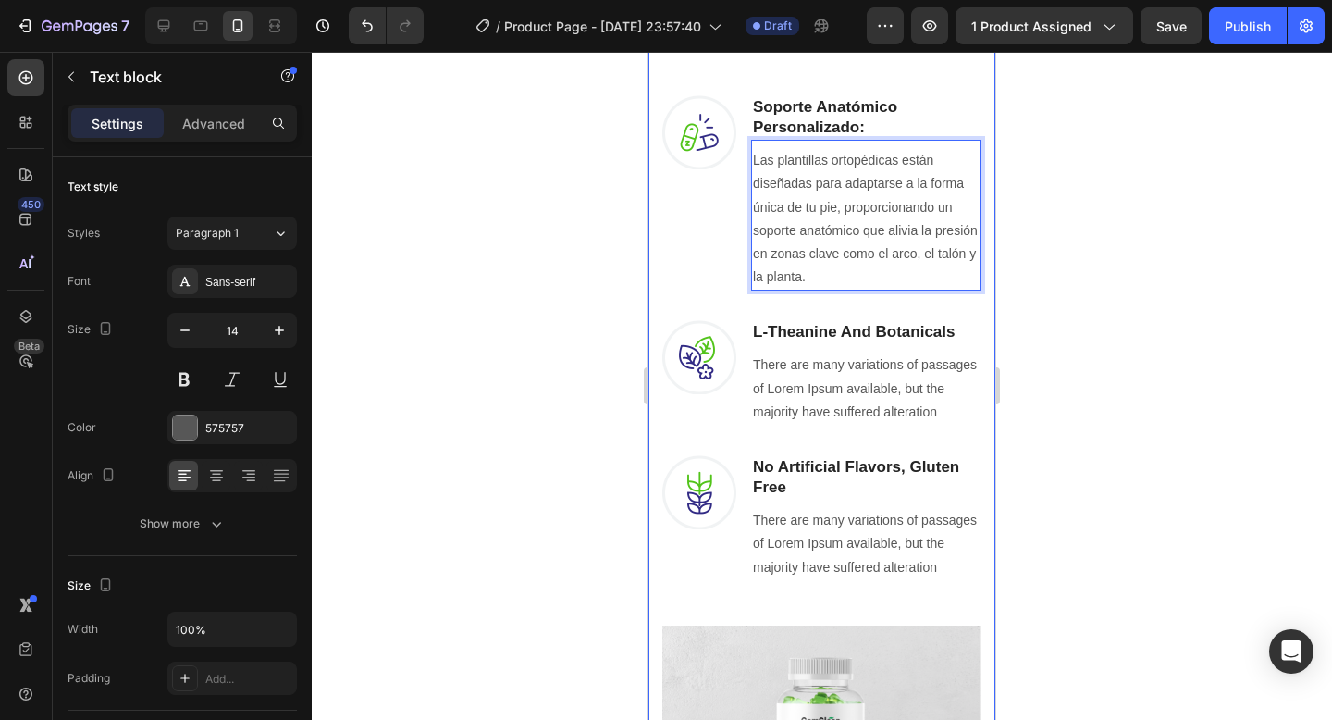
click at [1106, 290] on div at bounding box center [822, 386] width 1020 height 668
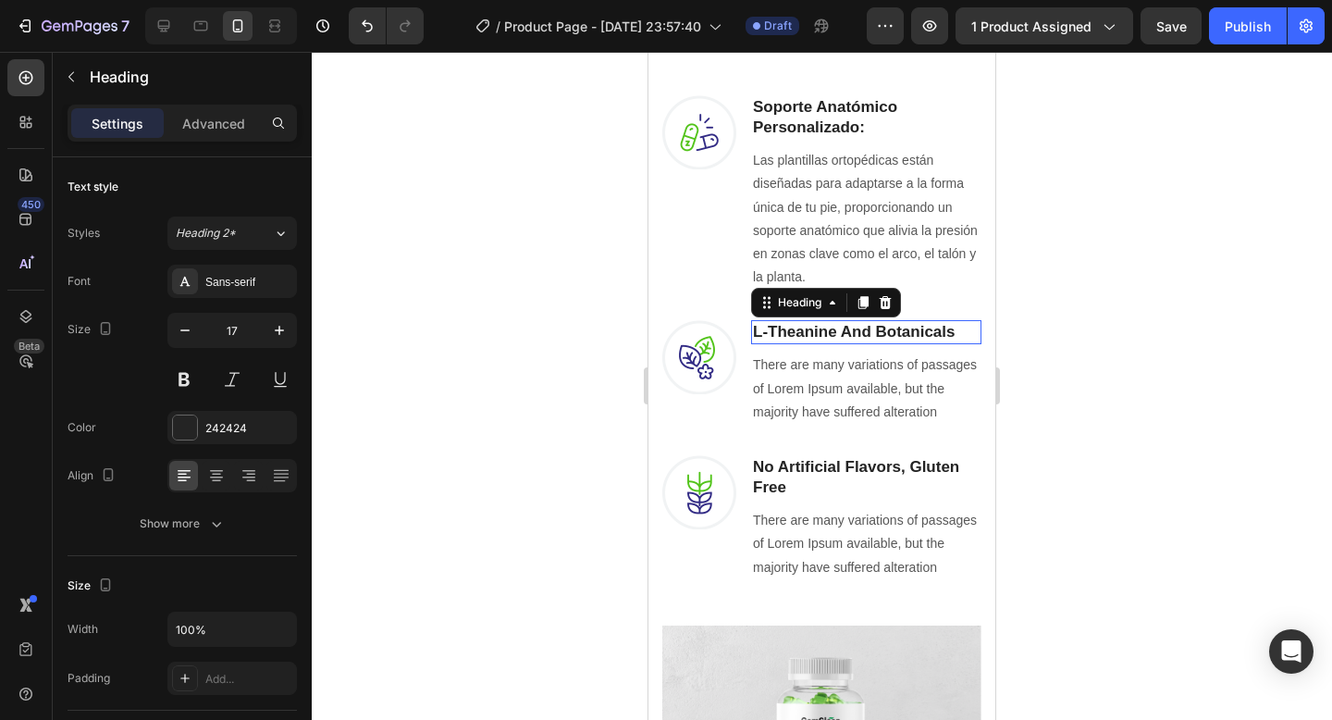
click at [913, 331] on p "L-Theanine And Botanicals" at bounding box center [866, 332] width 227 height 20
click at [958, 330] on p "L-Theanine And Botanicals" at bounding box center [866, 332] width 227 height 20
select select "en-us"
click at [648, 52] on lt-span at bounding box center [648, 52] width 0 height 0
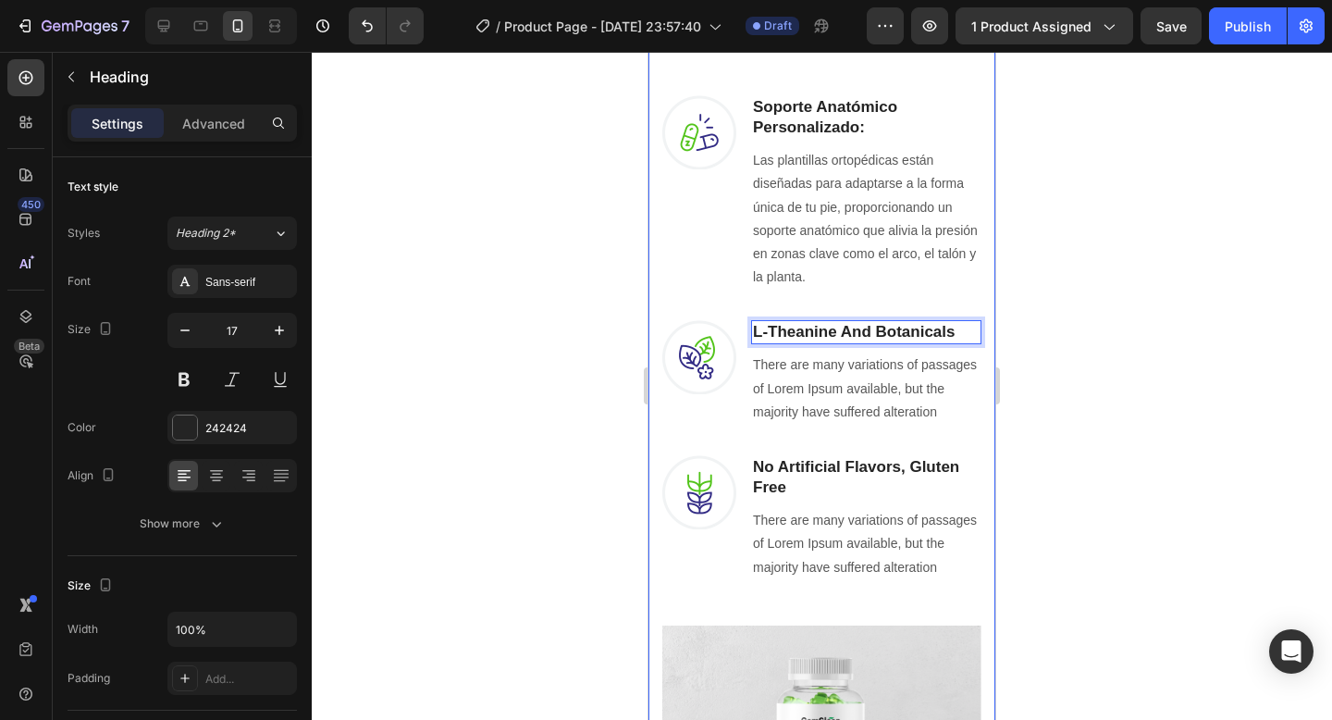
click at [1059, 336] on div at bounding box center [822, 386] width 1020 height 668
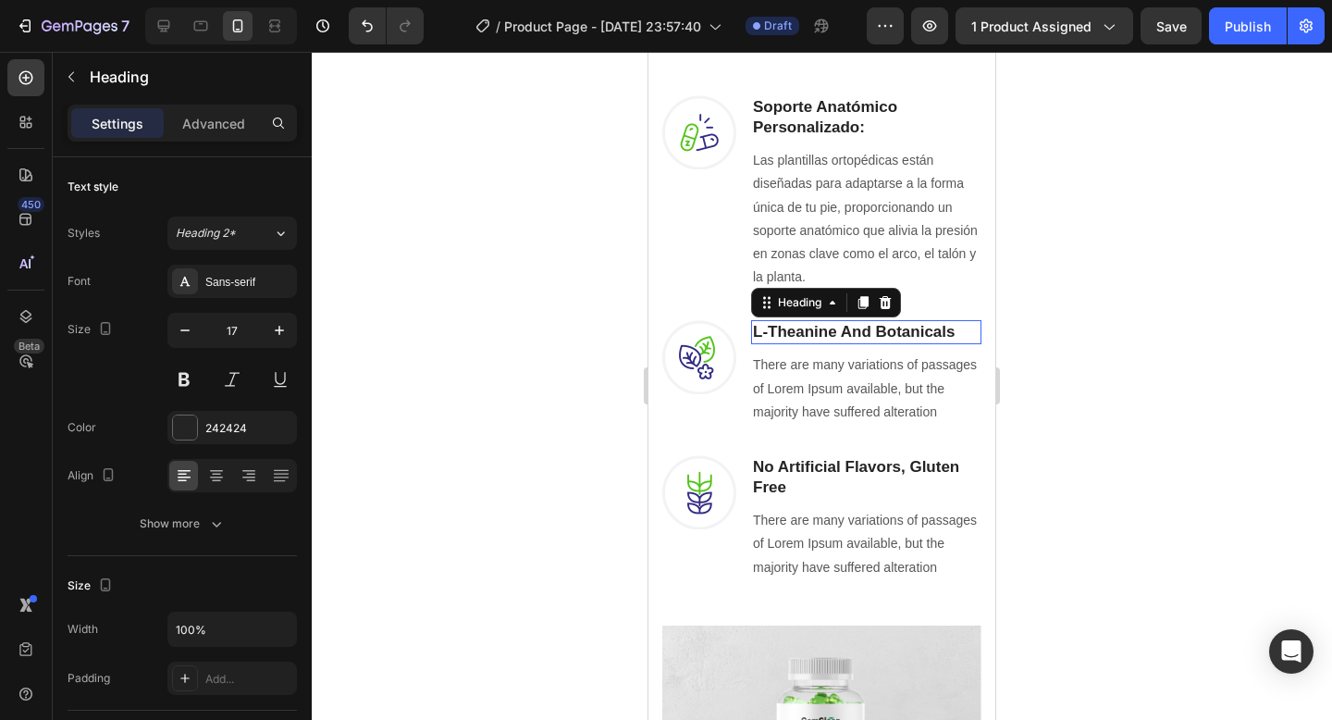
click at [954, 331] on p "L-Theanine And Botanicals" at bounding box center [866, 332] width 227 height 20
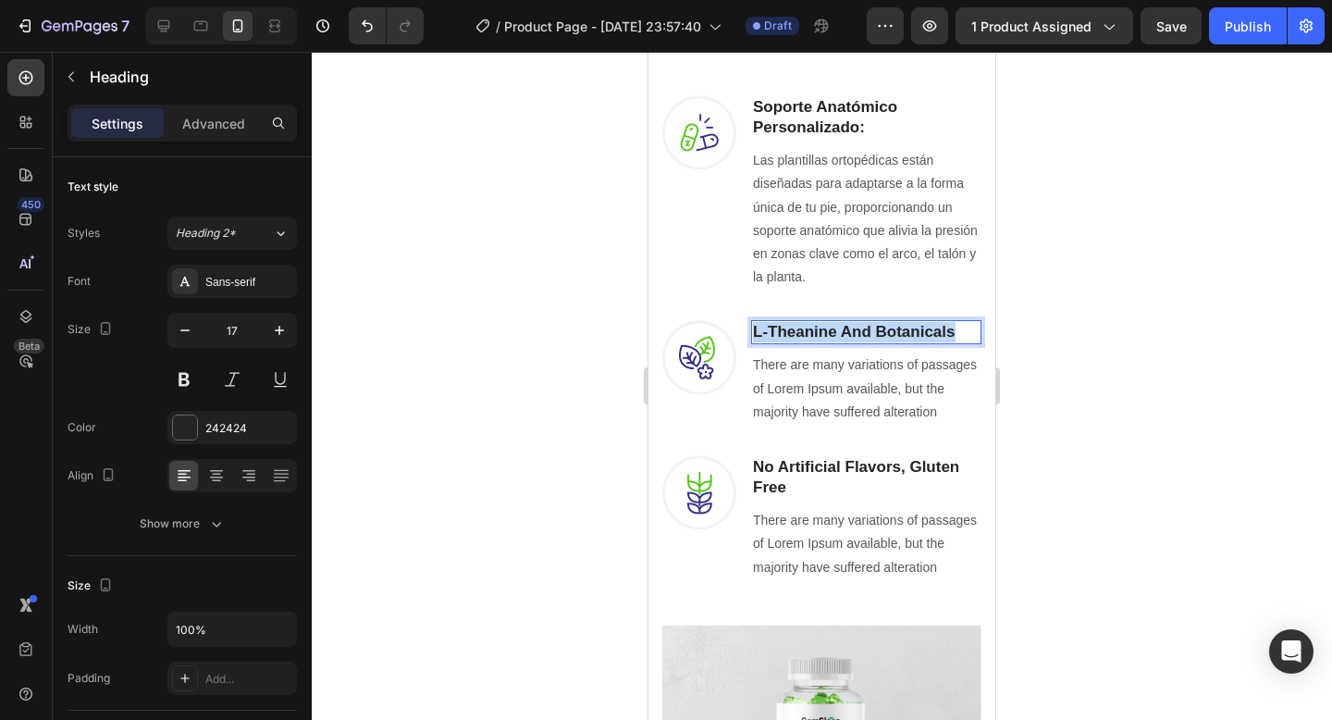
drag, startPoint x: 954, startPoint y: 331, endPoint x: 740, endPoint y: 330, distance: 213.7
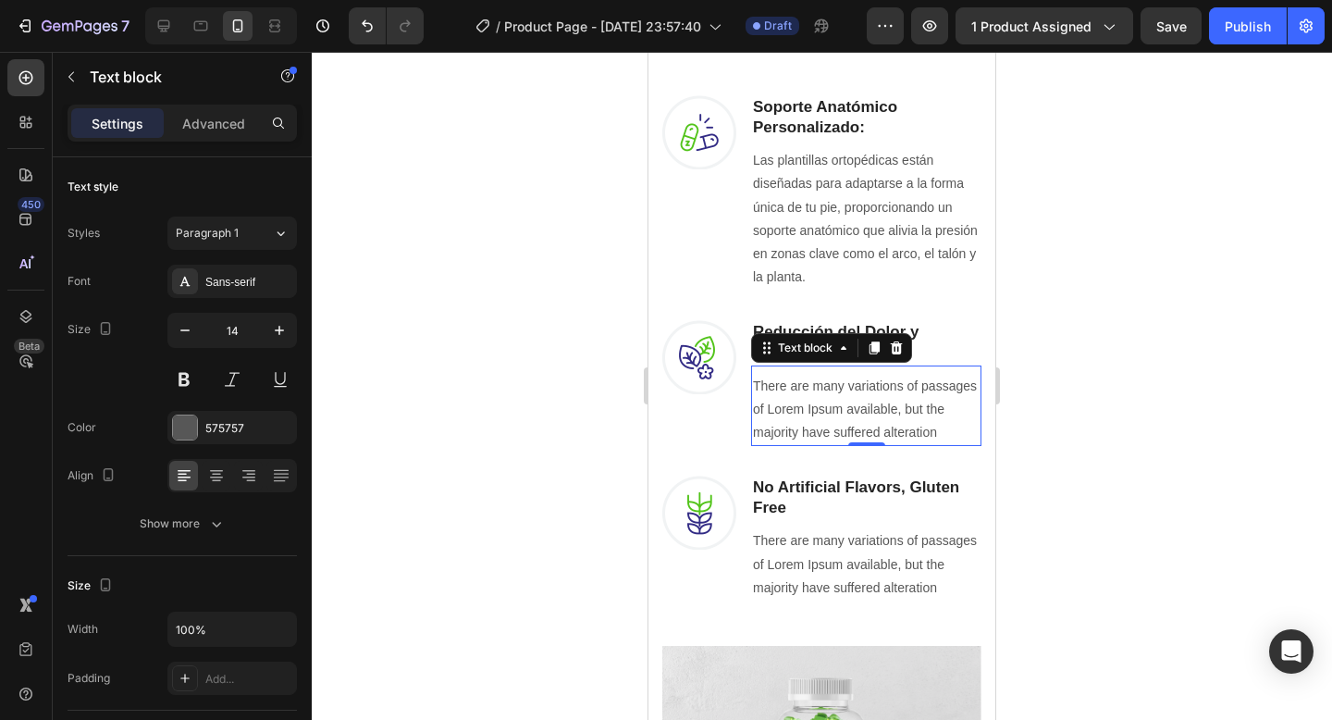
click at [928, 413] on p "There are many variations of passages of Lorem Ipsum available, but the majorit…" at bounding box center [866, 410] width 227 height 70
click at [944, 408] on p "There are many variations of passages of Lorem Ipsum available, but the majorit…" at bounding box center [866, 410] width 227 height 70
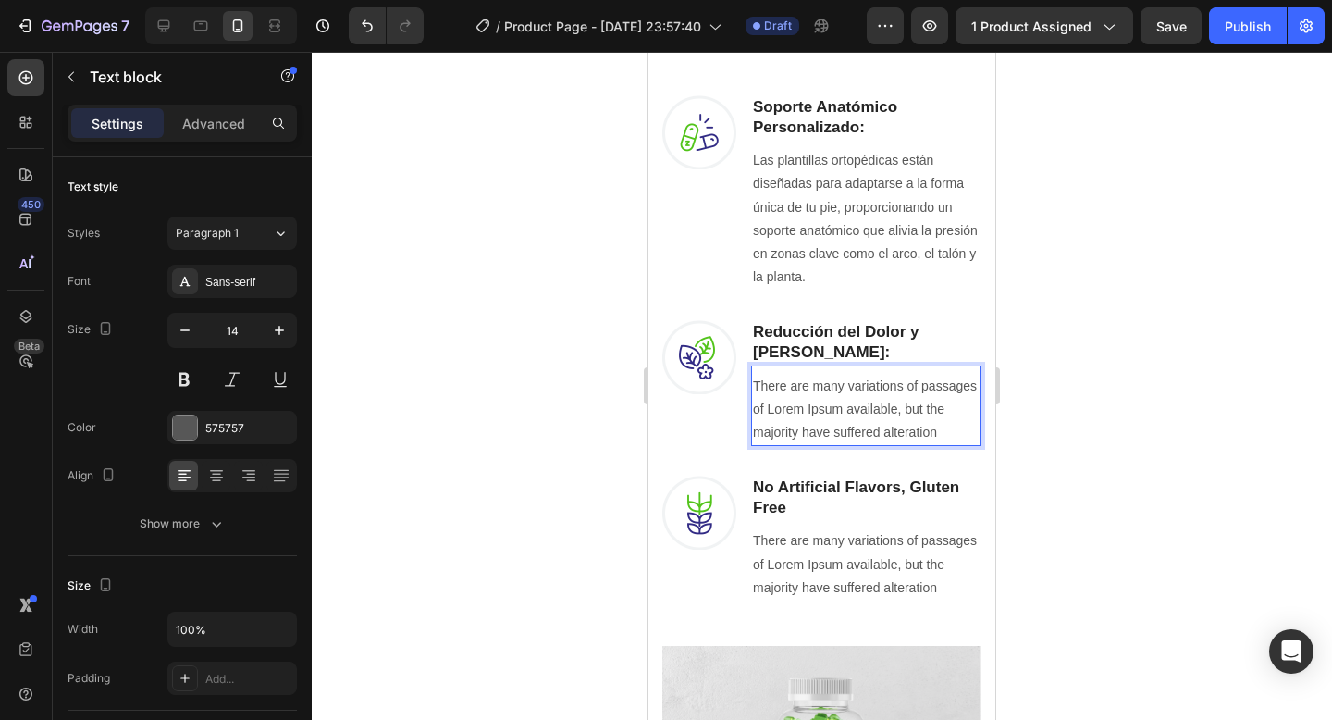
click at [944, 408] on p "There are many variations of passages of Lorem Ipsum available, but the majorit…" at bounding box center [866, 410] width 227 height 70
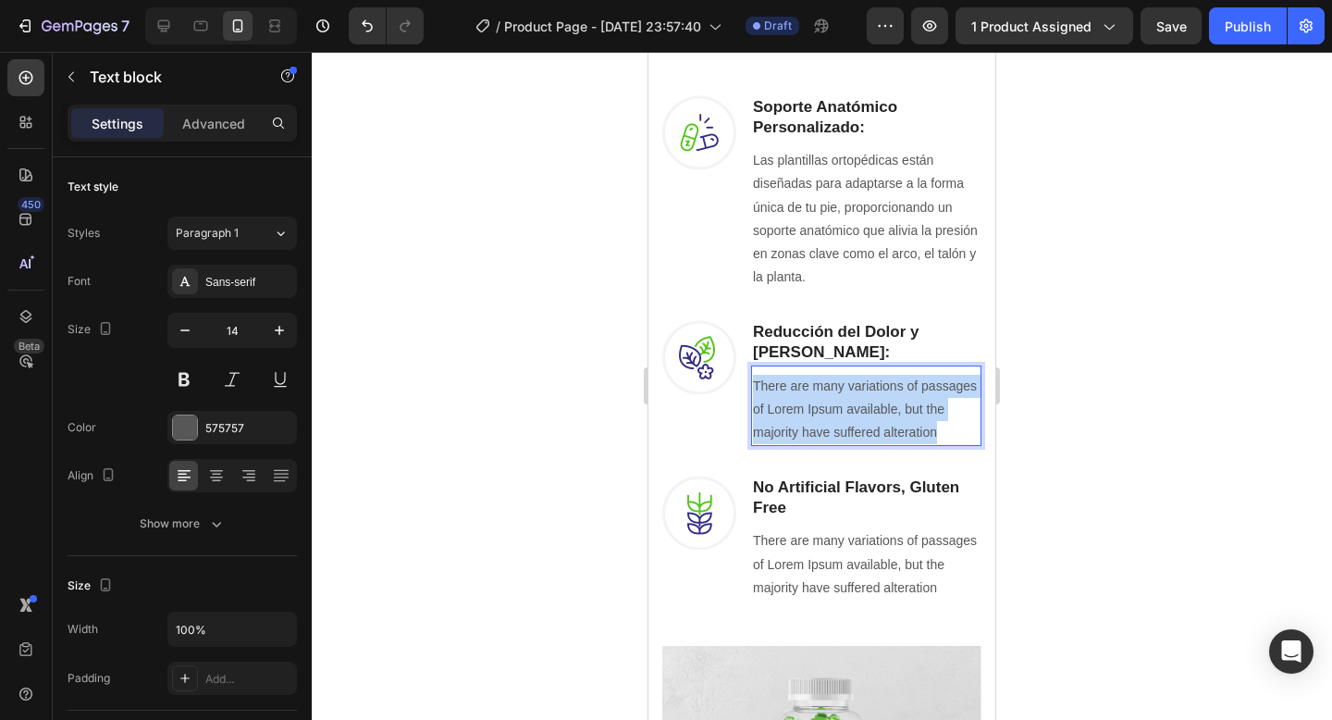
click at [944, 408] on p "There are many variations of passages of Lorem Ipsum available, but the majorit…" at bounding box center [866, 410] width 227 height 70
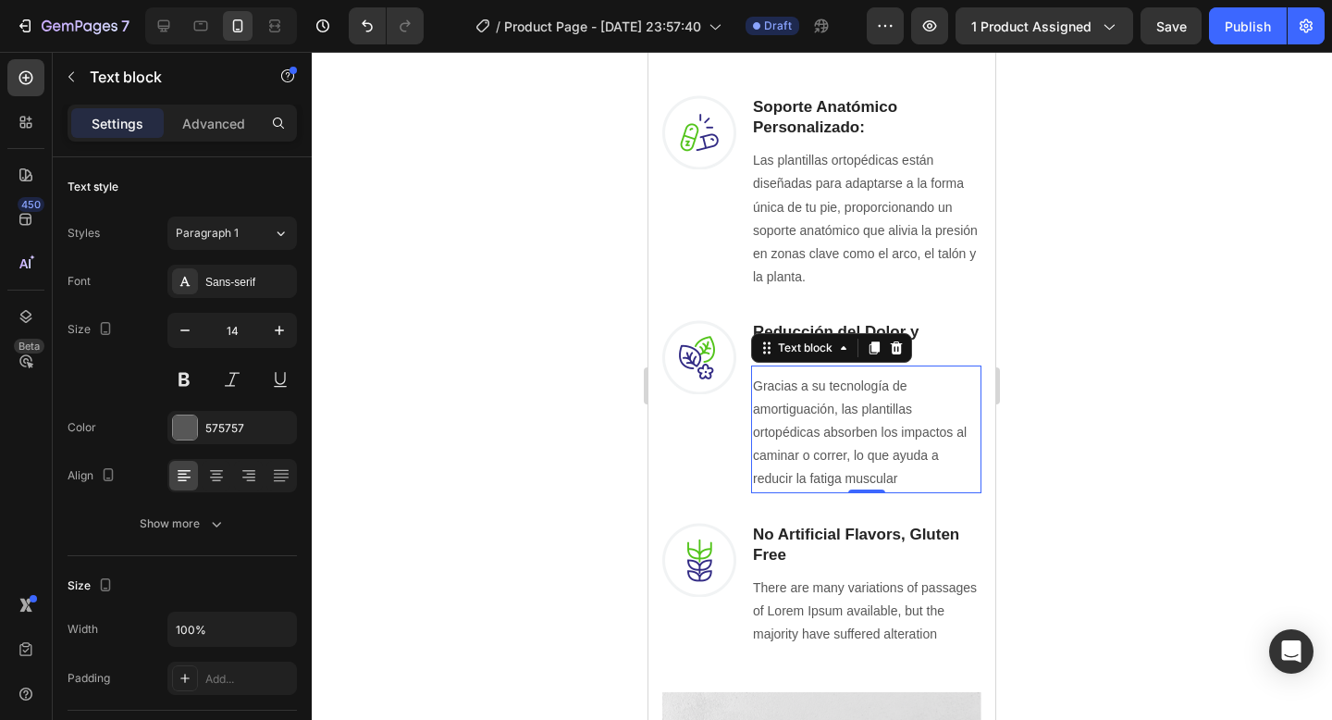
click at [1154, 437] on div at bounding box center [822, 386] width 1020 height 668
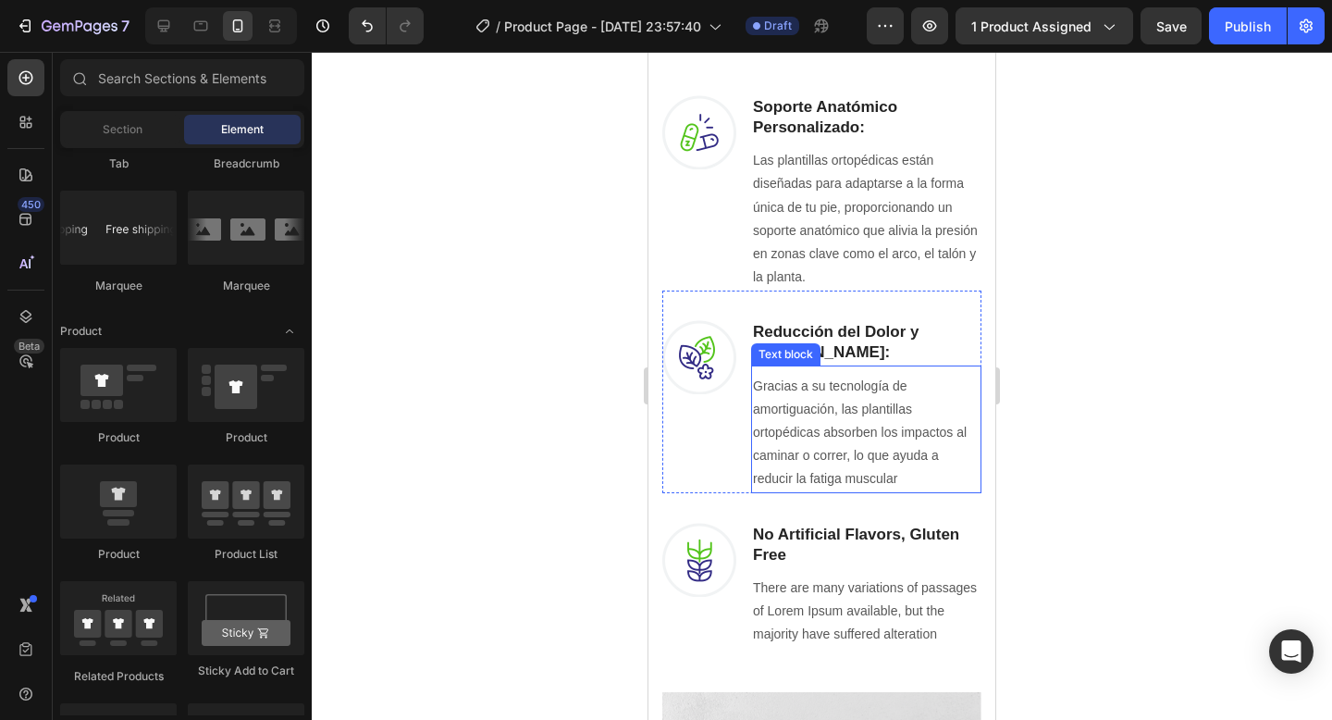
click at [906, 458] on p "Gracias a su tecnología de amortiguación, las plantillas ortopédicas absorben l…" at bounding box center [866, 433] width 227 height 117
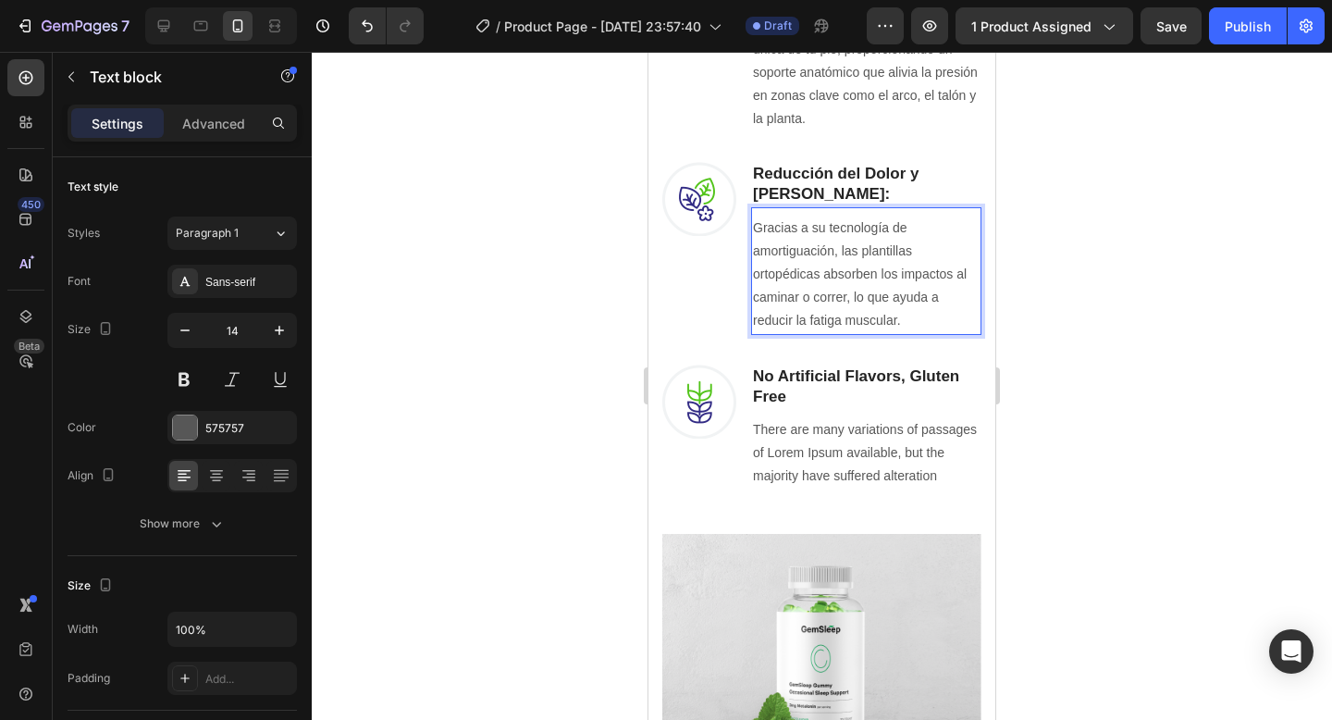
scroll to position [1325, 0]
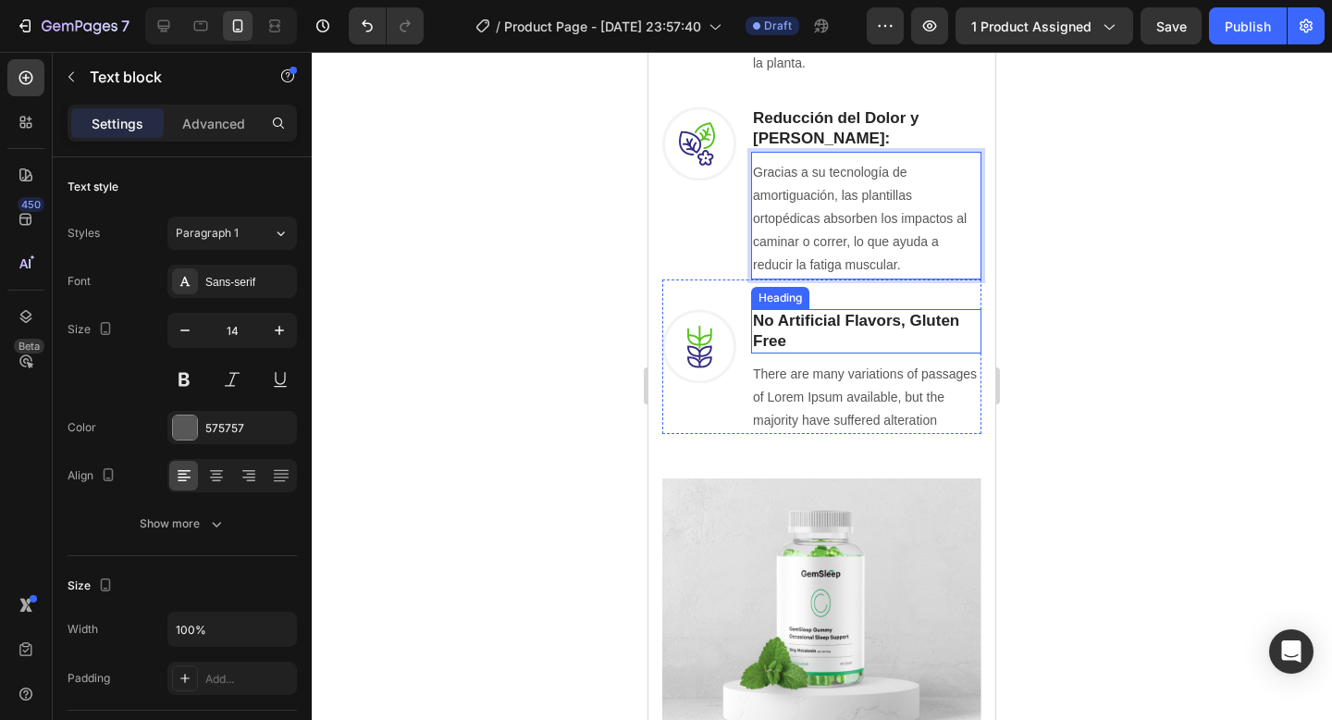
click at [814, 311] on p "No Artificial Flavors, Gluten Free" at bounding box center [866, 331] width 227 height 41
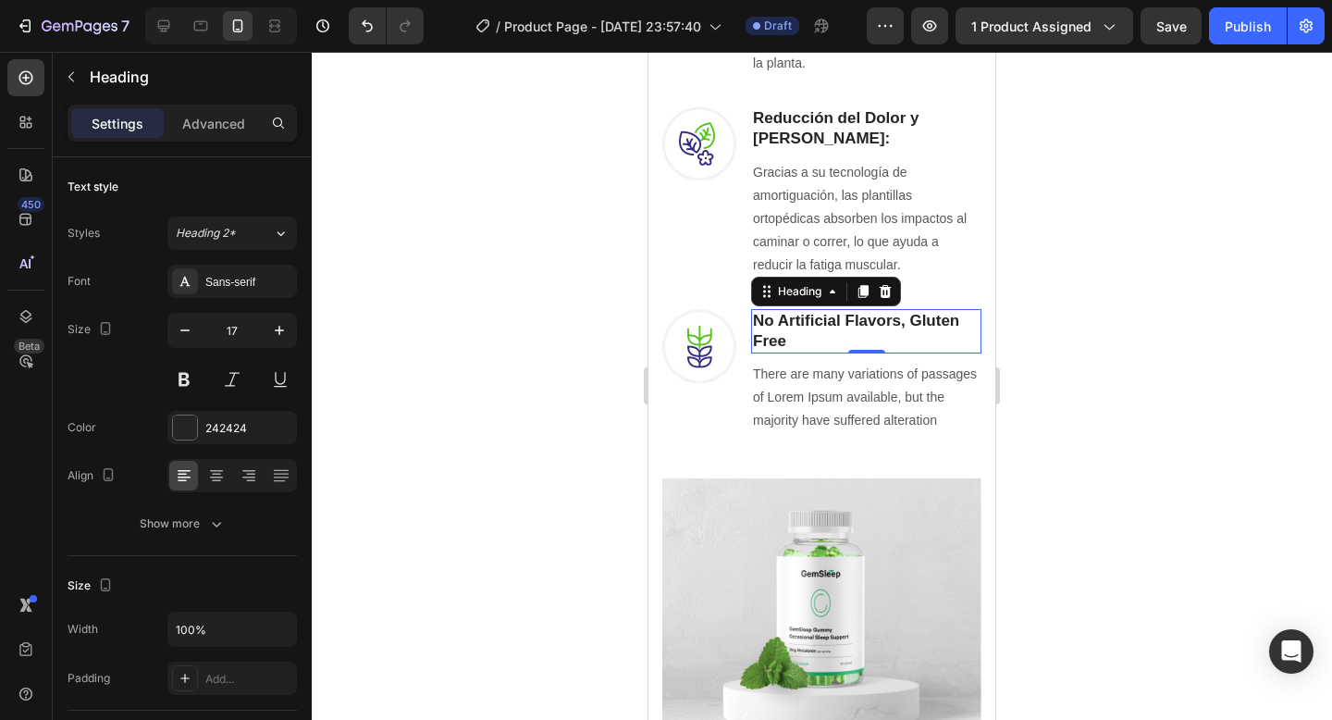
click at [805, 320] on p "No Artificial Flavors, Gluten Free" at bounding box center [866, 331] width 227 height 41
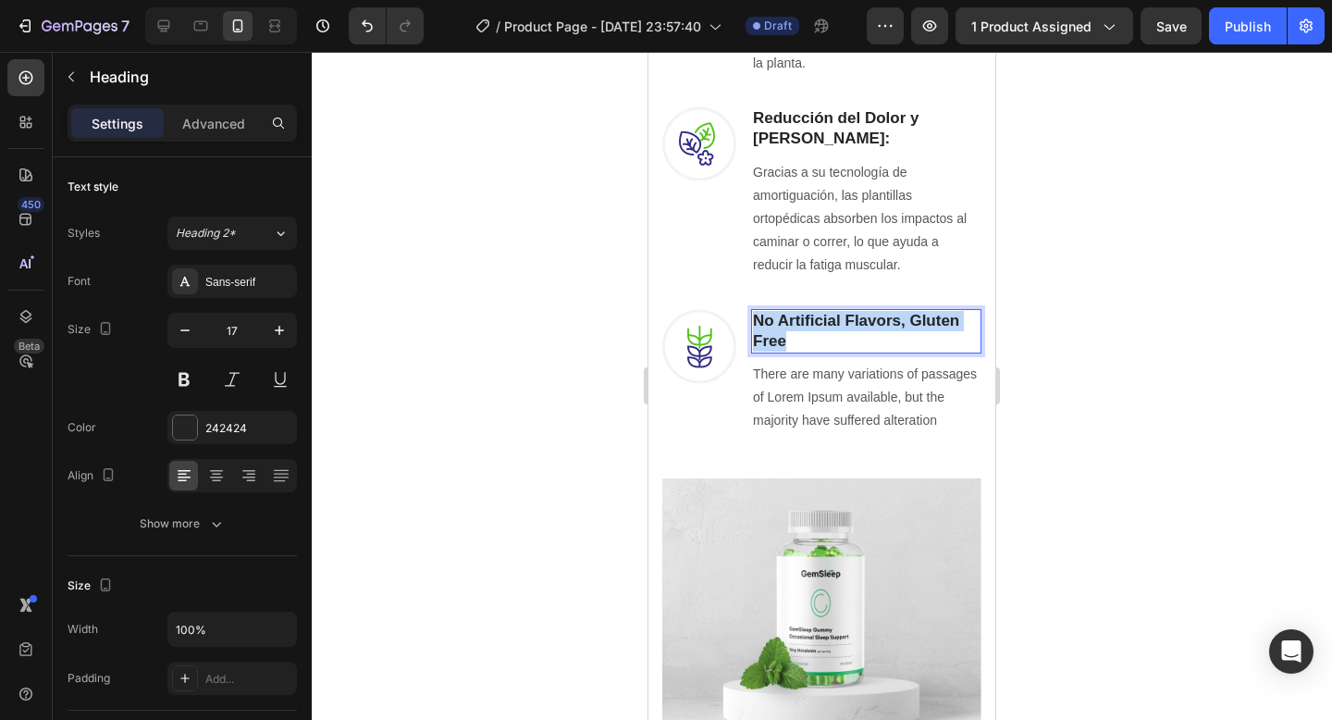
click at [805, 320] on p "No Artificial Flavors, Gluten Free" at bounding box center [866, 331] width 227 height 41
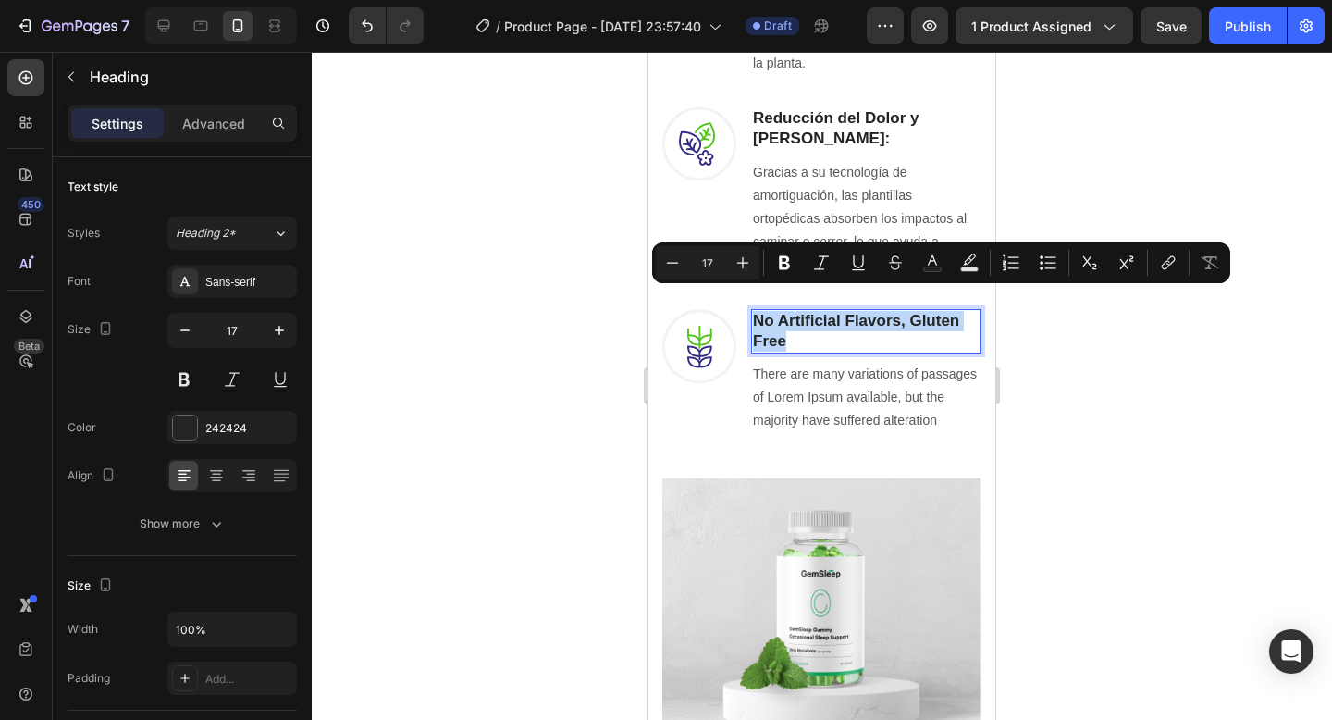
click at [805, 320] on p "No Artificial Flavors, Gluten Free" at bounding box center [866, 331] width 227 height 41
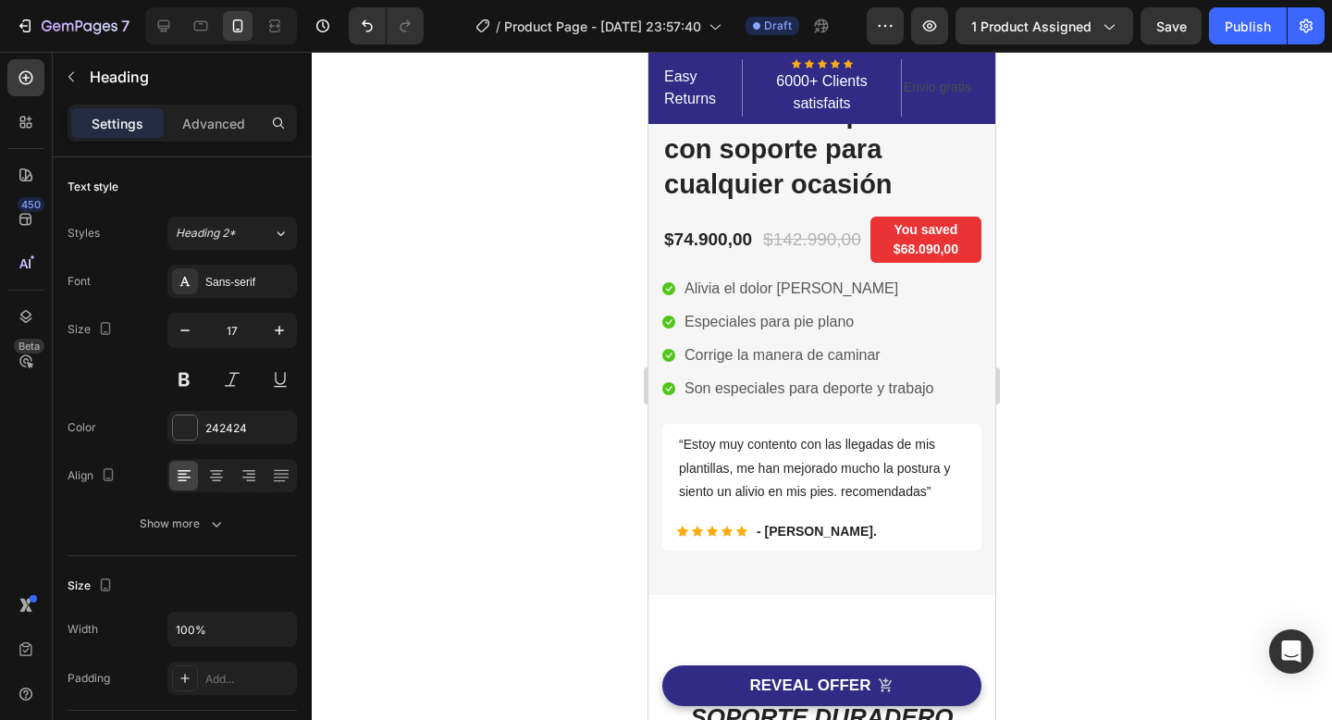
scroll to position [312, 0]
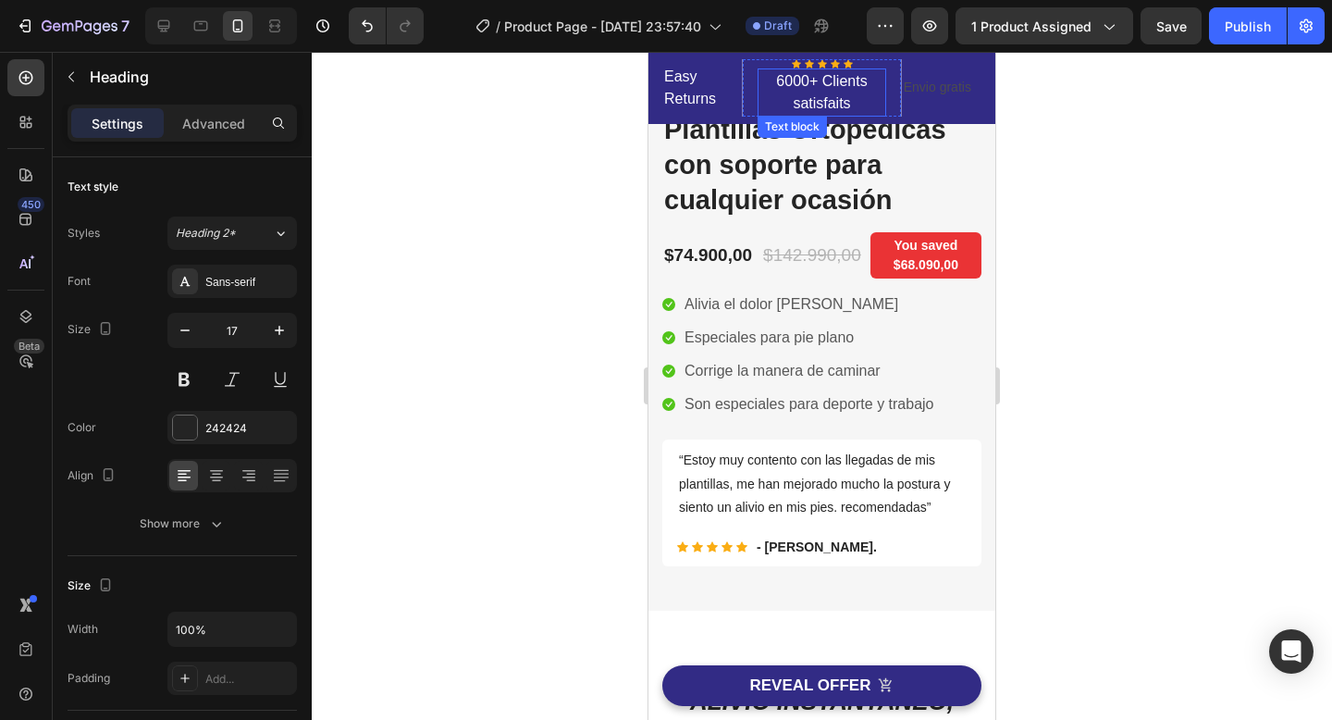
click at [862, 92] on p "6000+ Clients satisfaits" at bounding box center [821, 92] width 125 height 44
click at [857, 105] on p "6000+ Clients satisfaits" at bounding box center [821, 92] width 125 height 44
click at [1178, 157] on div at bounding box center [822, 386] width 1020 height 668
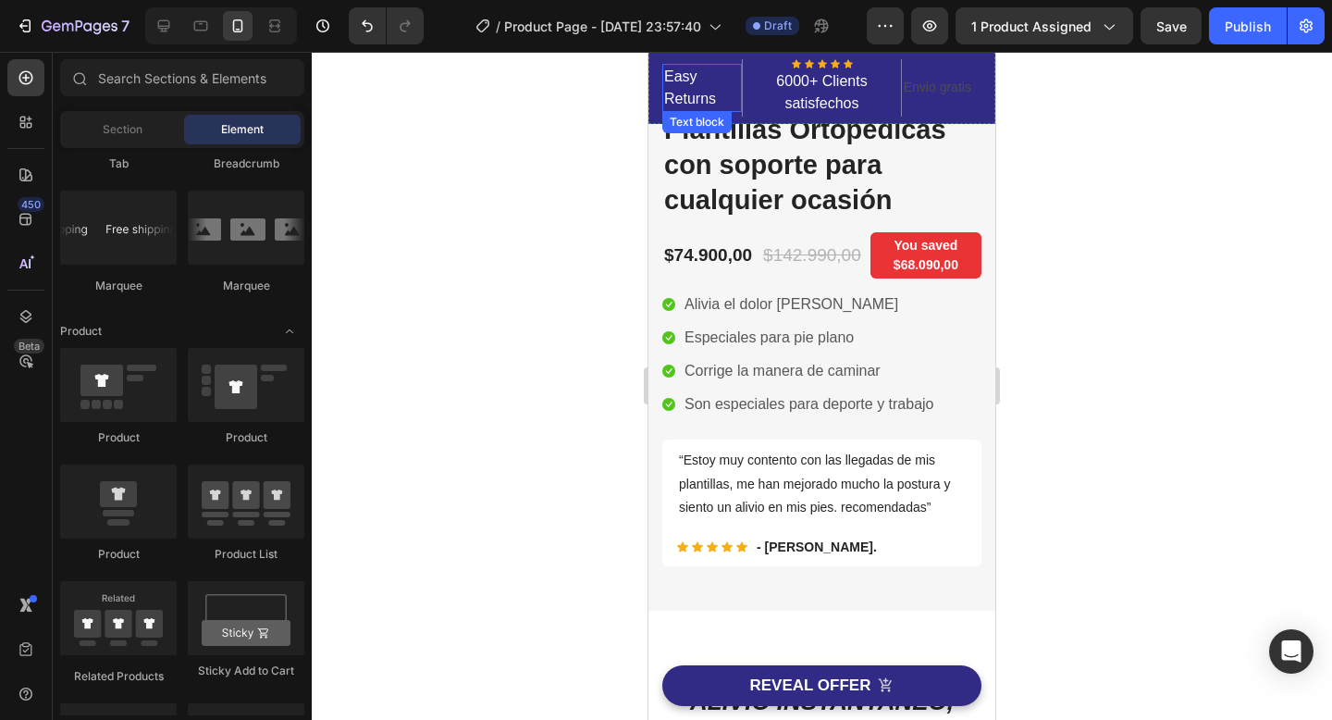
click at [716, 86] on p "Easy Returns" at bounding box center [702, 88] width 76 height 44
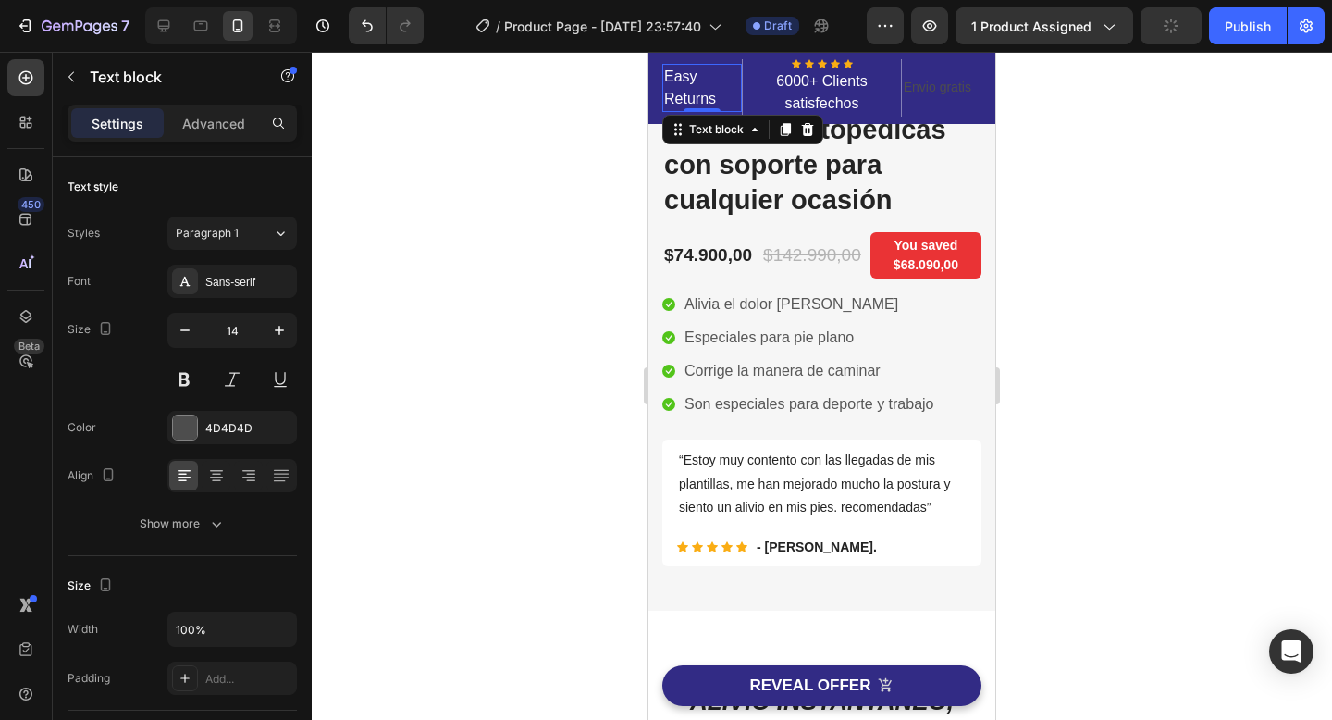
click at [728, 102] on p "Easy Returns" at bounding box center [702, 88] width 76 height 44
click at [723, 99] on p "Easy Returns" at bounding box center [702, 88] width 76 height 44
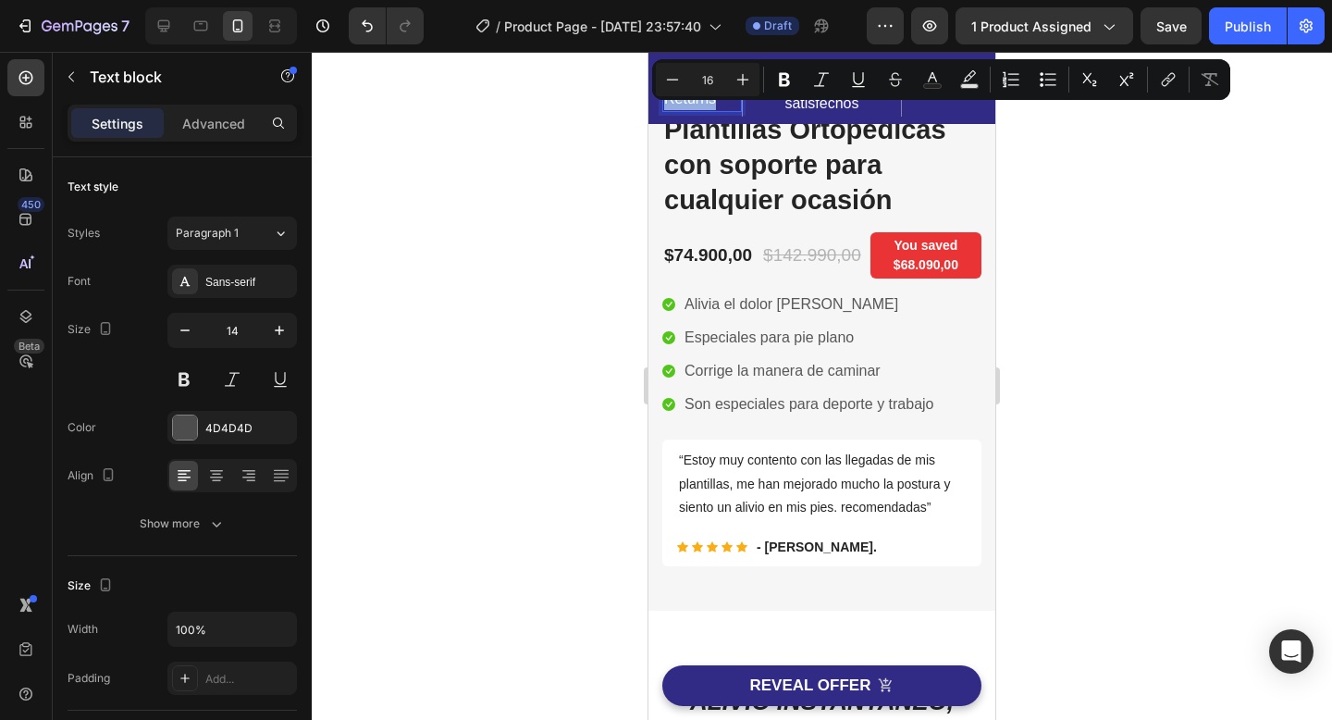
drag, startPoint x: 723, startPoint y: 99, endPoint x: 667, endPoint y: 84, distance: 58.3
click at [667, 84] on p "Easy Returns" at bounding box center [702, 88] width 76 height 44
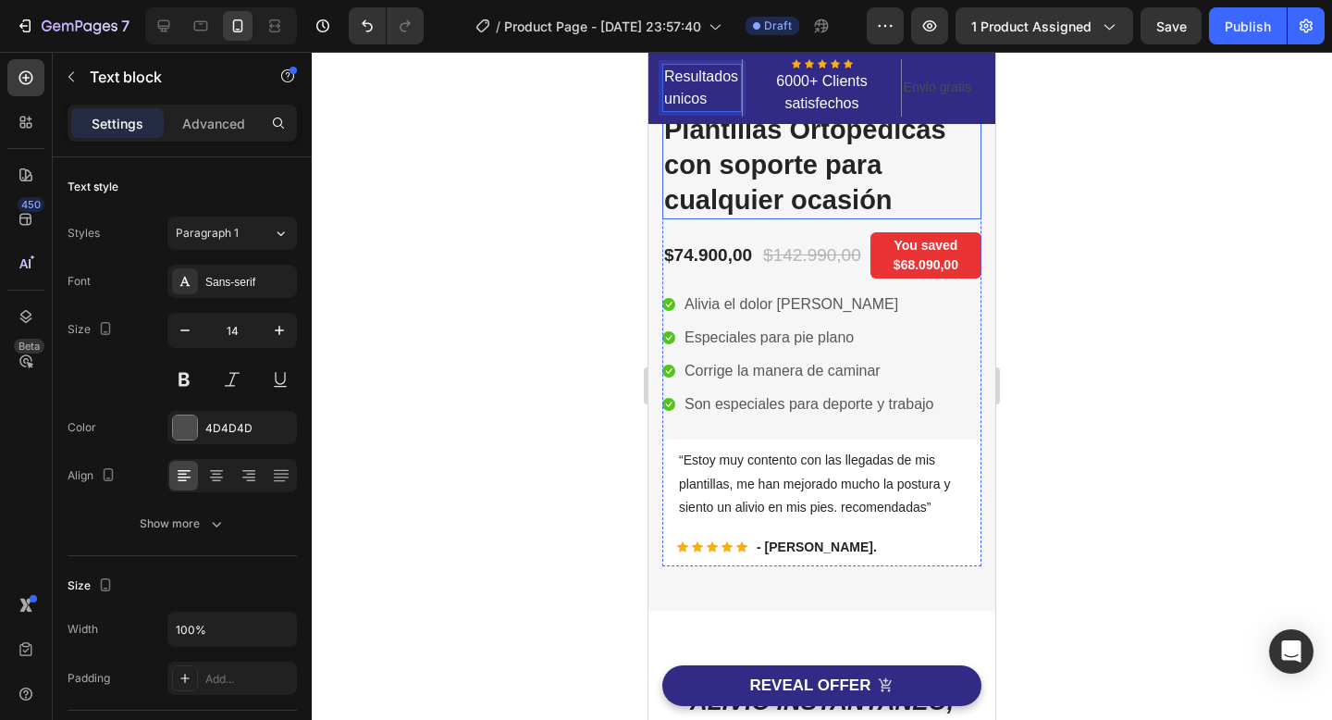
drag, startPoint x: 953, startPoint y: 117, endPoint x: 953, endPoint y: 100, distance: 17.6
click at [953, 117] on div "Resultados unicos Text block 5 Icon Icon Icon Icon Icon Icon List Hoz 6000+ Cli…" at bounding box center [821, 88] width 347 height 72
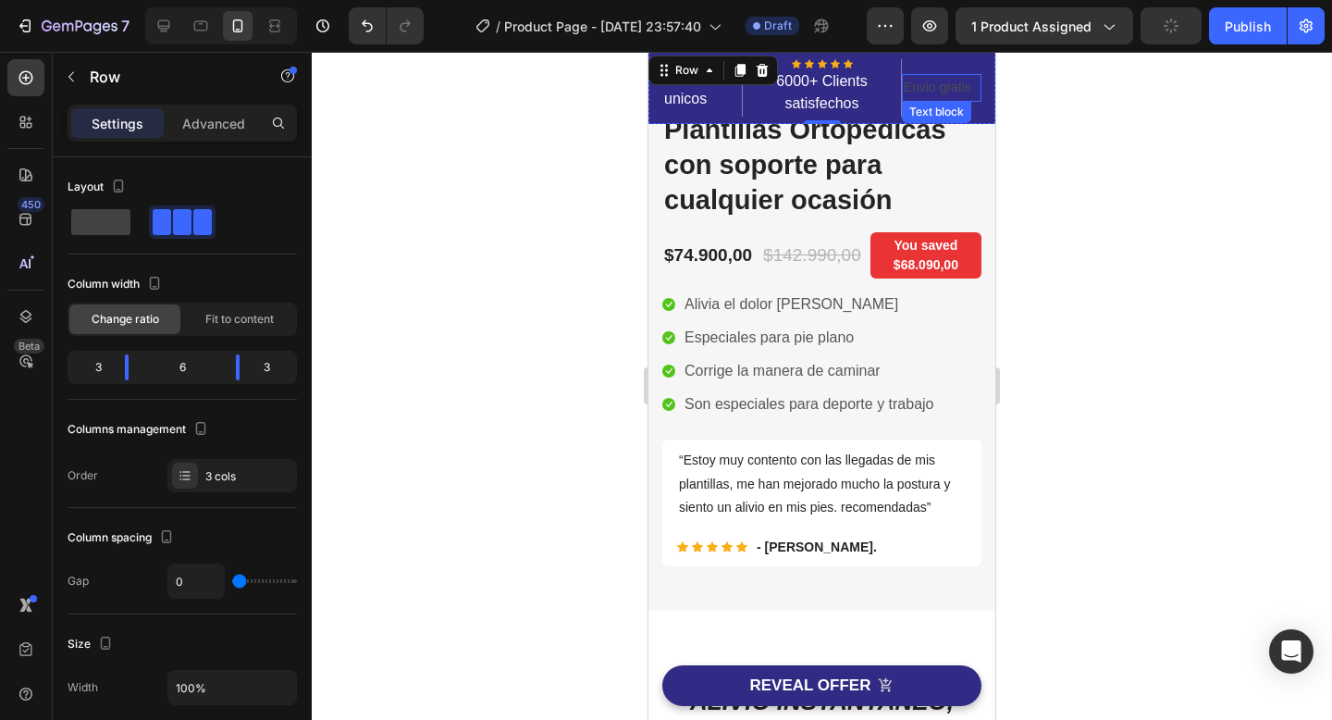
click at [953, 97] on p "Envio gratis" at bounding box center [942, 87] width 76 height 23
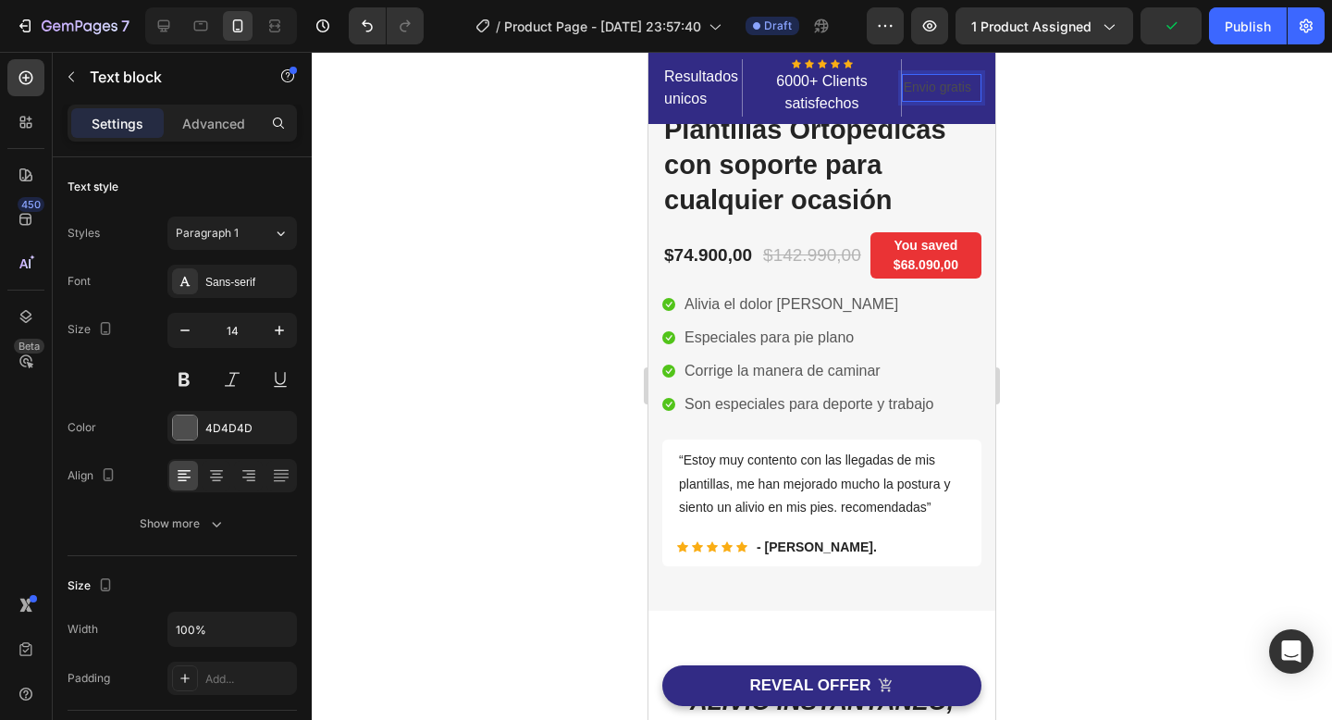
click at [967, 88] on p "Envio gratis" at bounding box center [942, 87] width 76 height 23
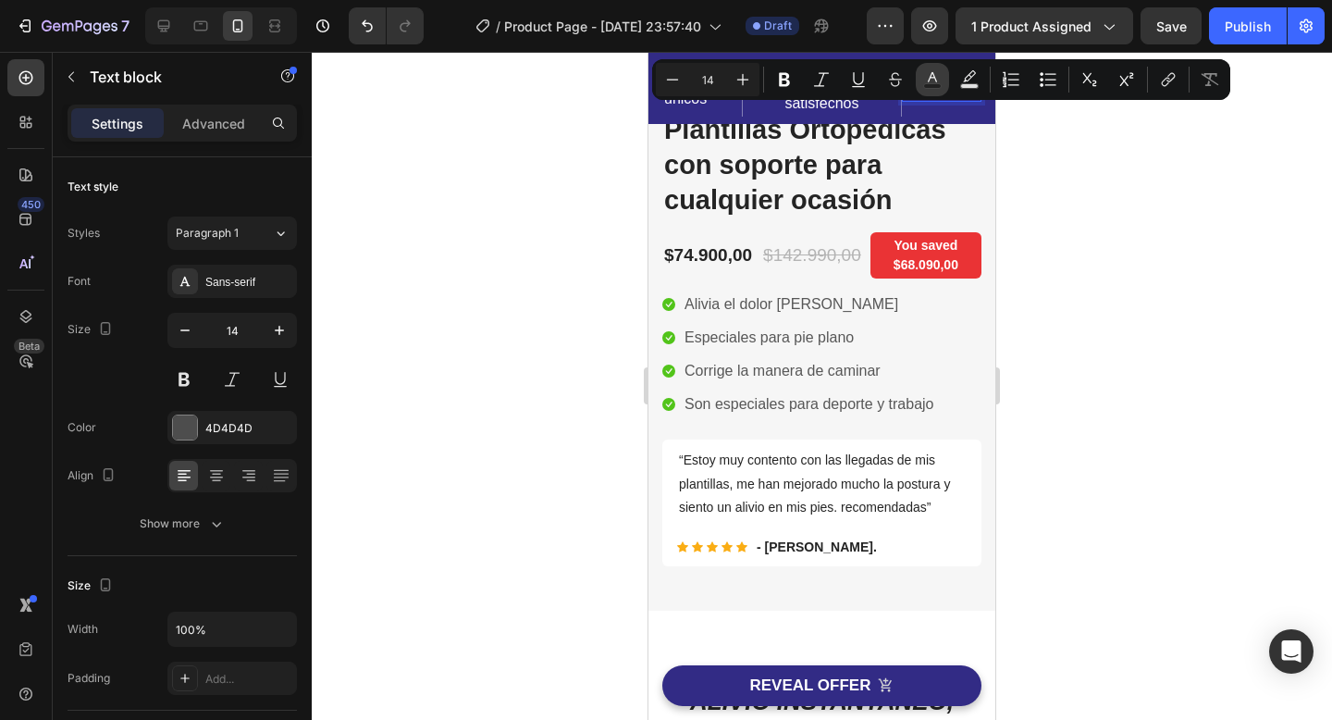
click at [933, 86] on rect "Editor contextual toolbar" at bounding box center [933, 86] width 18 height 5
type input "4D4D4D"
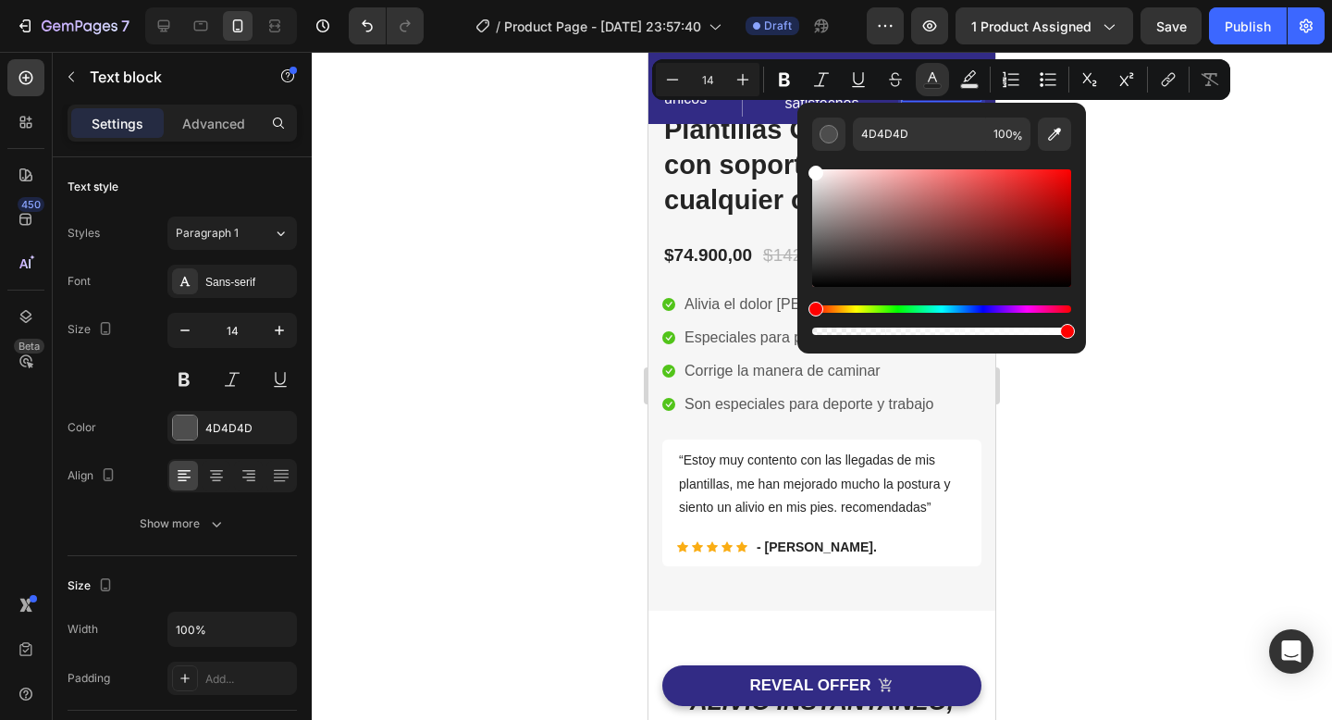
drag, startPoint x: 818, startPoint y: 253, endPoint x: 813, endPoint y: 159, distance: 94.5
click at [813, 159] on div "Editor contextual toolbar" at bounding box center [941, 245] width 259 height 188
type input "FFFFFF"
click at [1185, 185] on div at bounding box center [822, 386] width 1020 height 668
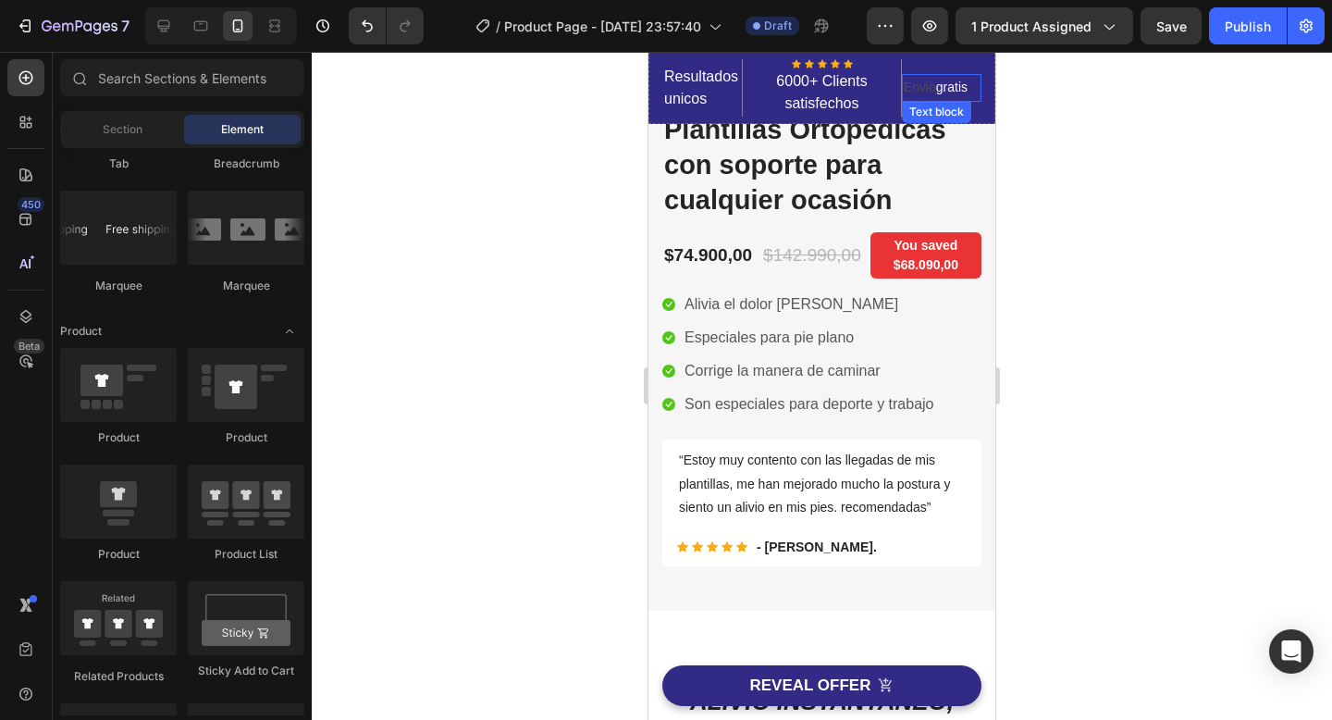
click at [927, 86] on p "Envio gratis" at bounding box center [942, 87] width 76 height 23
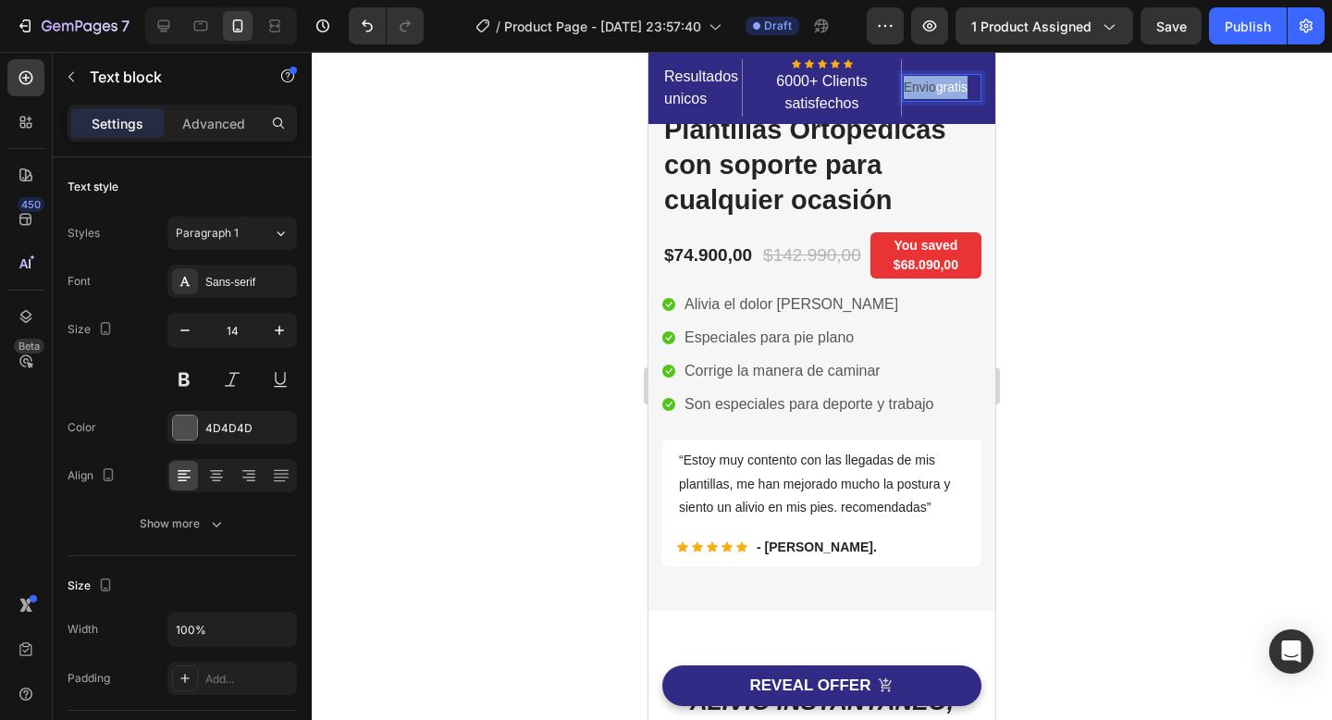
click at [927, 86] on p "Envio gratis" at bounding box center [942, 87] width 76 height 23
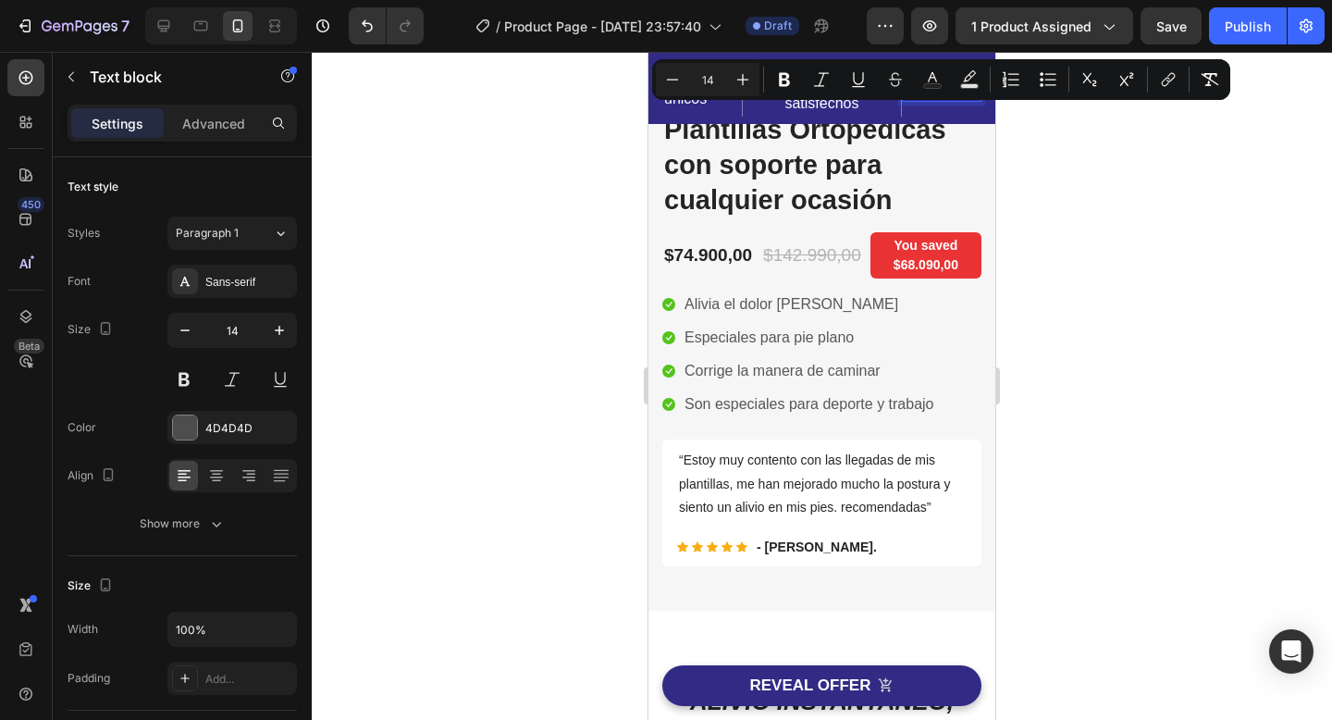
click at [927, 86] on rect "Editor contextual toolbar" at bounding box center [933, 86] width 18 height 5
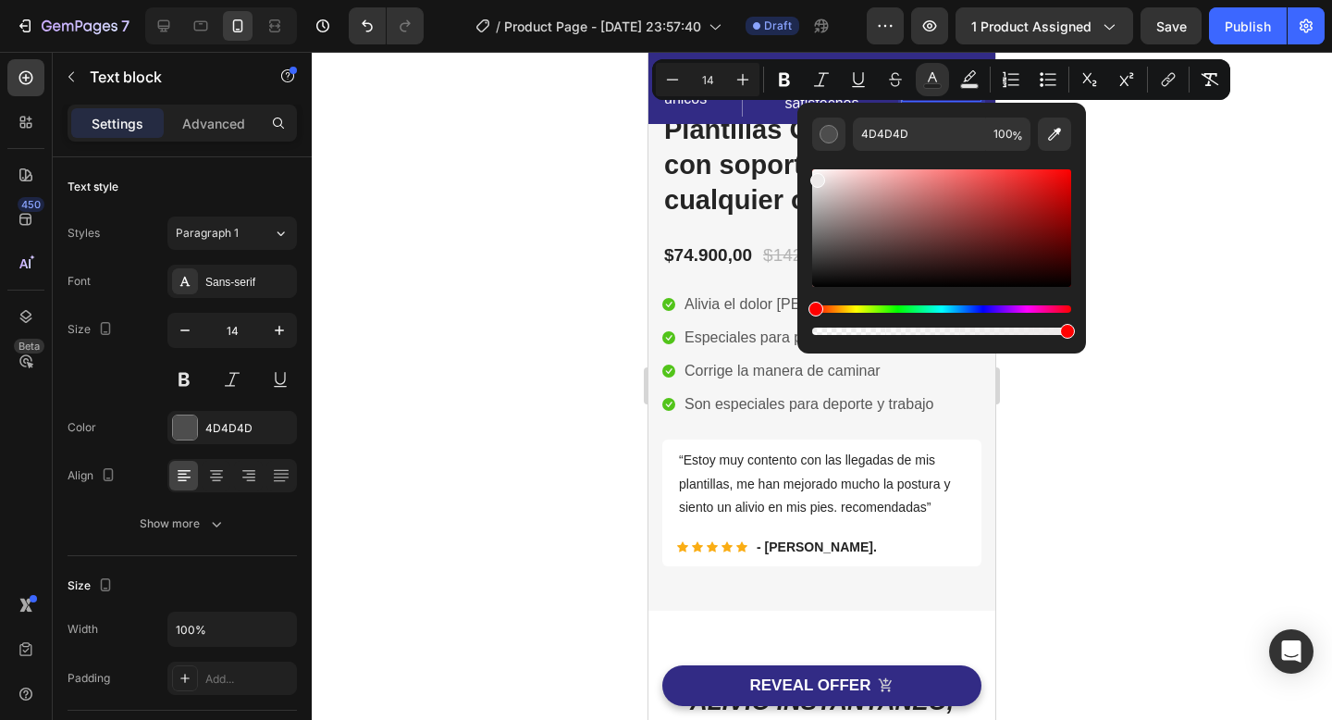
click at [816, 177] on div "Editor contextual toolbar" at bounding box center [941, 227] width 259 height 117
drag, startPoint x: 816, startPoint y: 175, endPoint x: 802, endPoint y: 156, distance: 23.1
click at [802, 156] on div "F2EFEF 100 %" at bounding box center [941, 221] width 289 height 236
type input "FFFFFF"
click at [1202, 193] on div at bounding box center [822, 386] width 1020 height 668
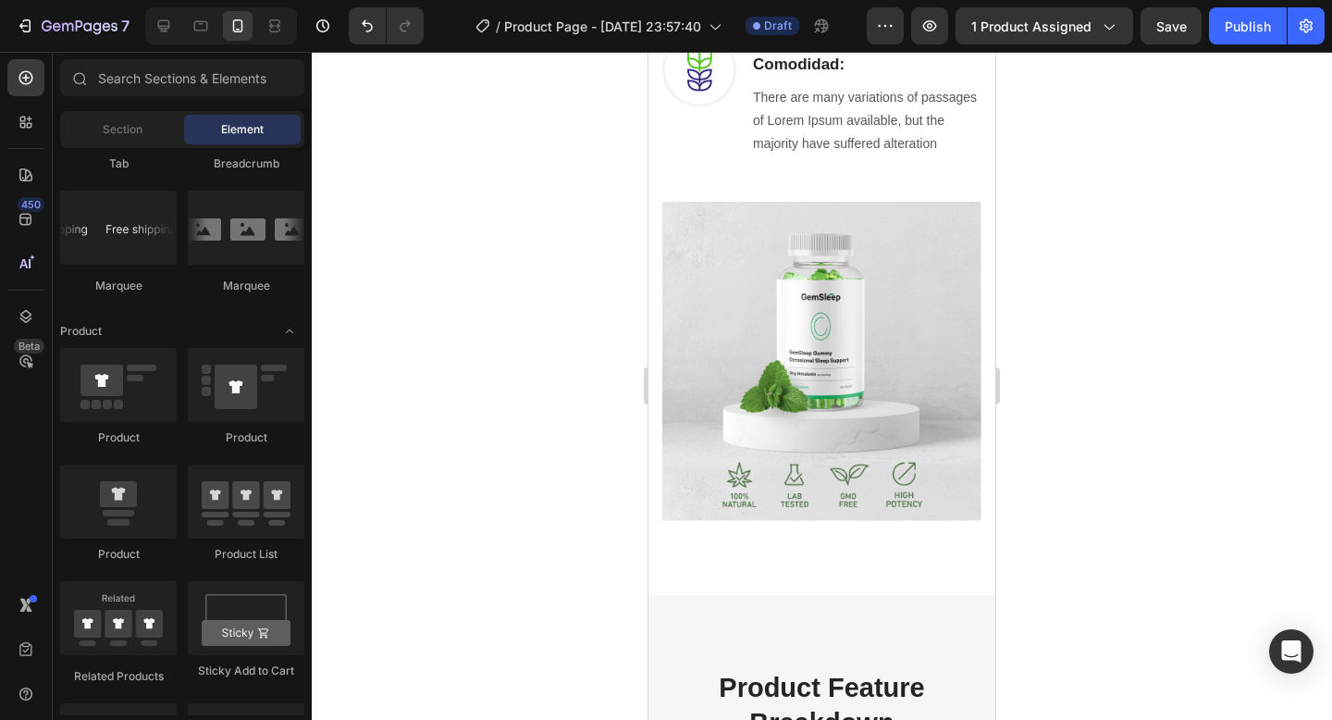
scroll to position [1620, 0]
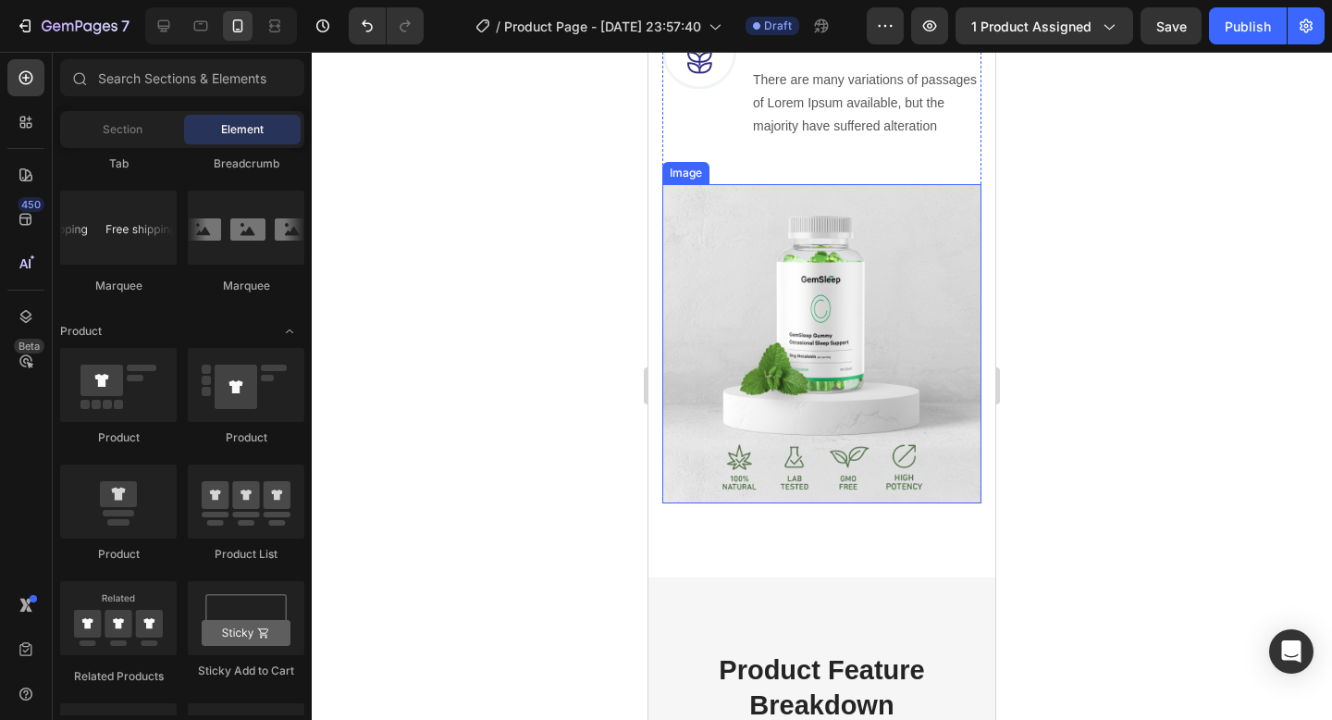
click at [791, 393] on img at bounding box center [821, 343] width 319 height 319
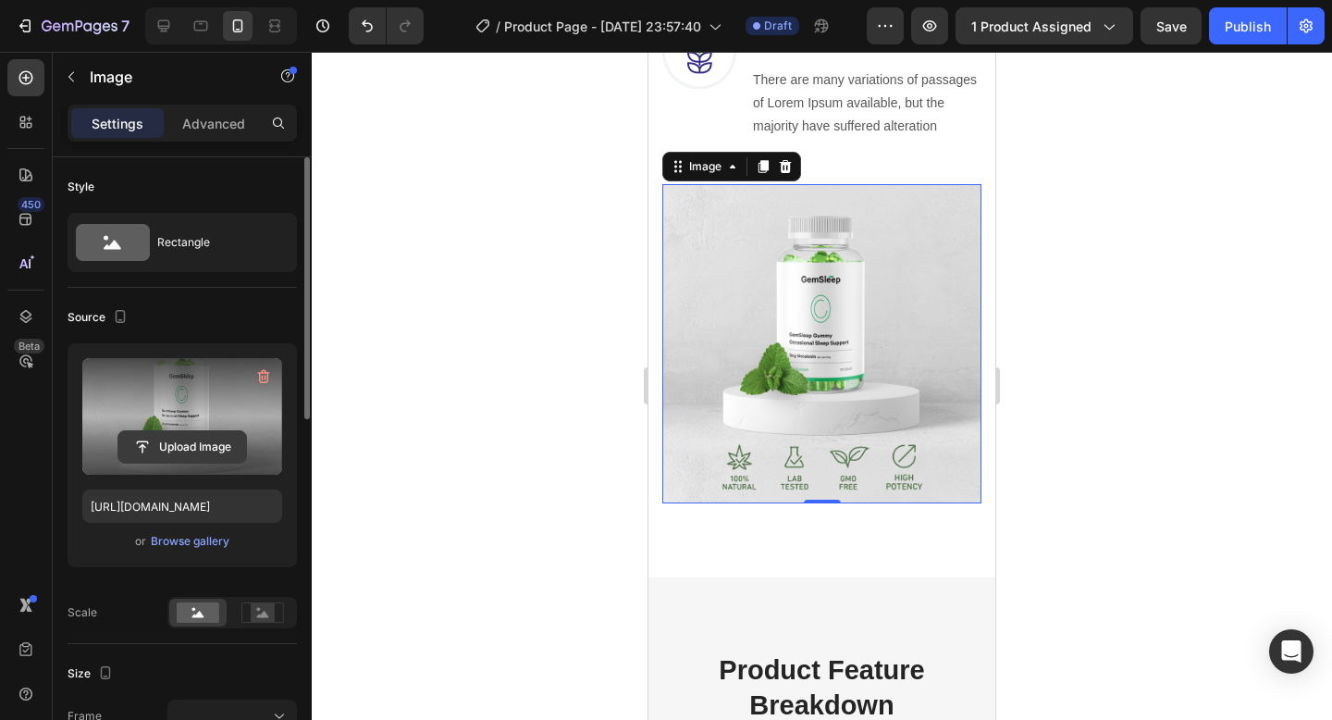
click at [190, 435] on input "file" at bounding box center [182, 446] width 128 height 31
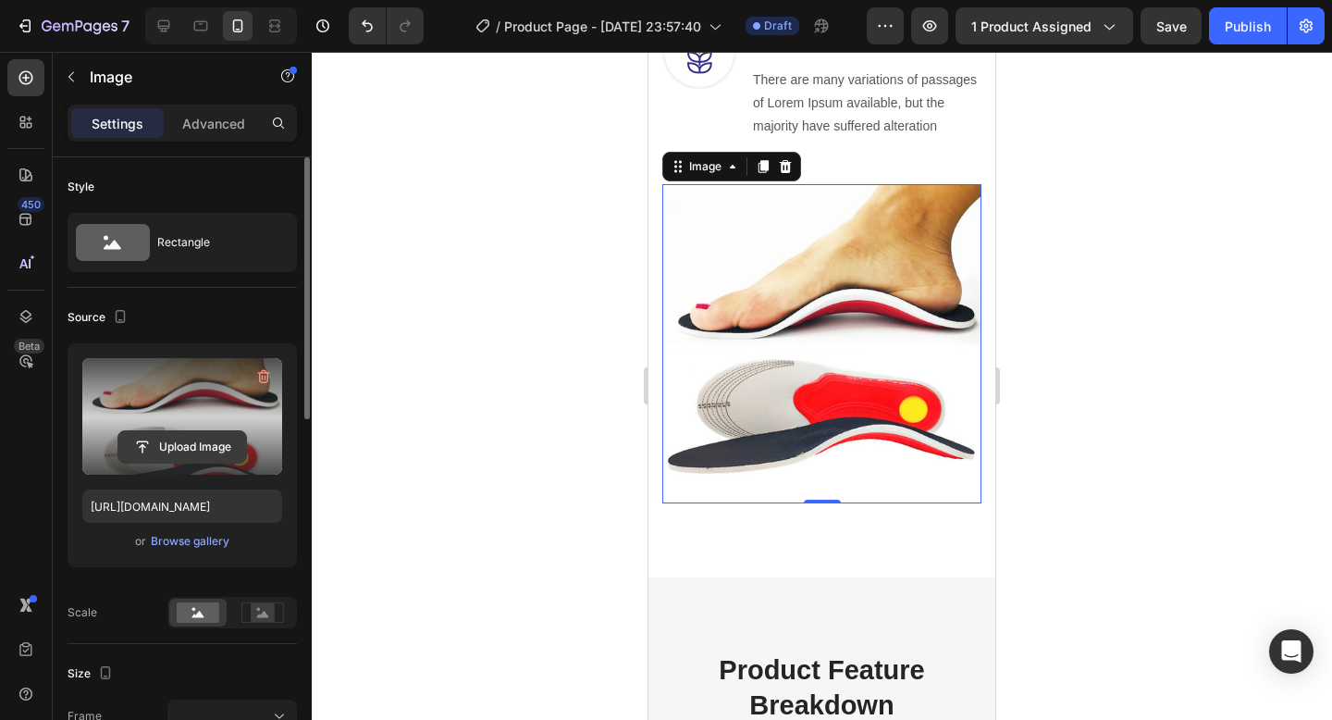
click at [215, 450] on input "file" at bounding box center [182, 446] width 128 height 31
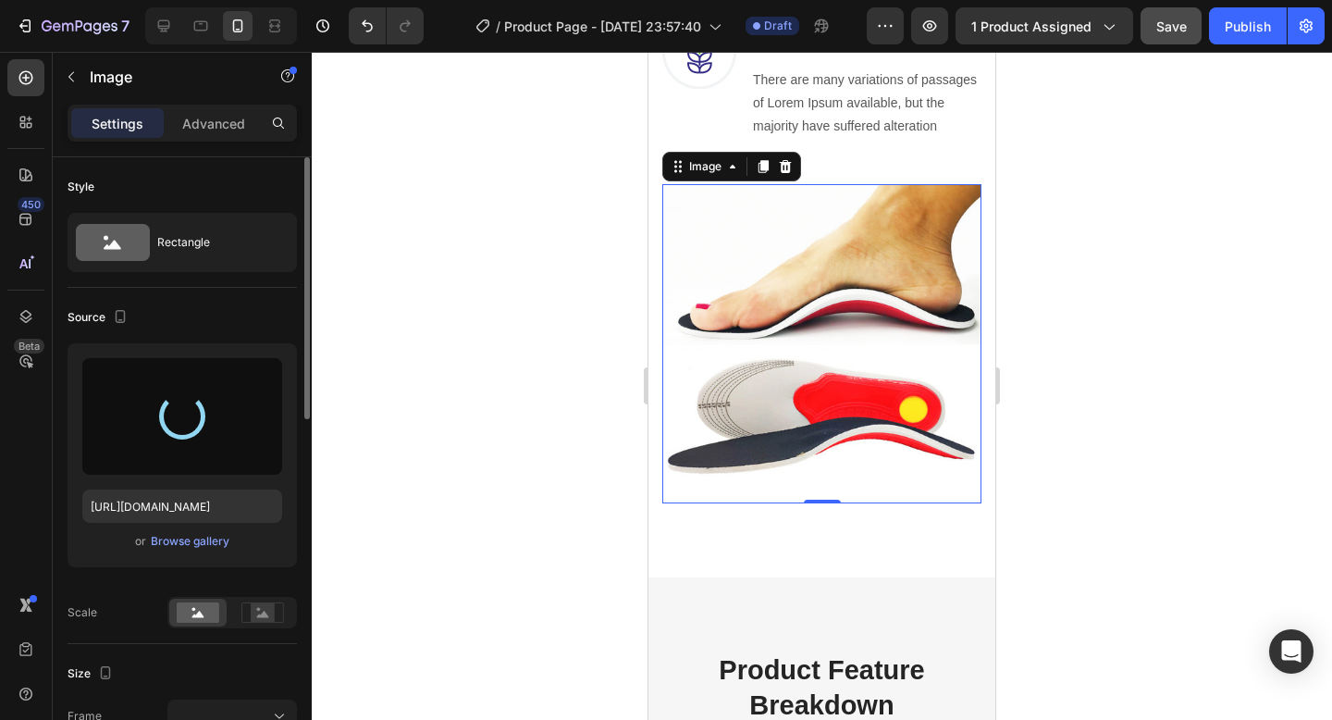
type input "https://cdn.shopify.com/s/files/1/0739/7346/5315/files/gempages_581722365205938…"
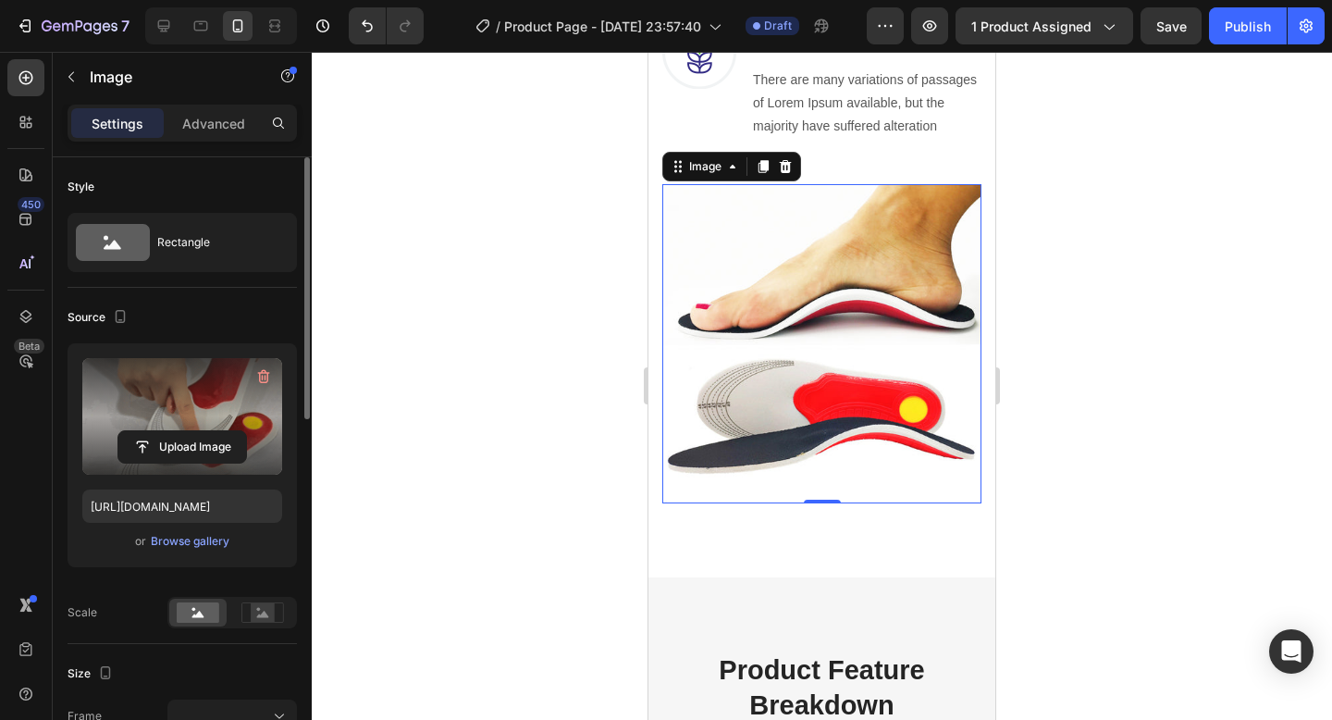
click at [515, 321] on div at bounding box center [822, 386] width 1020 height 668
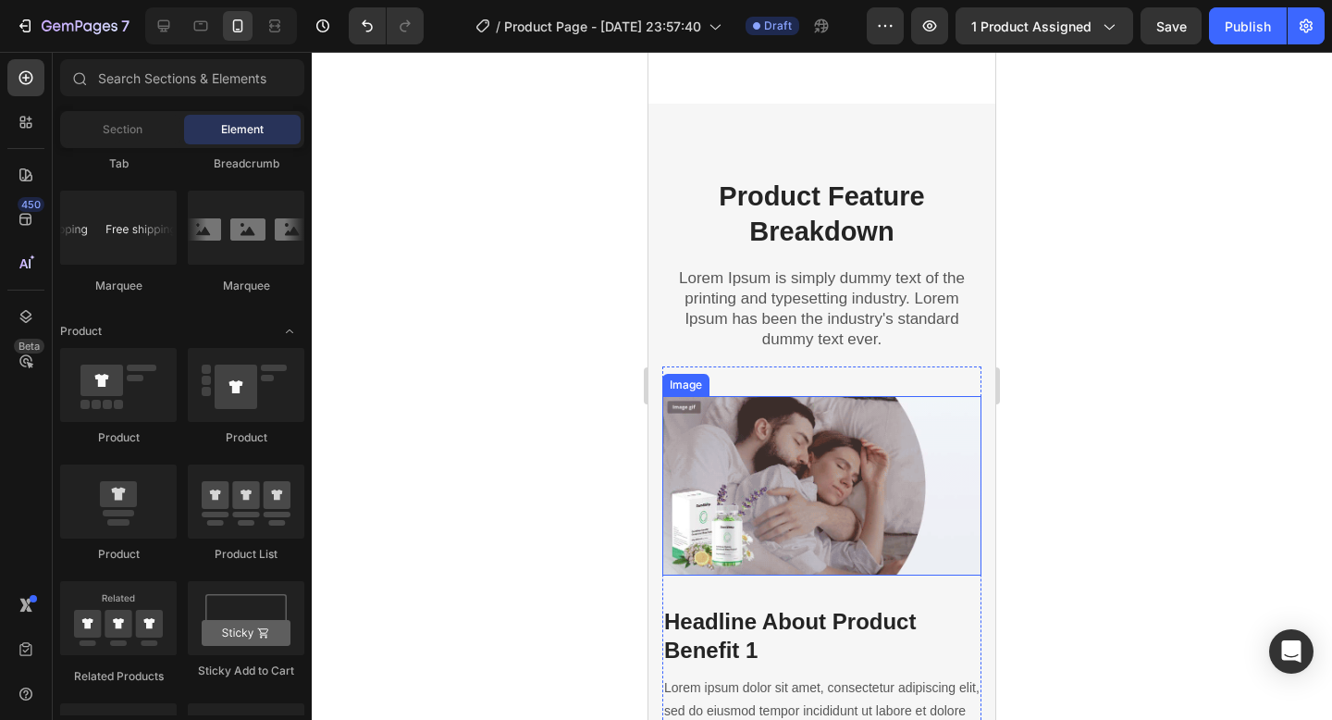
scroll to position [1959, 0]
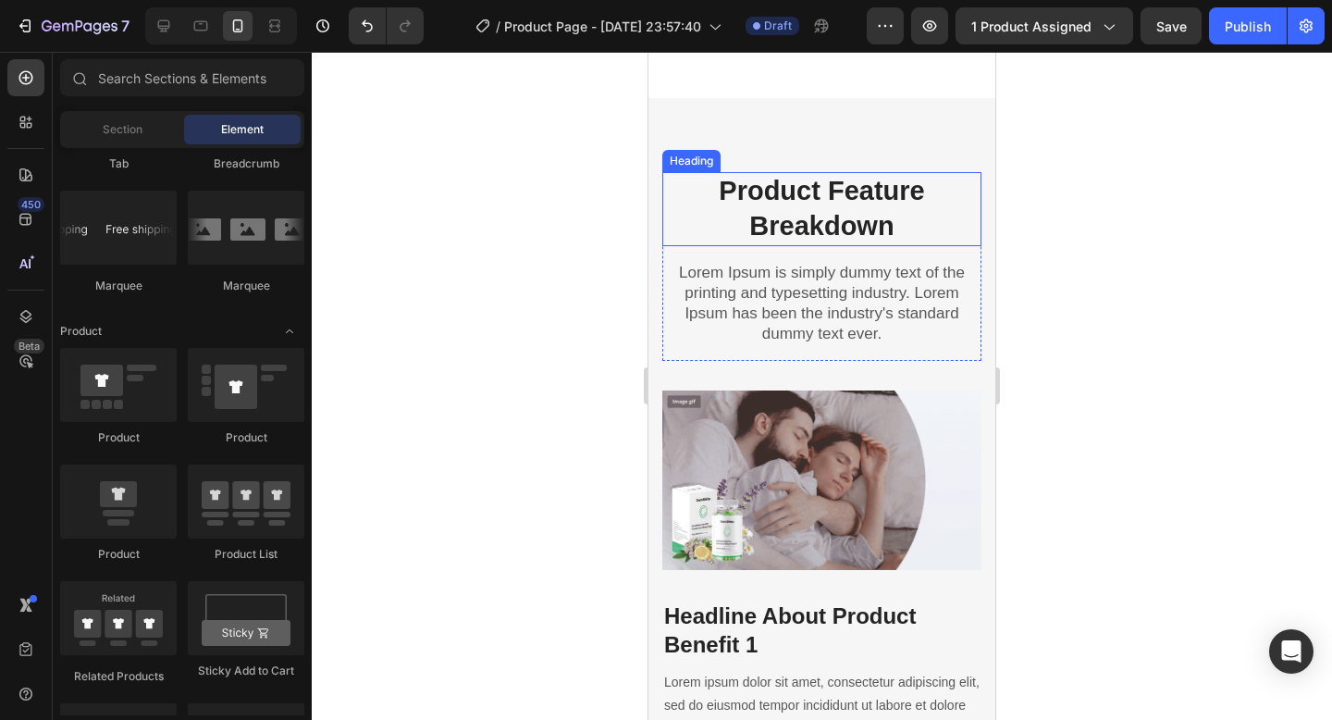
click at [842, 216] on p "Product Feature Breakdown" at bounding box center [821, 208] width 315 height 69
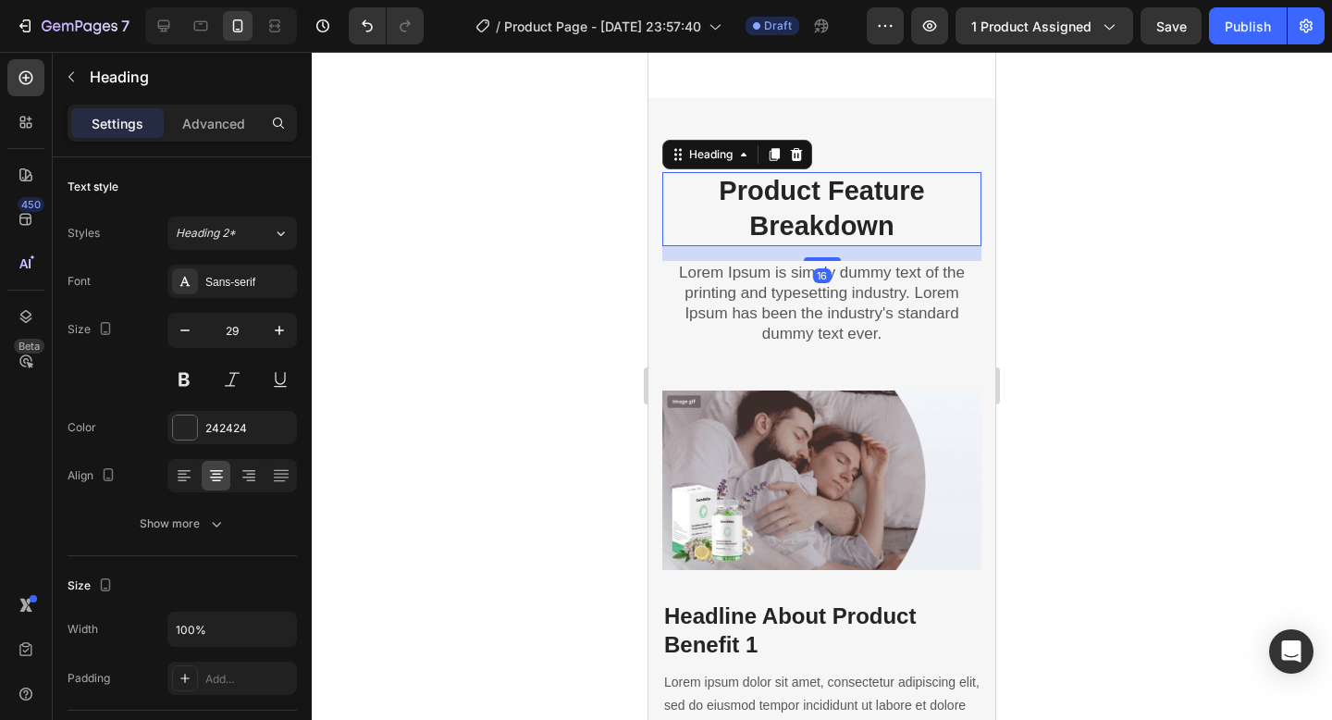
click at [893, 200] on p "Product Feature Breakdown" at bounding box center [821, 208] width 315 height 69
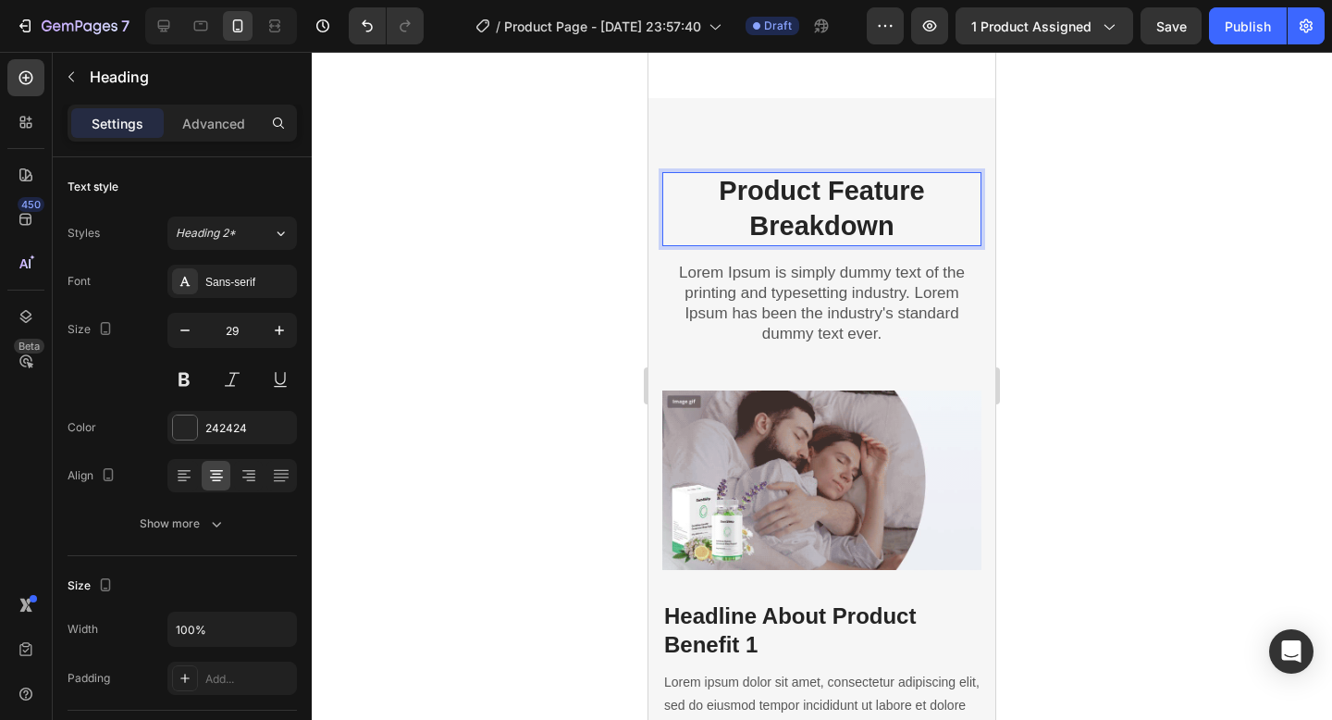
click at [893, 200] on p "Product Feature Breakdown" at bounding box center [821, 208] width 315 height 69
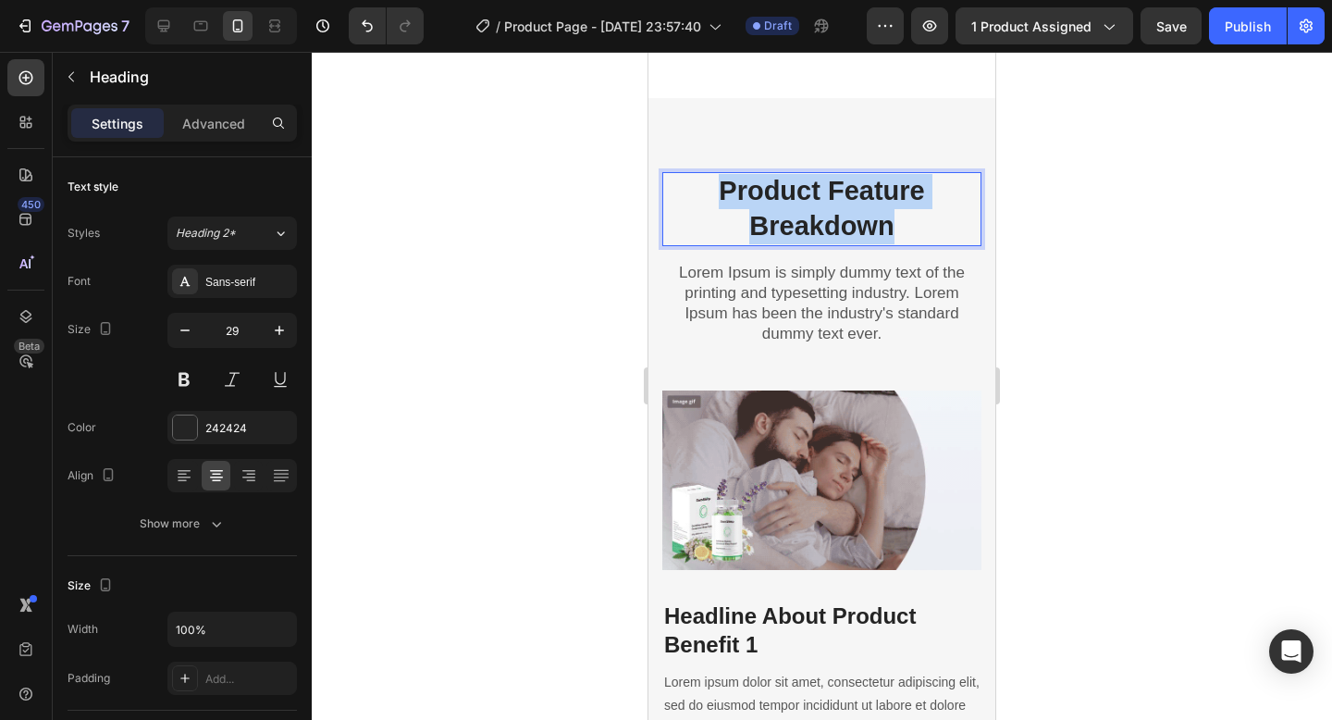
click at [893, 200] on p "Product Feature Breakdown" at bounding box center [821, 208] width 315 height 69
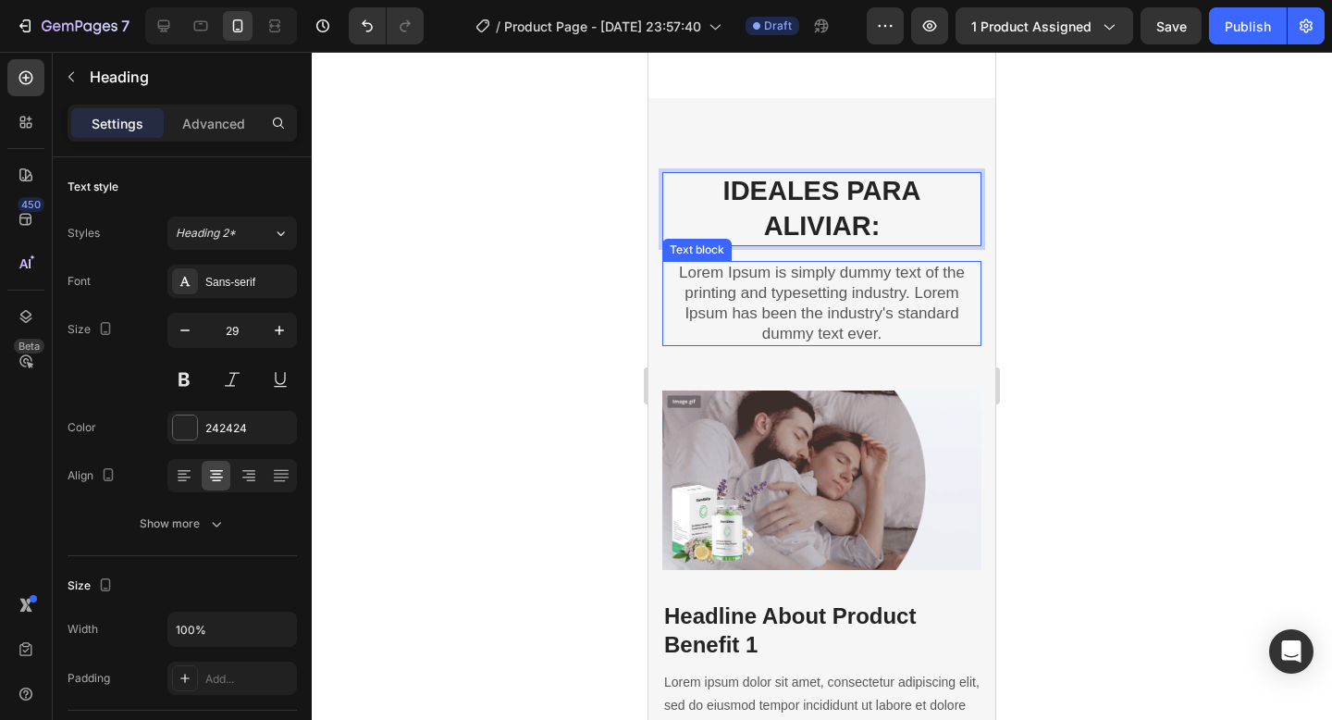
click at [827, 279] on p "Lorem Ipsum is simply dummy text of the printing and typesetting industry. Lore…" at bounding box center [821, 303] width 315 height 81
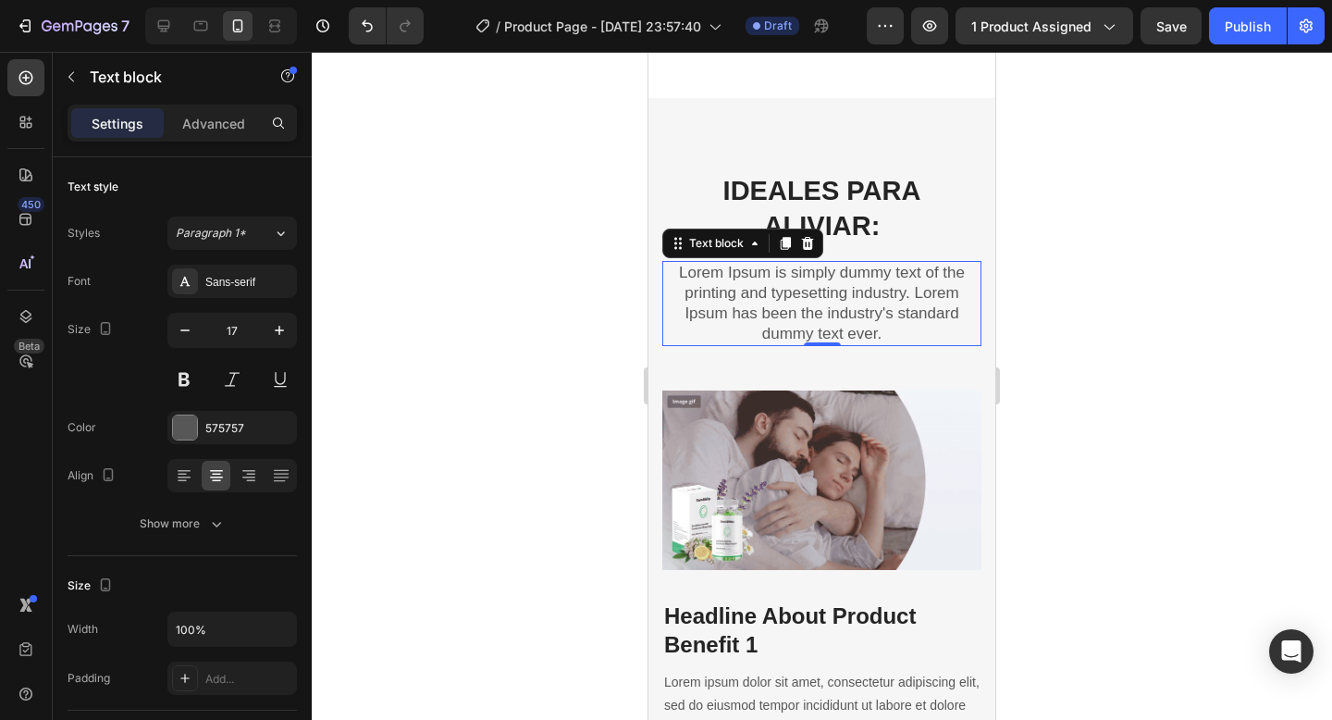
click at [877, 310] on p "Lorem Ipsum is simply dummy text of the printing and typesetting industry. Lore…" at bounding box center [821, 303] width 315 height 81
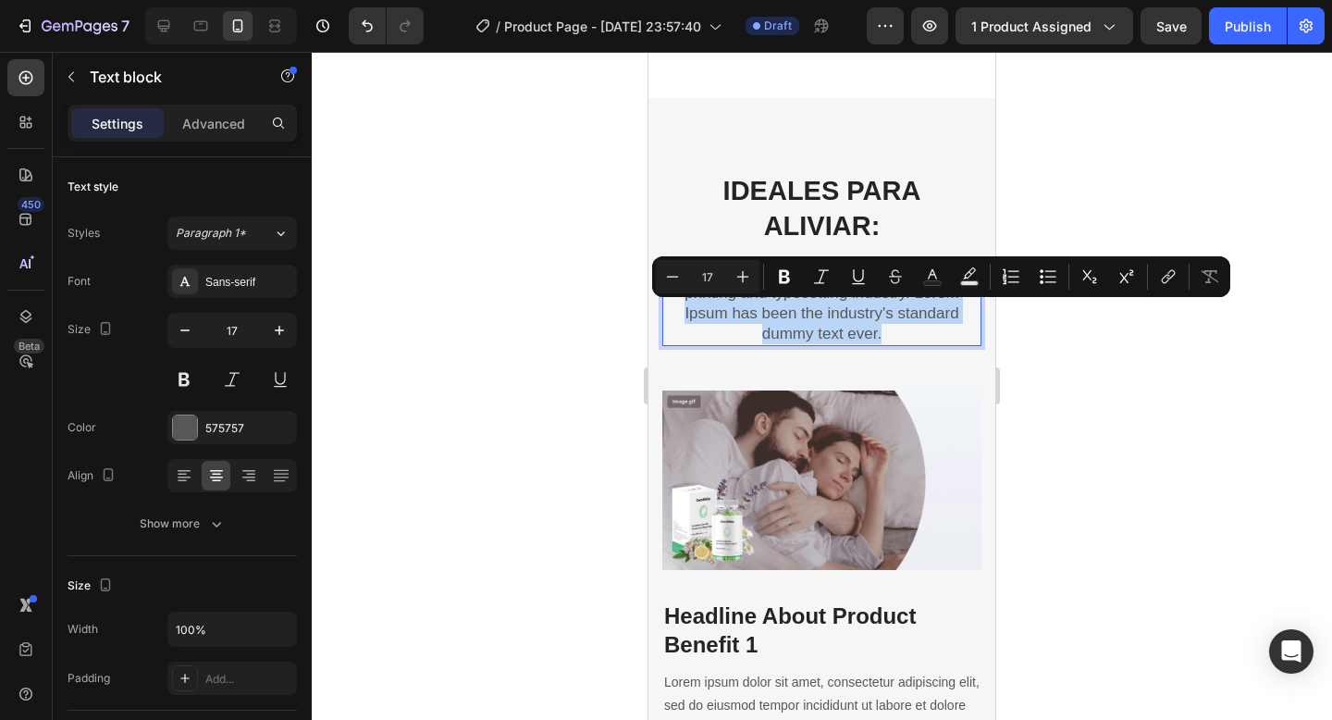
click at [877, 310] on p "Lorem Ipsum is simply dummy text of the printing and typesetting industry. Lore…" at bounding box center [821, 303] width 315 height 81
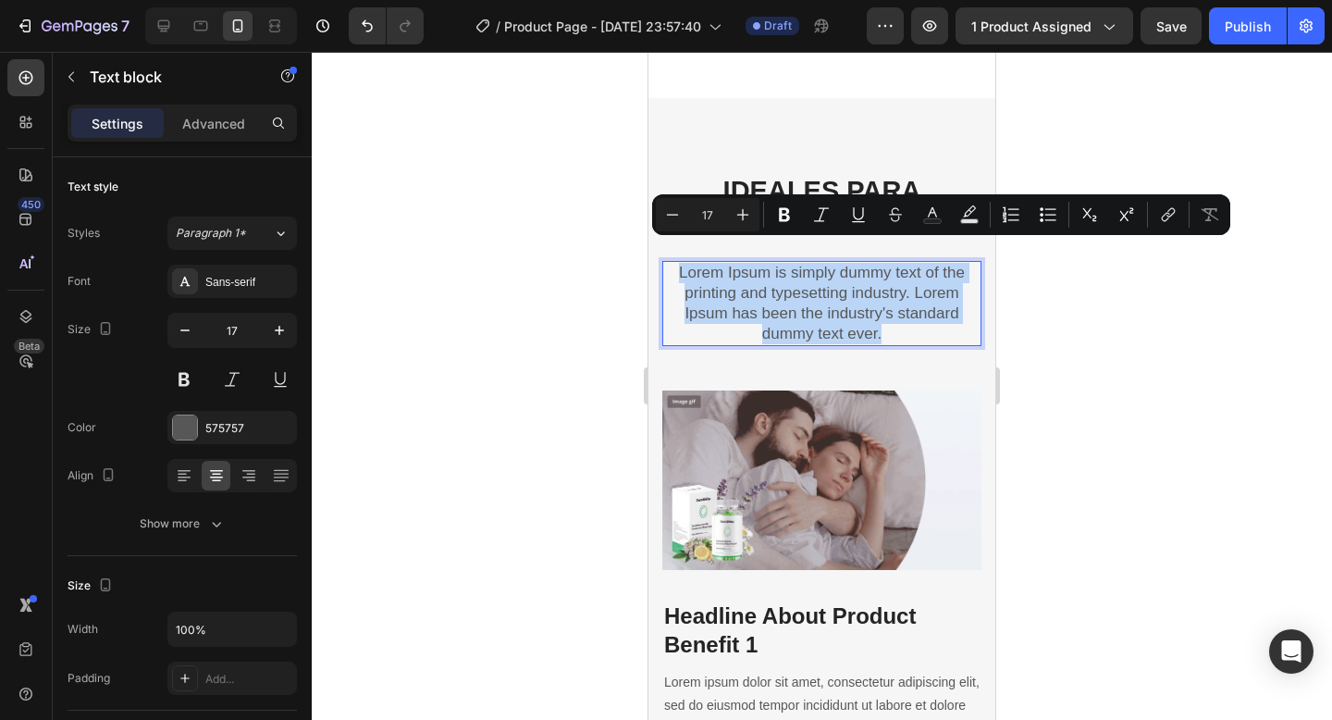
click at [877, 310] on p "Lorem Ipsum is simply dummy text of the printing and typesetting industry. Lore…" at bounding box center [821, 303] width 315 height 81
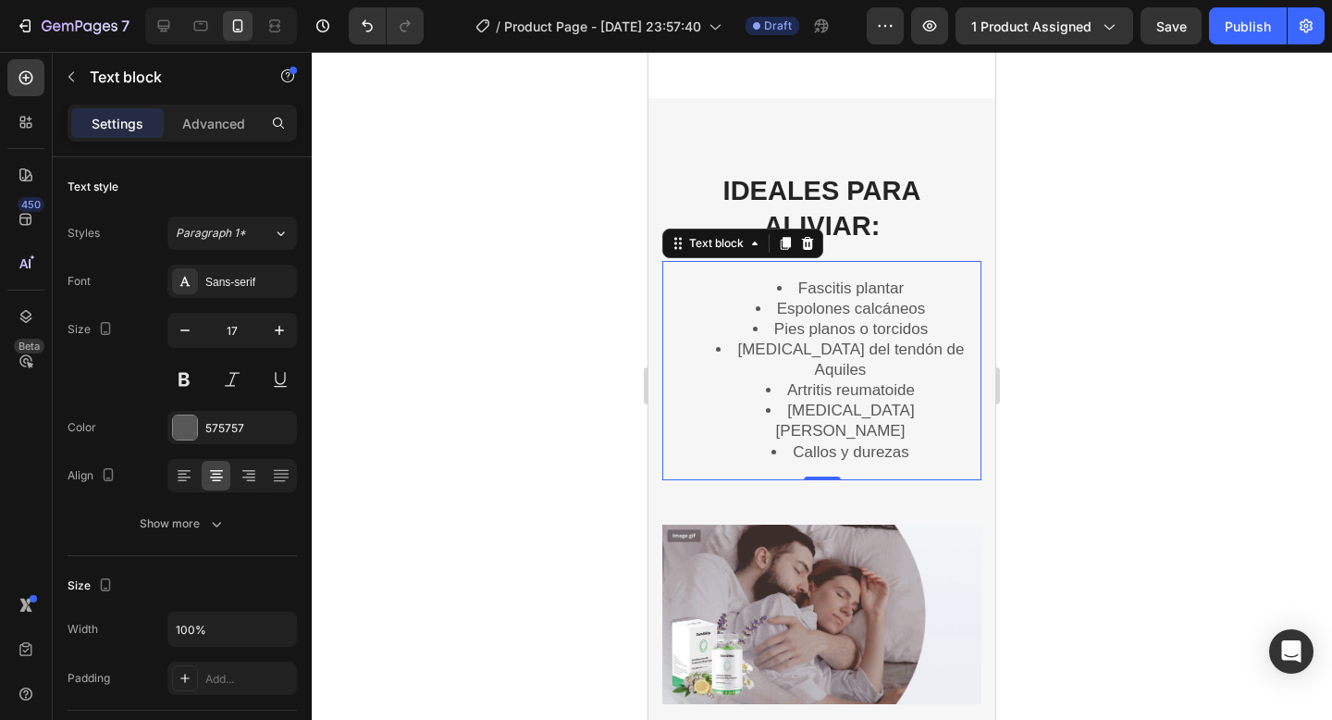
click at [1157, 390] on div at bounding box center [822, 386] width 1020 height 668
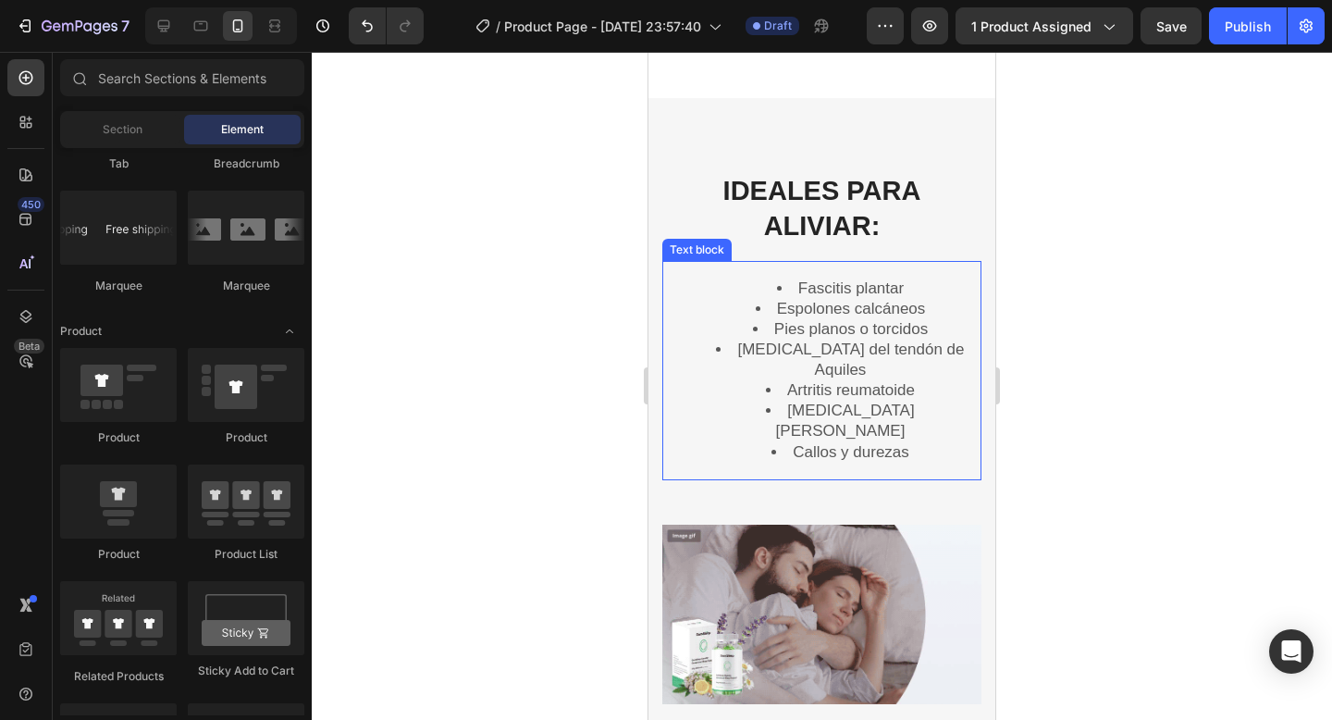
click at [886, 380] on li "Artritis reumatoide" at bounding box center [840, 390] width 278 height 20
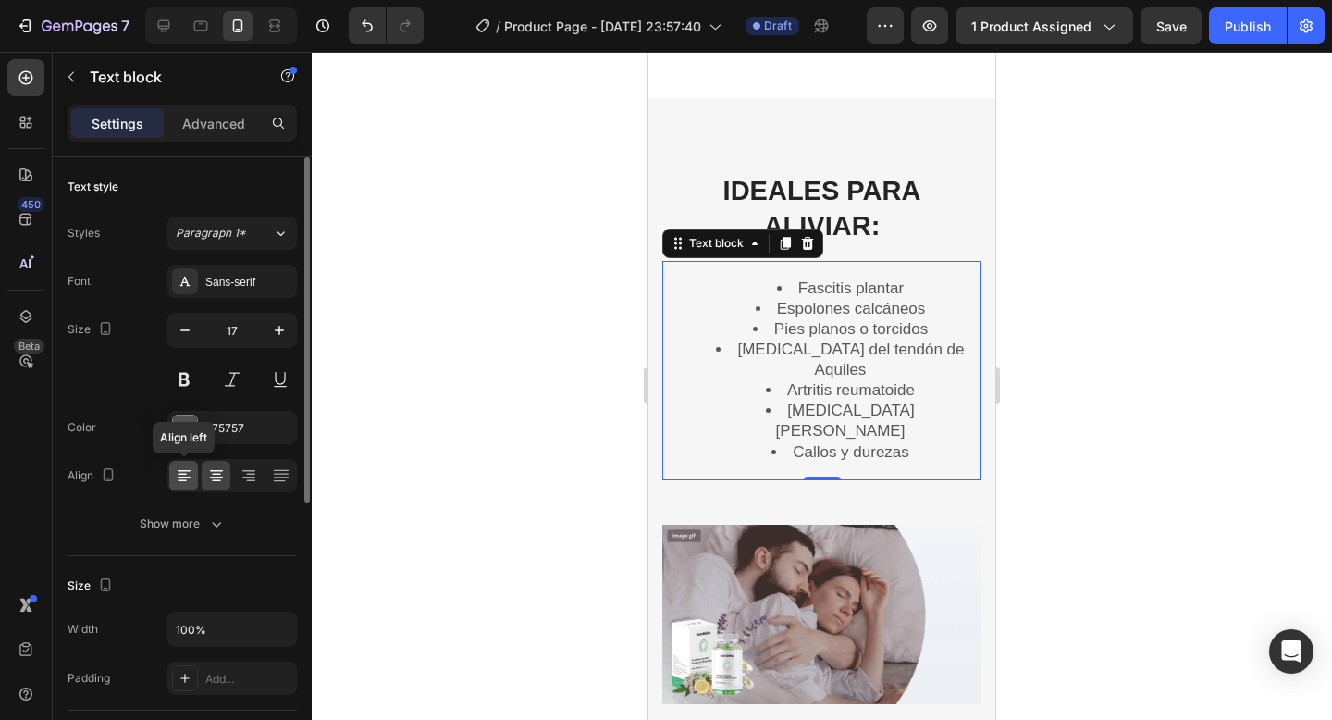
click at [186, 472] on icon at bounding box center [184, 475] width 18 height 18
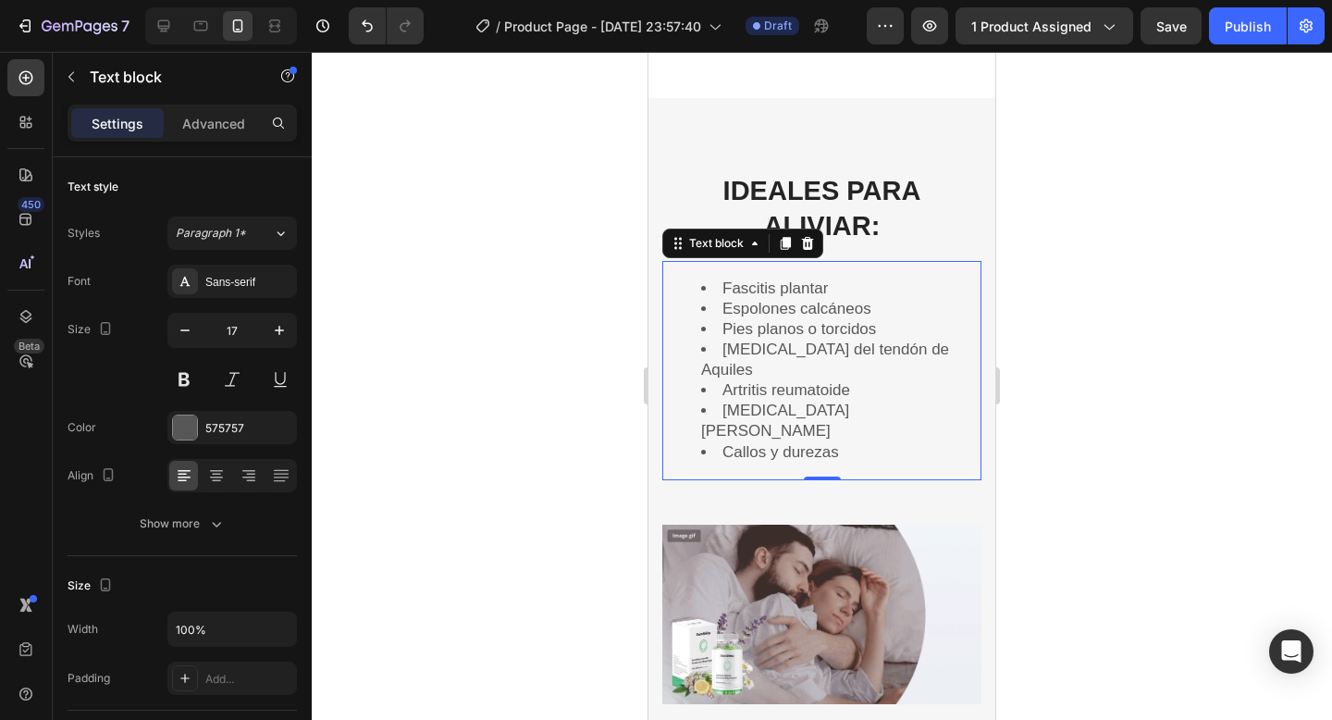
click at [1183, 307] on div at bounding box center [822, 386] width 1020 height 668
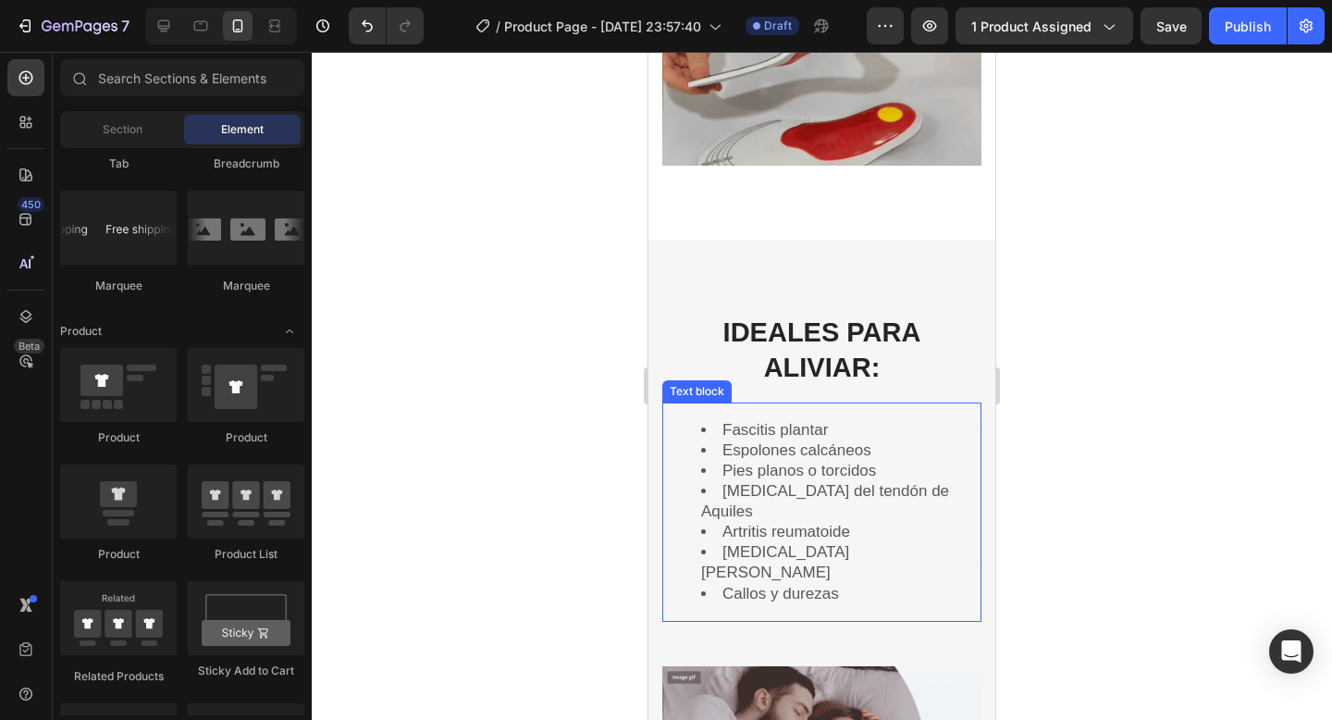
scroll to position [1814, 0]
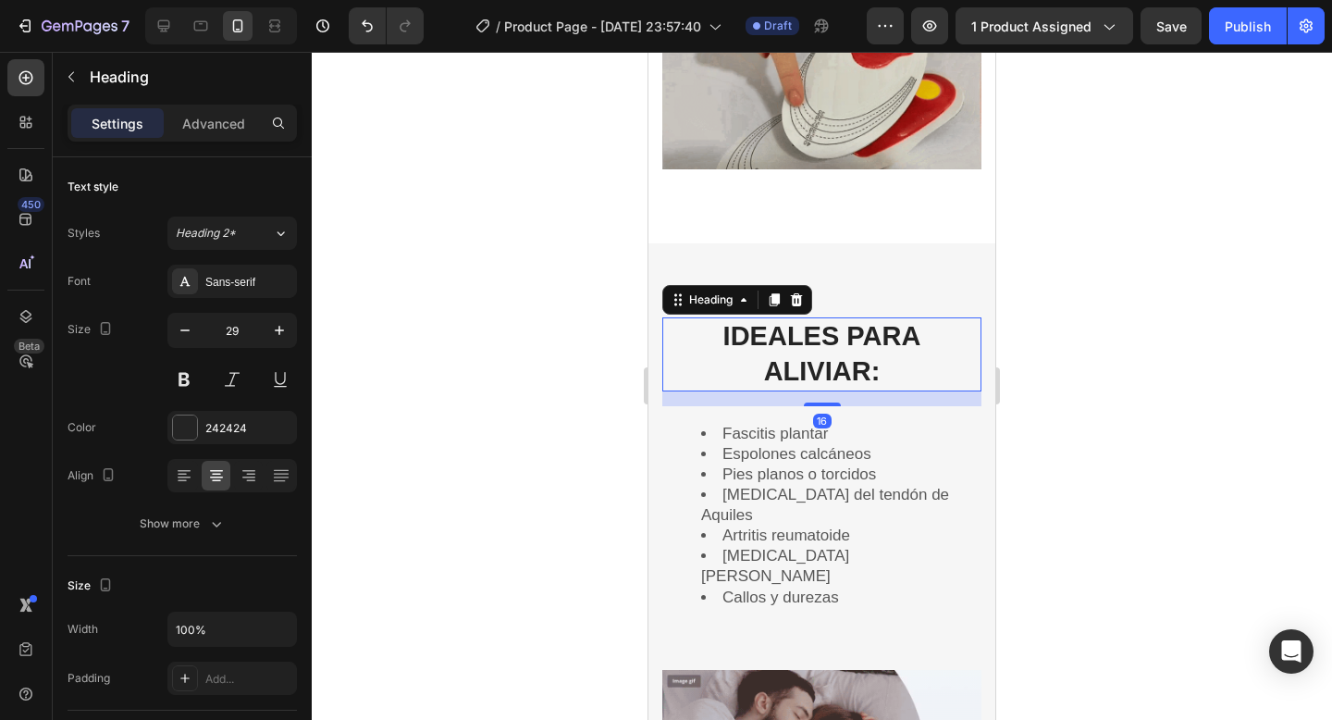
click at [929, 319] on p "⁠⁠⁠⁠⁠⁠⁠ IDEALES PARA ALIVIAR:" at bounding box center [821, 353] width 315 height 69
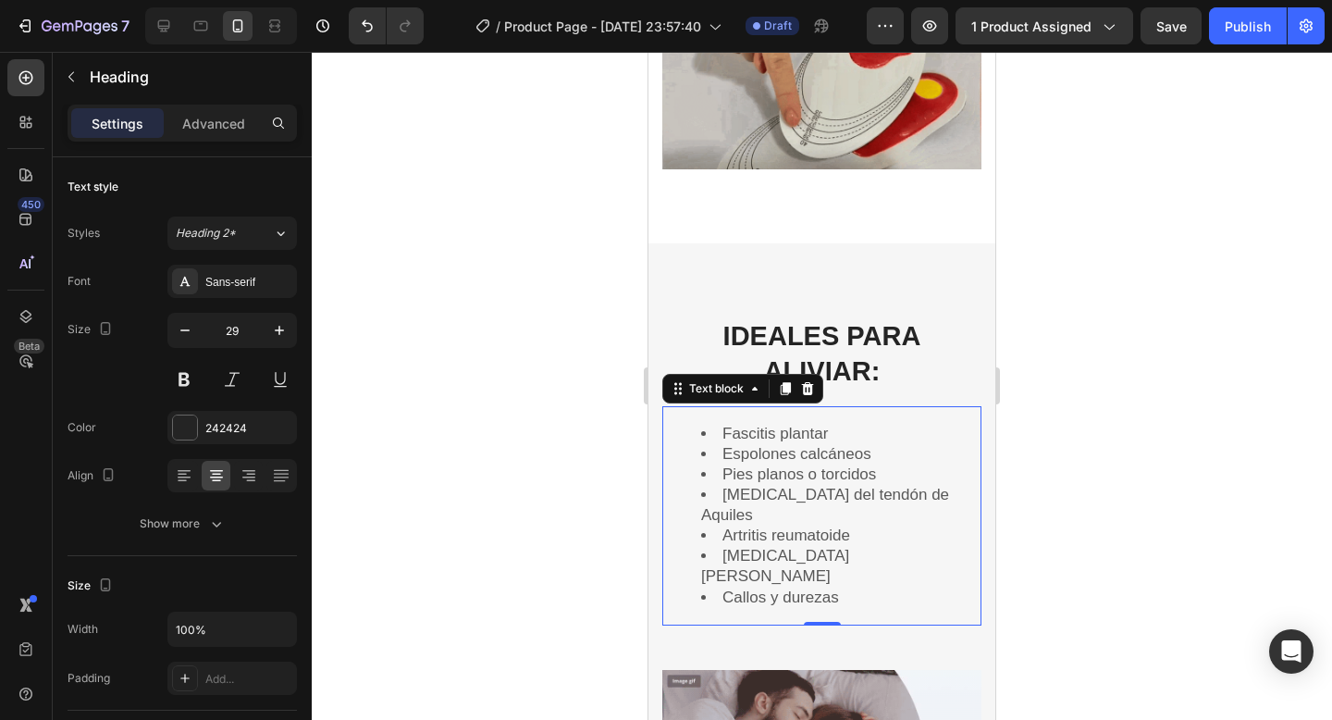
click at [935, 587] on li "Callos y durezas" at bounding box center [840, 597] width 278 height 20
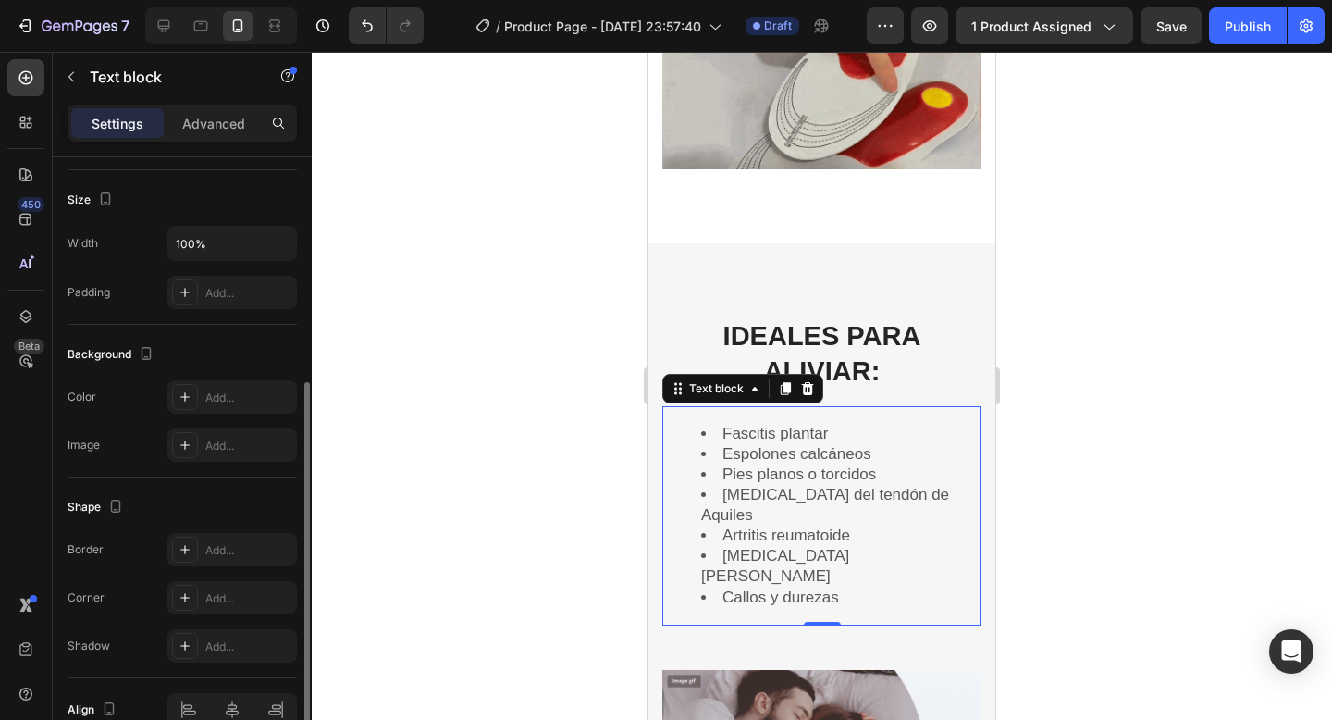
scroll to position [481, 0]
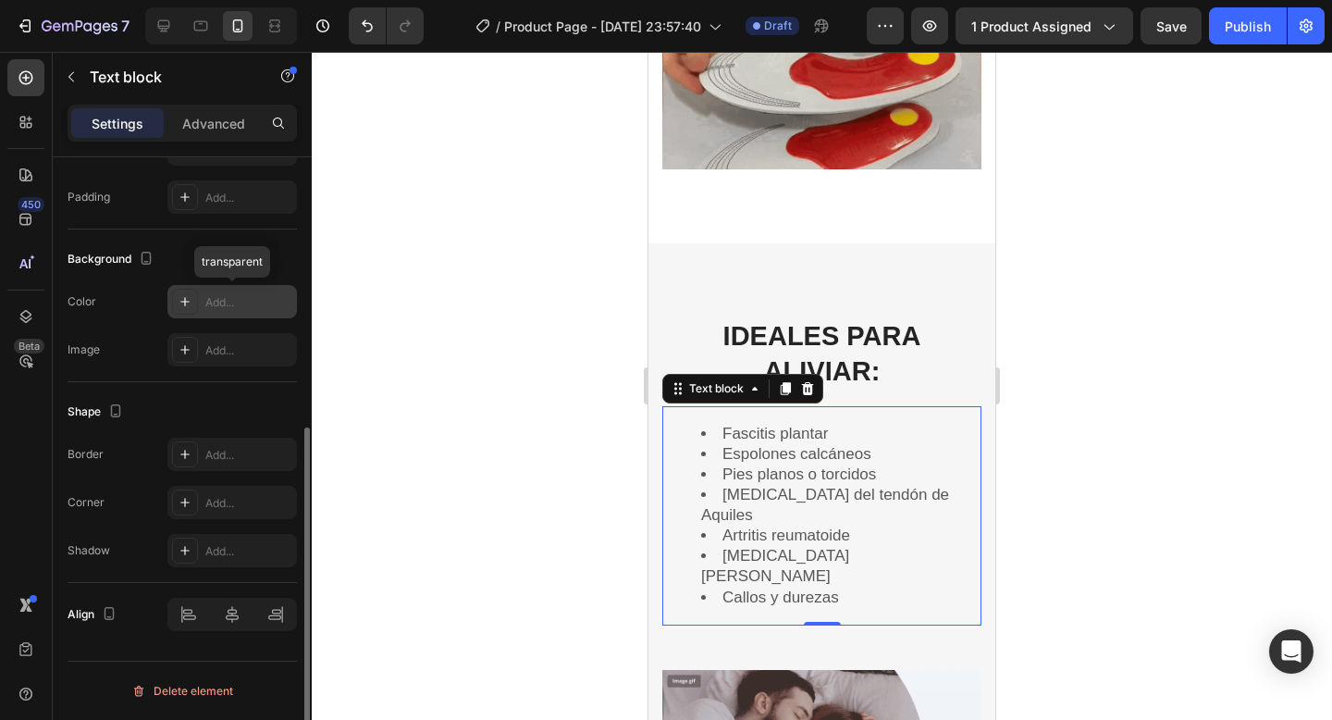
click at [192, 297] on div at bounding box center [185, 302] width 26 height 26
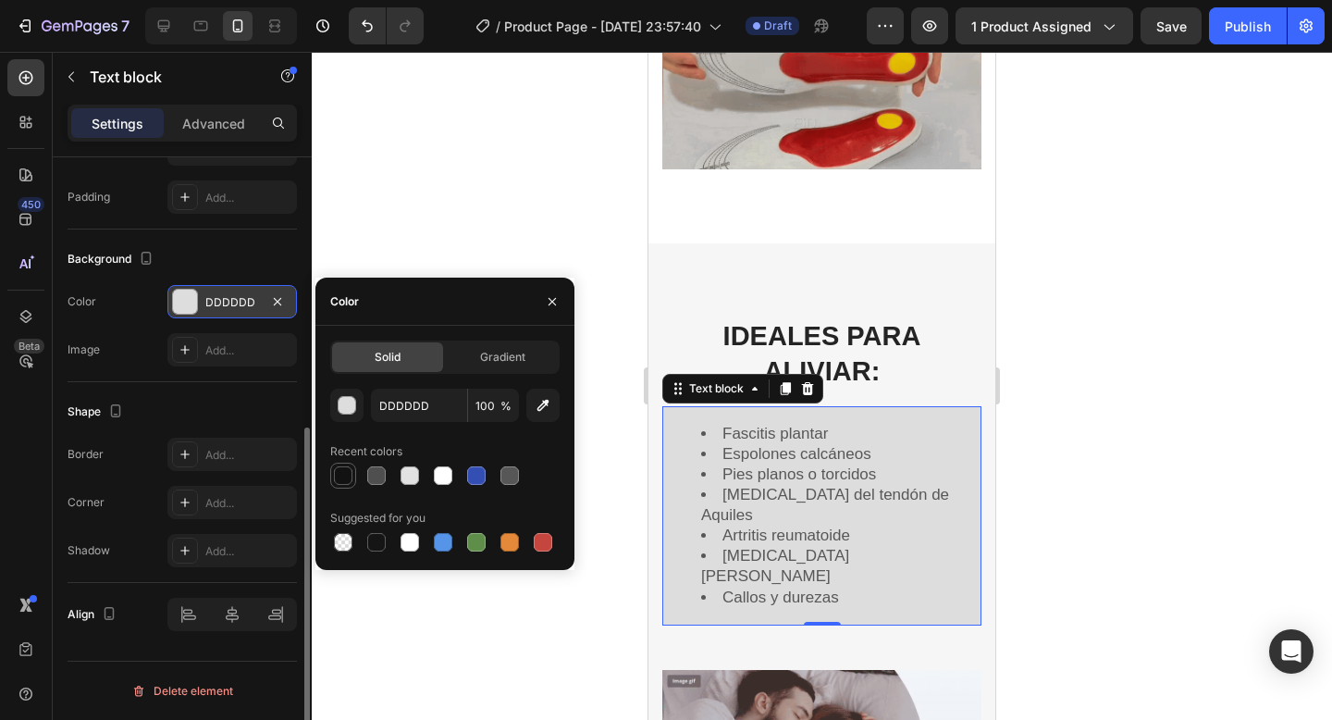
click at [340, 477] on div at bounding box center [343, 475] width 18 height 18
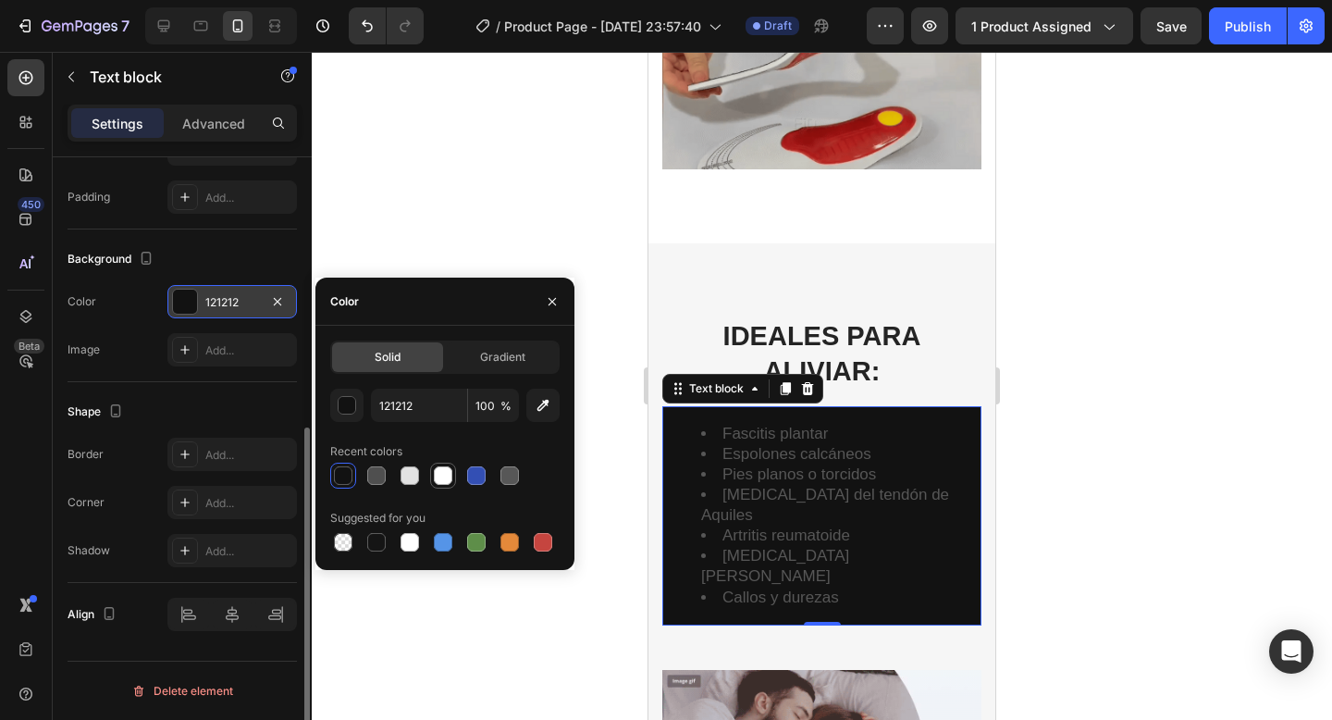
click at [447, 476] on div at bounding box center [443, 475] width 18 height 18
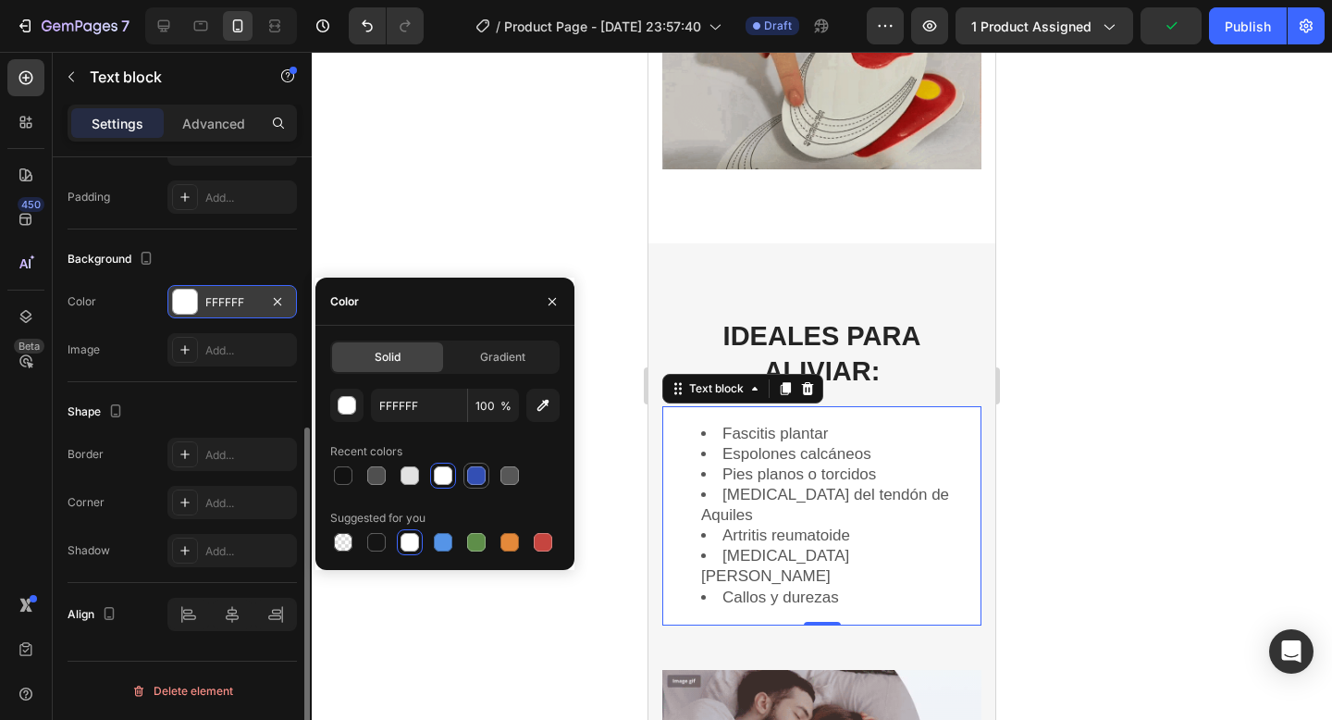
click at [468, 476] on div at bounding box center [476, 475] width 18 height 18
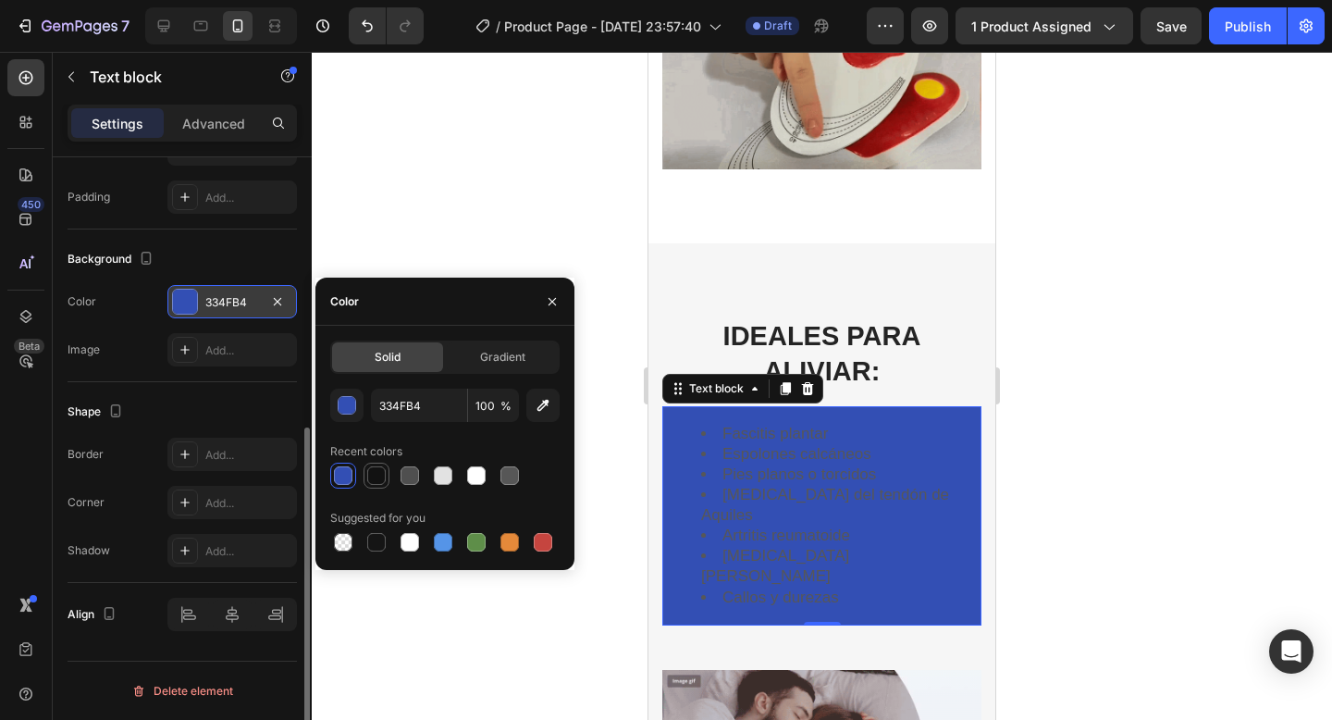
click at [377, 474] on div at bounding box center [376, 475] width 18 height 18
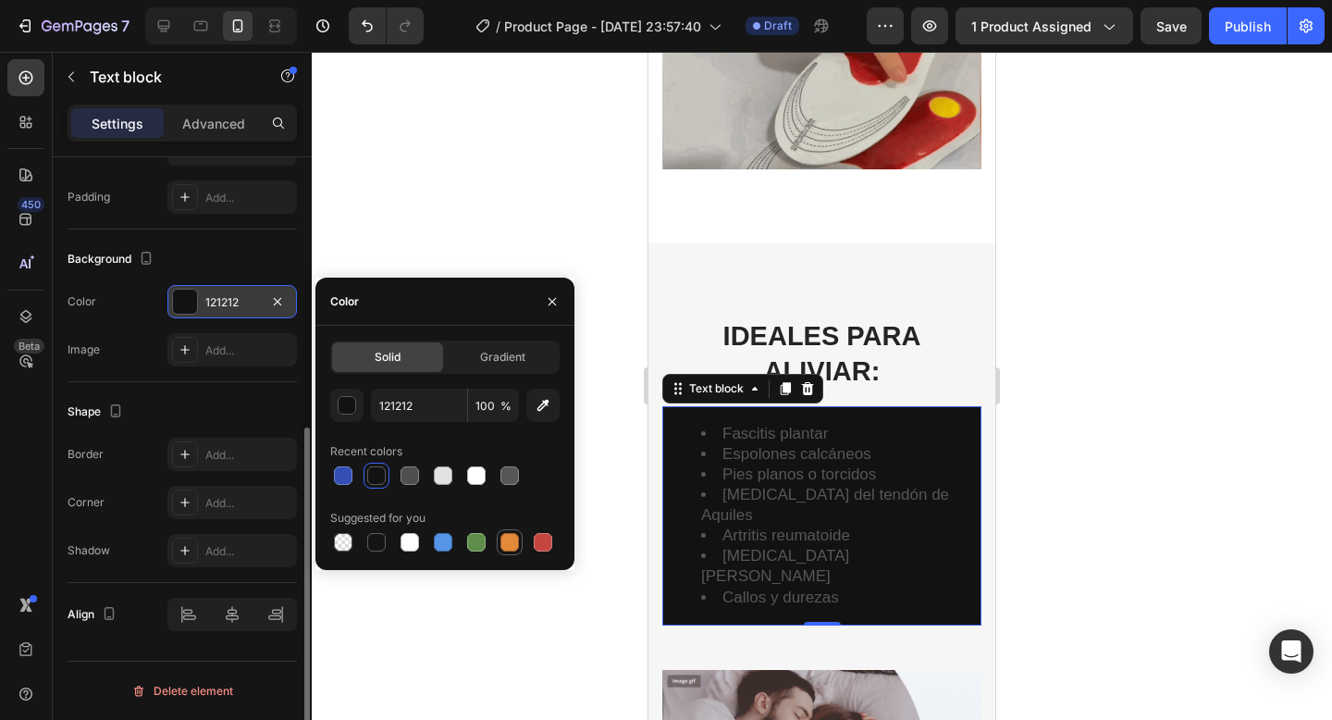
click at [508, 543] on div at bounding box center [509, 542] width 18 height 18
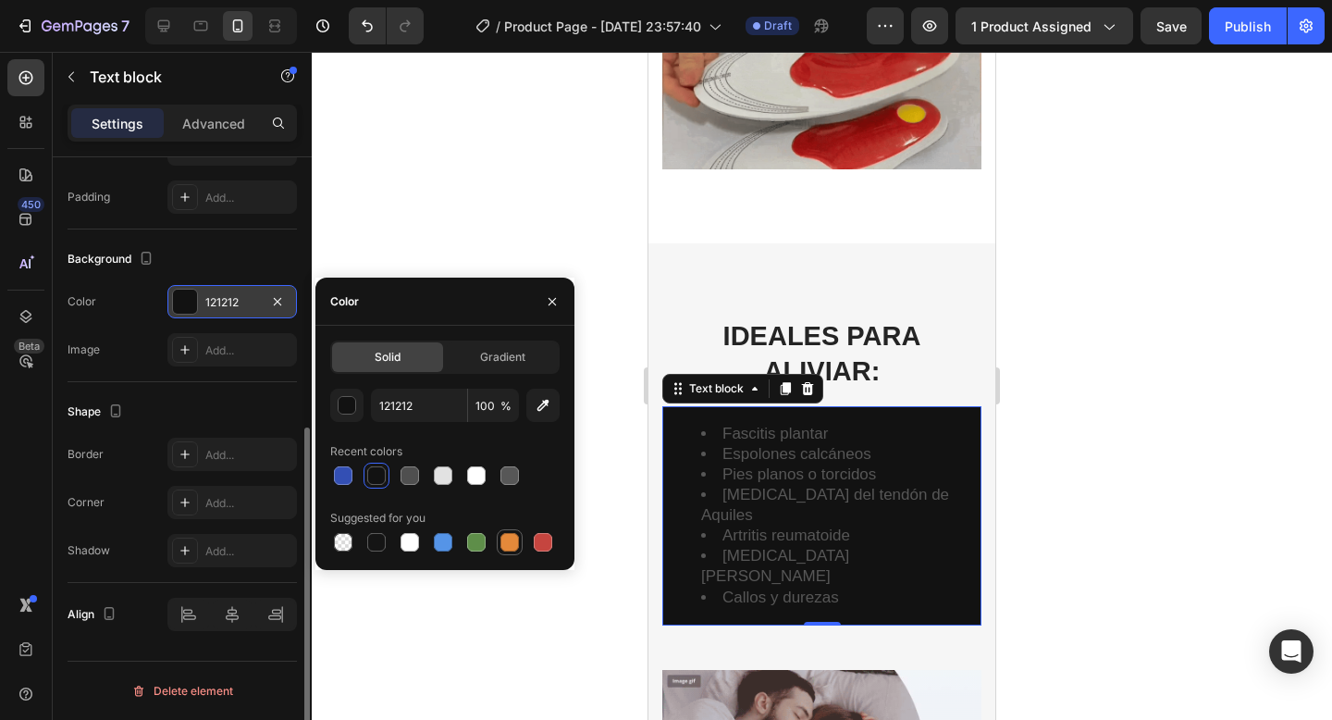
type input "E4893A"
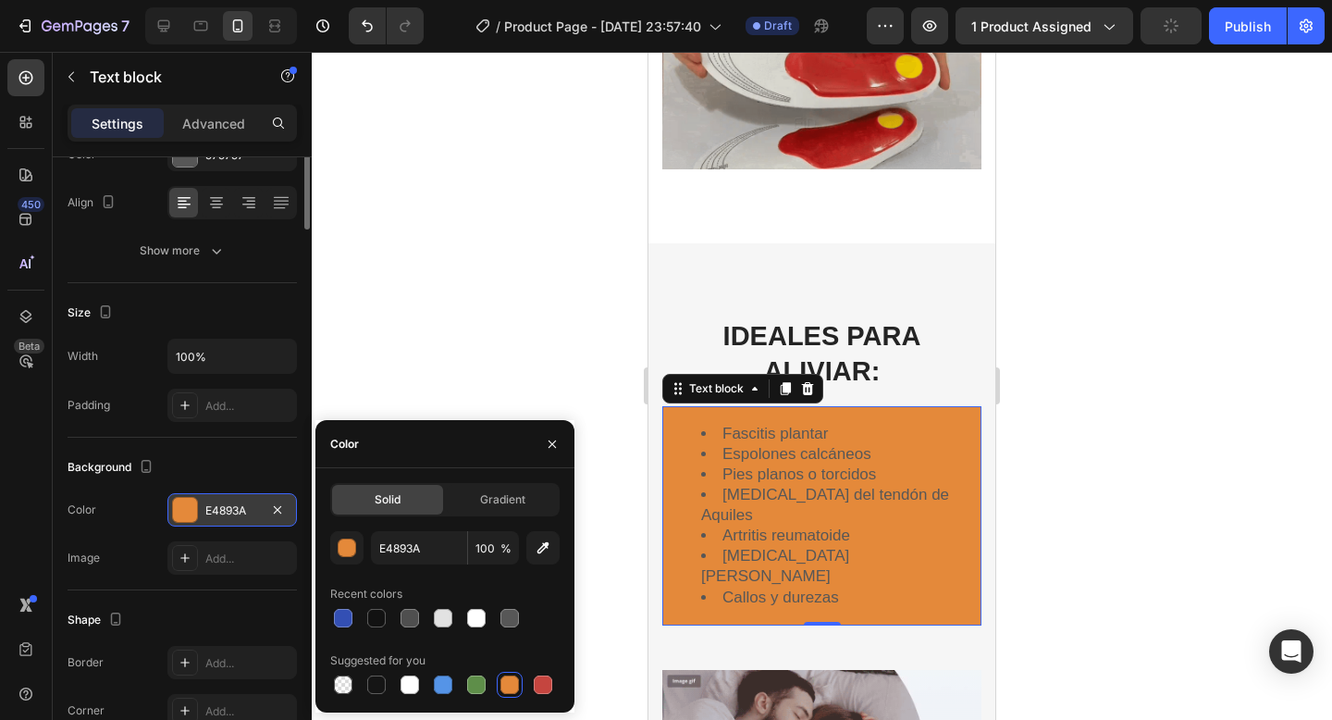
scroll to position [0, 0]
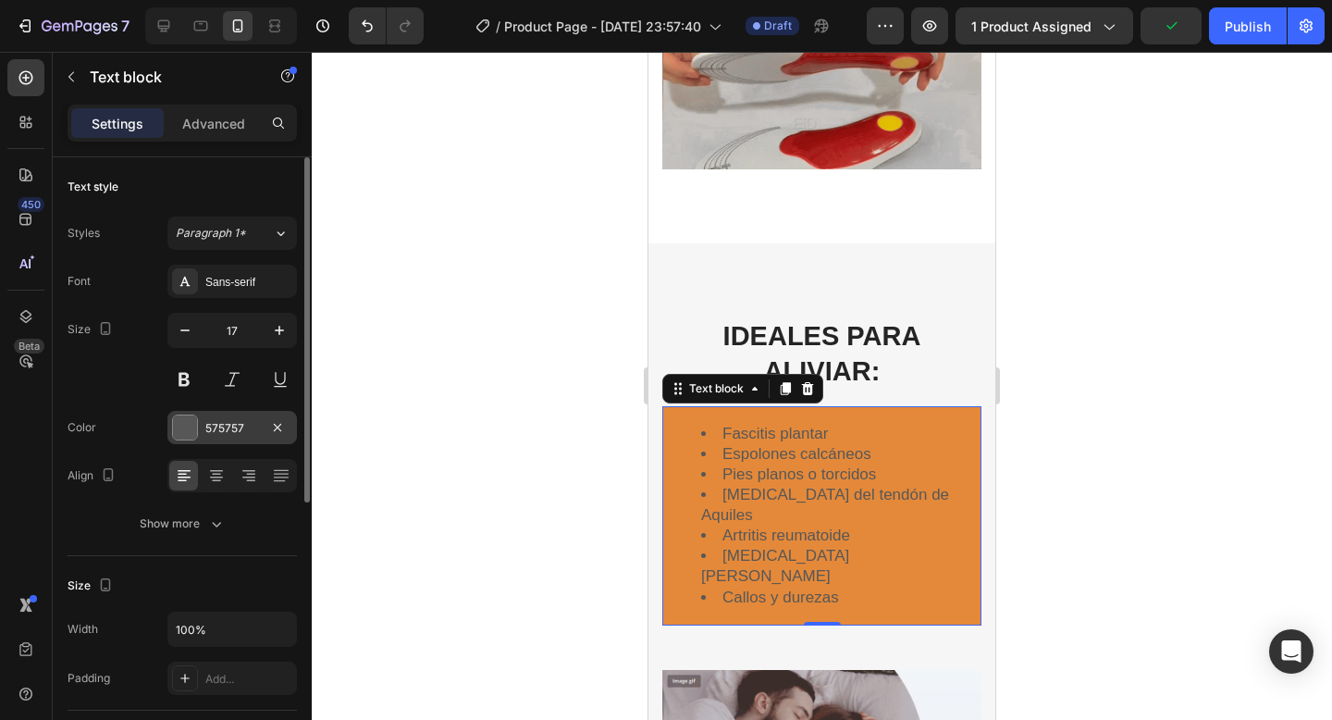
click at [191, 428] on div at bounding box center [185, 427] width 24 height 24
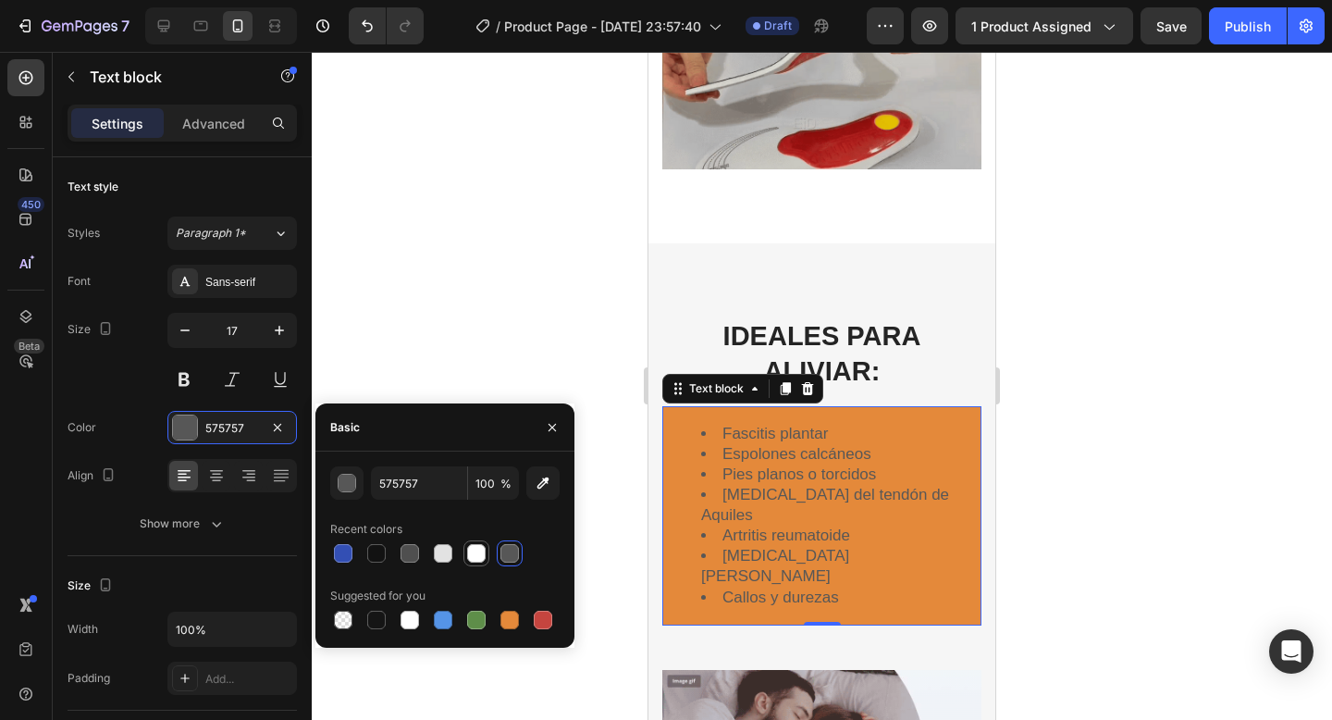
click at [469, 551] on div at bounding box center [476, 553] width 18 height 18
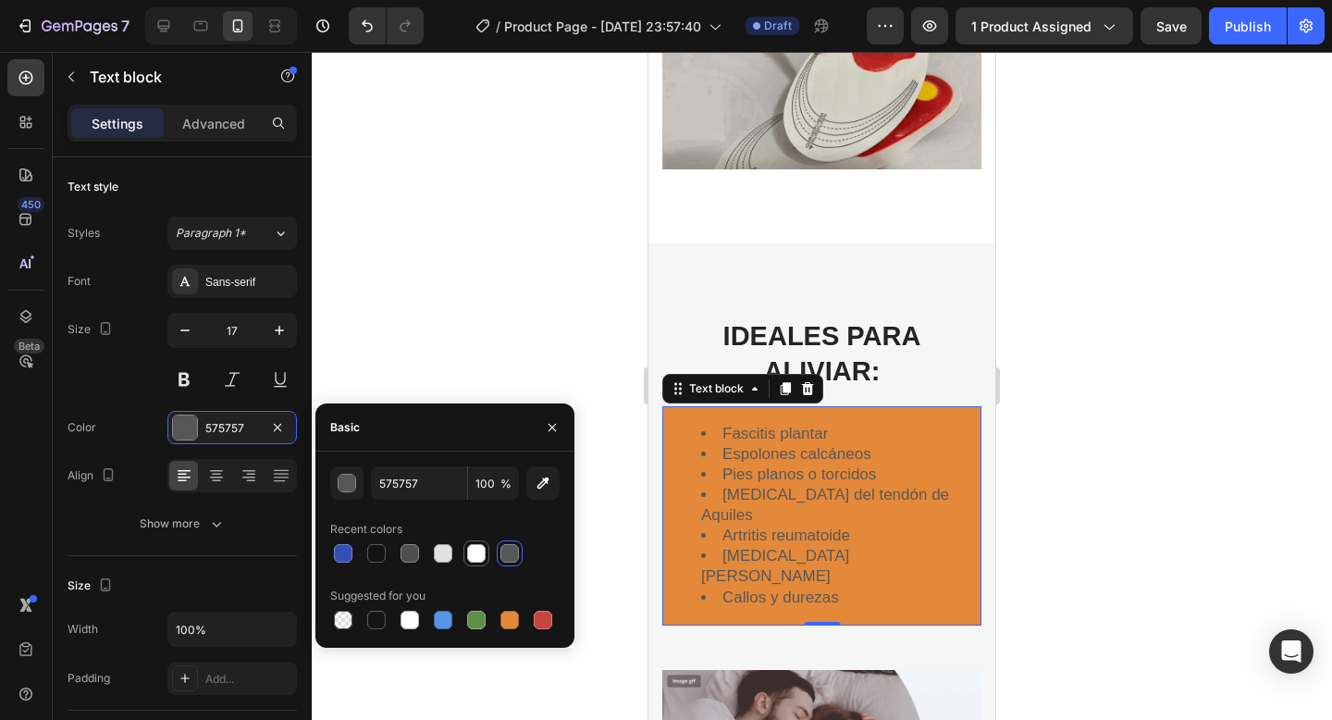
type input "FFFFFF"
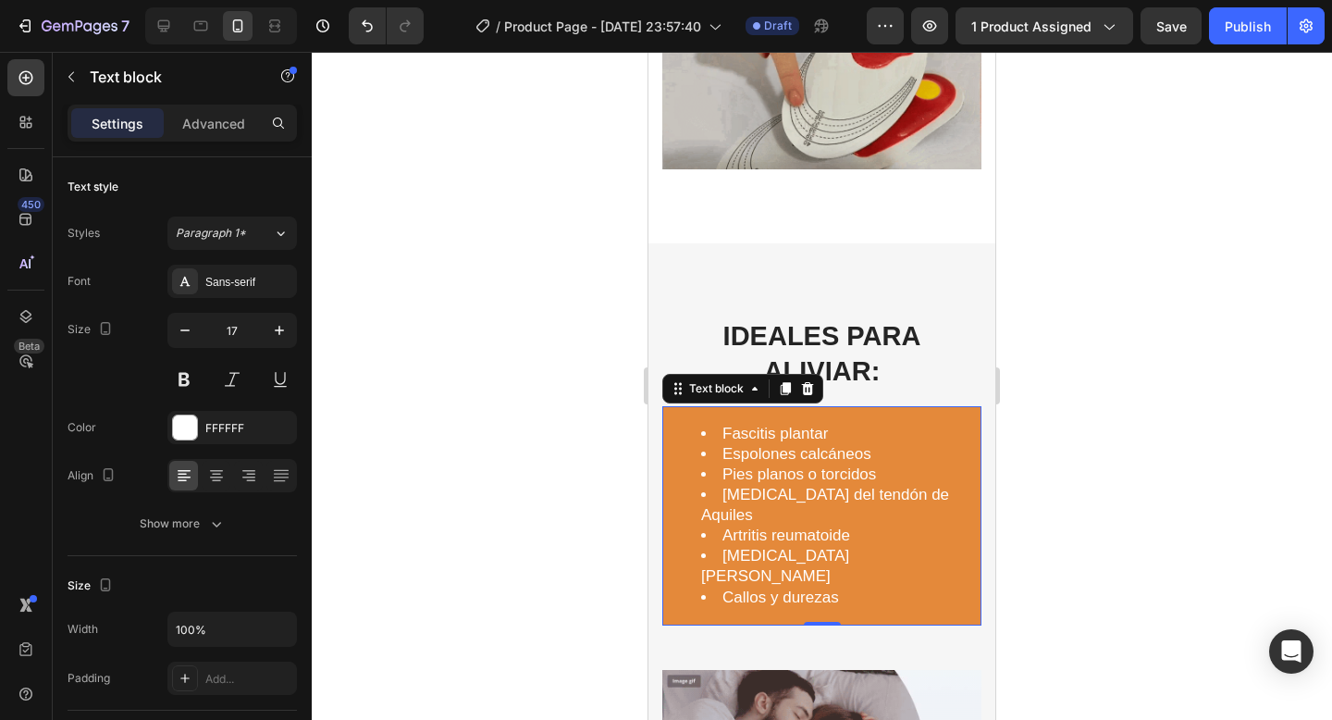
click at [1106, 379] on div at bounding box center [822, 386] width 1020 height 668
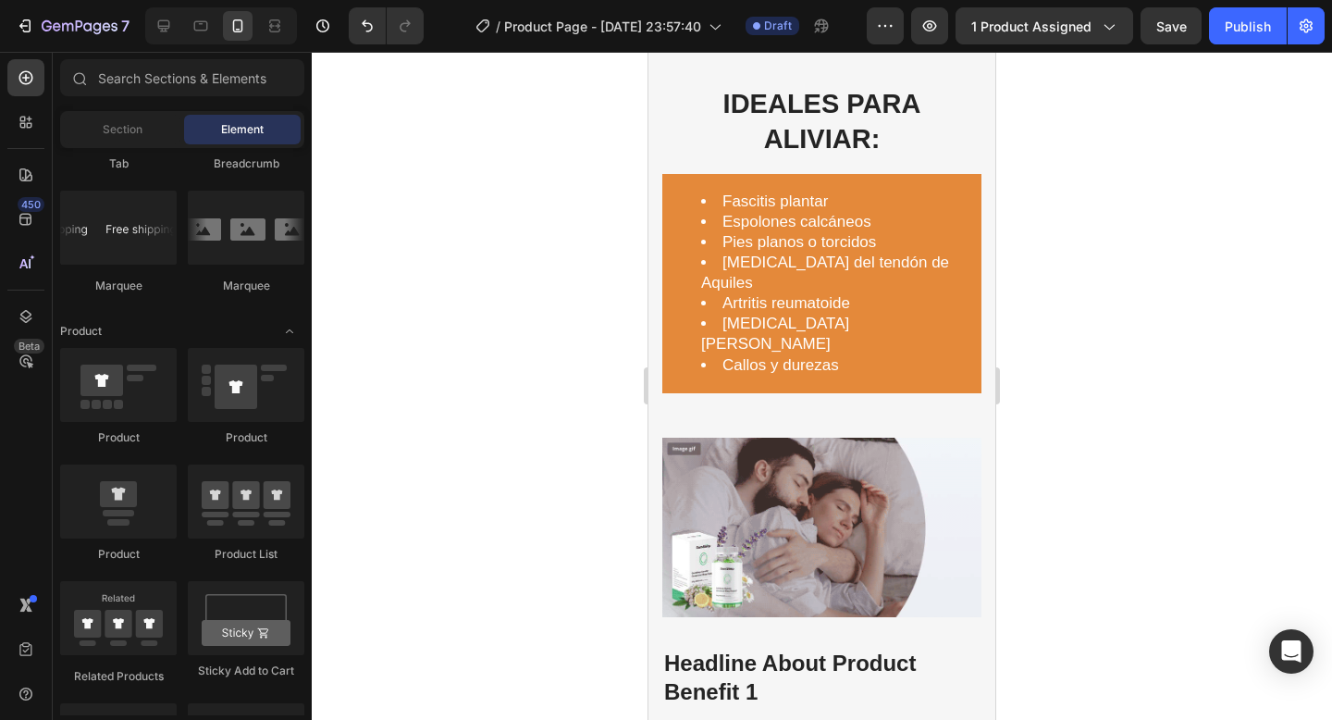
scroll to position [2041, 0]
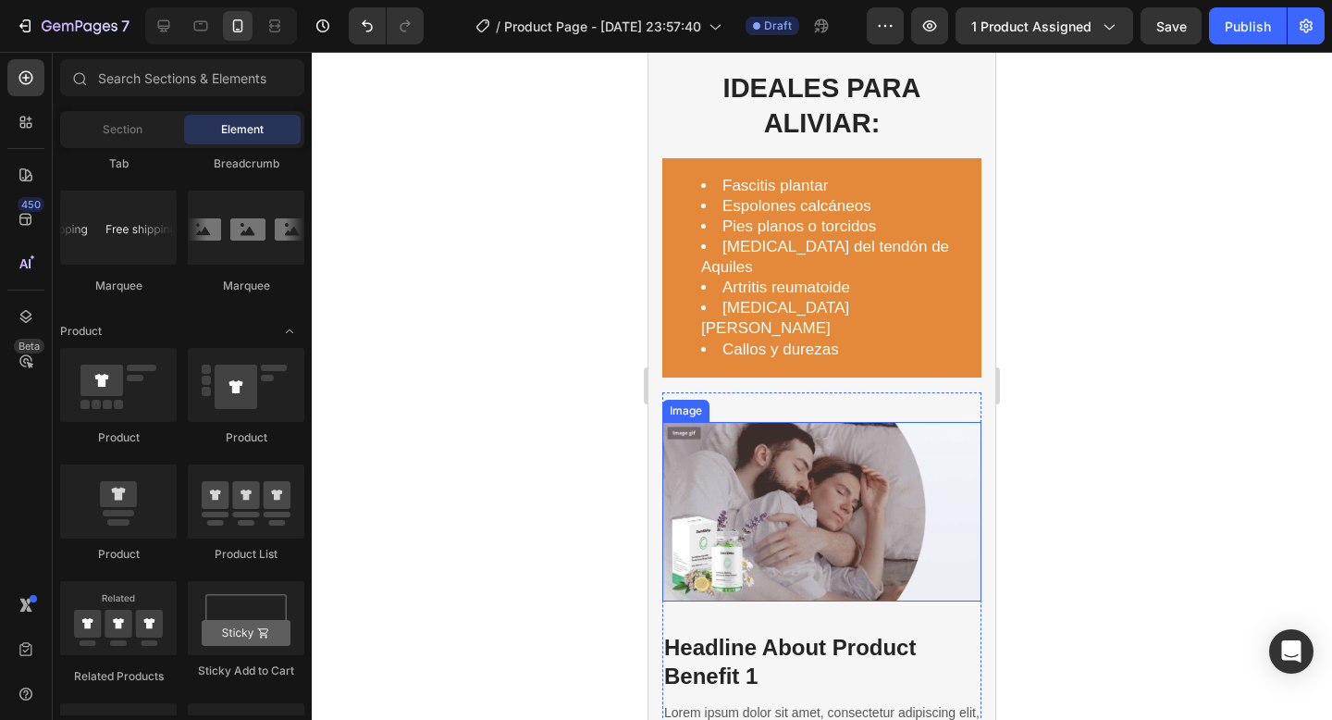
click at [827, 484] on img at bounding box center [821, 511] width 319 height 179
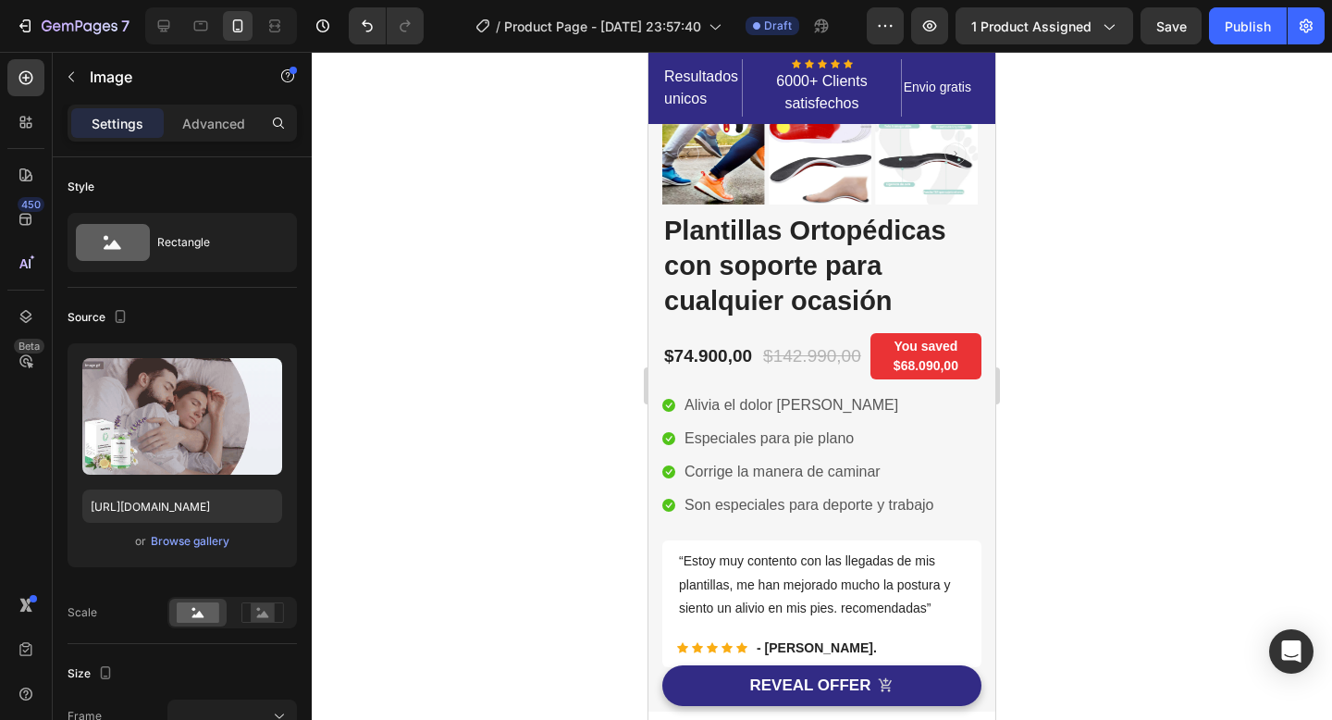
scroll to position [0, 0]
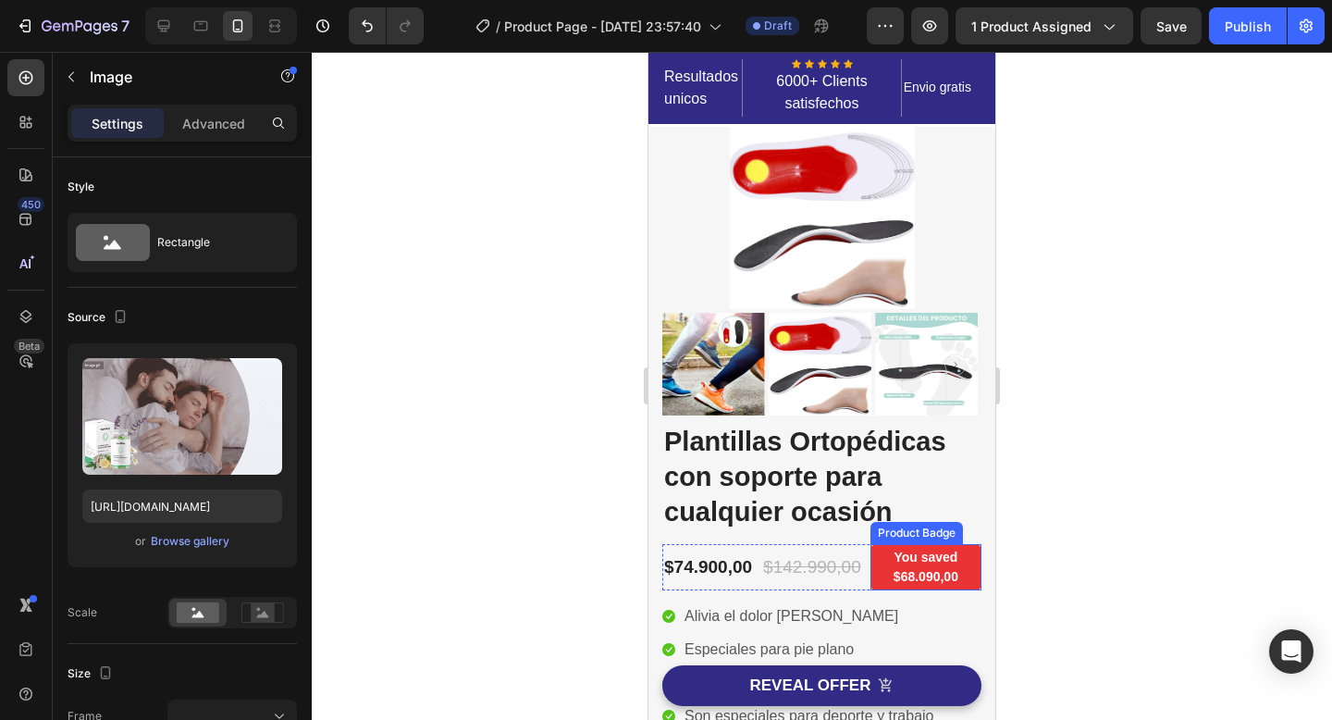
click at [915, 556] on pre "You saved $68.090,00" at bounding box center [925, 567] width 111 height 46
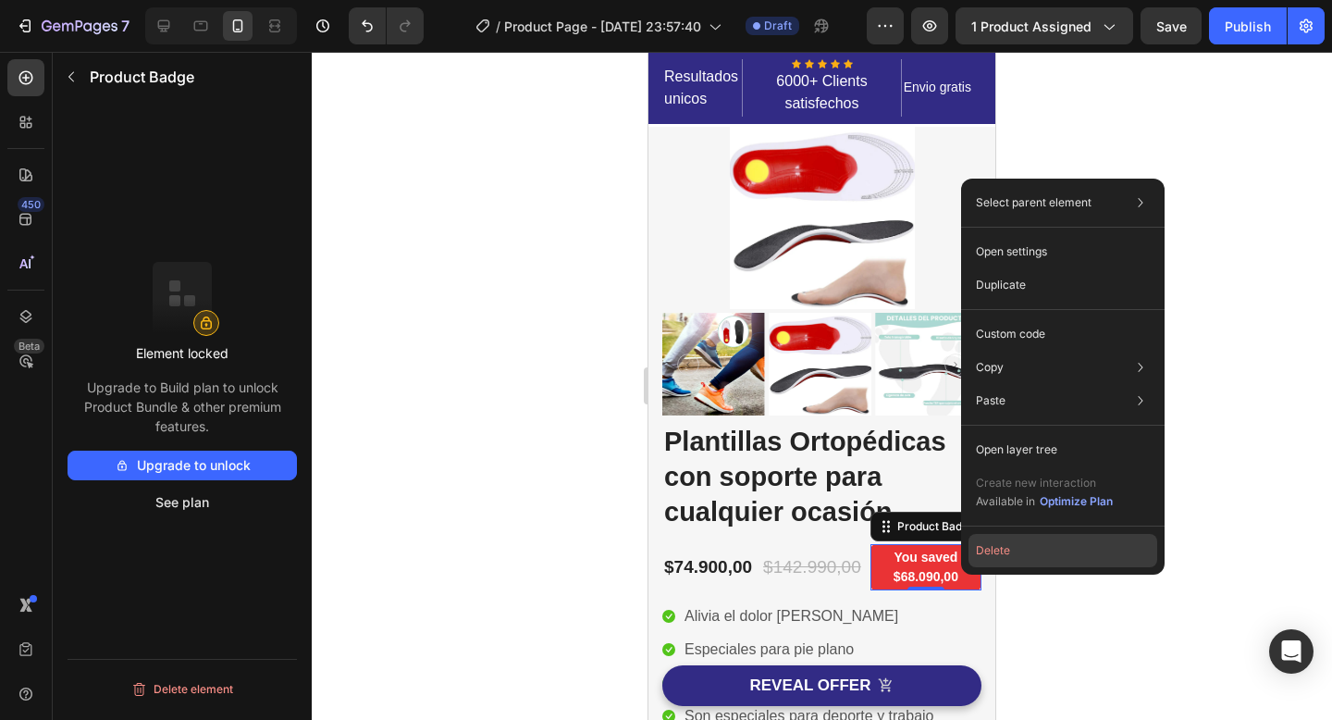
click at [992, 547] on button "Delete" at bounding box center [1062, 550] width 189 height 33
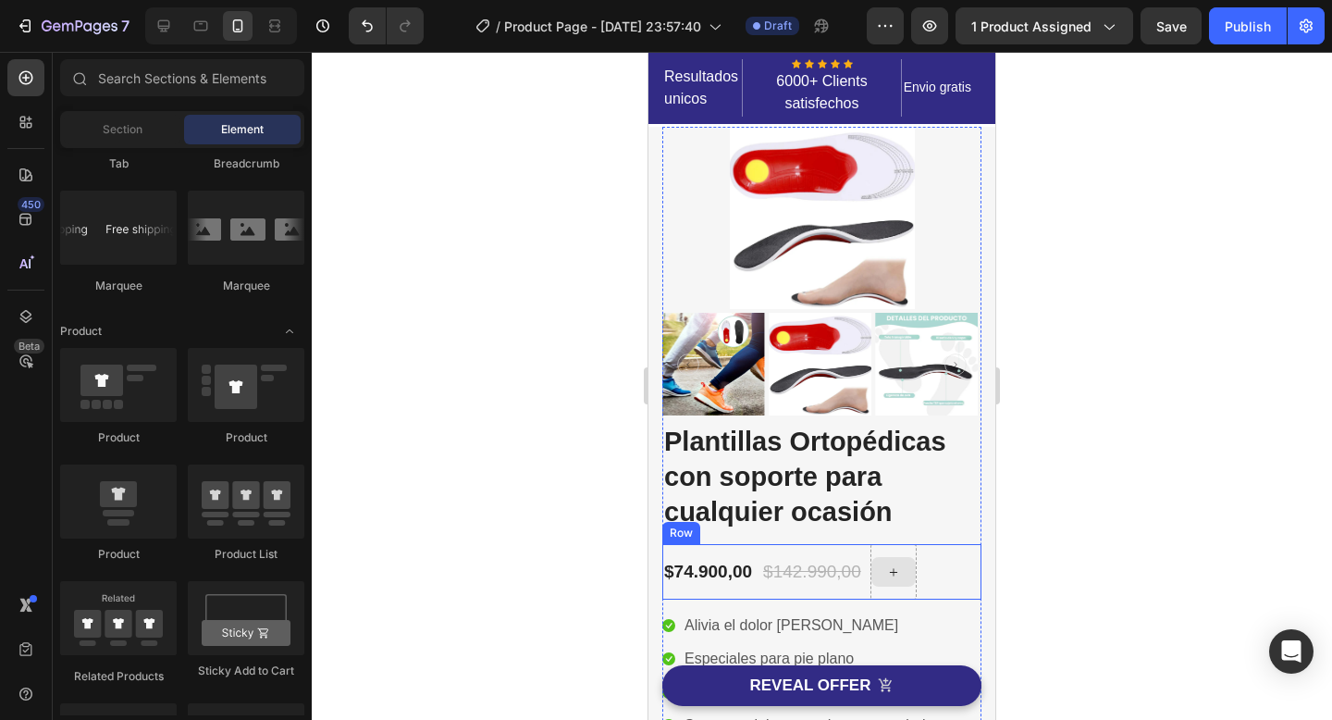
click at [893, 555] on div at bounding box center [893, 571] width 46 height 55
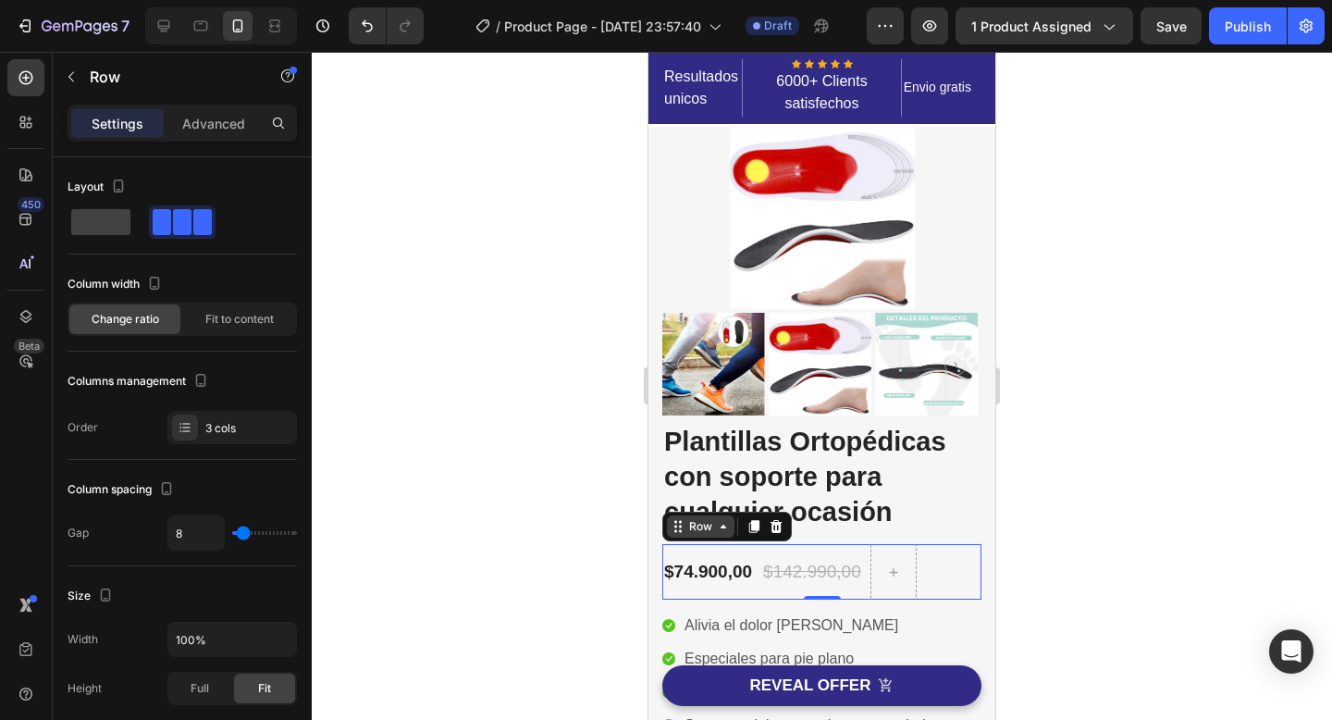
click at [710, 531] on div "Row" at bounding box center [700, 526] width 31 height 17
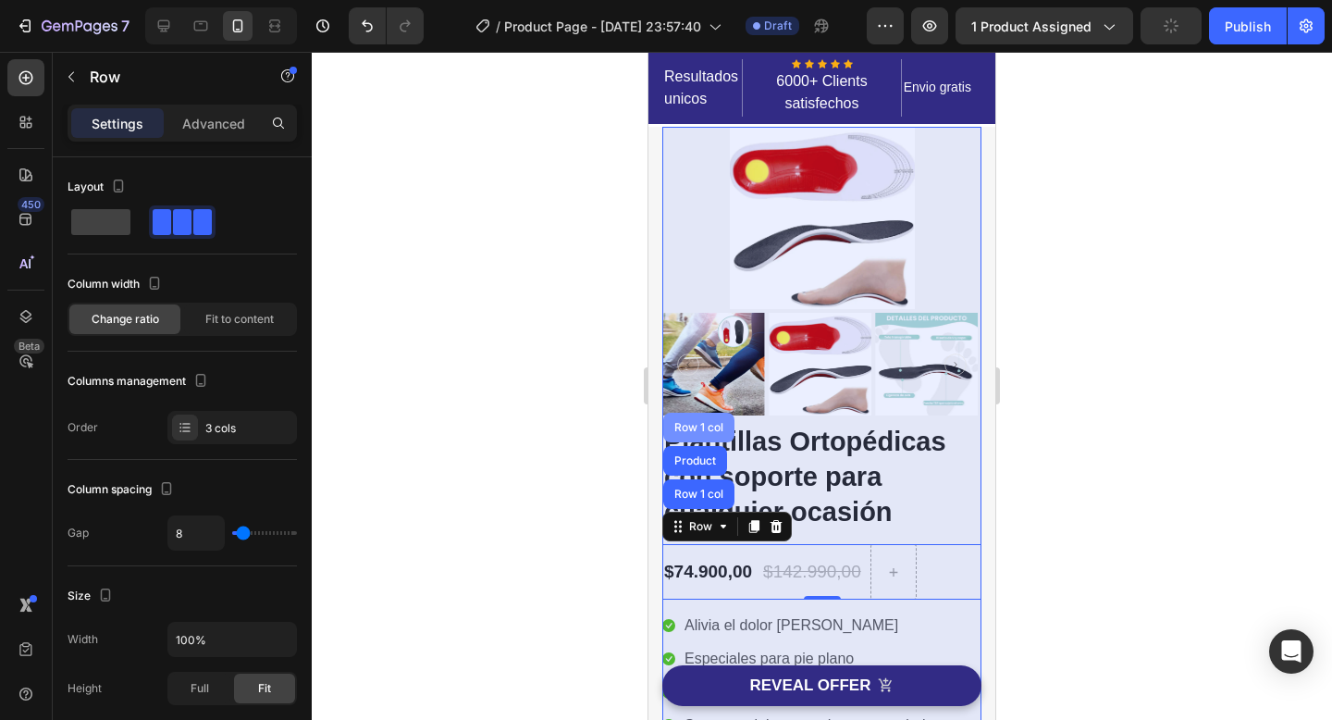
click at [709, 431] on div "Row 1 col" at bounding box center [699, 427] width 56 height 11
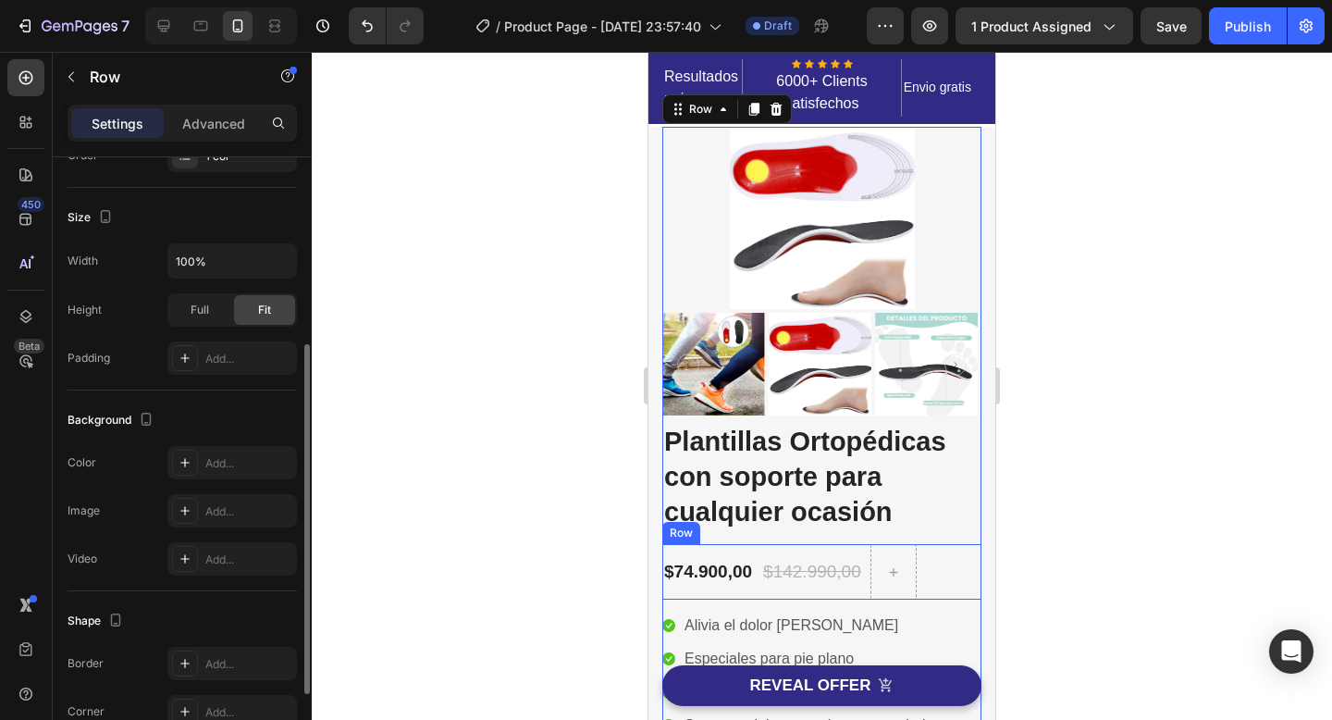
scroll to position [381, 0]
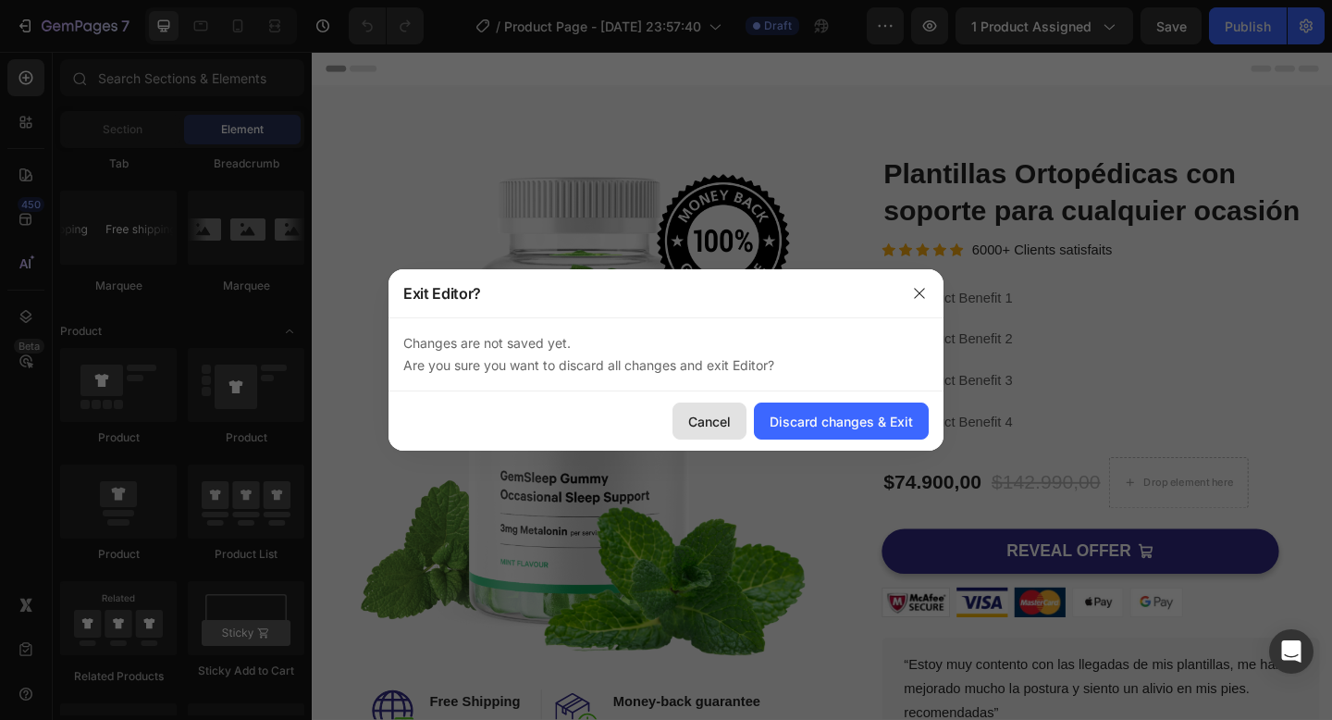
click at [720, 424] on div "Cancel" at bounding box center [709, 421] width 43 height 19
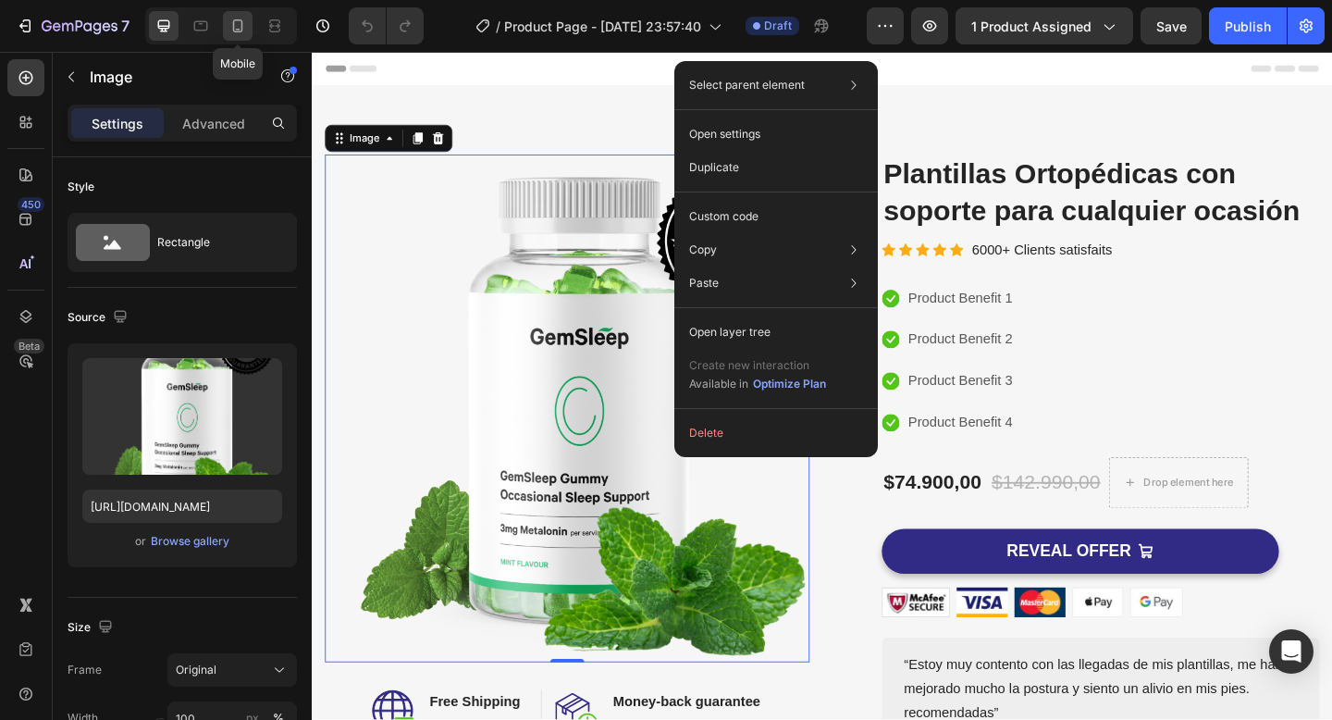
click at [235, 19] on icon at bounding box center [238, 25] width 10 height 13
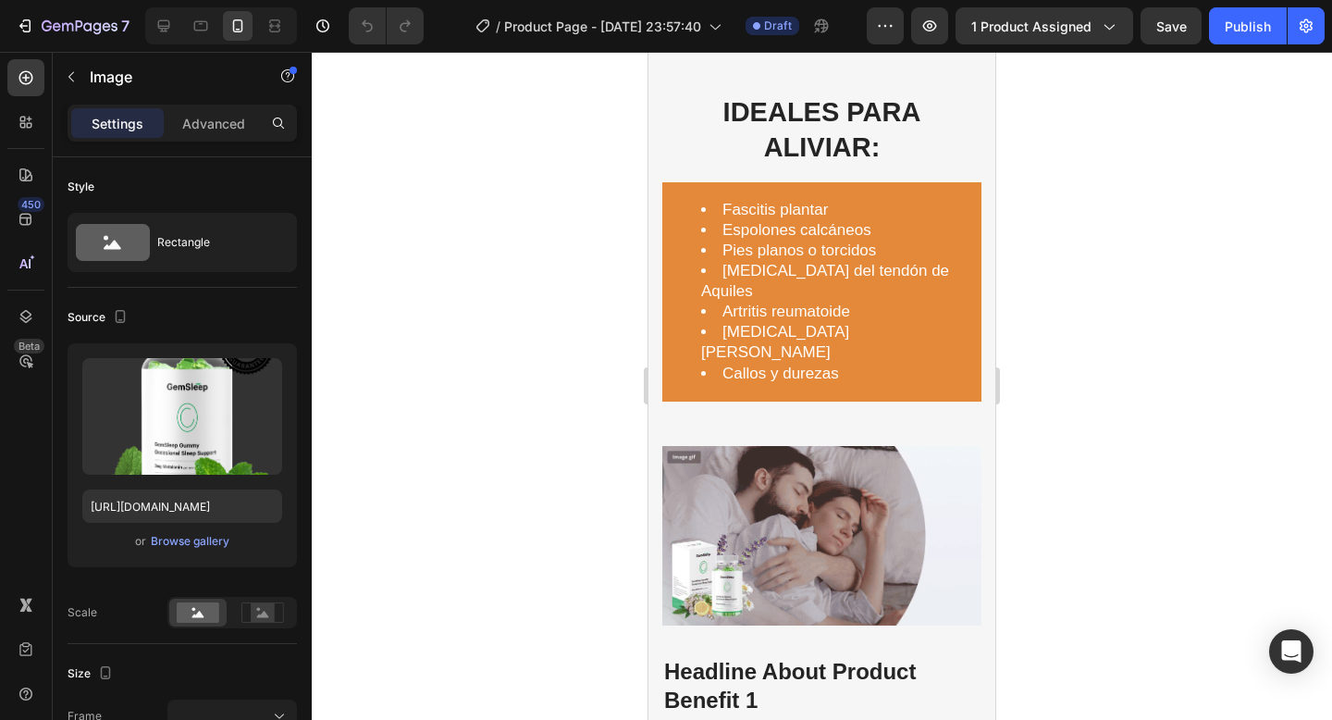
scroll to position [2030, 0]
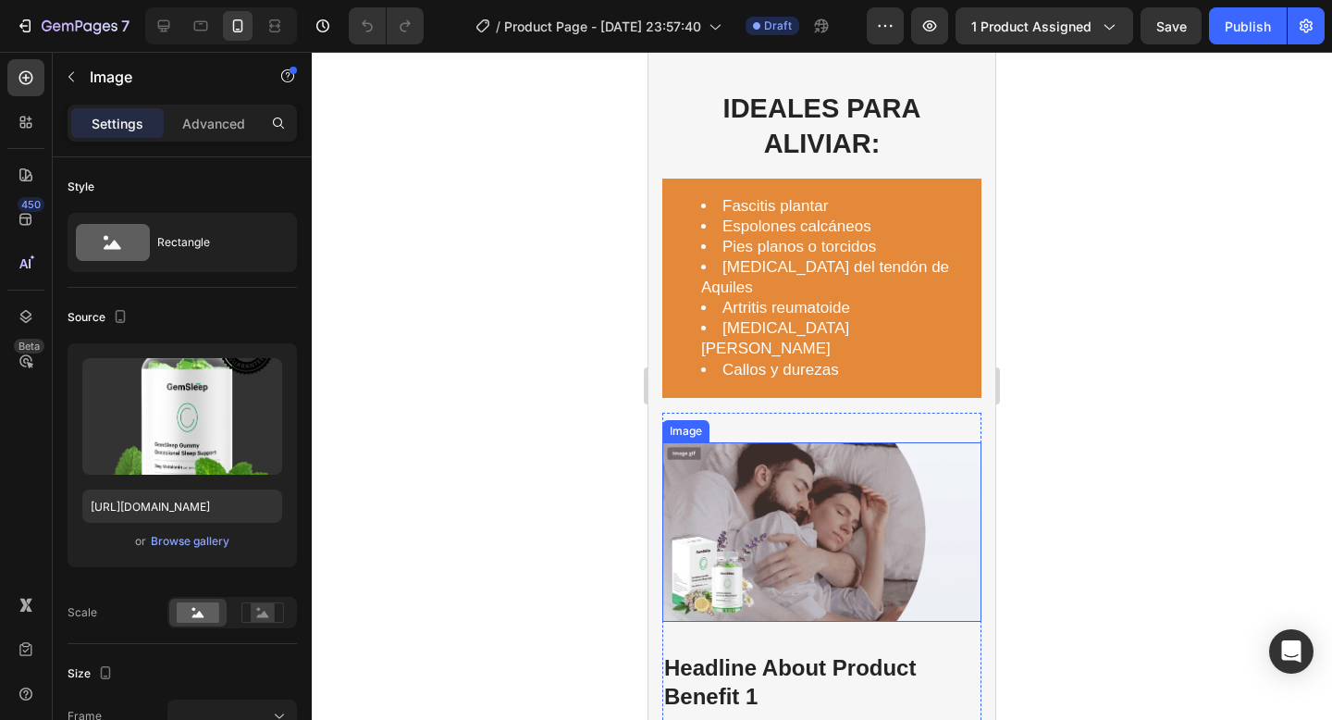
click at [777, 474] on img at bounding box center [821, 531] width 319 height 179
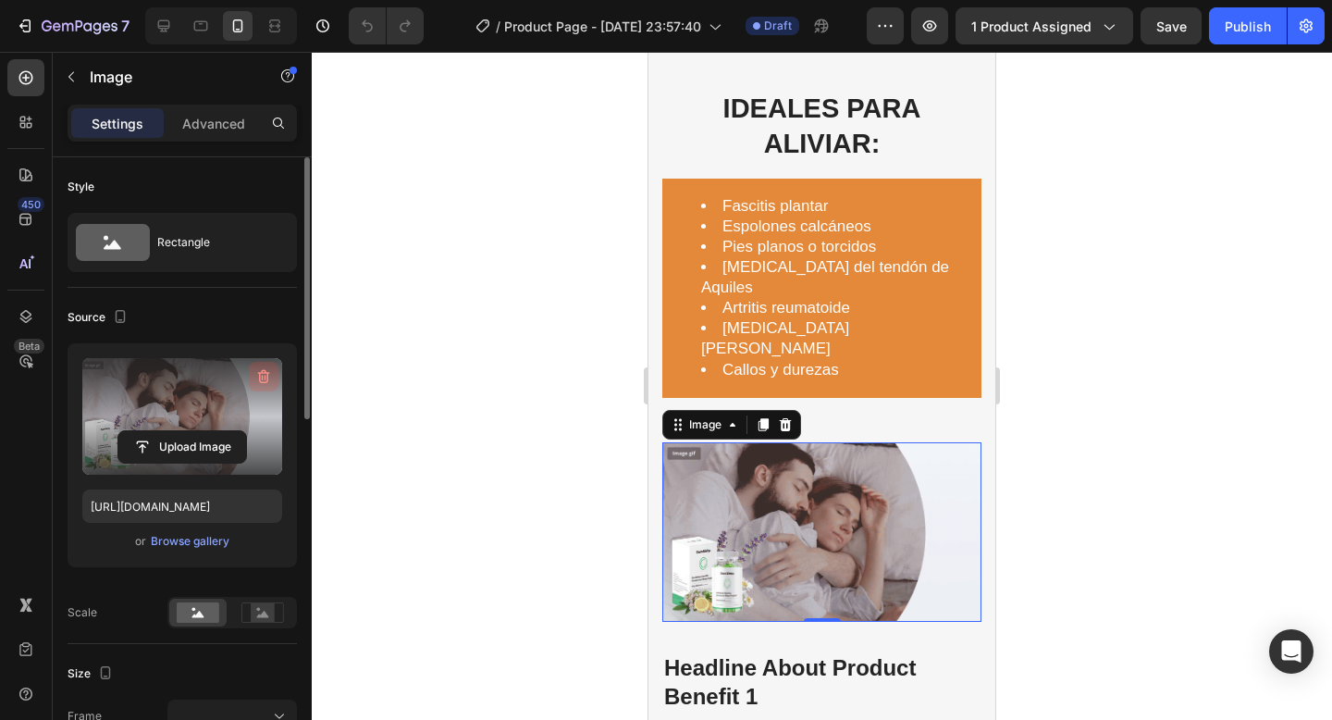
click at [265, 366] on button "button" at bounding box center [264, 377] width 30 height 30
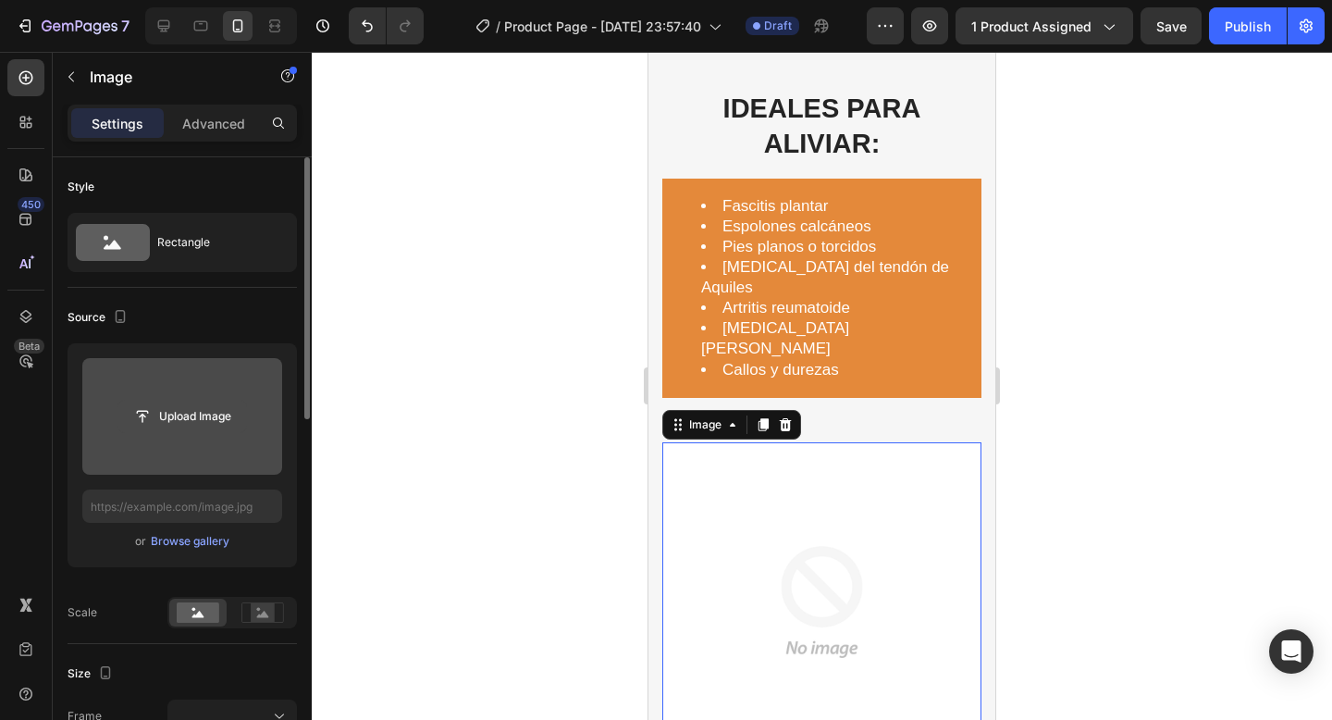
click at [179, 420] on input "file" at bounding box center [182, 416] width 128 height 31
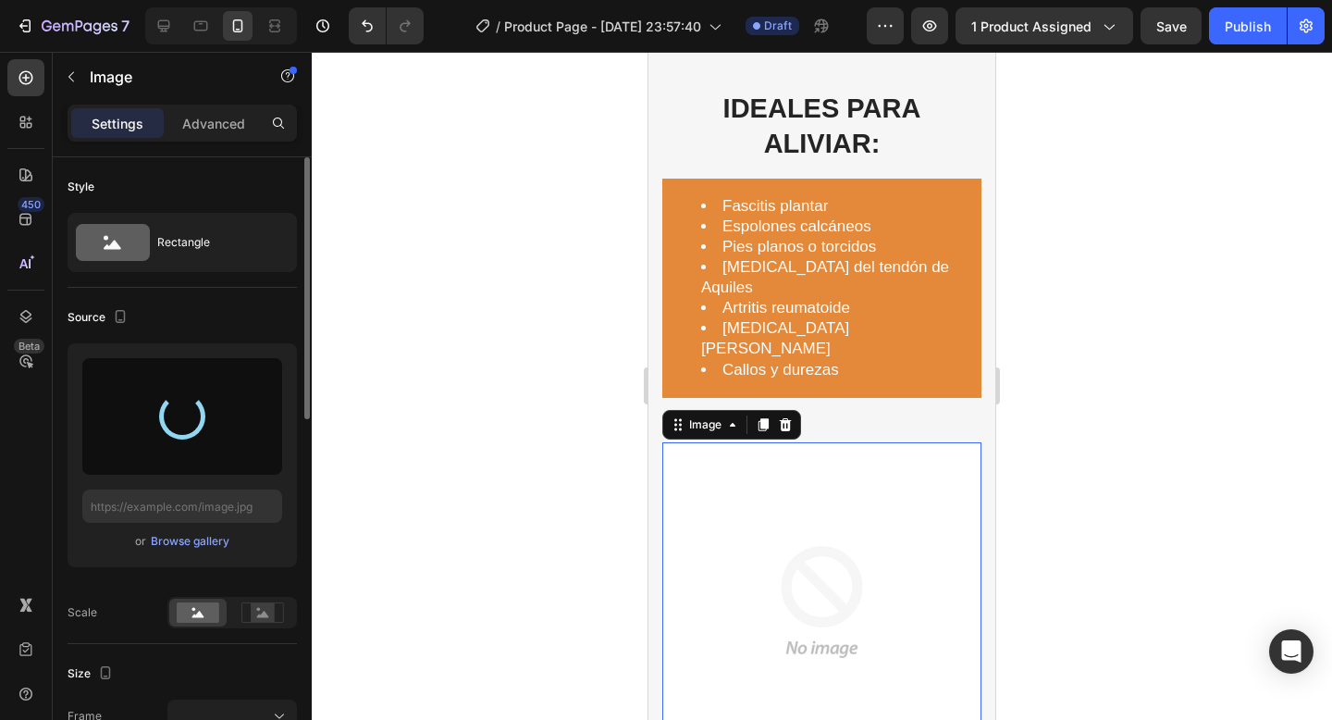
type input "https://cdn.shopify.com/s/files/1/0739/7346/5315/files/gempages_581722365205938…"
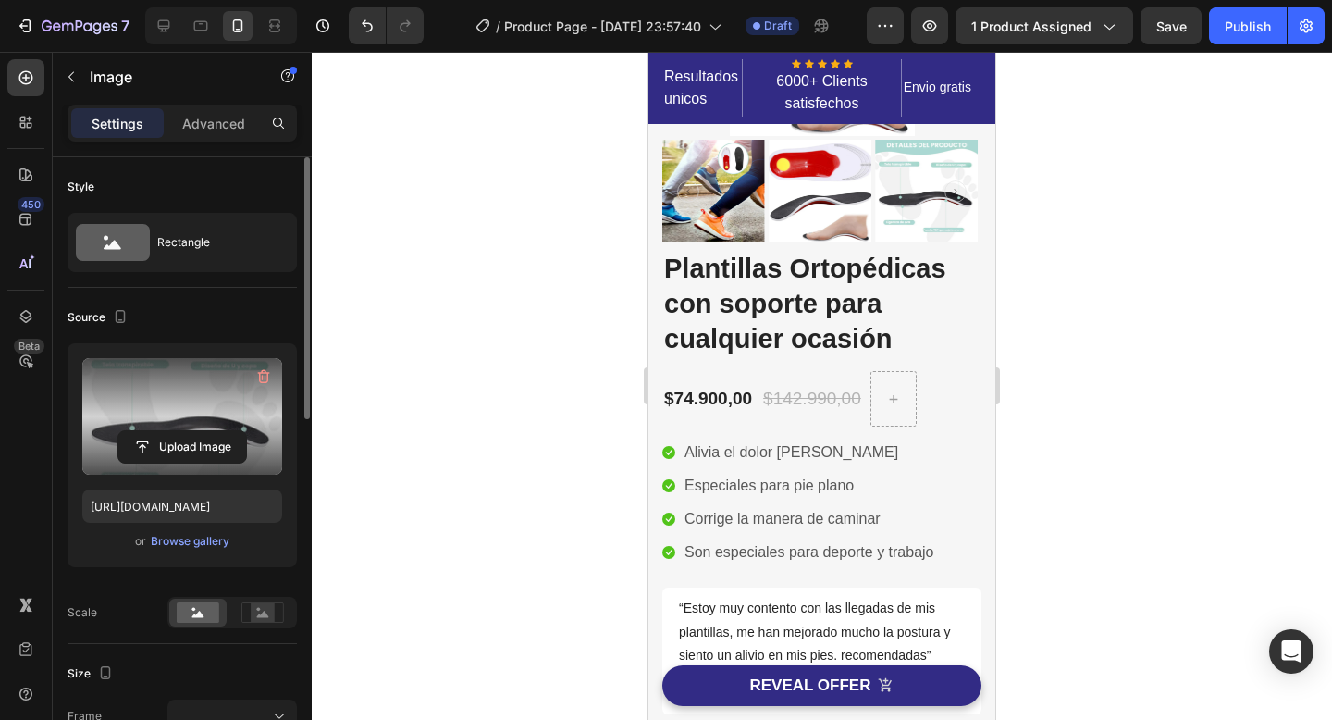
scroll to position [0, 0]
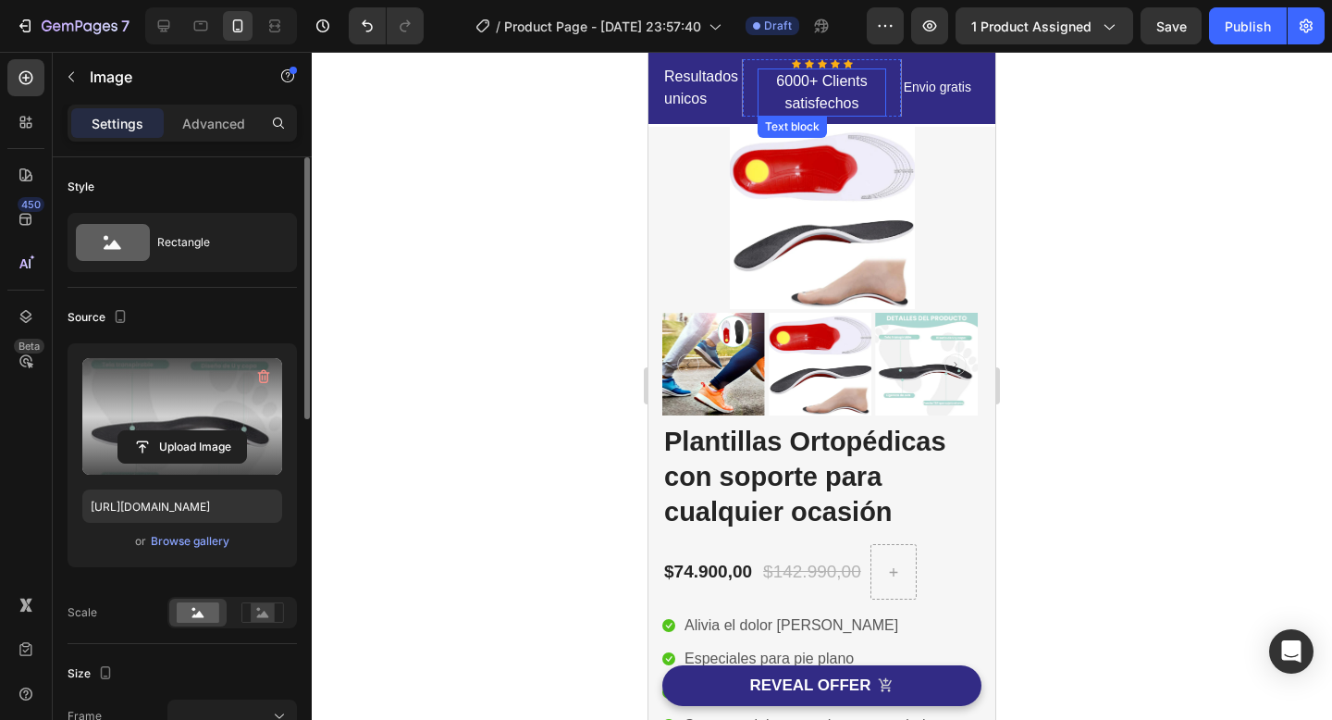
click at [865, 80] on p "6000+ Clients satisfechos" at bounding box center [821, 92] width 125 height 44
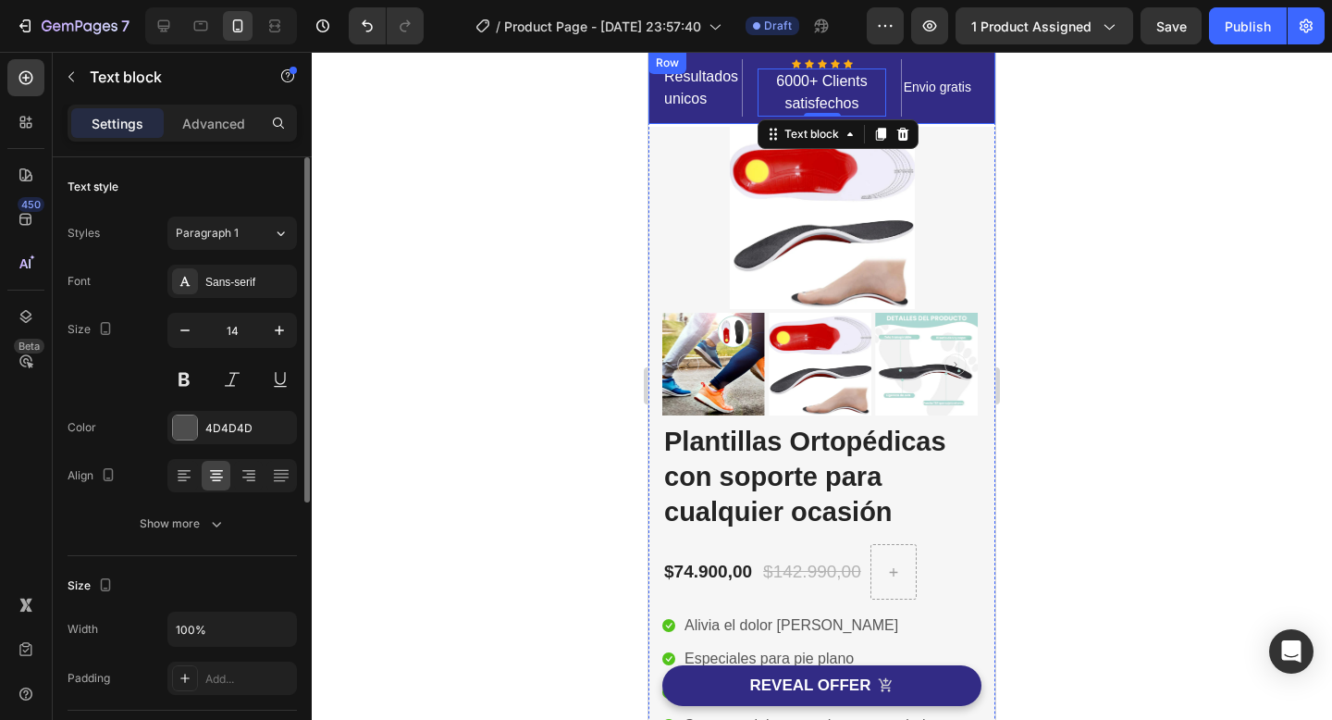
click at [922, 55] on div "Resultados unicos Text block Icon Icon Icon Icon Icon Icon List Hoz 6000+ Clien…" at bounding box center [821, 88] width 347 height 72
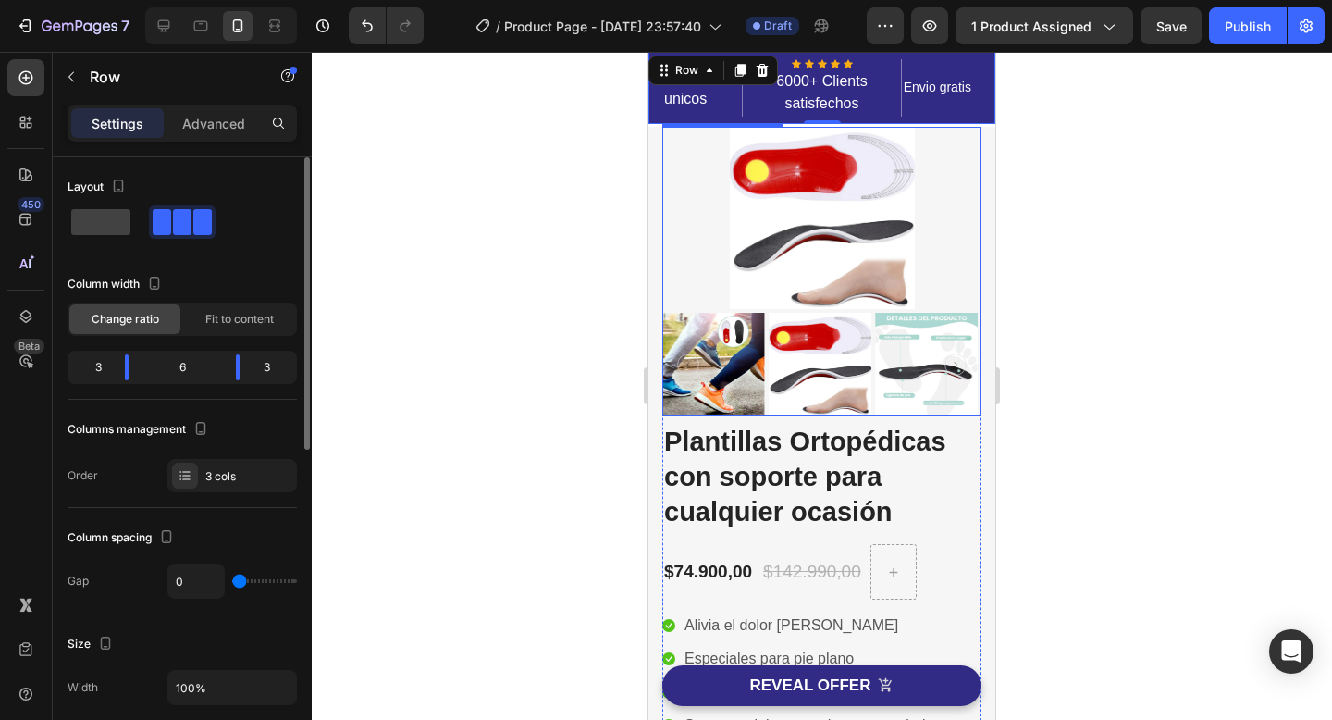
click at [674, 242] on div at bounding box center [821, 218] width 319 height 182
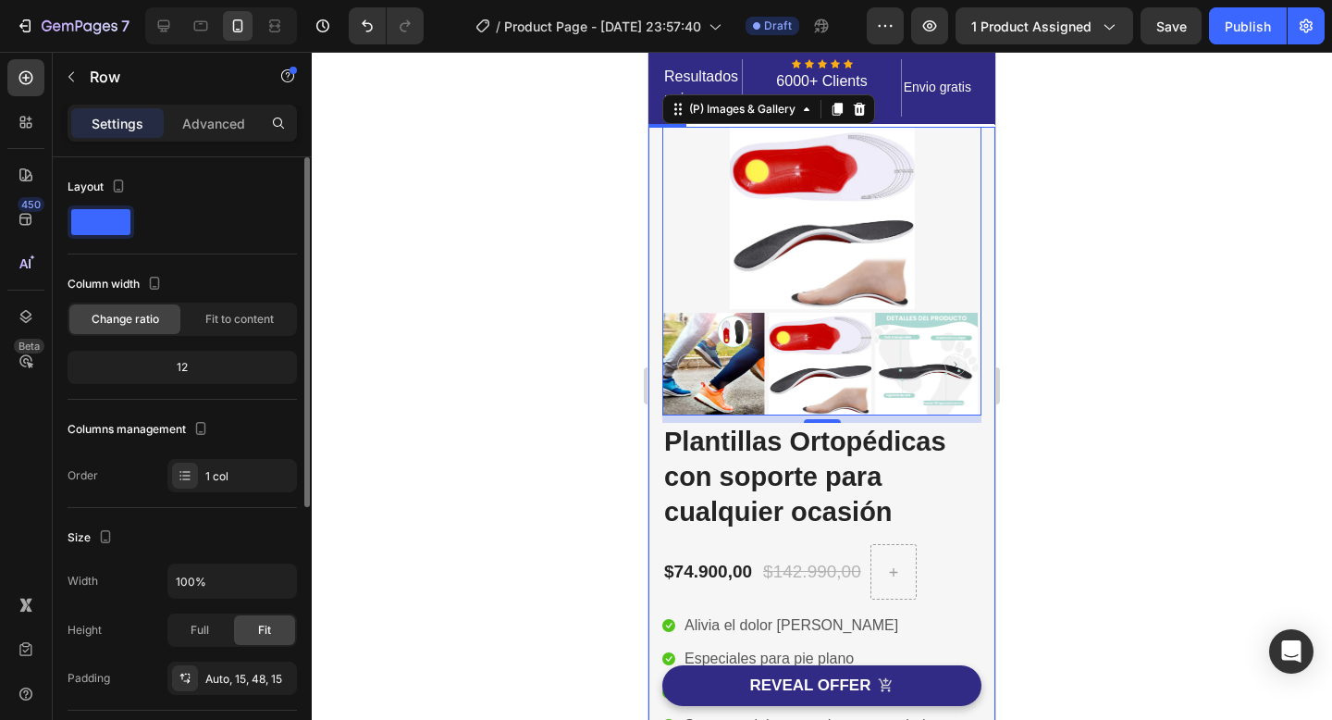
click at [651, 234] on div "Image Image Free Shipping Heading On oders over $70 Text block Row Image Money-…" at bounding box center [821, 529] width 347 height 805
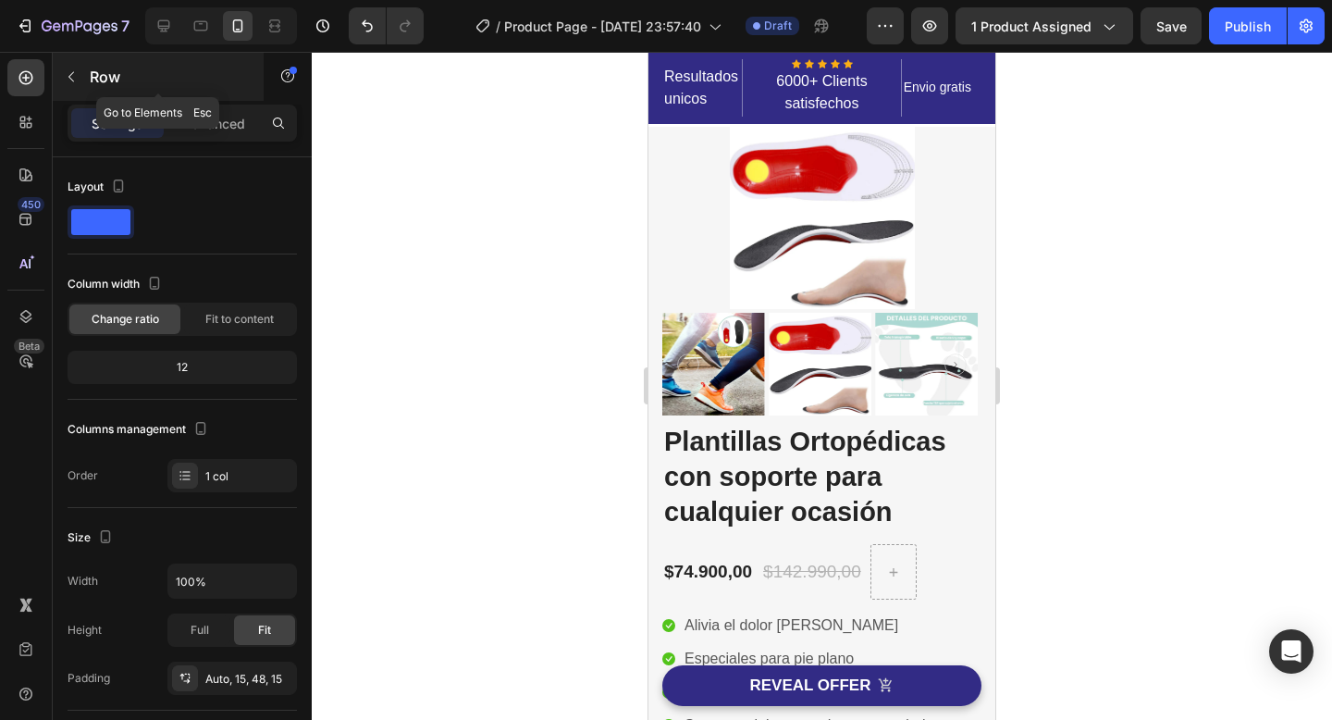
click at [87, 73] on div "Row" at bounding box center [158, 77] width 211 height 48
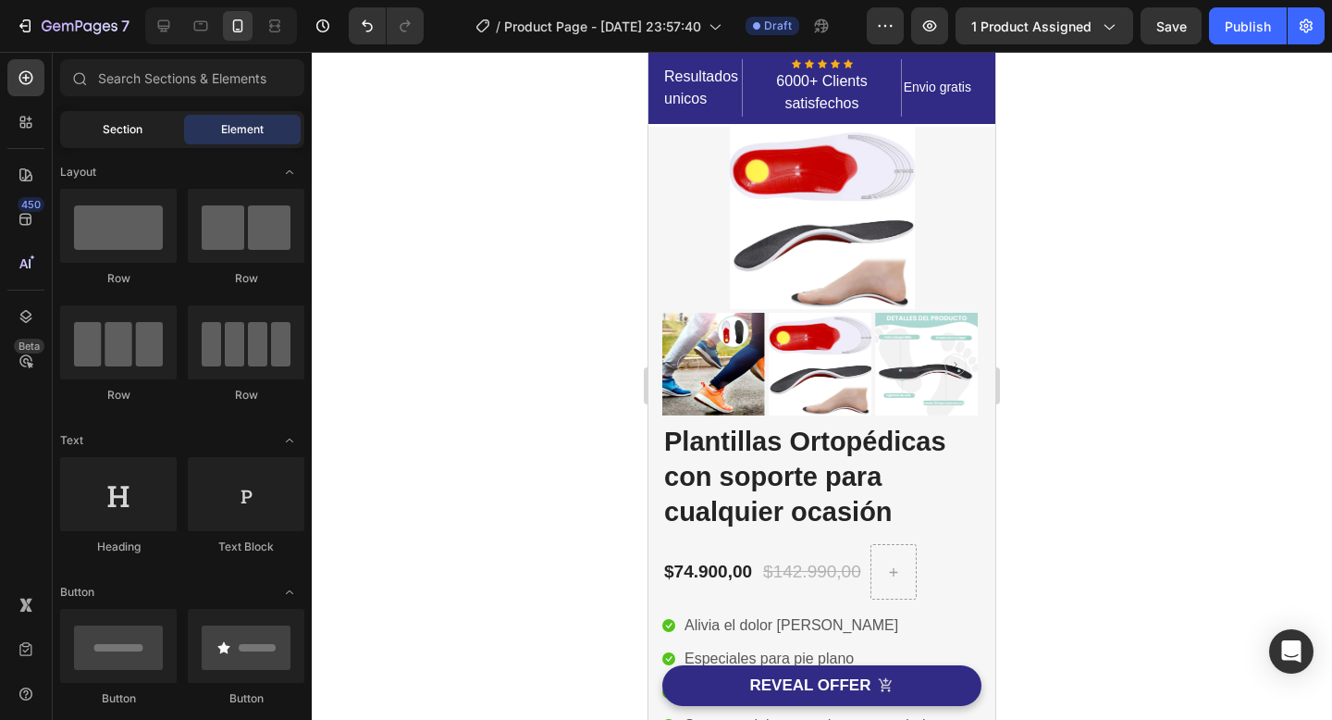
click at [118, 129] on span "Section" at bounding box center [123, 129] width 40 height 17
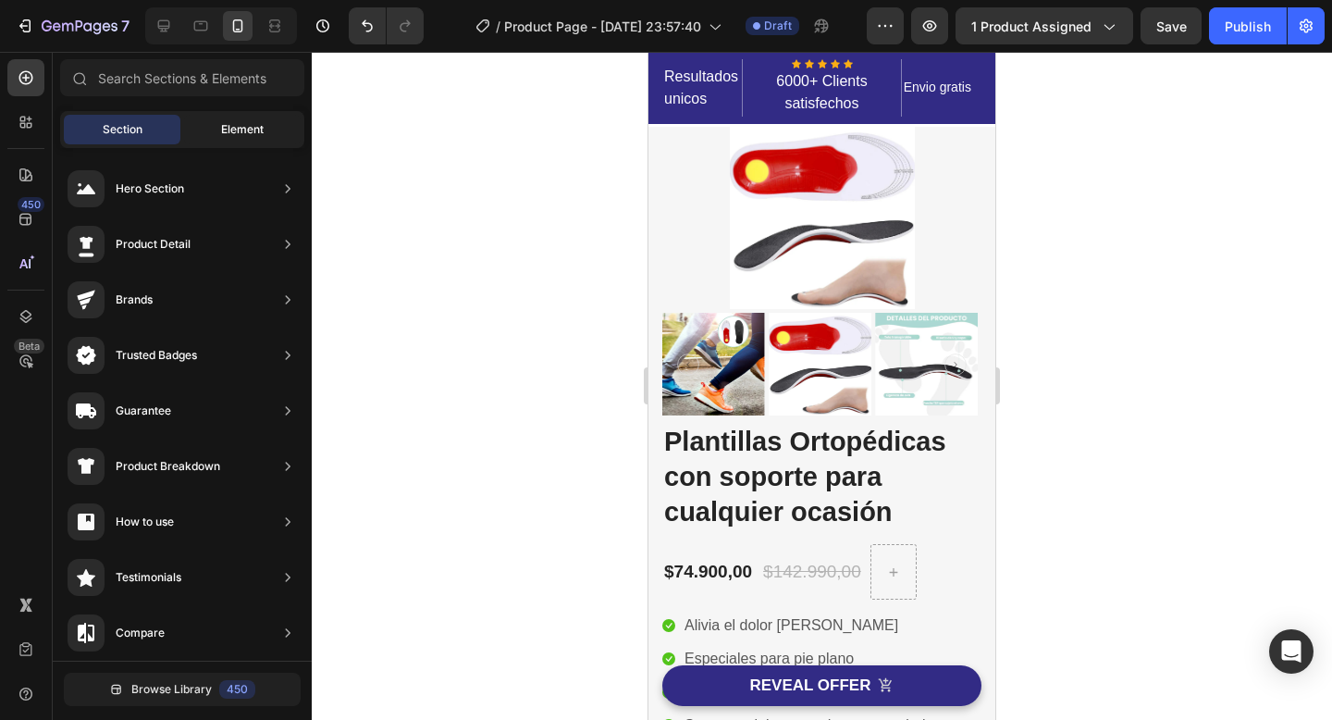
click at [215, 118] on div "Element" at bounding box center [242, 130] width 117 height 30
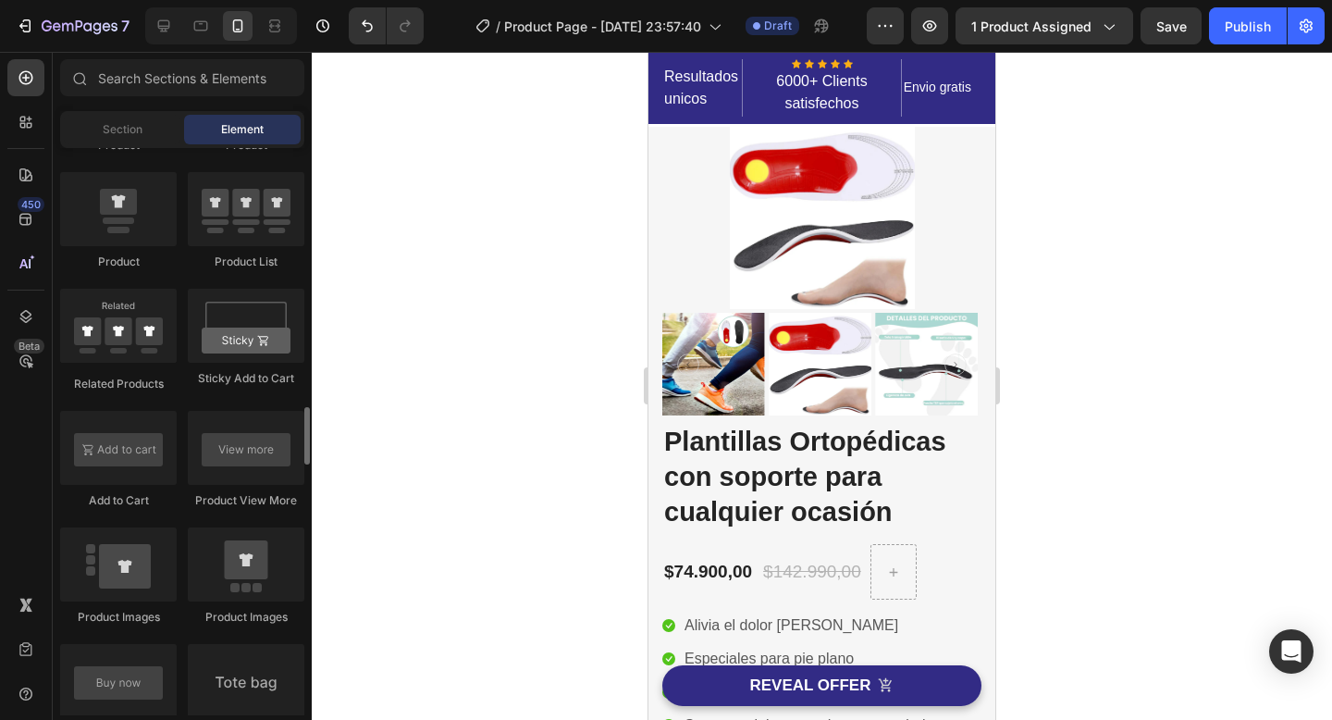
scroll to position [2496, 0]
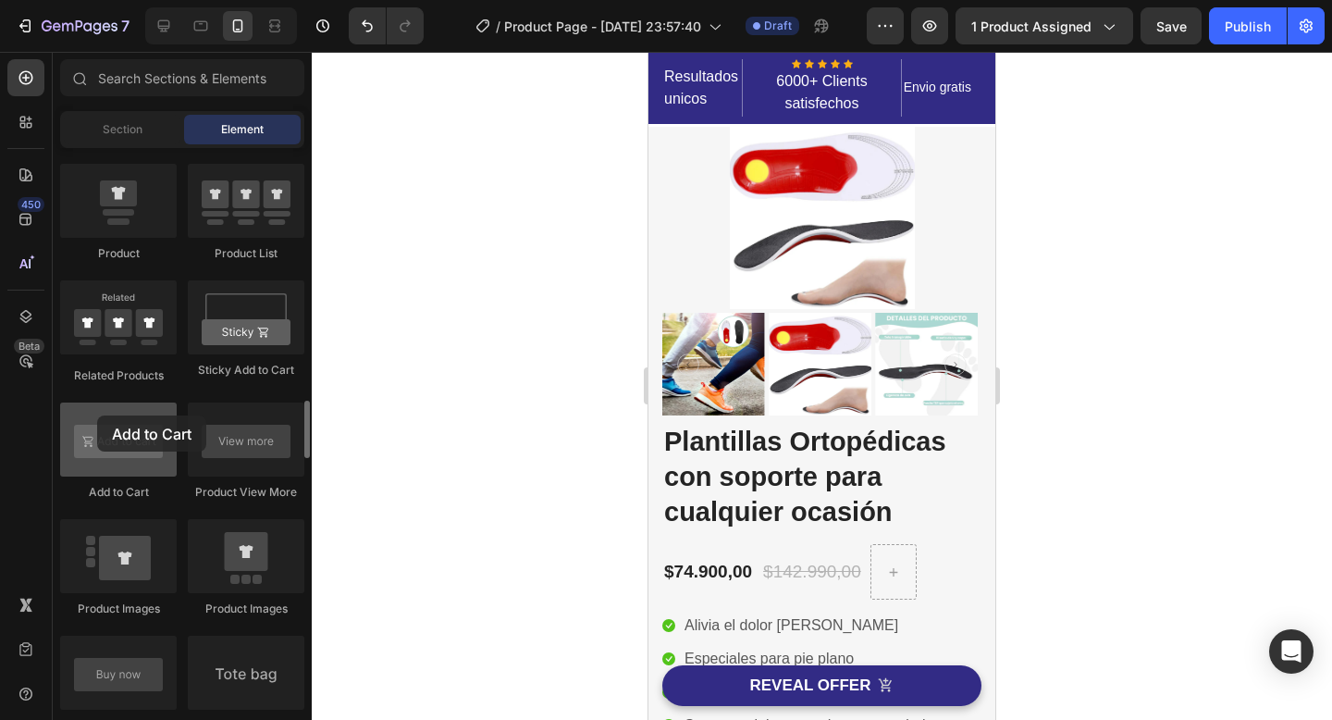
click at [97, 415] on div at bounding box center [118, 439] width 117 height 74
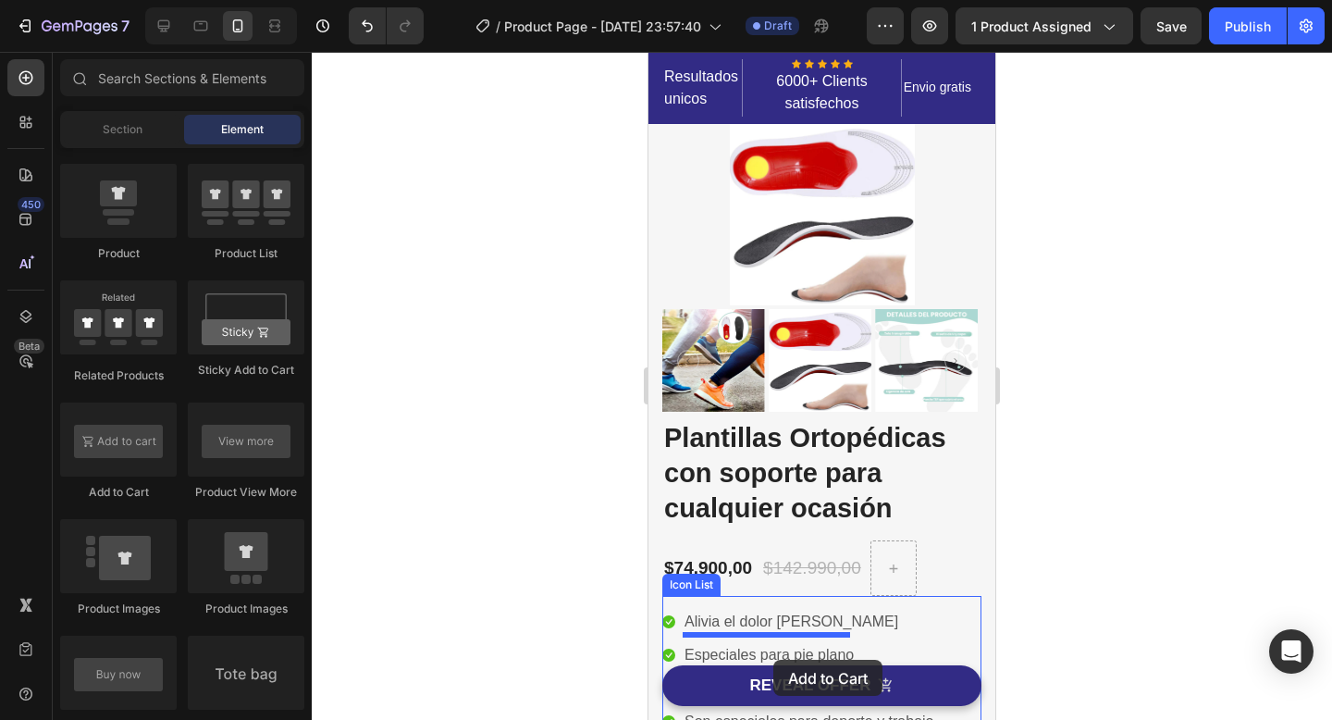
scroll to position [55, 0]
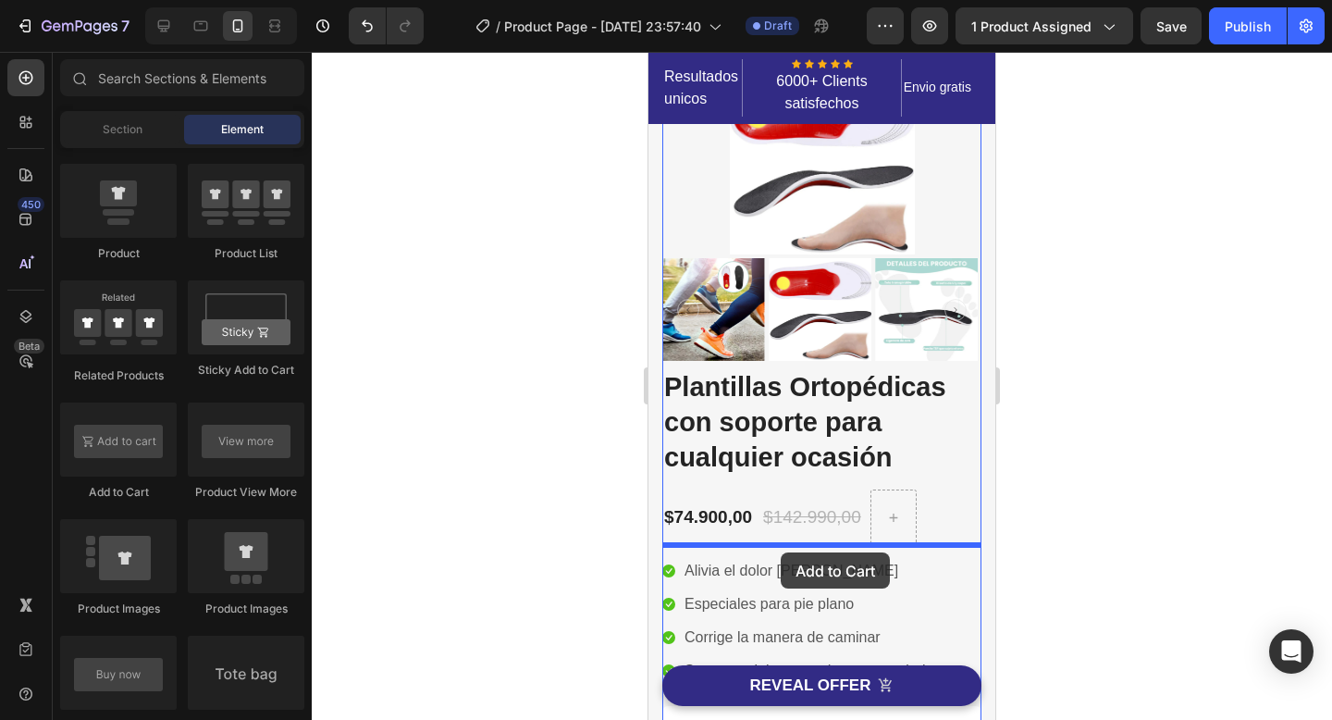
drag, startPoint x: 746, startPoint y: 468, endPoint x: 781, endPoint y: 552, distance: 91.2
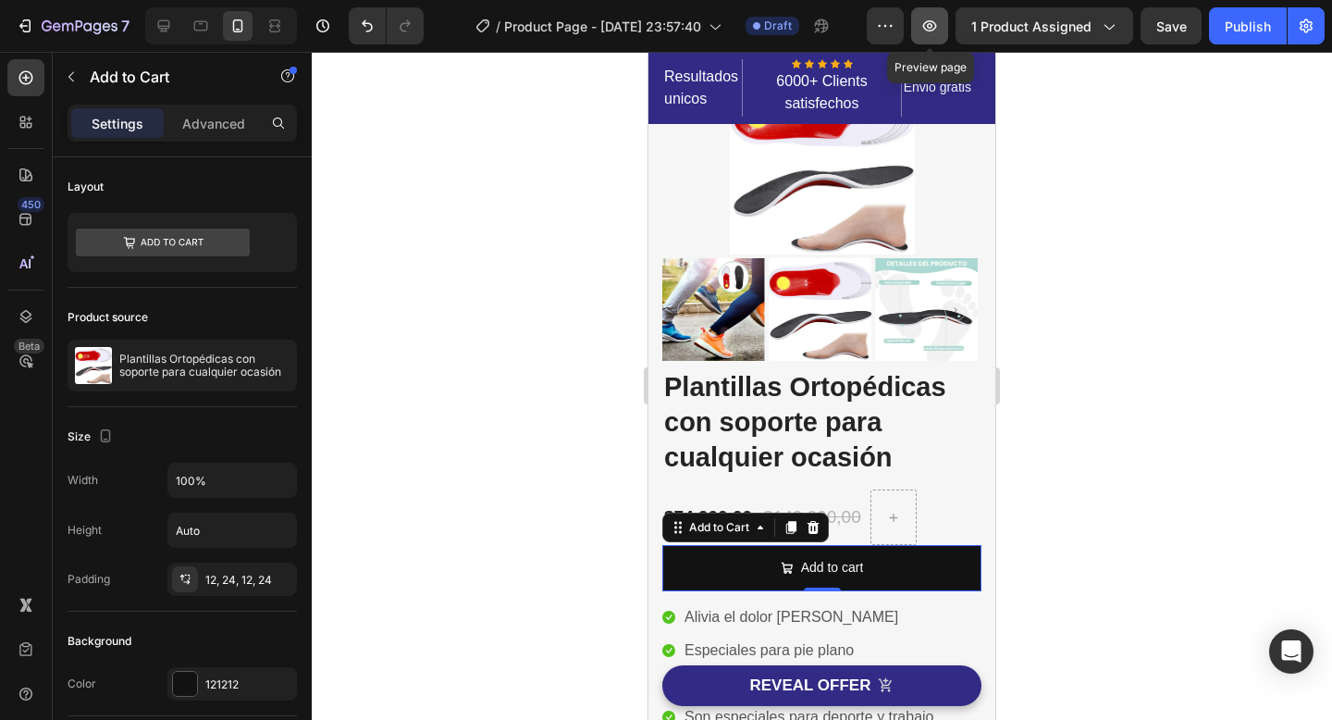
click at [940, 39] on button "button" at bounding box center [929, 25] width 37 height 37
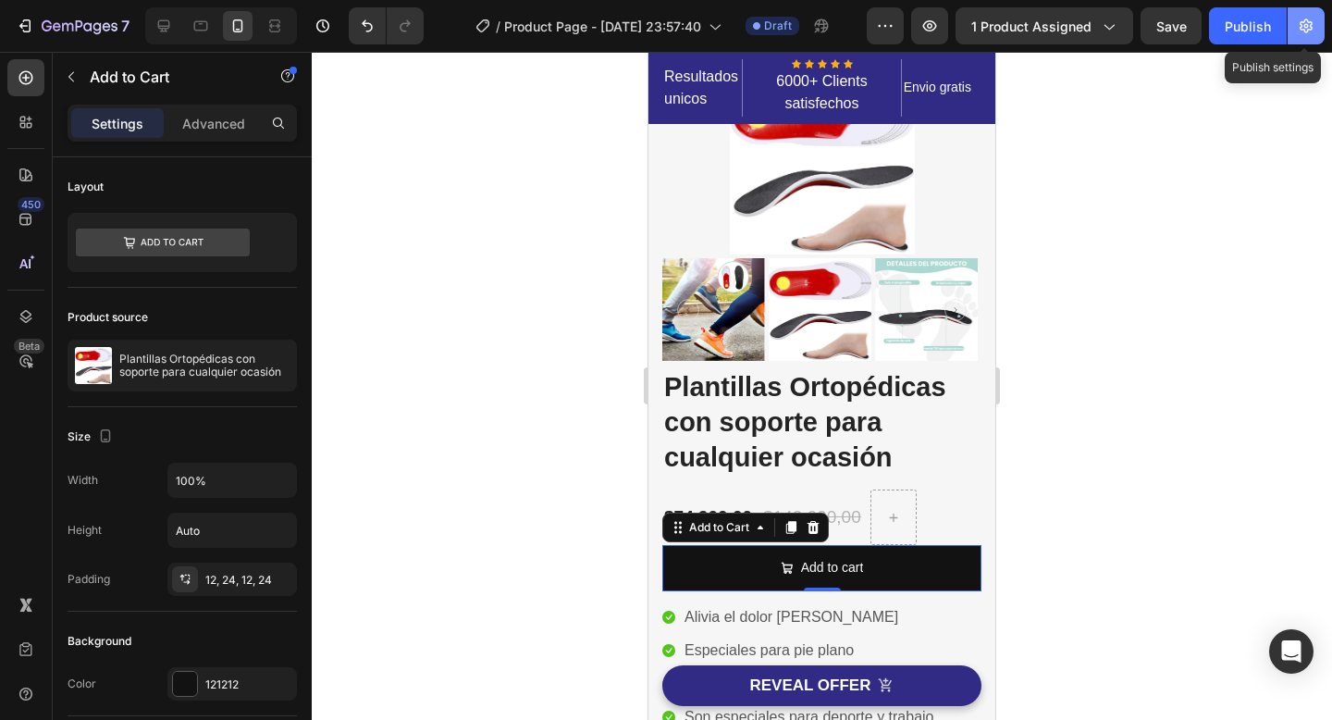
click at [1312, 26] on icon "button" at bounding box center [1306, 26] width 18 height 18
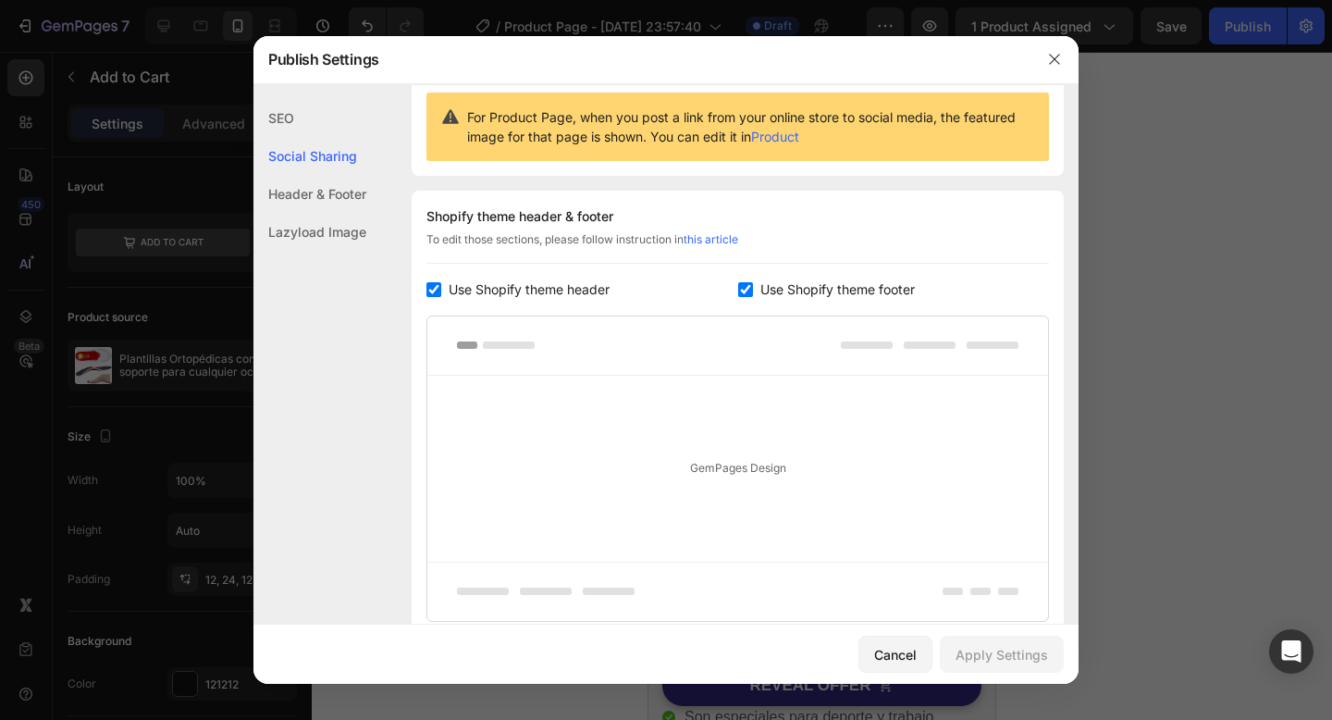
scroll to position [0, 0]
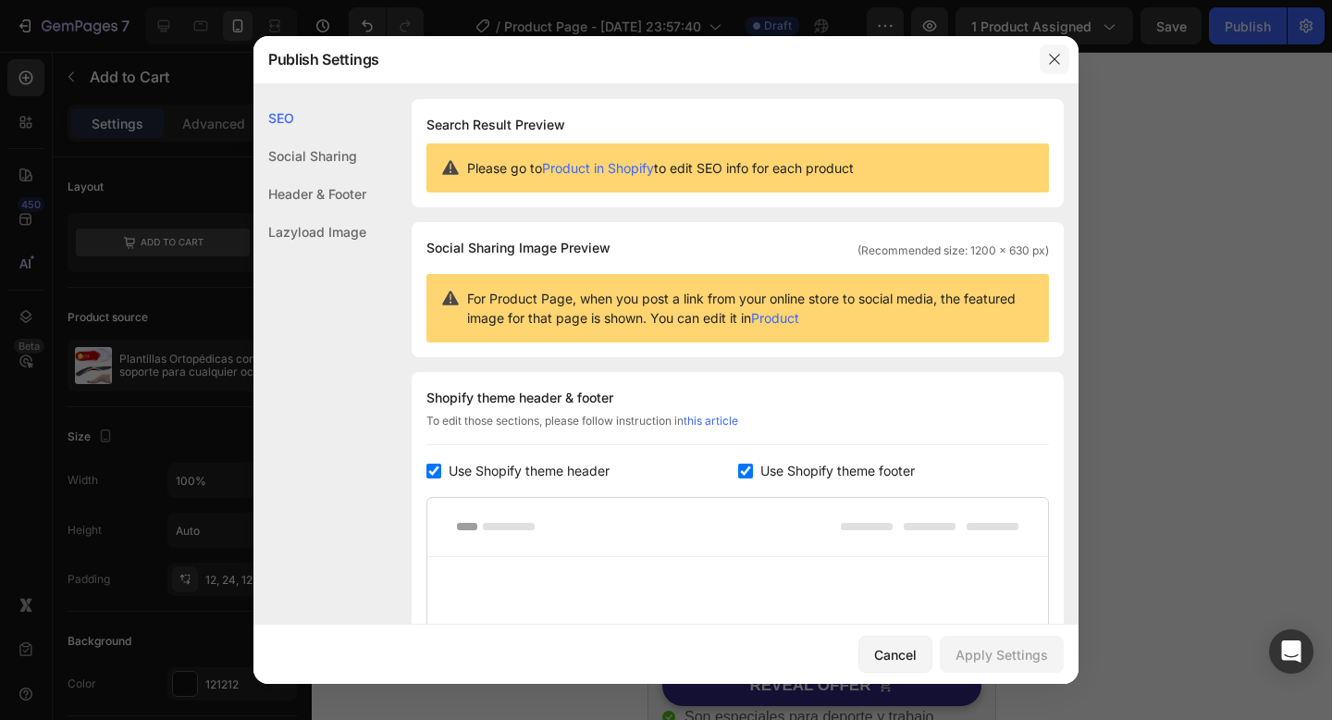
click at [1058, 57] on icon "button" at bounding box center [1054, 59] width 15 height 15
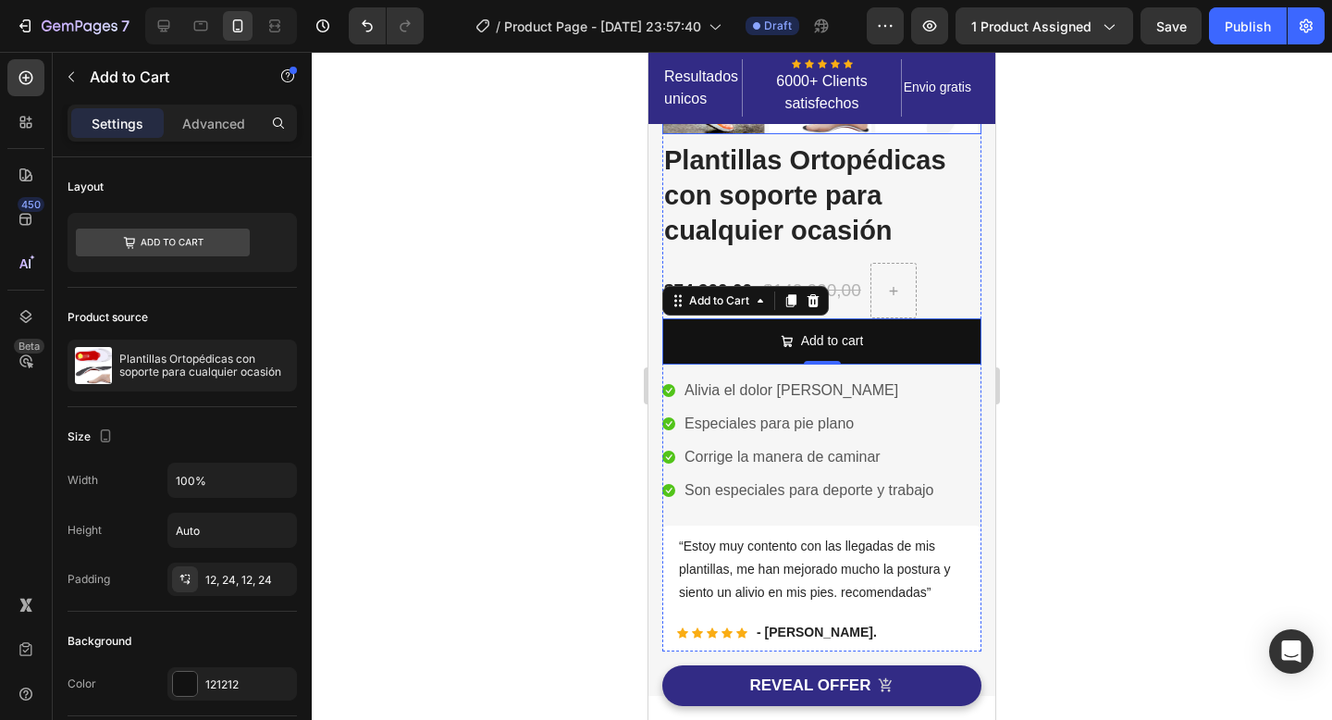
scroll to position [357, 0]
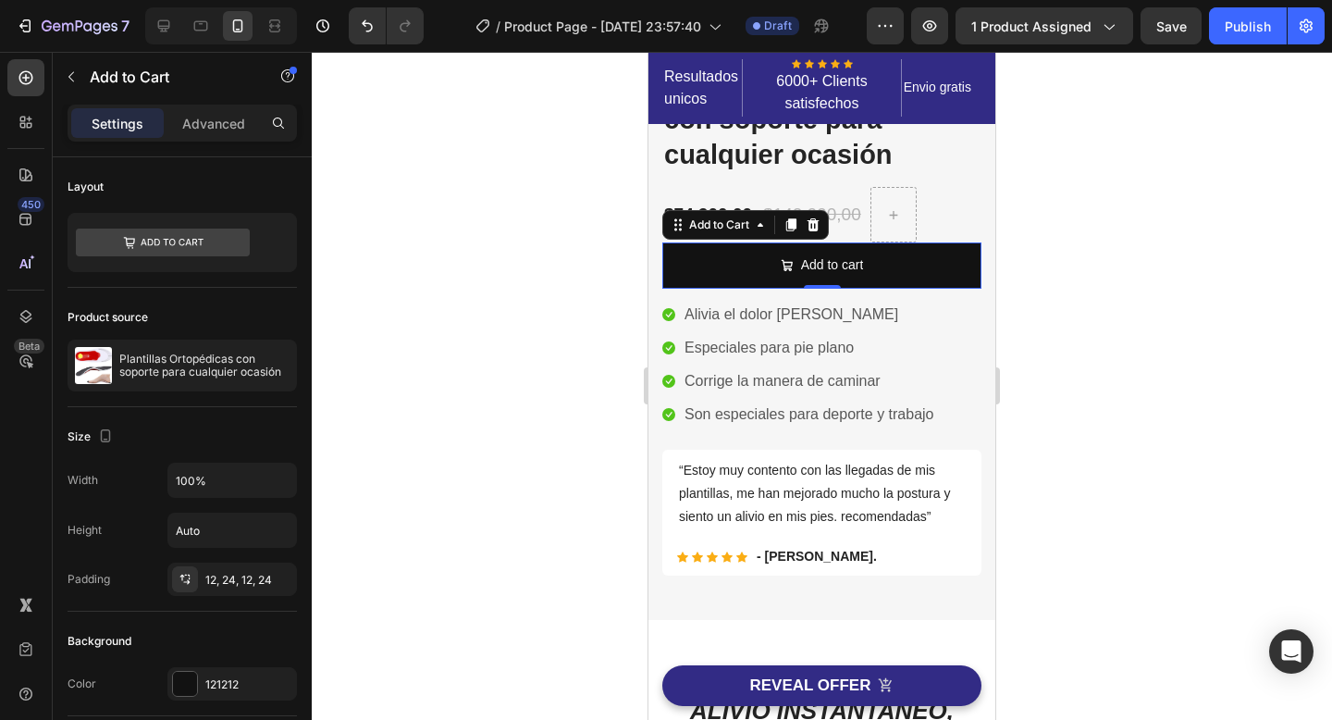
click at [1086, 314] on div at bounding box center [822, 386] width 1020 height 668
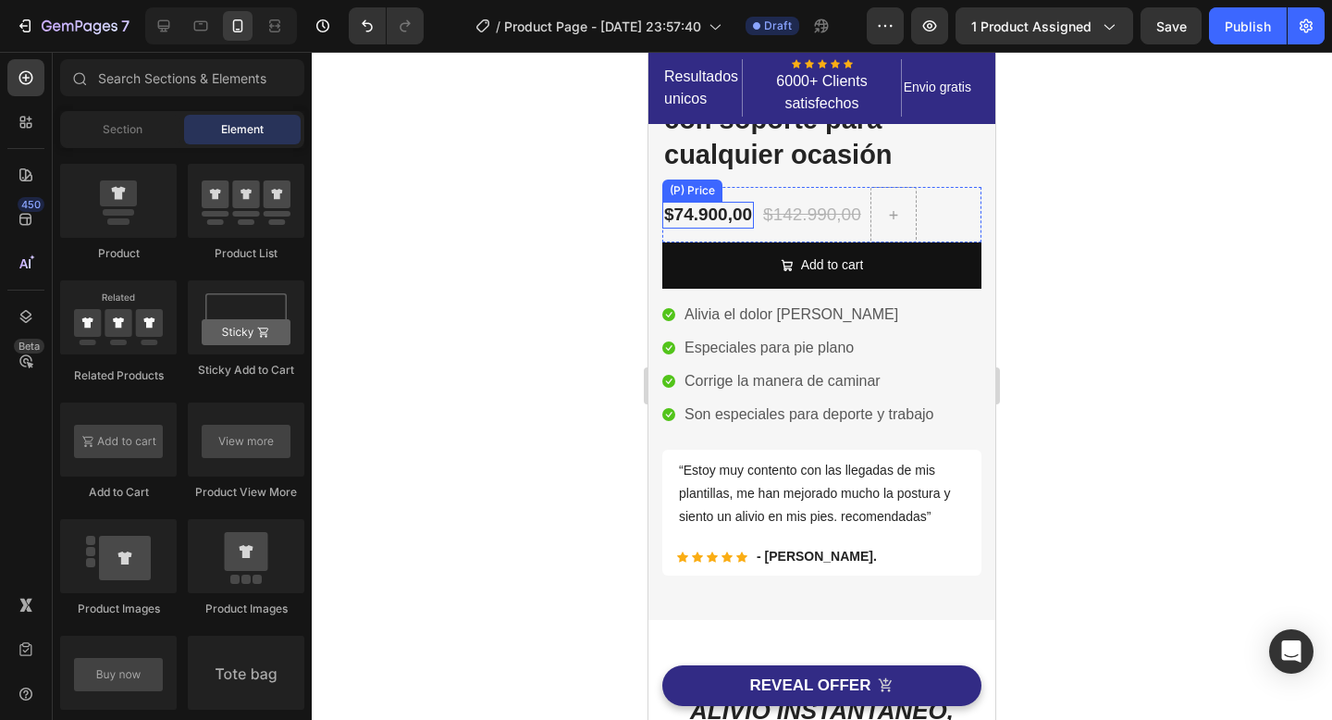
click at [711, 214] on div "$74.900,00" at bounding box center [708, 215] width 92 height 27
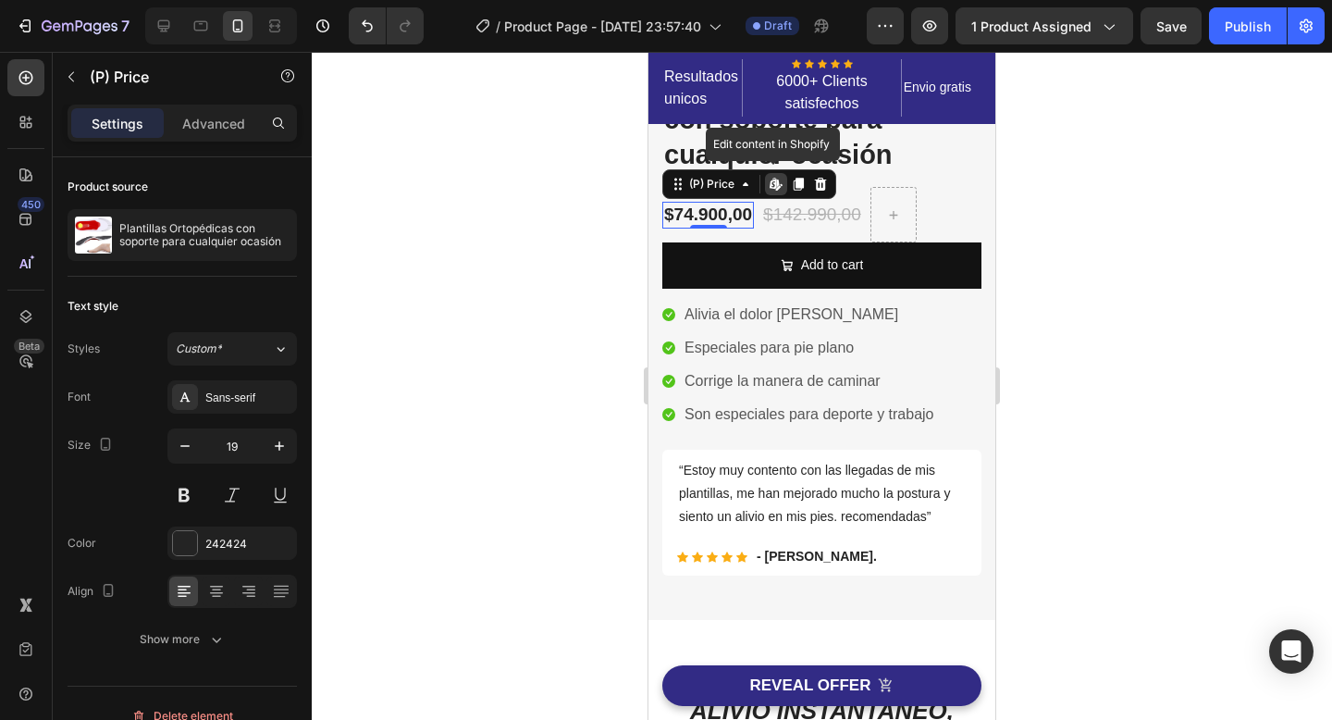
click at [779, 192] on div "Edit content in Shopify" at bounding box center [776, 184] width 22 height 22
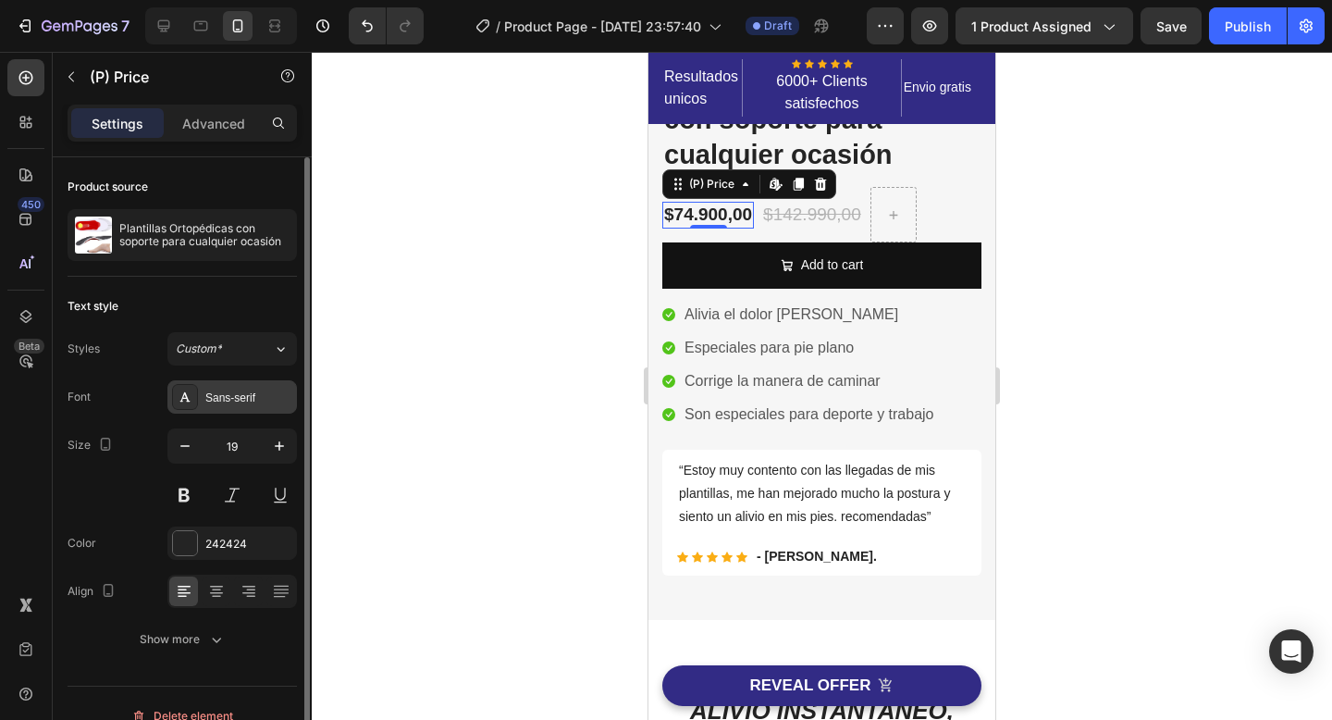
click at [245, 400] on div "Sans-serif" at bounding box center [248, 397] width 87 height 17
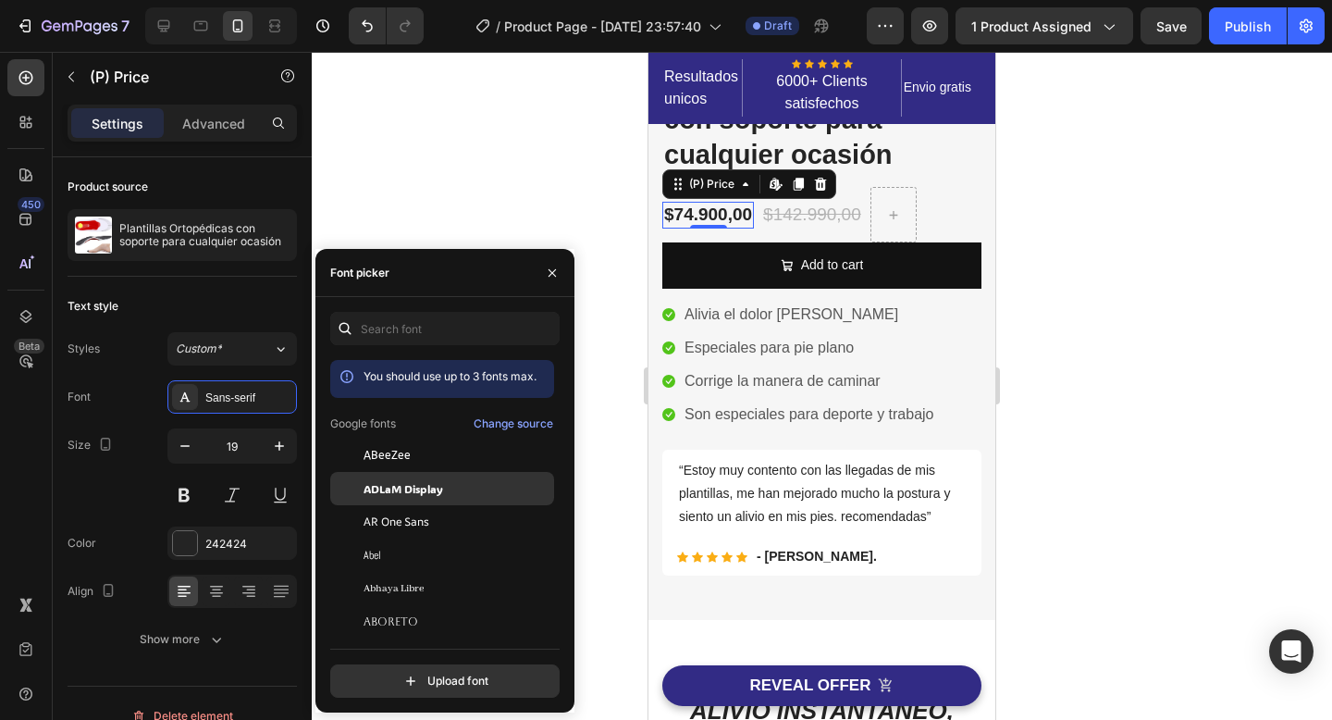
click at [374, 481] on span "ADLaM Display" at bounding box center [404, 488] width 80 height 17
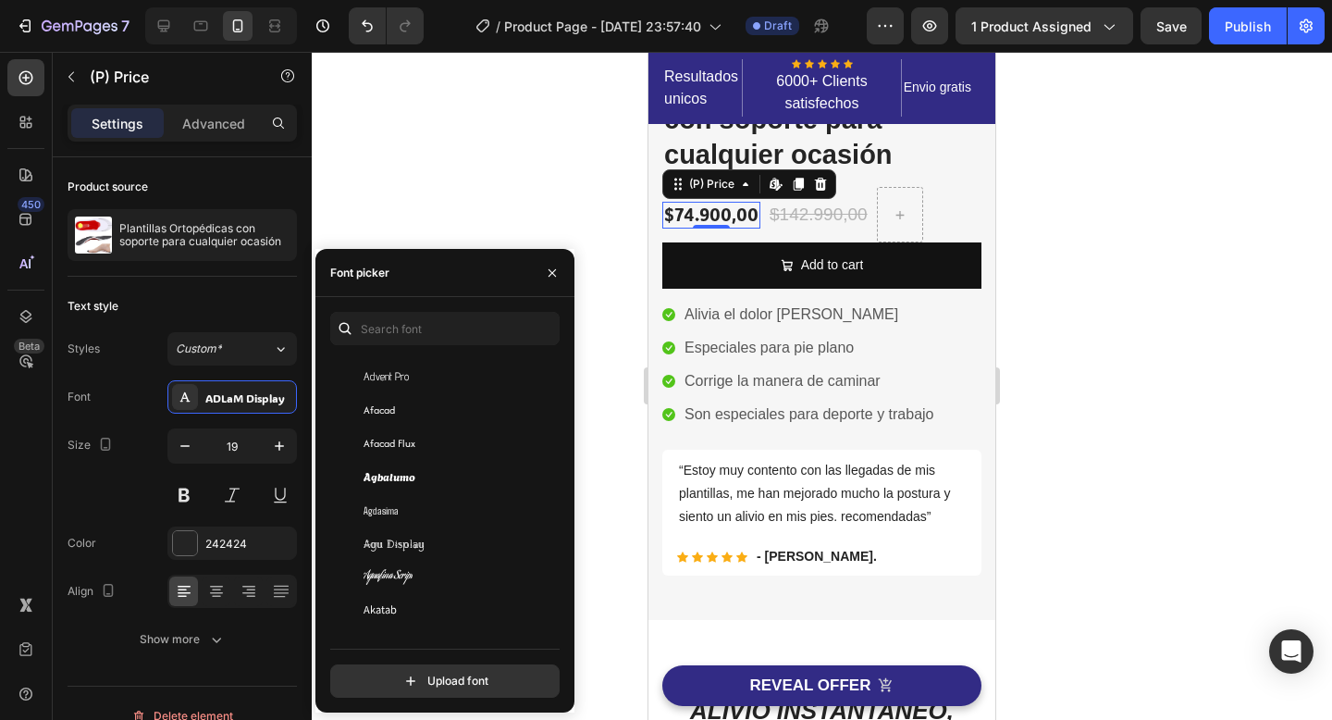
scroll to position [539, 0]
click at [374, 481] on span "Agbalumo" at bounding box center [390, 474] width 52 height 17
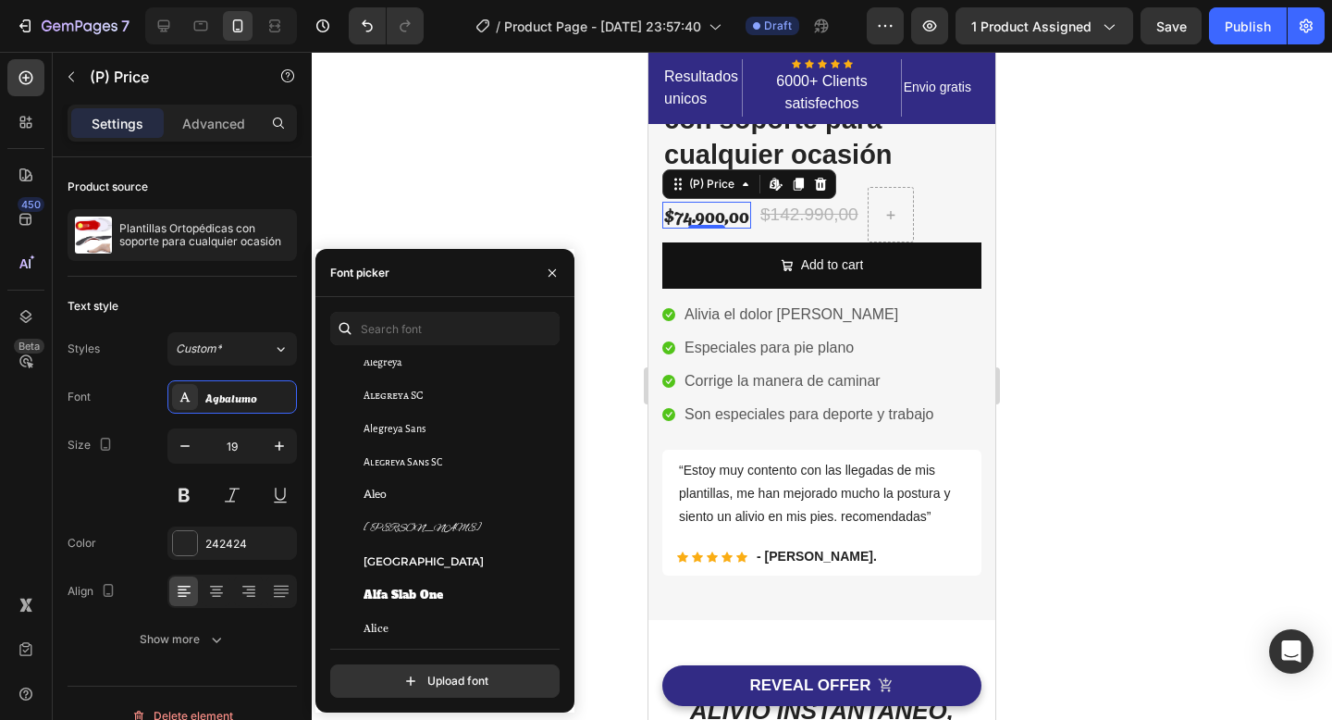
scroll to position [1204, 0]
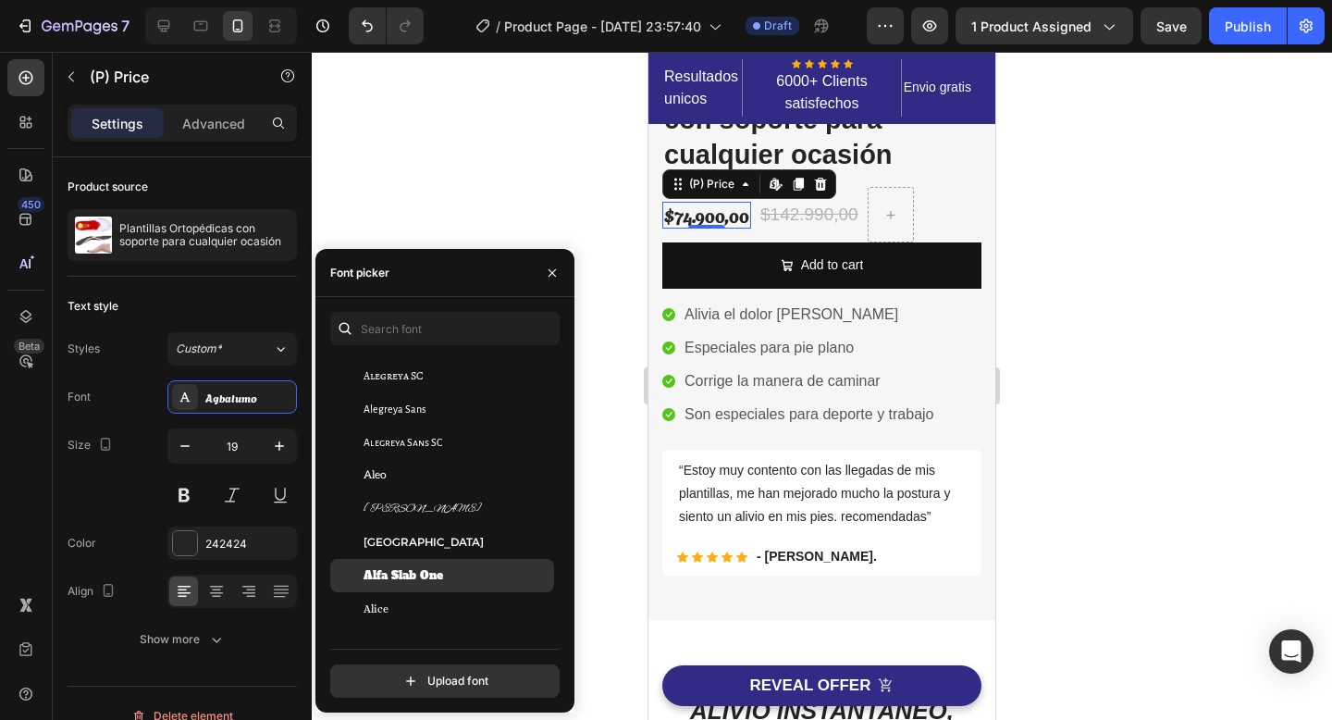
click at [405, 568] on span "Alfa Slab One" at bounding box center [404, 575] width 80 height 17
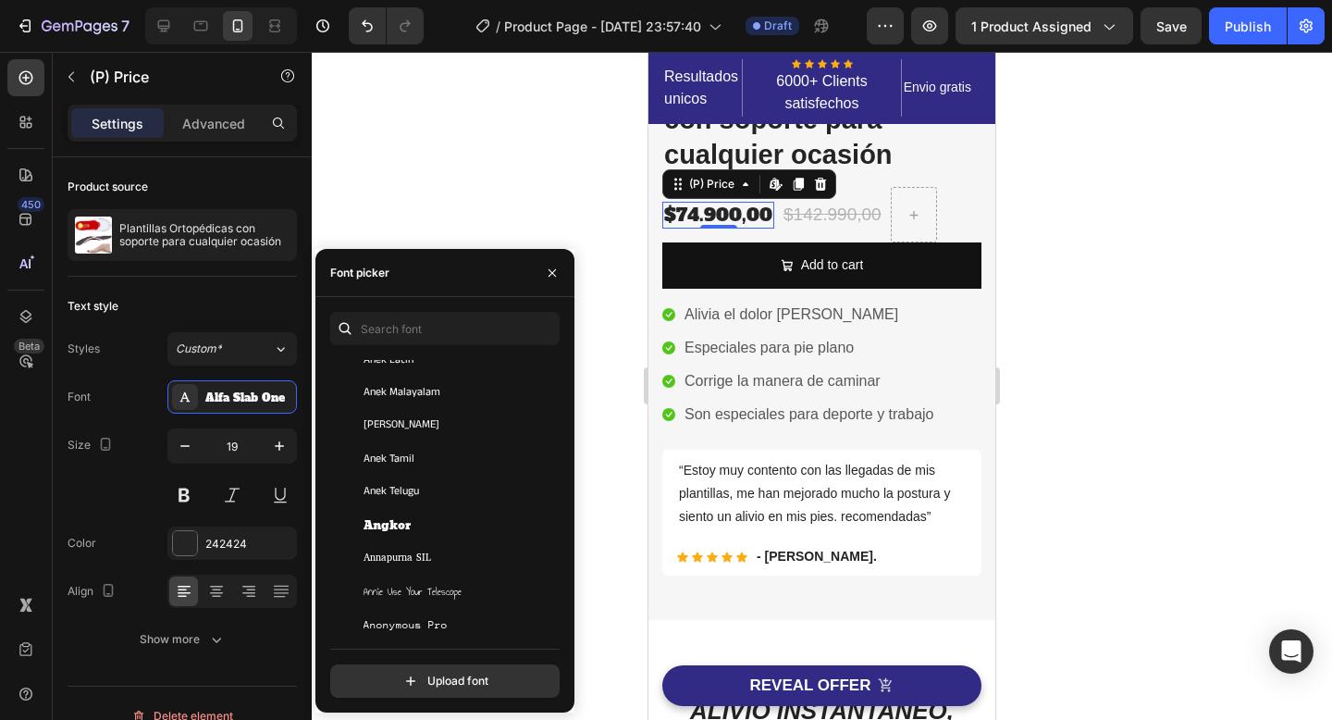
scroll to position [2725, 0]
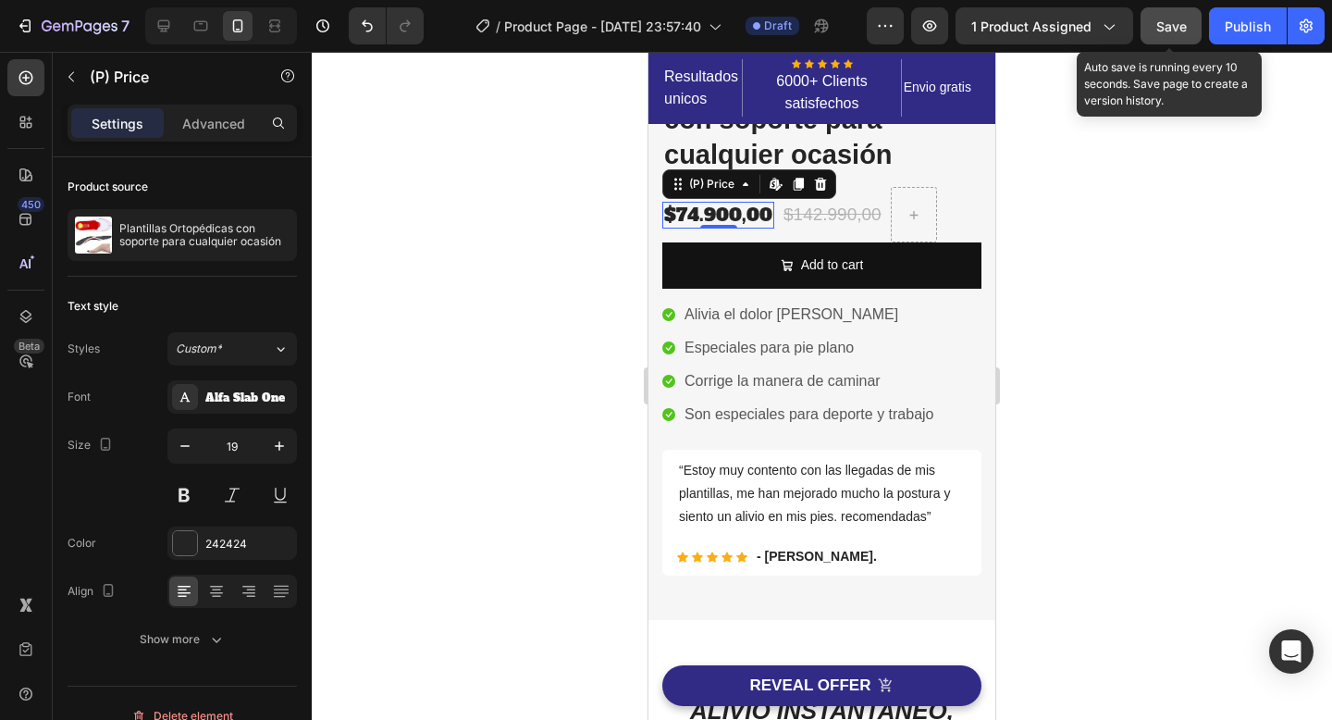
click at [1153, 16] on button "Save" at bounding box center [1170, 25] width 61 height 37
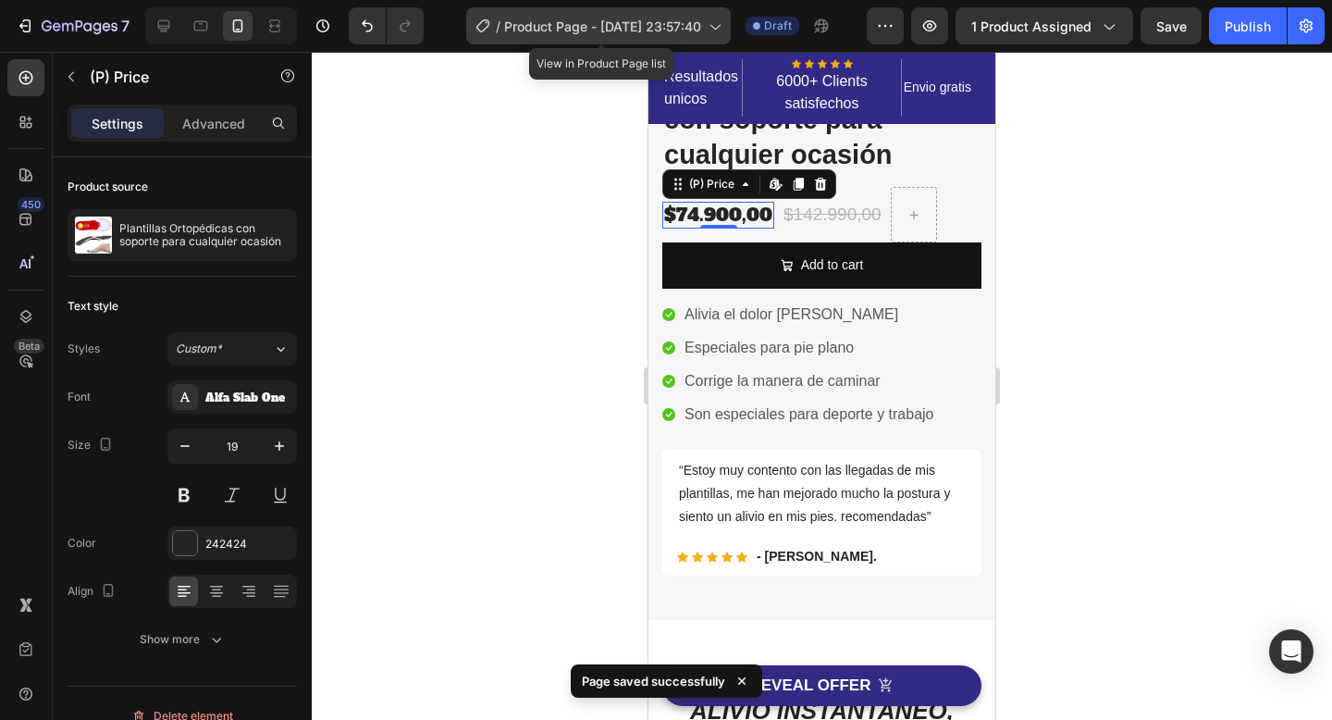
click at [683, 37] on div "/ Product Page - [DATE] 23:57:40" at bounding box center [598, 25] width 265 height 37
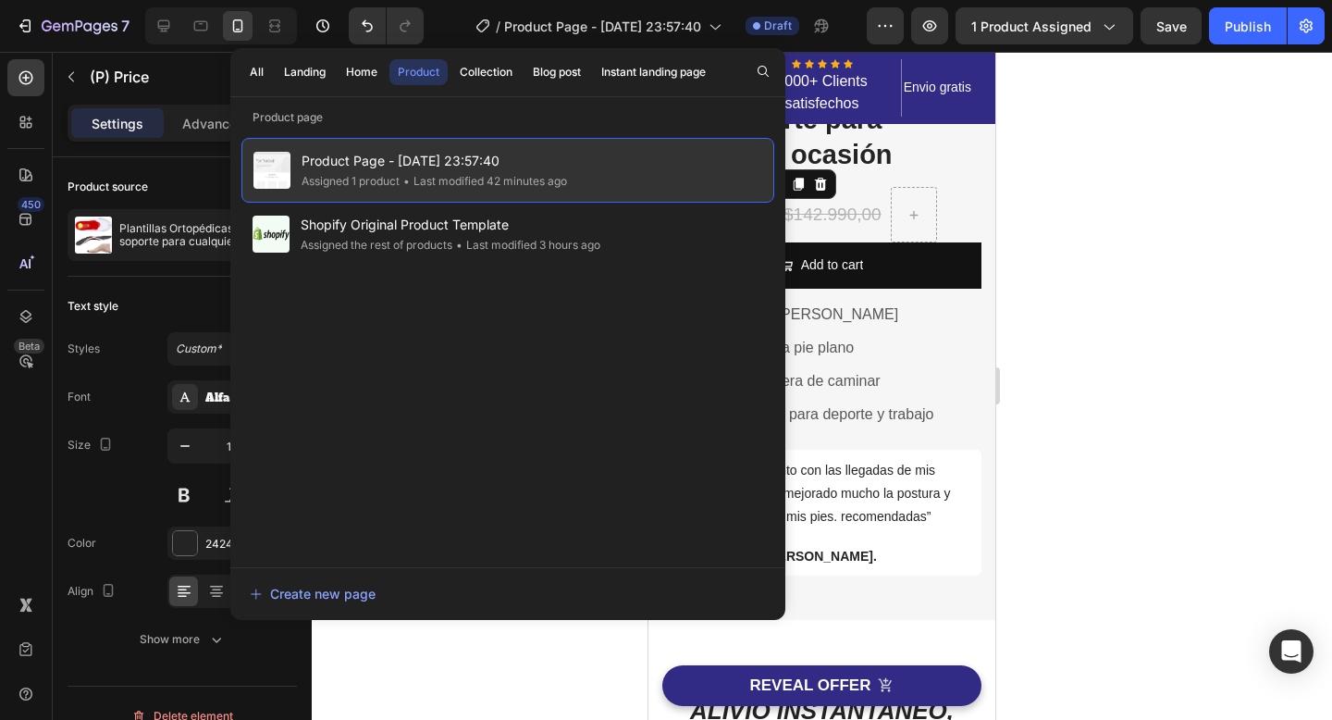
click at [585, 166] on div "Product Page - [DATE] 23:57:40 Assigned 1 product • Last modified 42 minutes ago" at bounding box center [507, 170] width 533 height 65
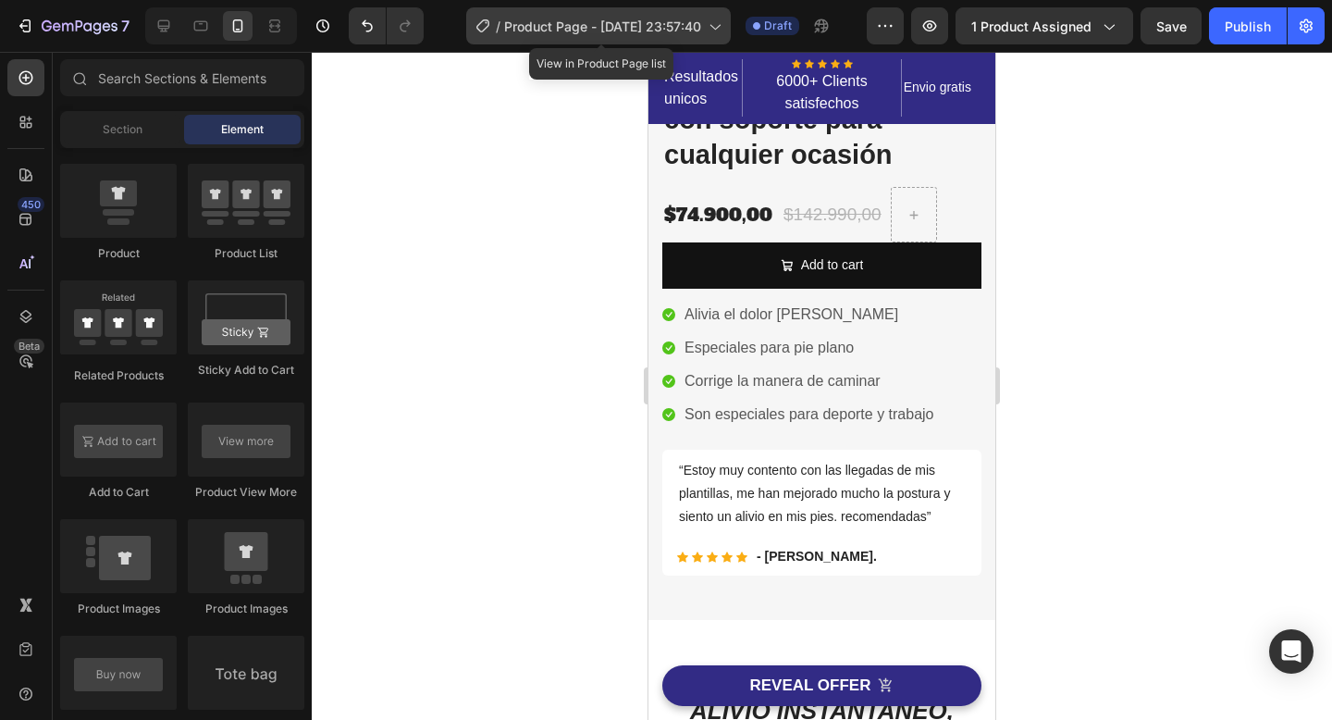
click at [699, 34] on span "Product Page - [DATE] 23:57:40" at bounding box center [602, 26] width 197 height 19
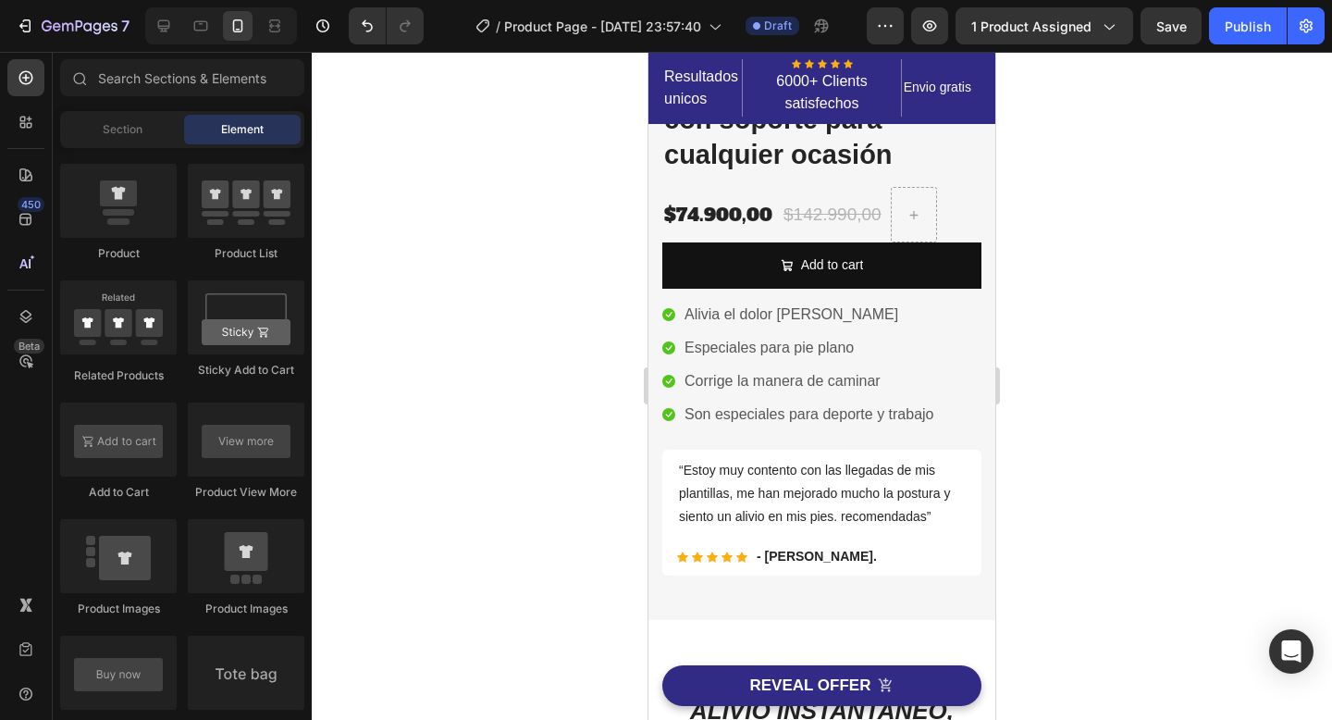
click at [1155, 145] on div at bounding box center [822, 386] width 1020 height 668
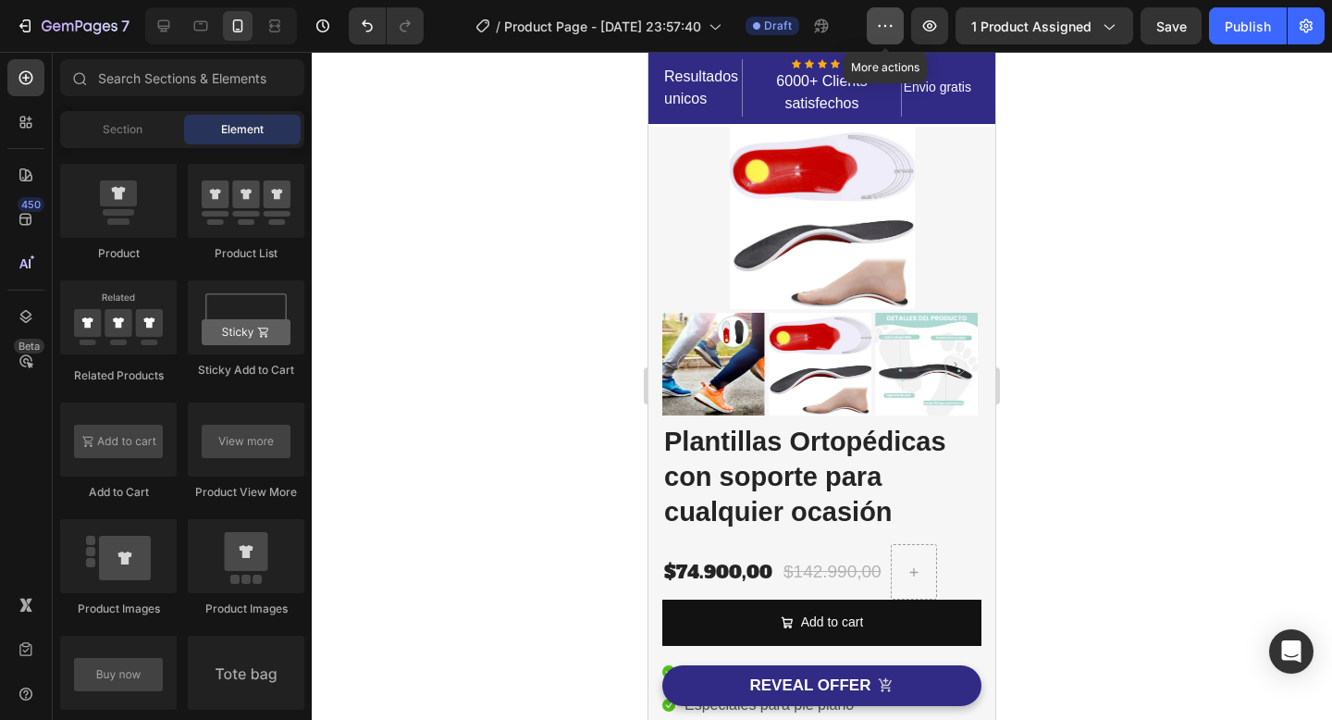
click at [882, 31] on icon "button" at bounding box center [885, 26] width 18 height 18
